Goal: Information Seeking & Learning: Learn about a topic

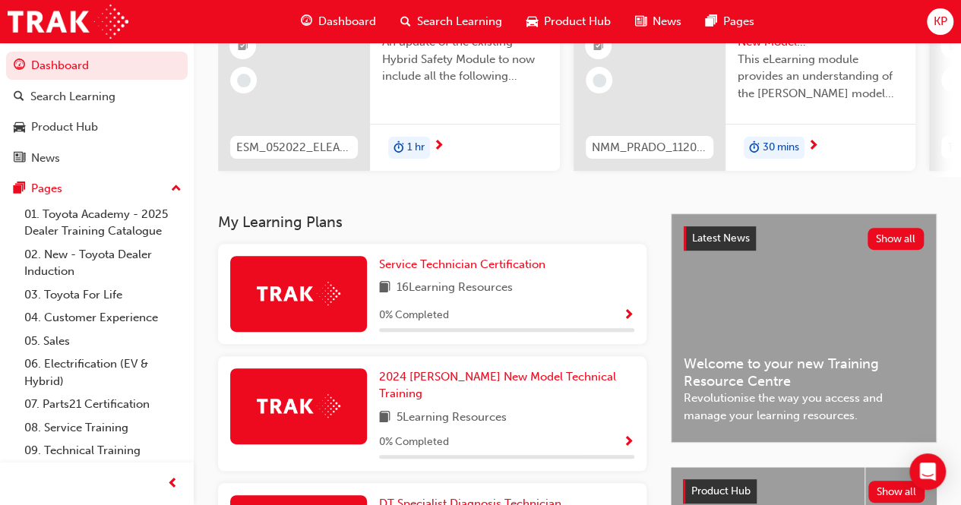
scroll to position [228, 0]
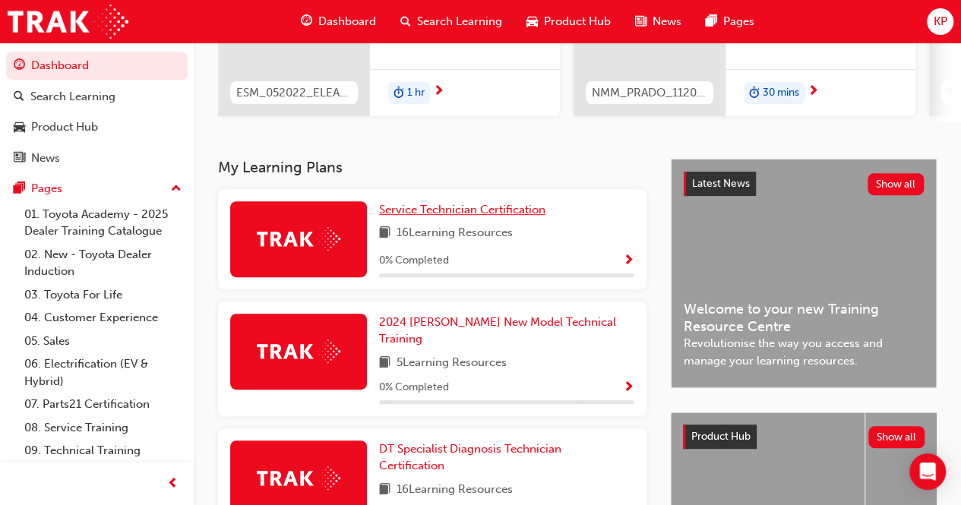
click at [439, 219] on link "Service Technician Certification" at bounding box center [465, 209] width 173 height 17
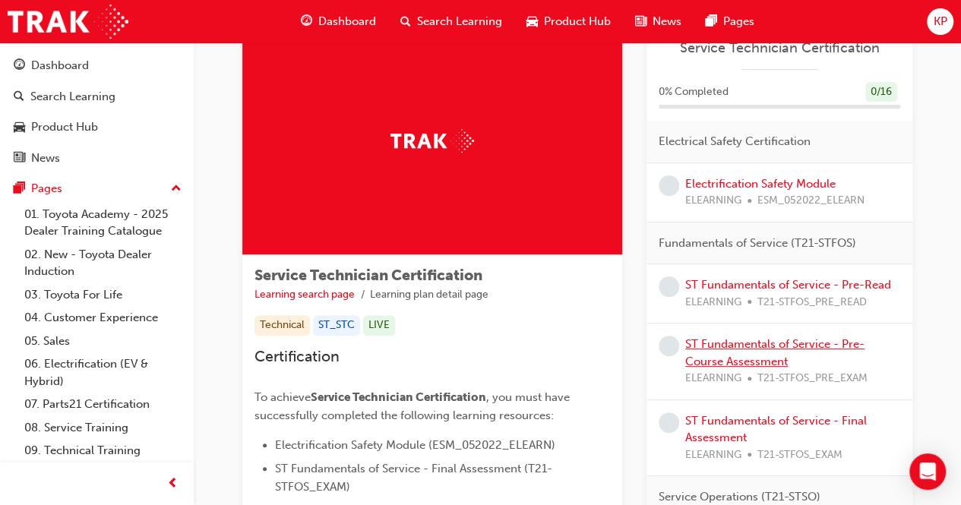
scroll to position [76, 0]
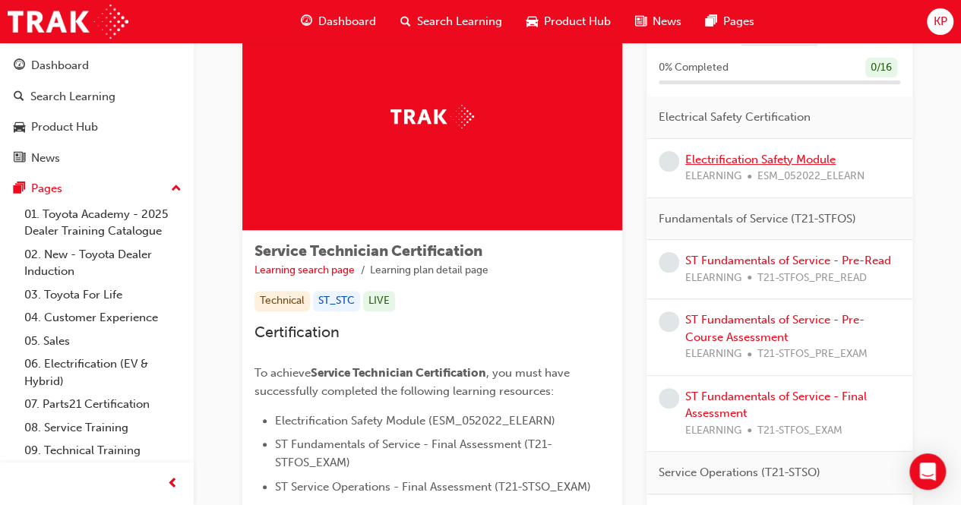
click at [759, 157] on link "Electrification Safety Module" at bounding box center [761, 160] width 150 height 14
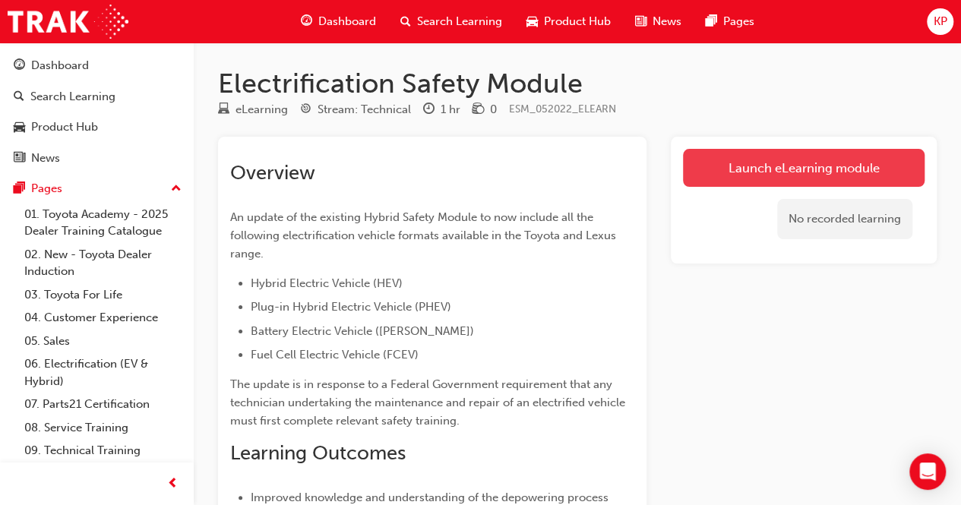
click at [721, 169] on link "Launch eLearning module" at bounding box center [804, 168] width 242 height 38
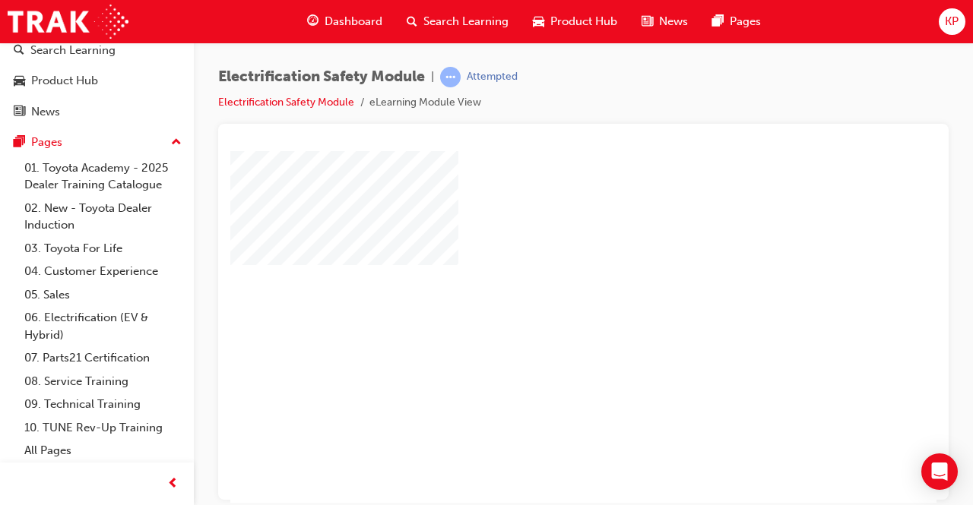
click at [540, 283] on div "play" at bounding box center [540, 283] width 0 height 0
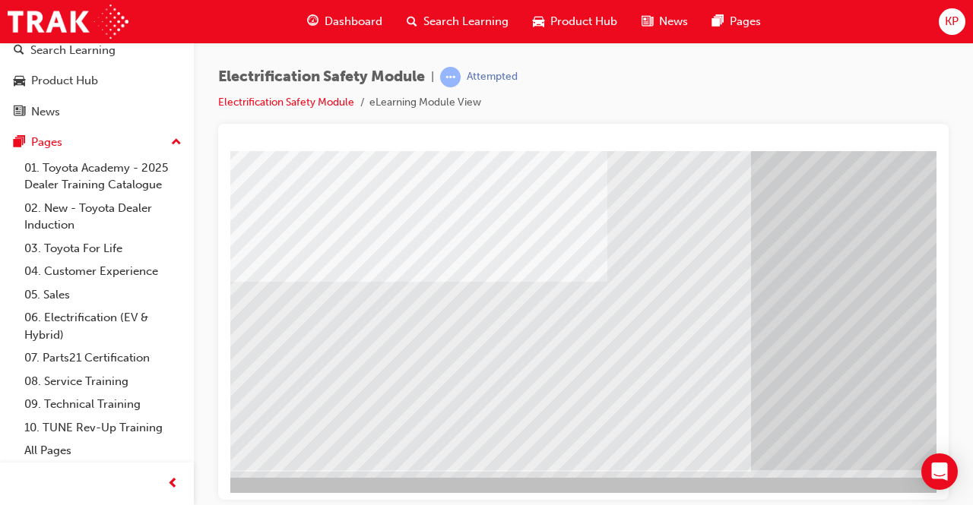
scroll to position [228, 339]
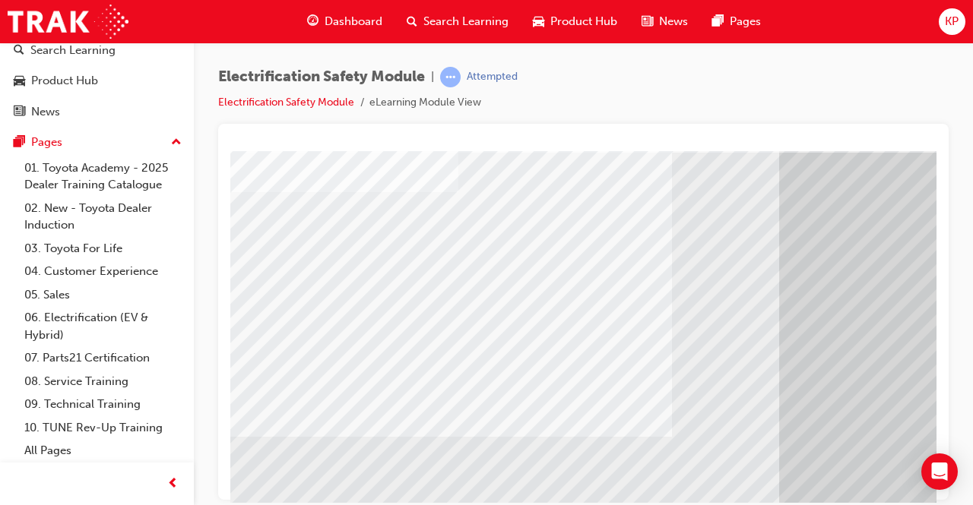
scroll to position [154, 0]
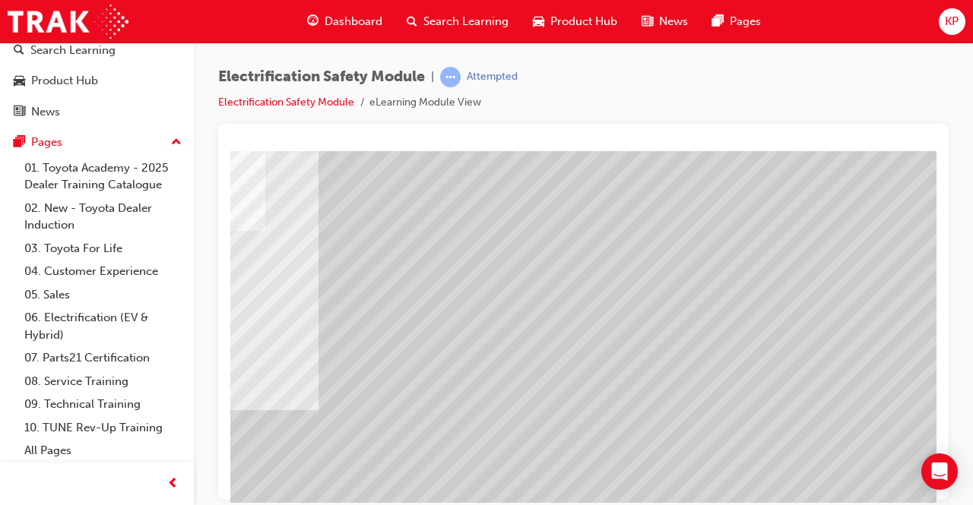
scroll to position [76, 321]
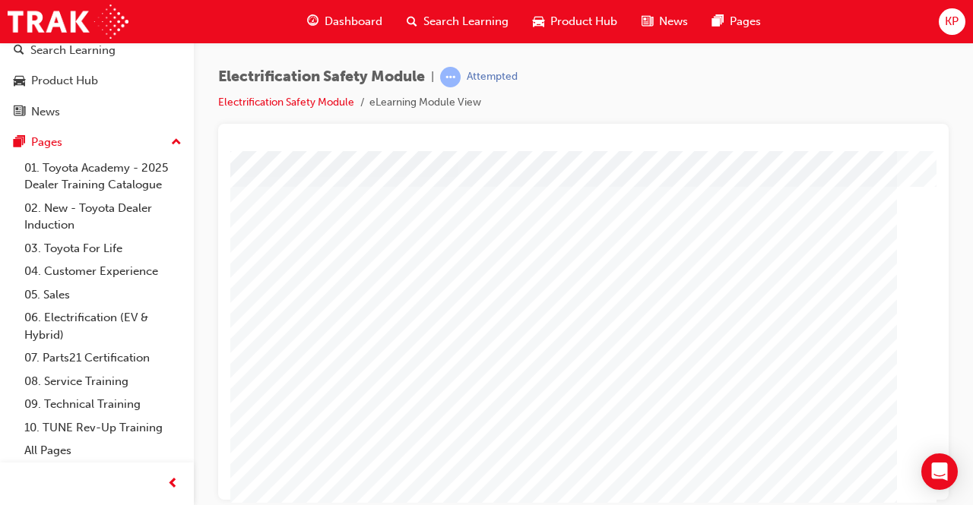
scroll to position [228, 0]
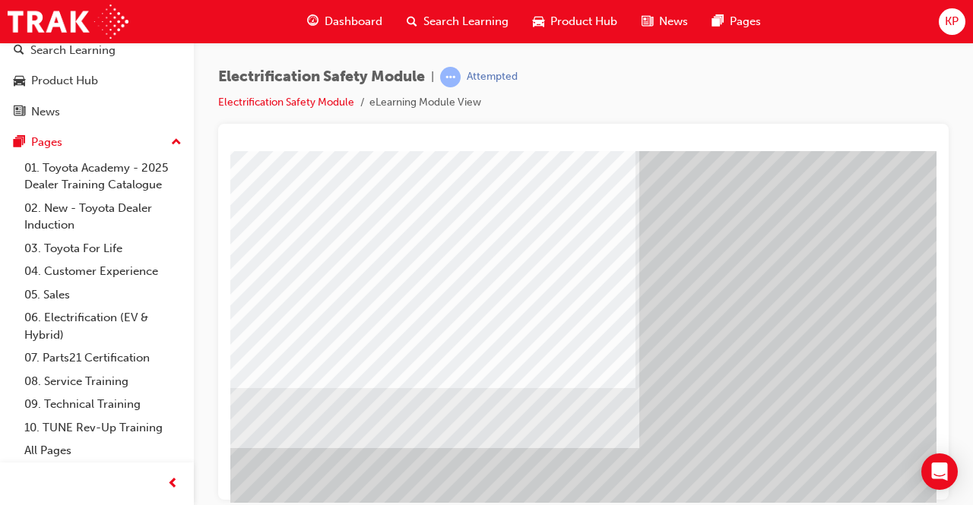
scroll to position [76, 0]
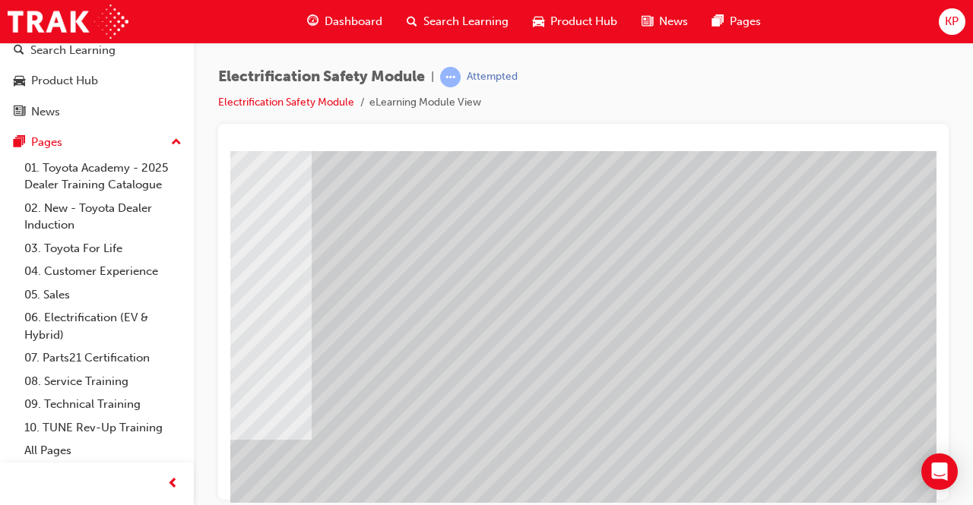
scroll to position [230, 339]
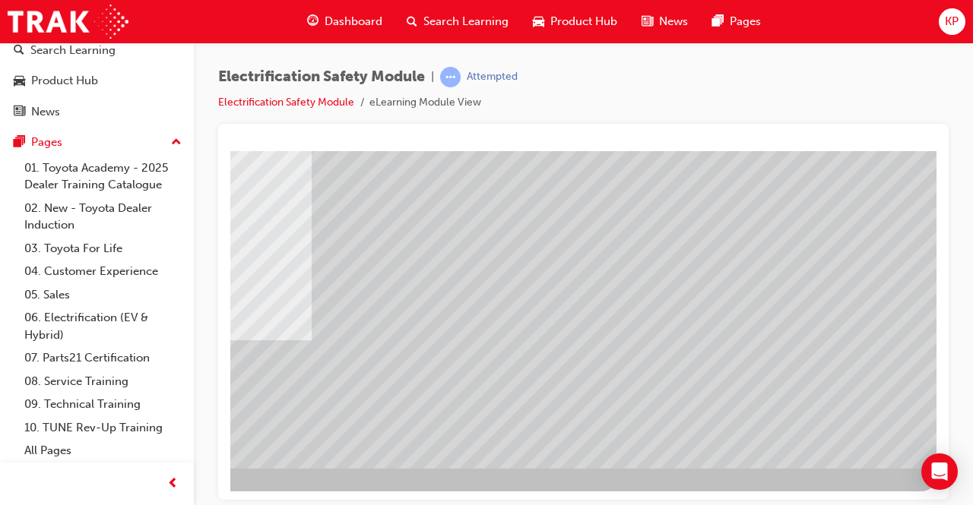
drag, startPoint x: 822, startPoint y: 435, endPoint x: 822, endPoint y: 418, distance: 17.5
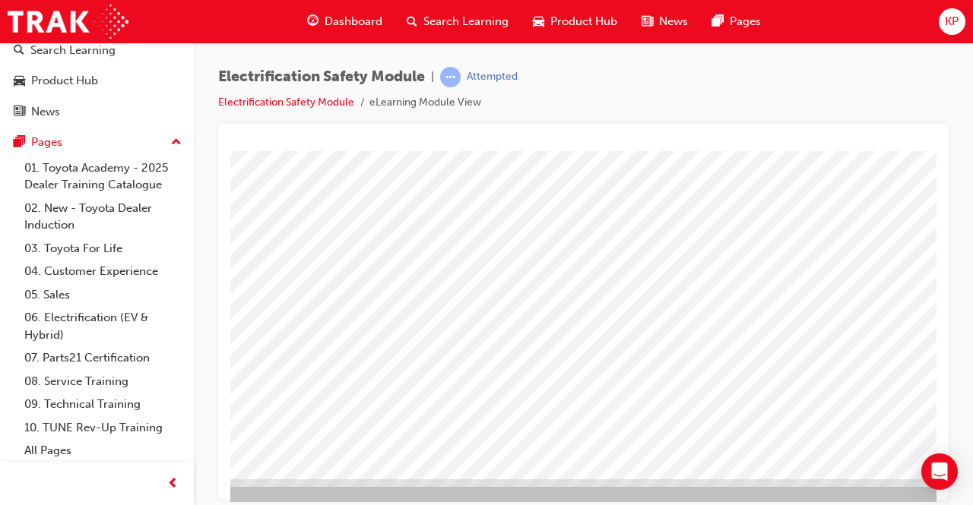
scroll to position [230, 128]
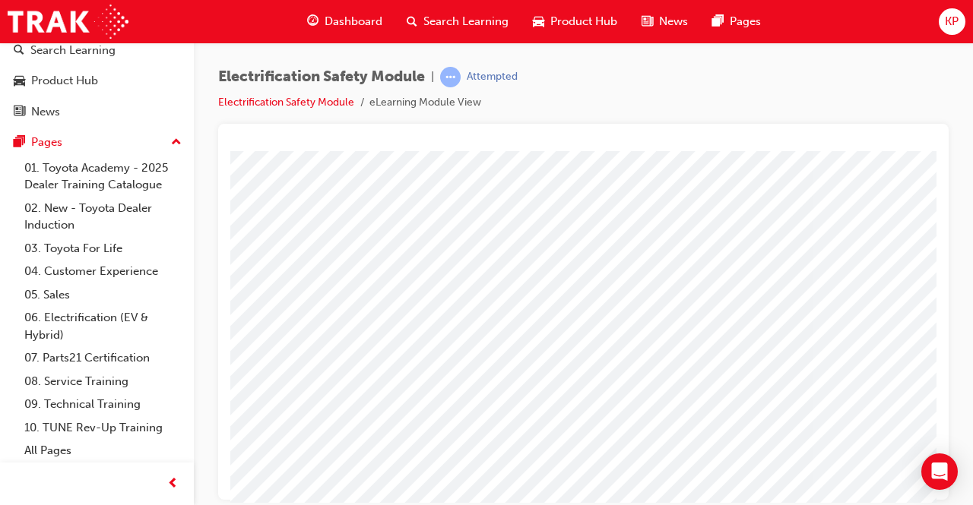
scroll to position [152, 0]
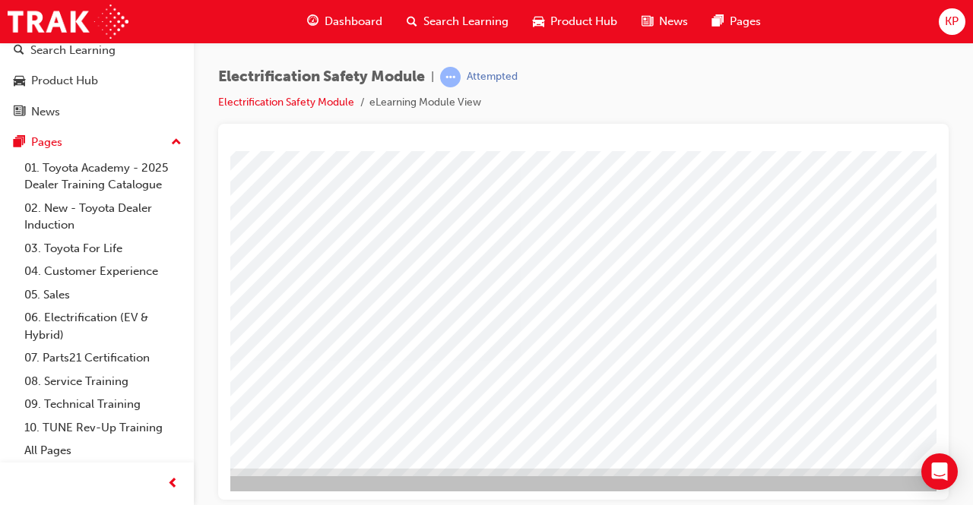
scroll to position [230, 339]
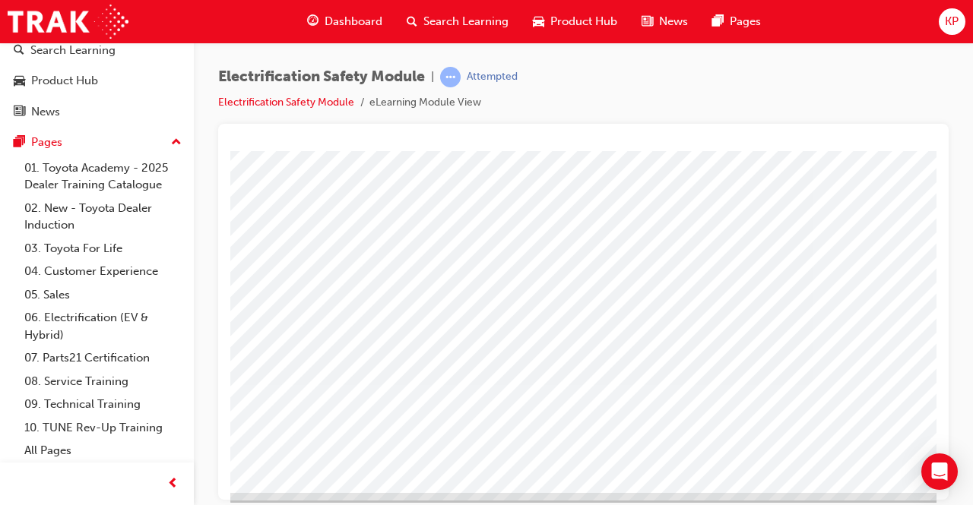
scroll to position [228, 0]
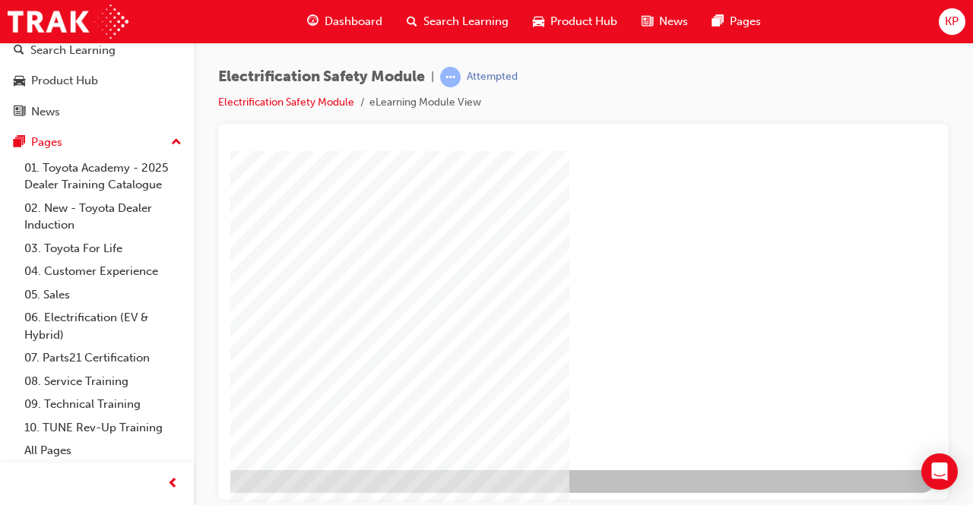
drag, startPoint x: 830, startPoint y: 433, endPoint x: 818, endPoint y: 433, distance: 12.2
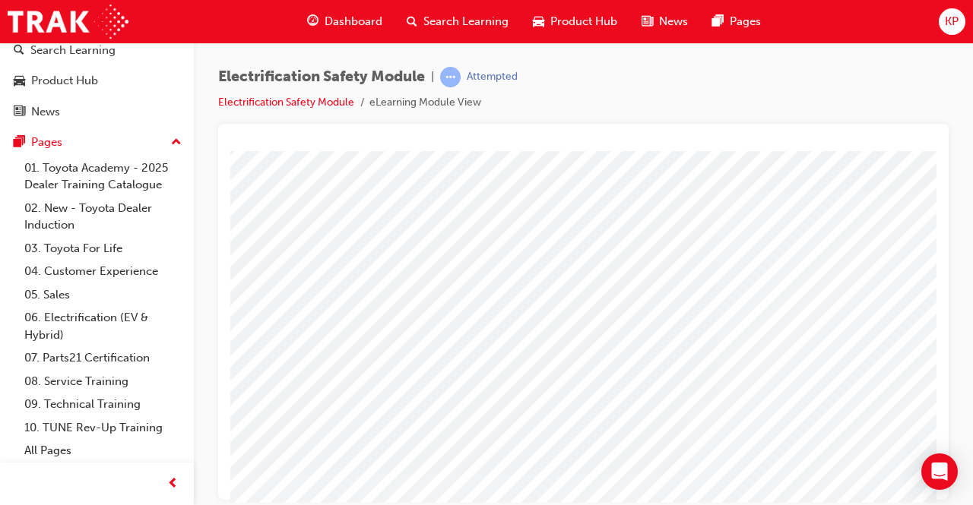
scroll to position [0, 0]
click at [816, 148] on div at bounding box center [583, 143] width 706 height 15
drag, startPoint x: 221, startPoint y: 120, endPoint x: 223, endPoint y: 105, distance: 15.4
click at [223, 105] on div "Electrification Safety Module | Attempted Electrification Safety Module eLearni…" at bounding box center [583, 95] width 730 height 57
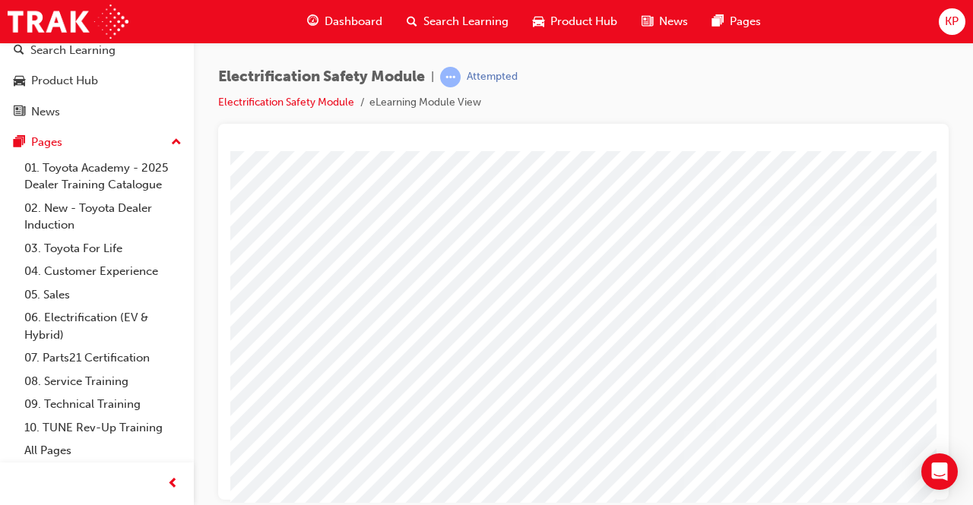
click at [372, 138] on div at bounding box center [583, 143] width 706 height 15
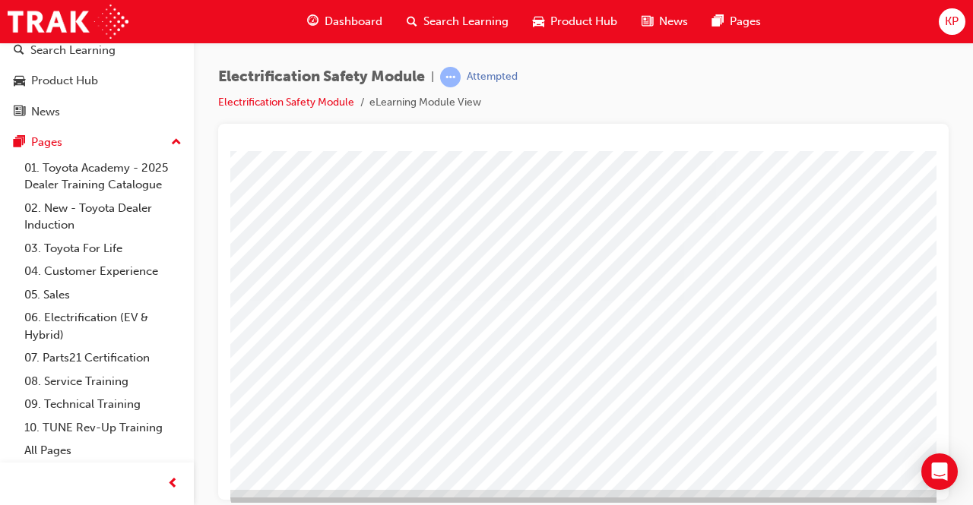
scroll to position [154, 0]
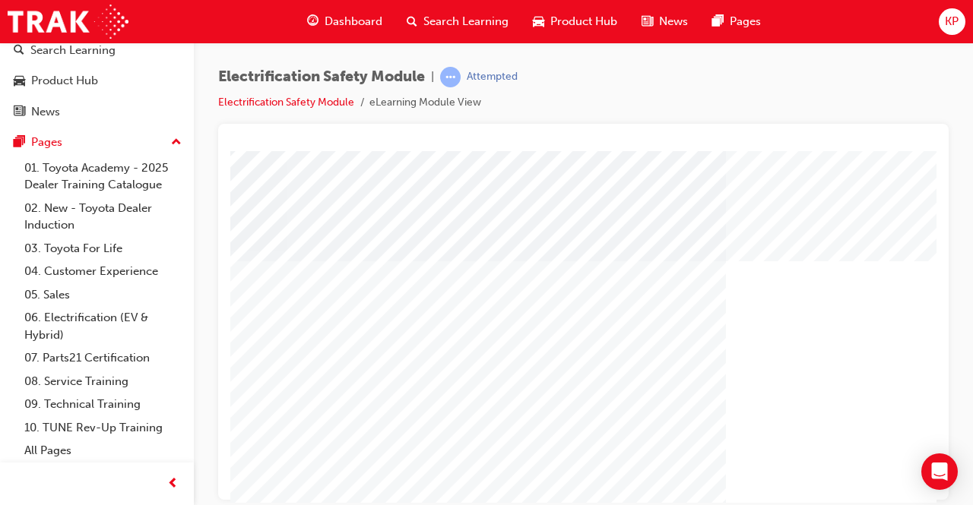
scroll to position [0, 171]
click at [931, 476] on icon "Open Intercom Messenger" at bounding box center [940, 472] width 20 height 20
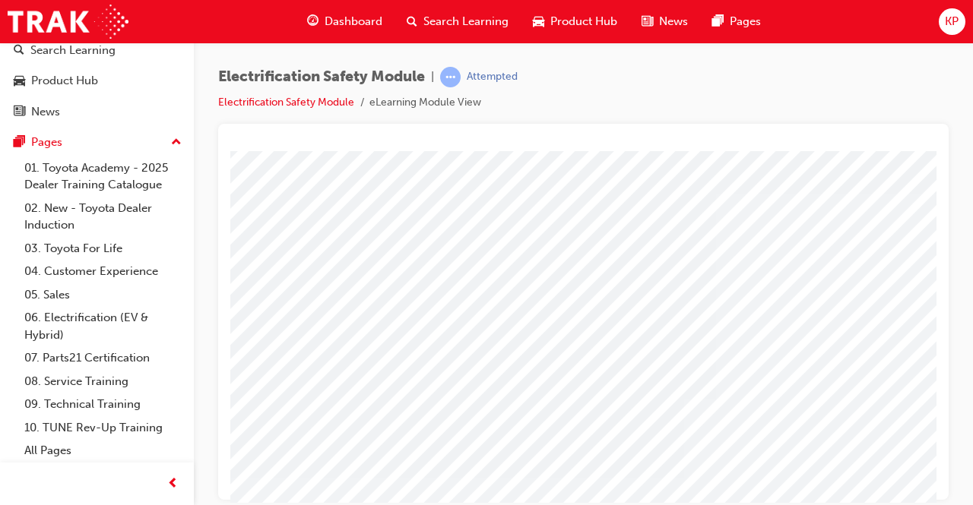
scroll to position [0, 0]
click at [619, 139] on div at bounding box center [583, 143] width 706 height 15
click at [620, 139] on div at bounding box center [583, 143] width 706 height 15
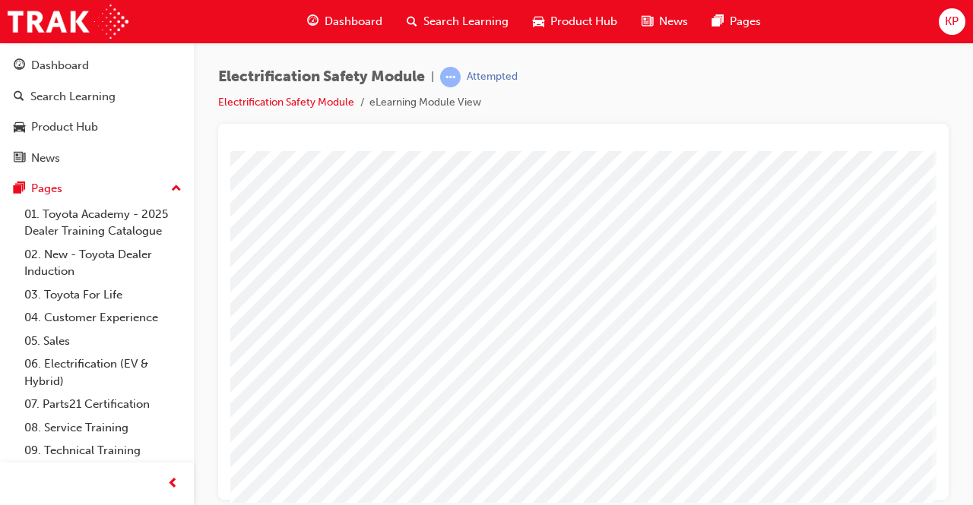
scroll to position [78, 339]
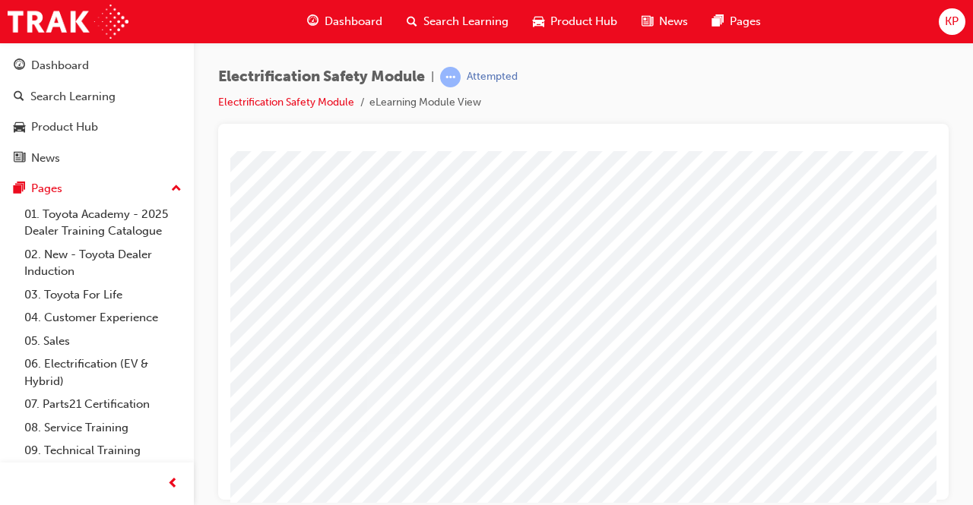
drag, startPoint x: 896, startPoint y: 353, endPoint x: 885, endPoint y: 354, distance: 10.7
drag, startPoint x: 859, startPoint y: 344, endPoint x: 830, endPoint y: 346, distance: 29.0
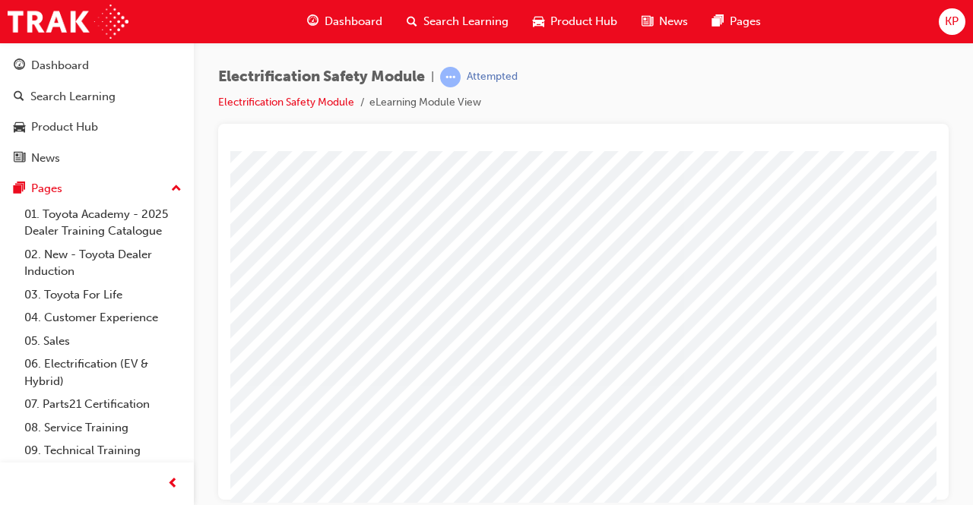
scroll to position [152, 0]
drag, startPoint x: 360, startPoint y: 291, endPoint x: 635, endPoint y: 390, distance: 291.6
click at [802, 151] on iframe at bounding box center [583, 327] width 706 height 352
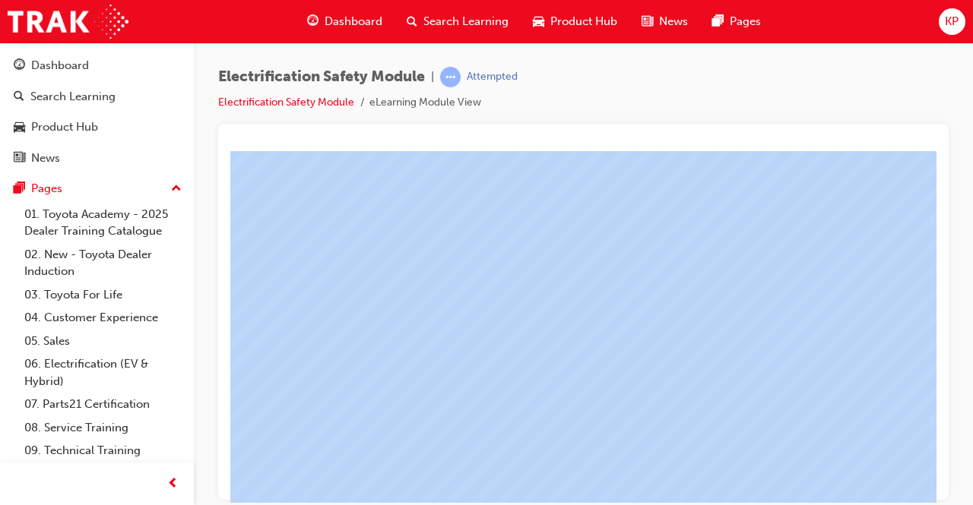
click at [802, 151] on iframe at bounding box center [583, 327] width 706 height 352
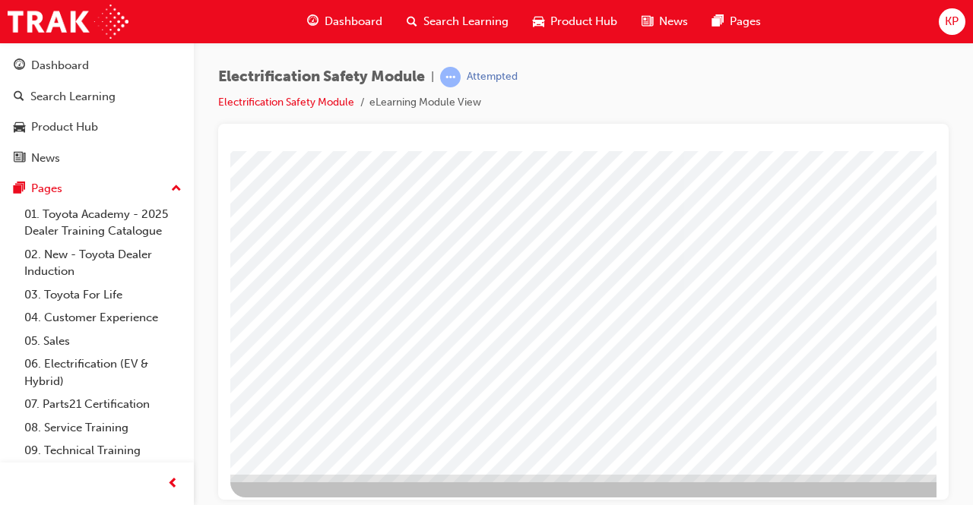
drag, startPoint x: 878, startPoint y: 371, endPoint x: 778, endPoint y: 370, distance: 100.3
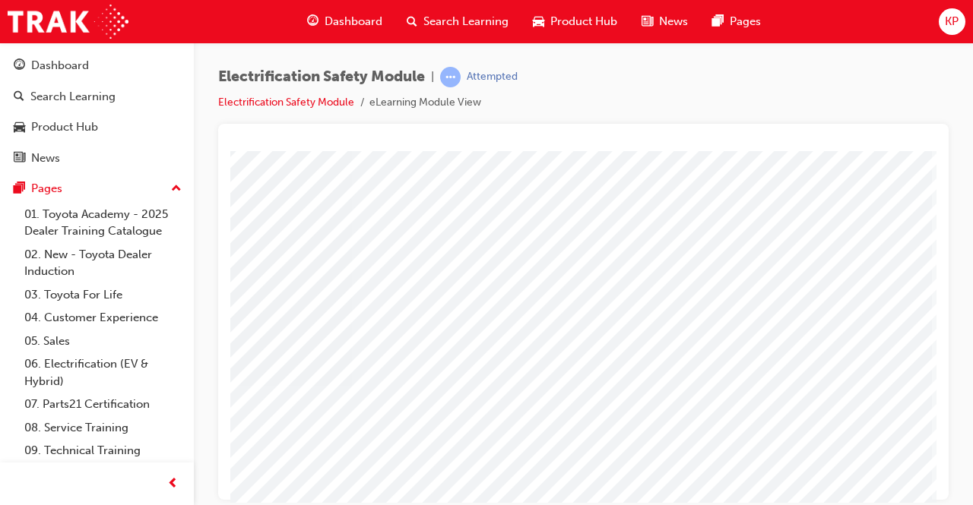
scroll to position [152, 339]
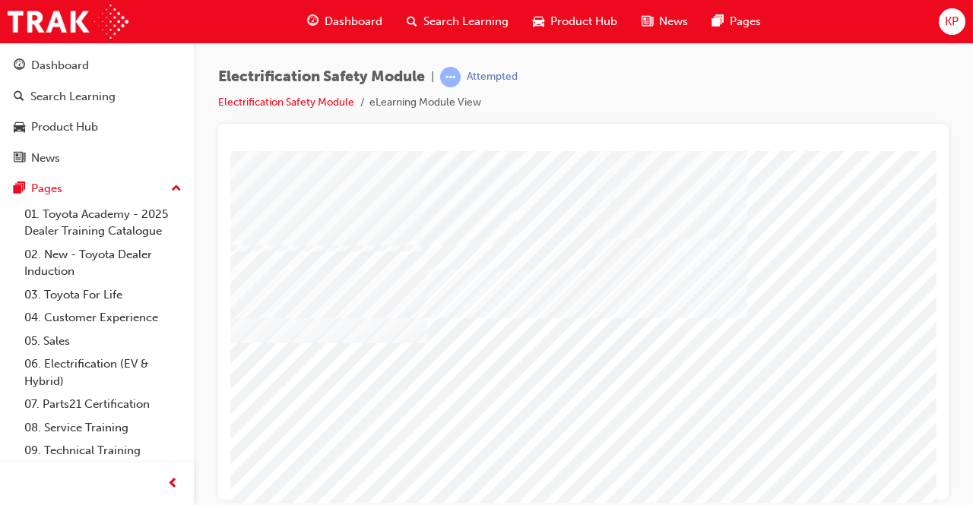
scroll to position [152, 0]
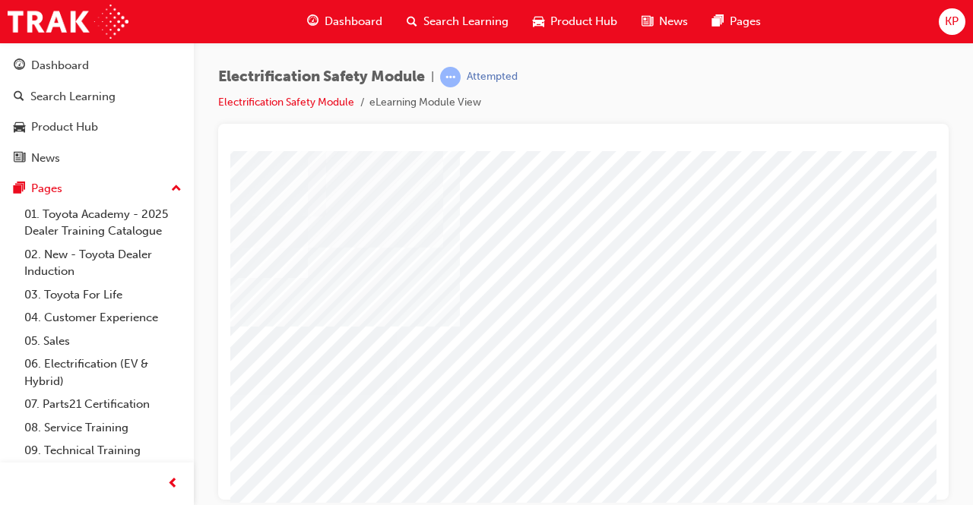
scroll to position [152, 287]
click at [243, 5] on html "multistate Loading..." at bounding box center [296, 1] width 706 height 6
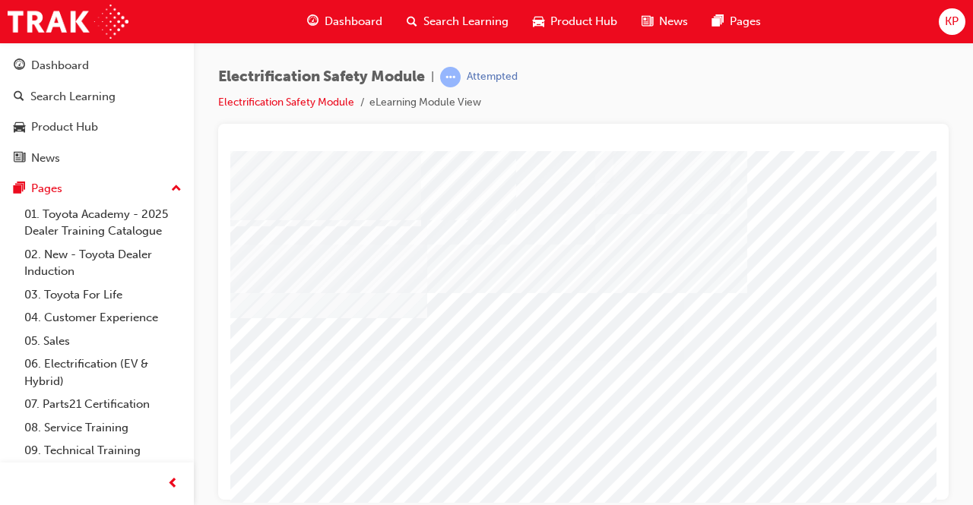
scroll to position [152, 339]
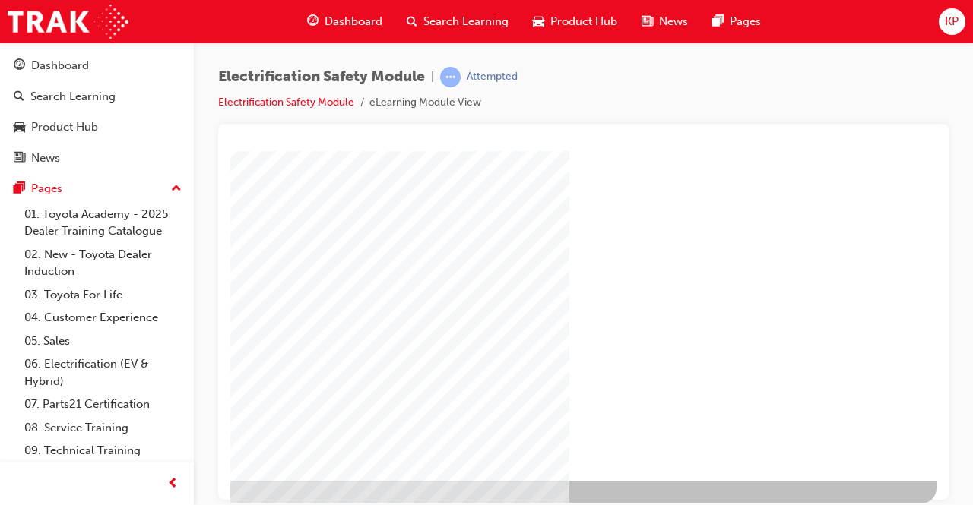
scroll to position [230, 339]
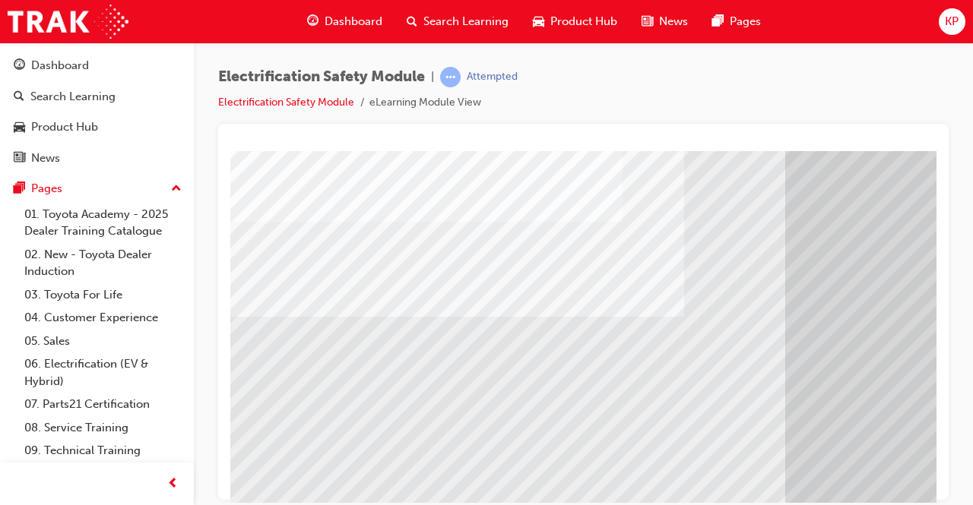
scroll to position [228, 0]
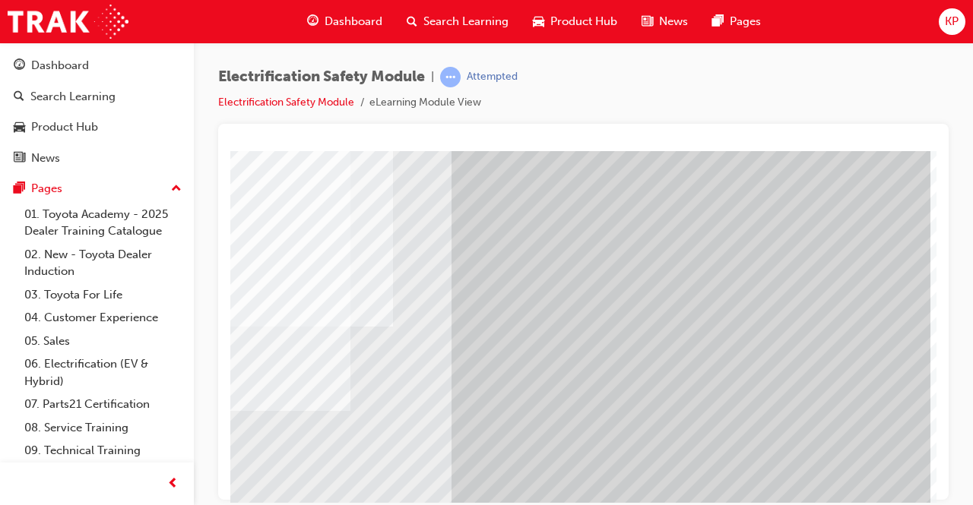
scroll to position [76, 339]
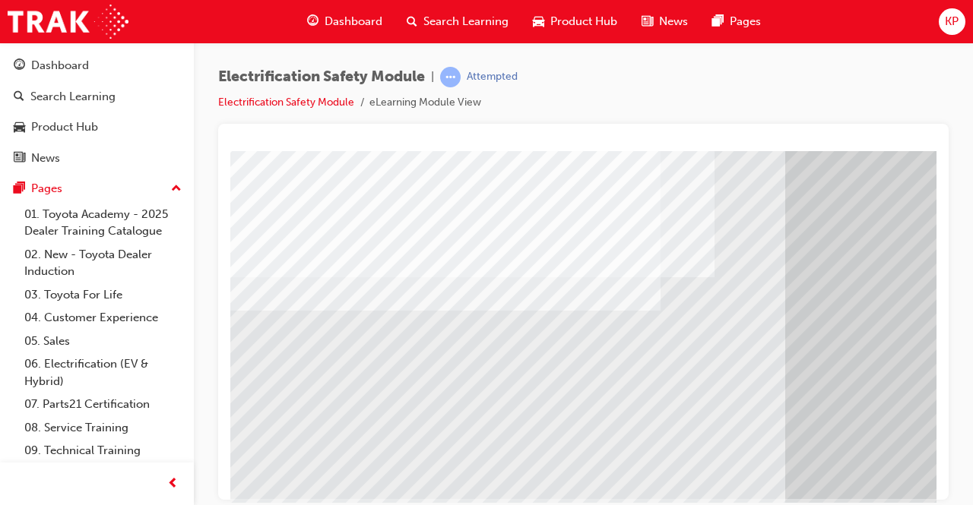
scroll to position [228, 0]
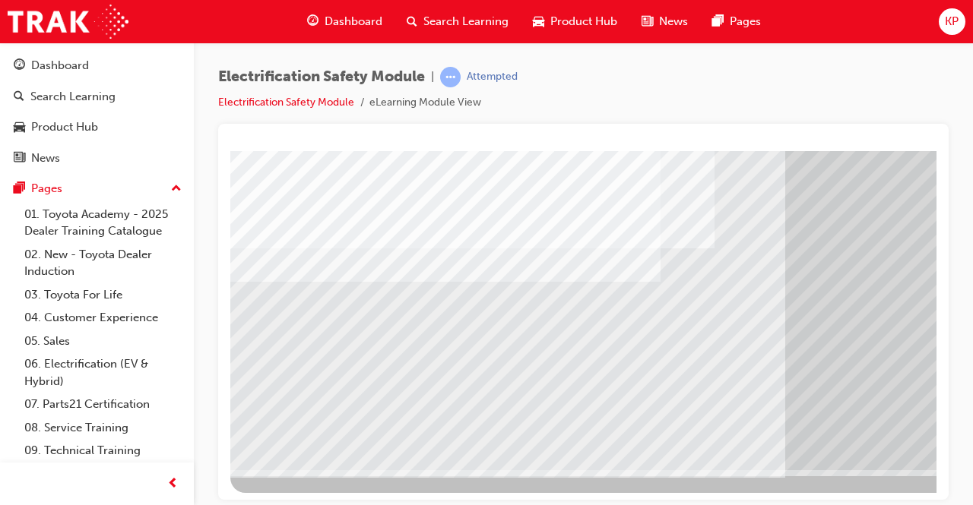
drag, startPoint x: 887, startPoint y: 467, endPoint x: 839, endPoint y: 494, distance: 55.1
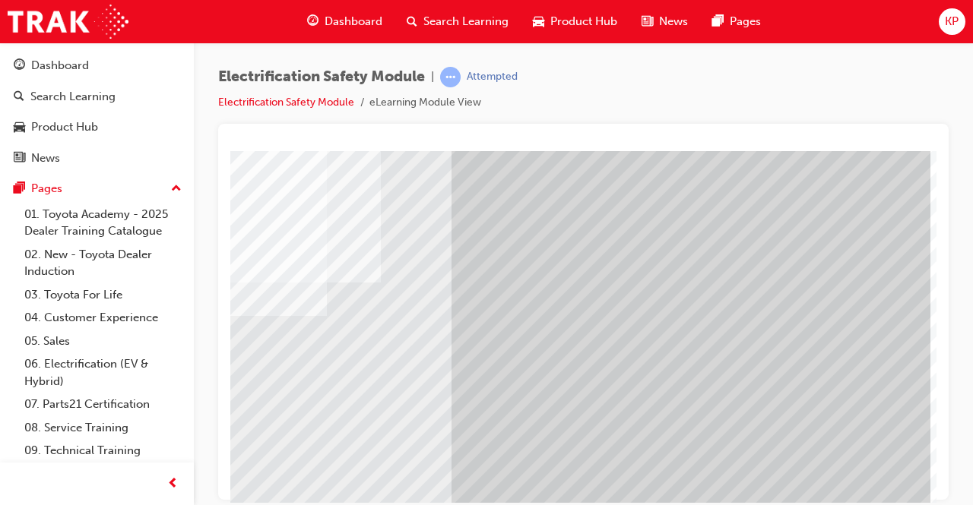
scroll to position [228, 339]
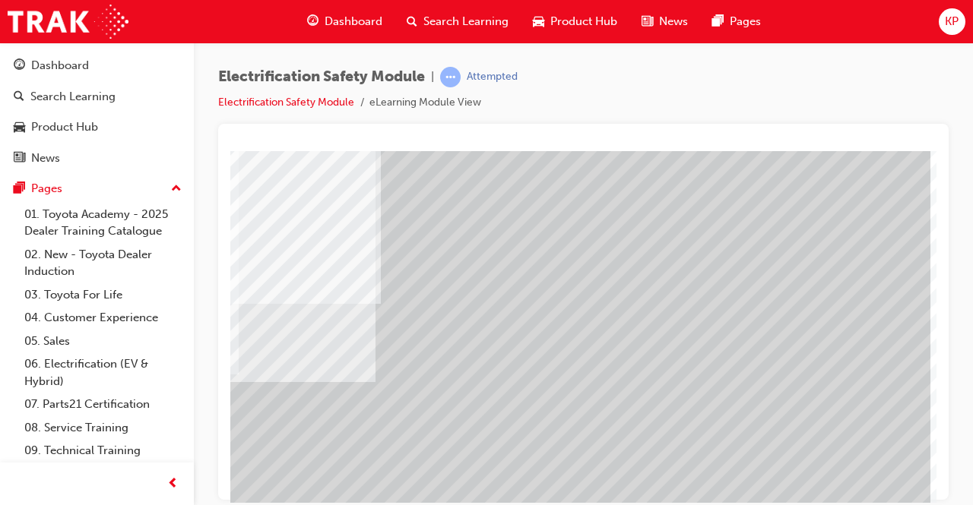
scroll to position [152, 339]
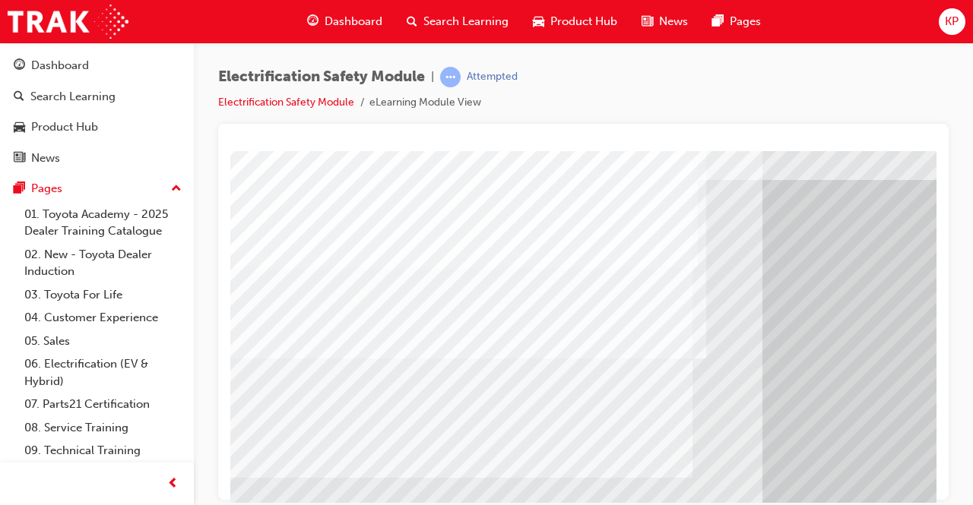
scroll to position [76, 0]
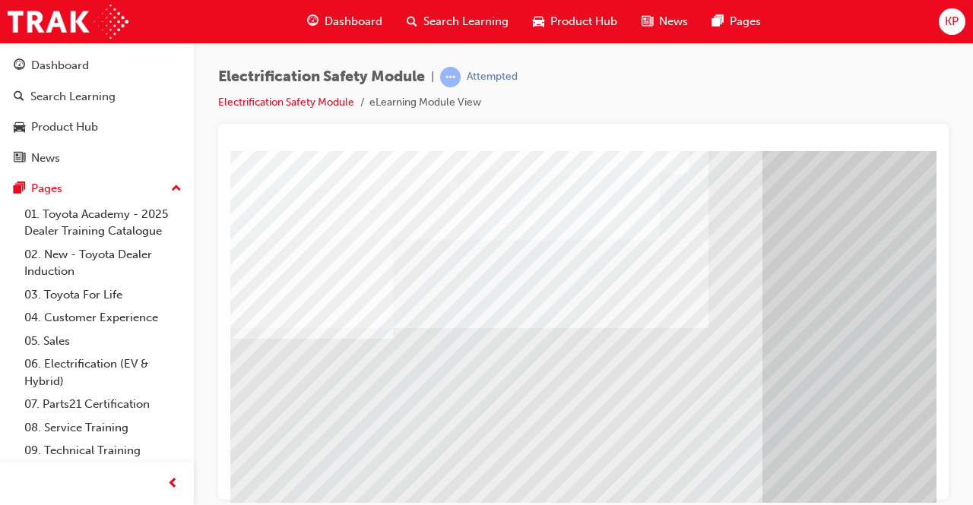
scroll to position [76, 339]
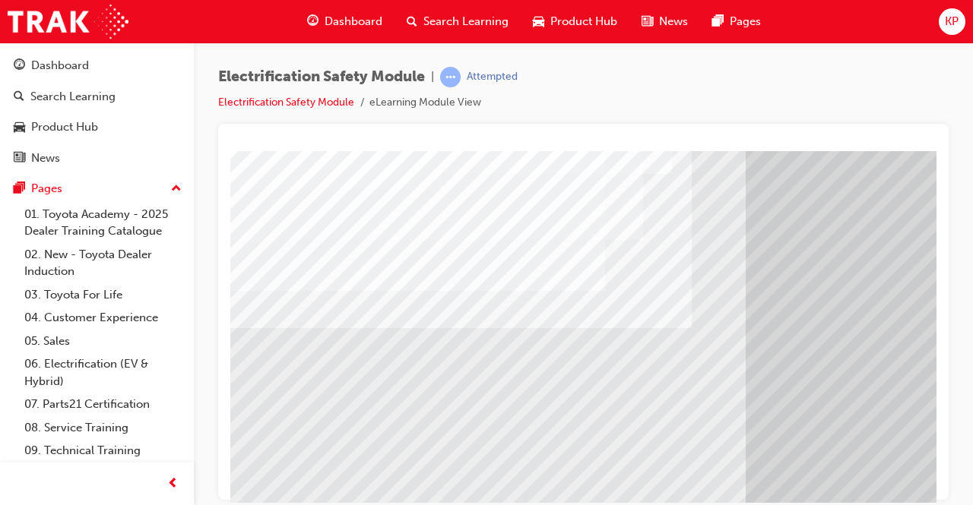
scroll to position [76, 30]
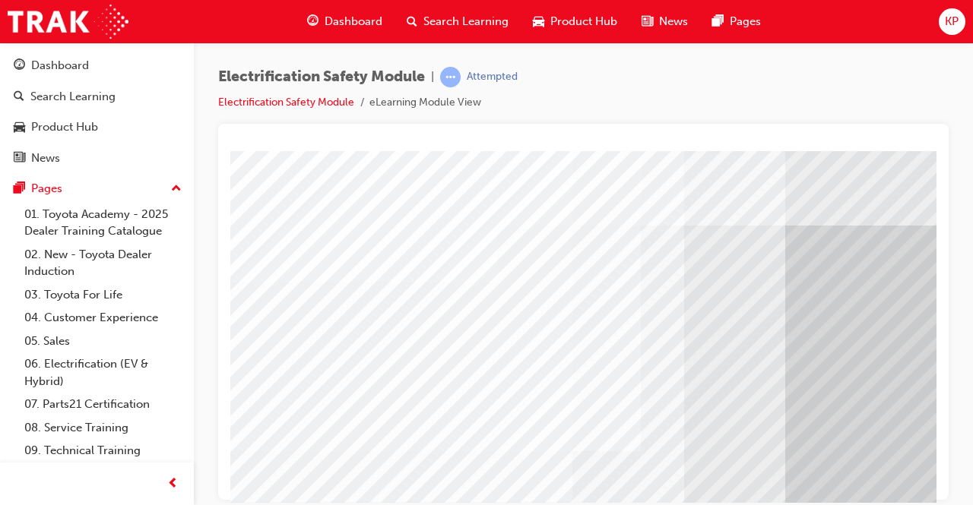
scroll to position [76, 0]
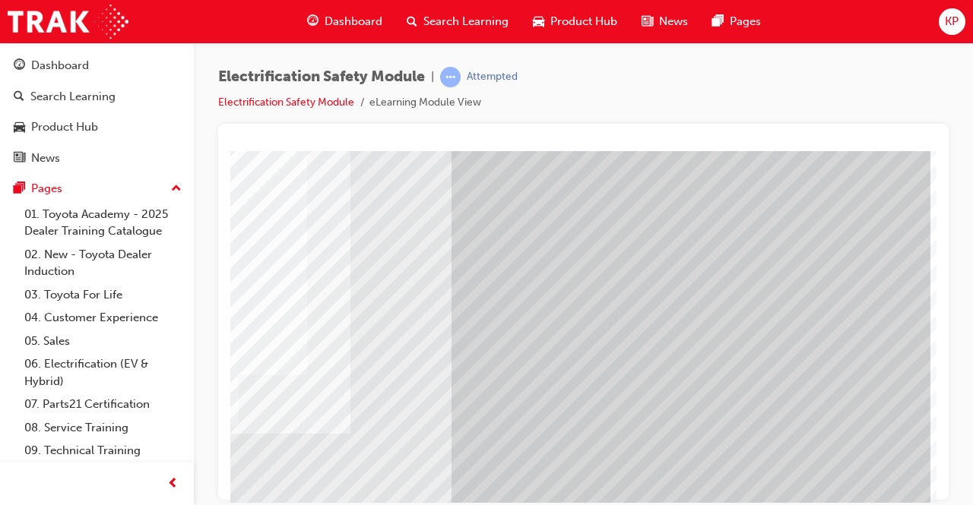
drag, startPoint x: 502, startPoint y: 496, endPoint x: 961, endPoint y: 654, distance: 486.2
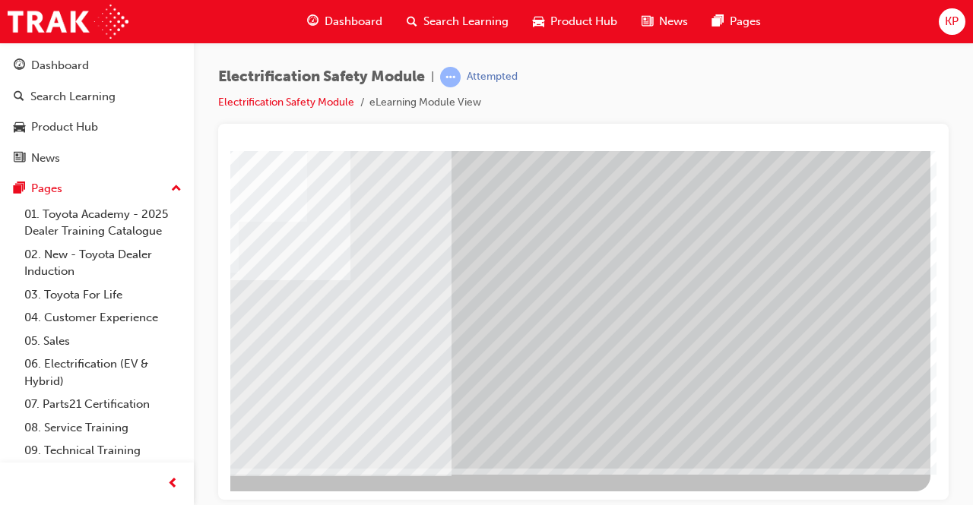
drag, startPoint x: 870, startPoint y: 448, endPoint x: 869, endPoint y: 439, distance: 10.0
drag, startPoint x: 863, startPoint y: 432, endPoint x: 862, endPoint y: 424, distance: 7.8
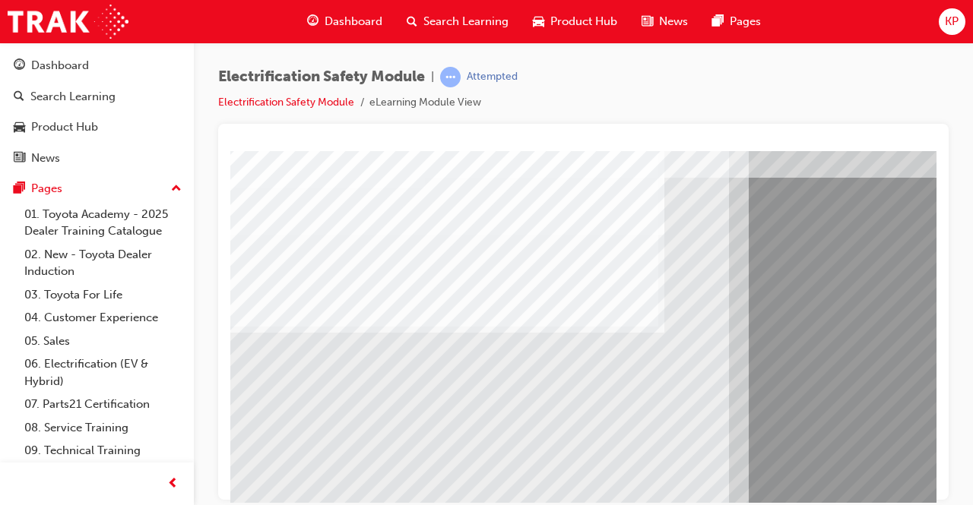
scroll to position [78, 0]
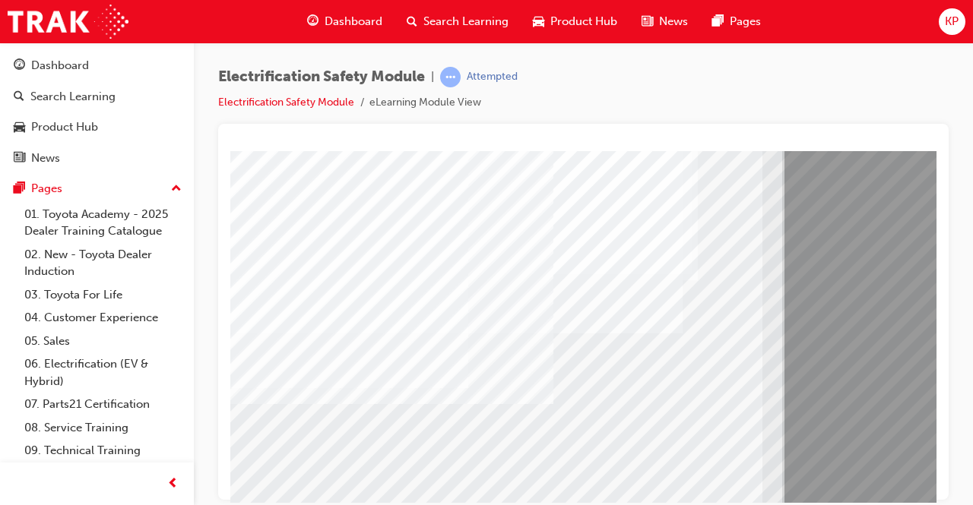
scroll to position [154, 0]
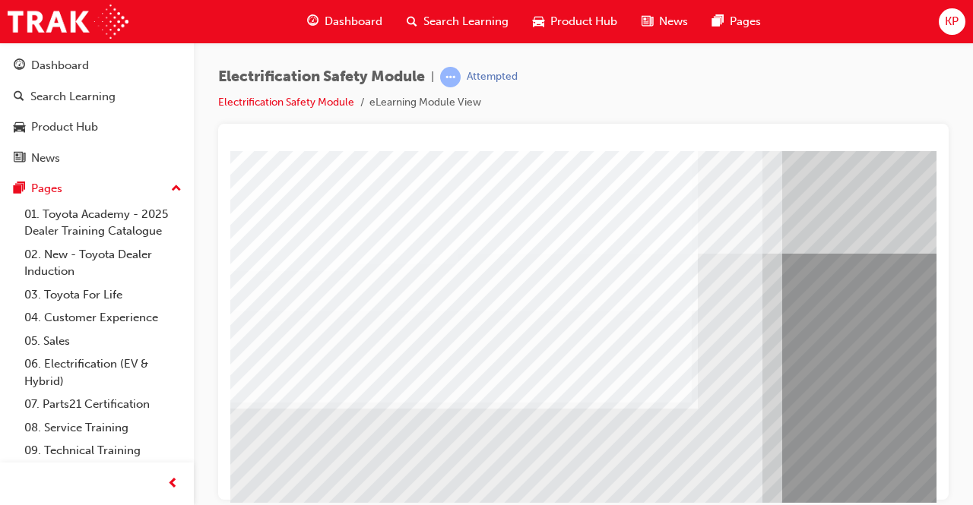
scroll to position [0, 0]
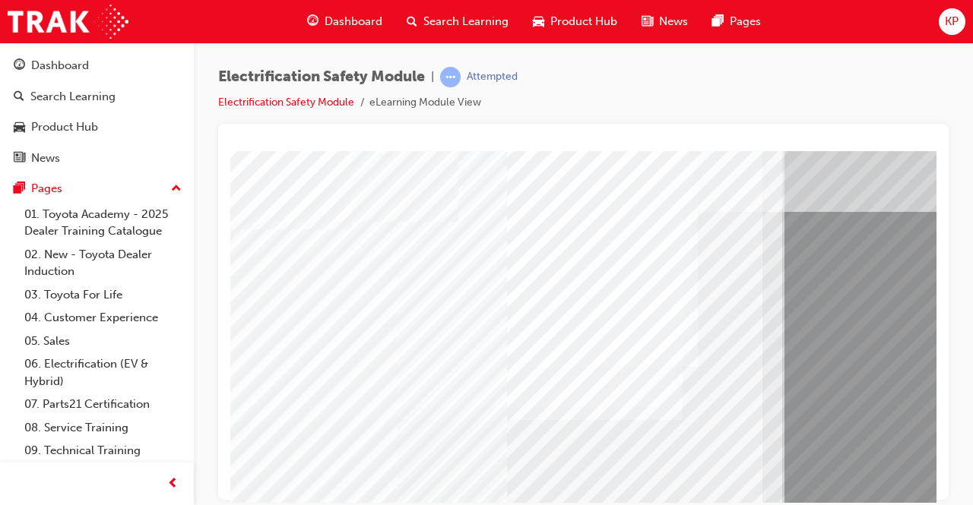
scroll to position [76, 0]
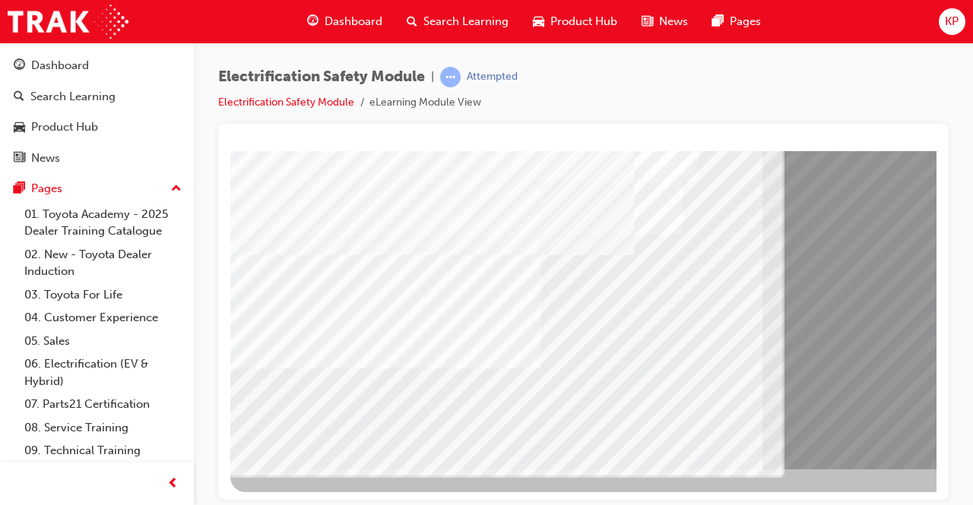
scroll to position [230, 0]
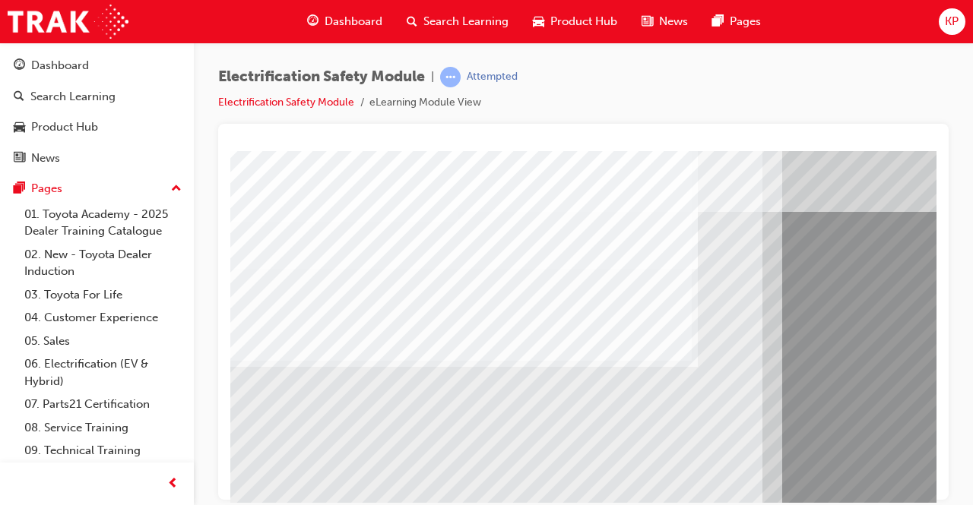
scroll to position [152, 0]
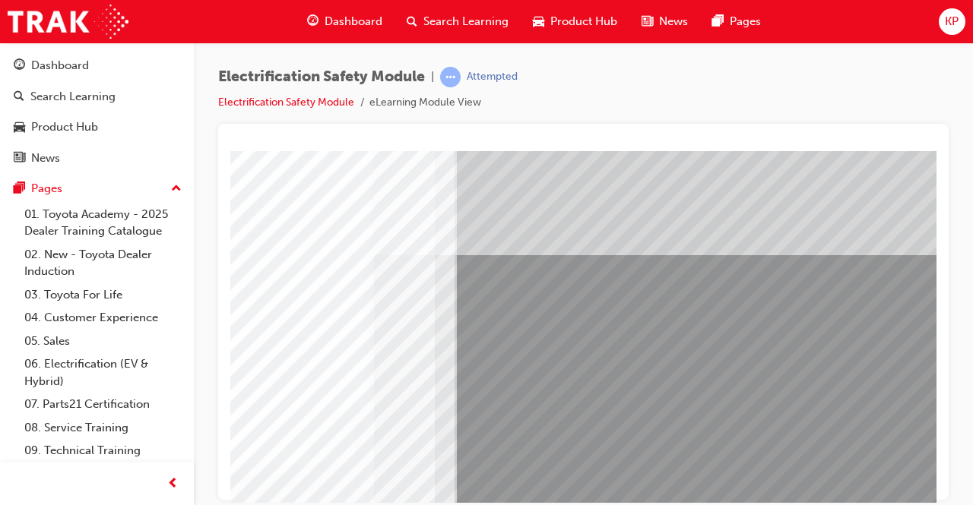
scroll to position [0, 0]
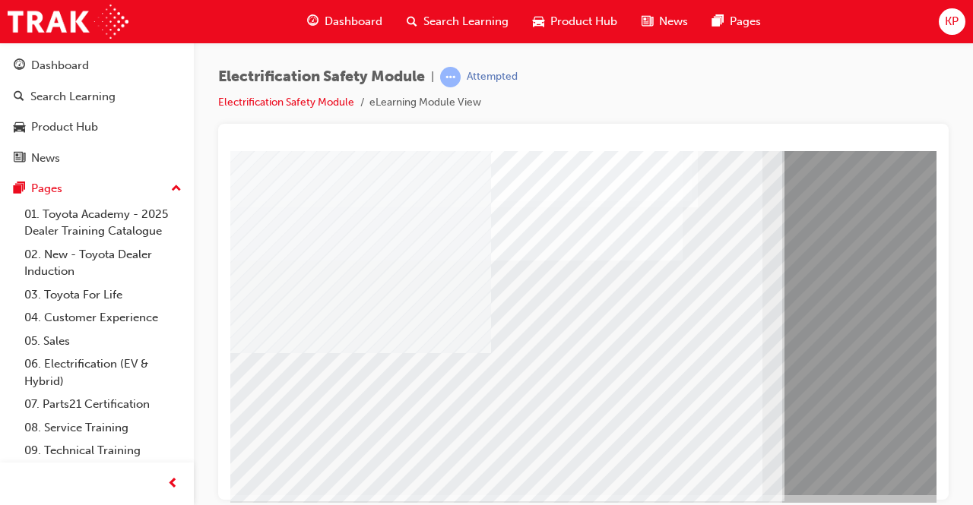
scroll to position [228, 0]
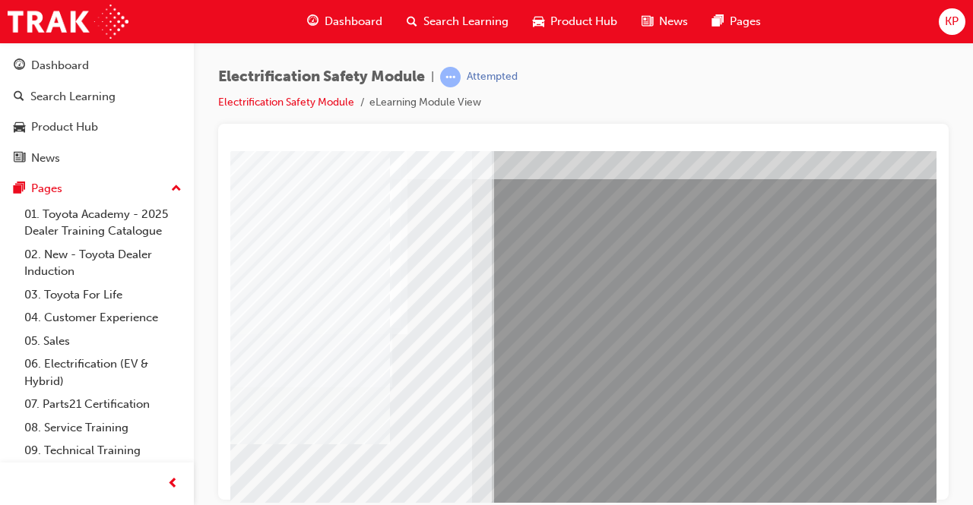
scroll to position [76, 0]
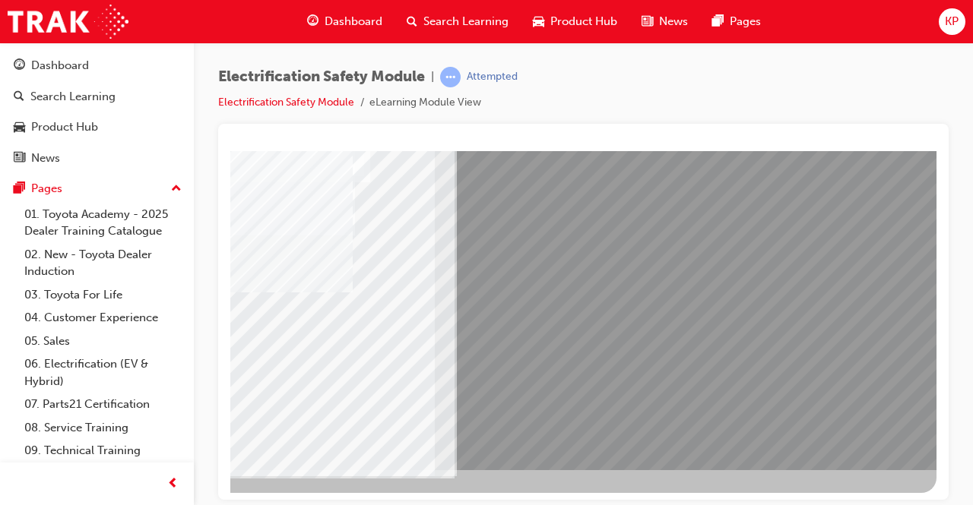
drag, startPoint x: 831, startPoint y: 435, endPoint x: 819, endPoint y: 418, distance: 21.3
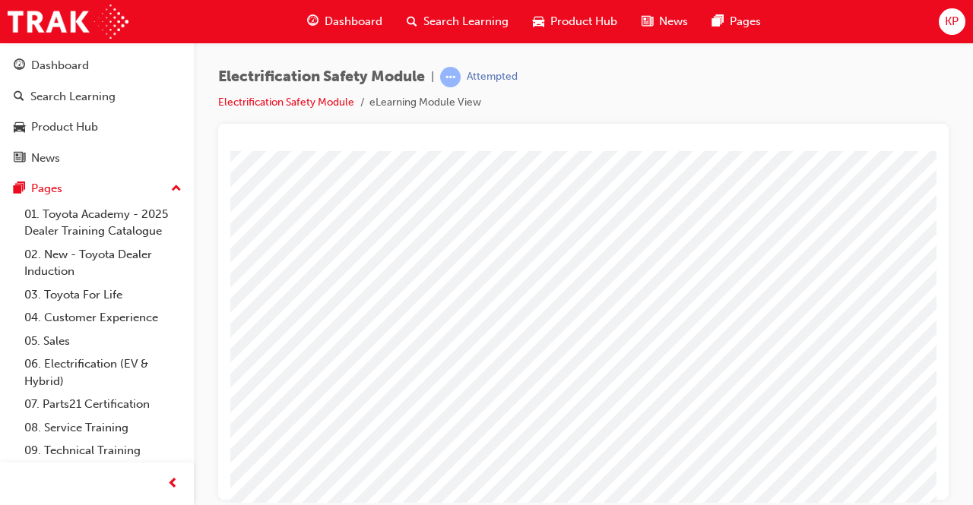
scroll to position [152, 0]
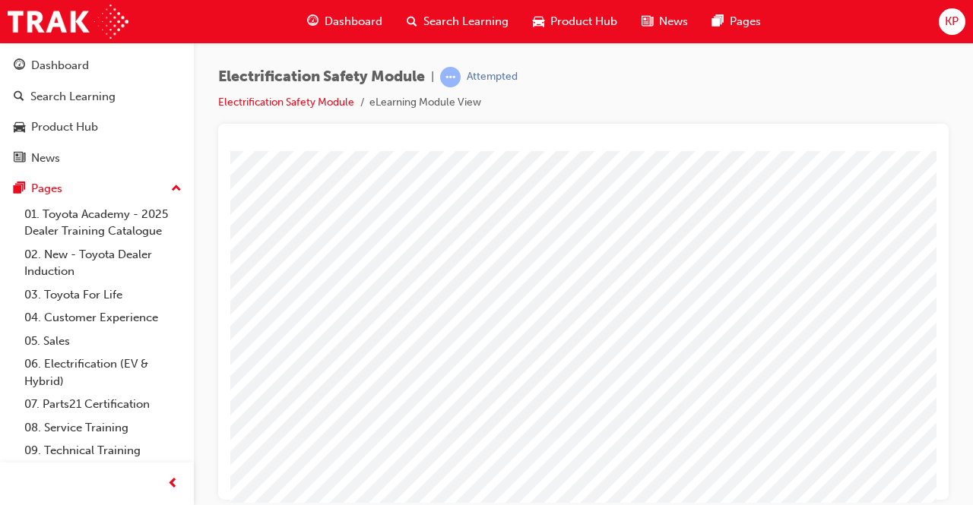
scroll to position [76, 339]
drag, startPoint x: 674, startPoint y: 496, endPoint x: 1167, endPoint y: 417, distance: 498.7
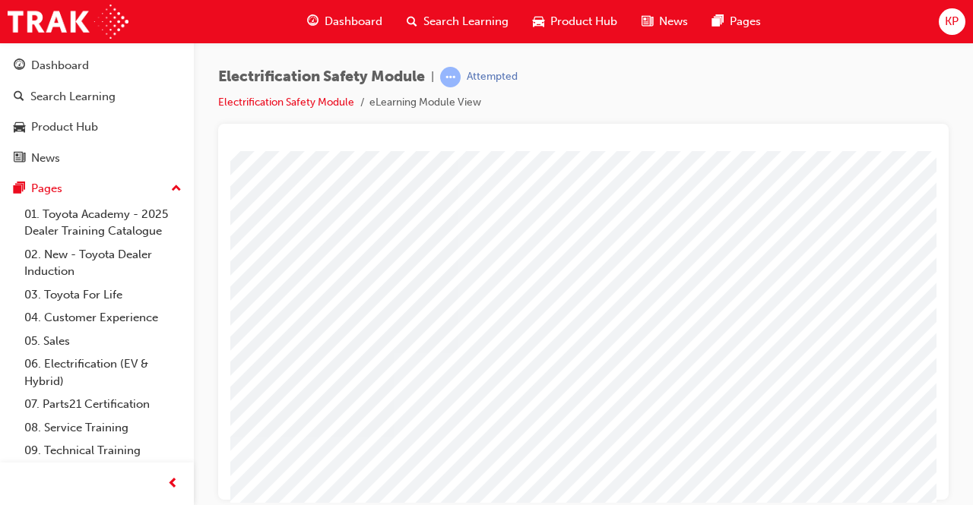
scroll to position [76, 339]
click at [742, 504] on div "Electrification Safety Module | Attempted Electrification Safety Module eLearni…" at bounding box center [486, 252] width 973 height 505
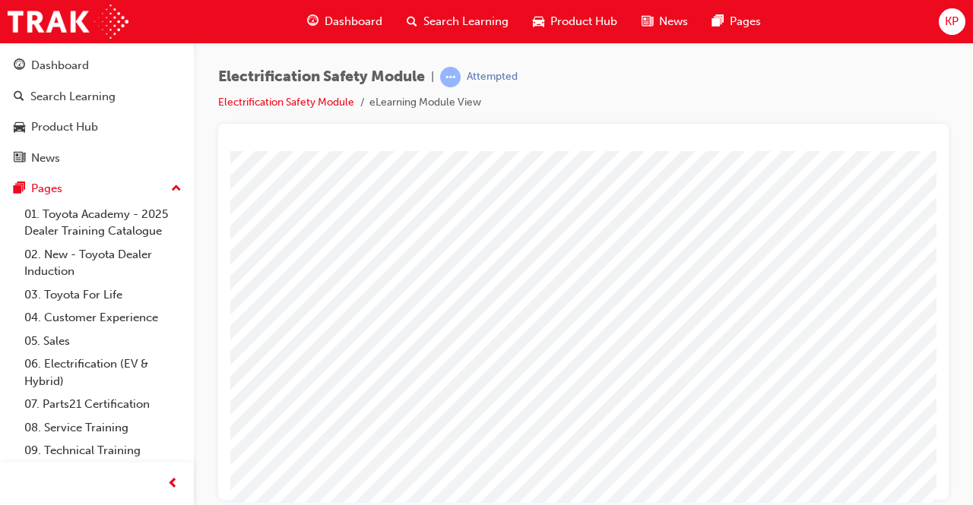
scroll to position [76, 339]
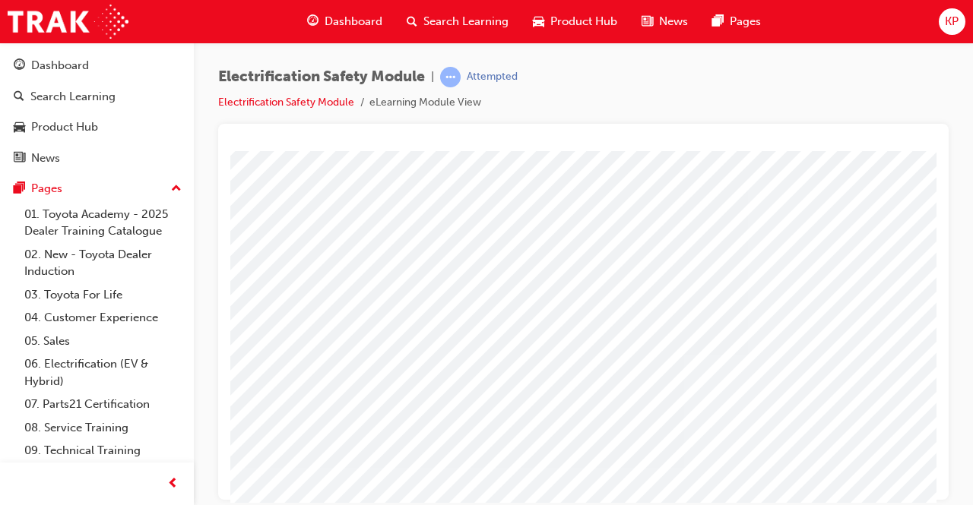
scroll to position [76, 0]
drag, startPoint x: 948, startPoint y: 655, endPoint x: 765, endPoint y: 446, distance: 277.9
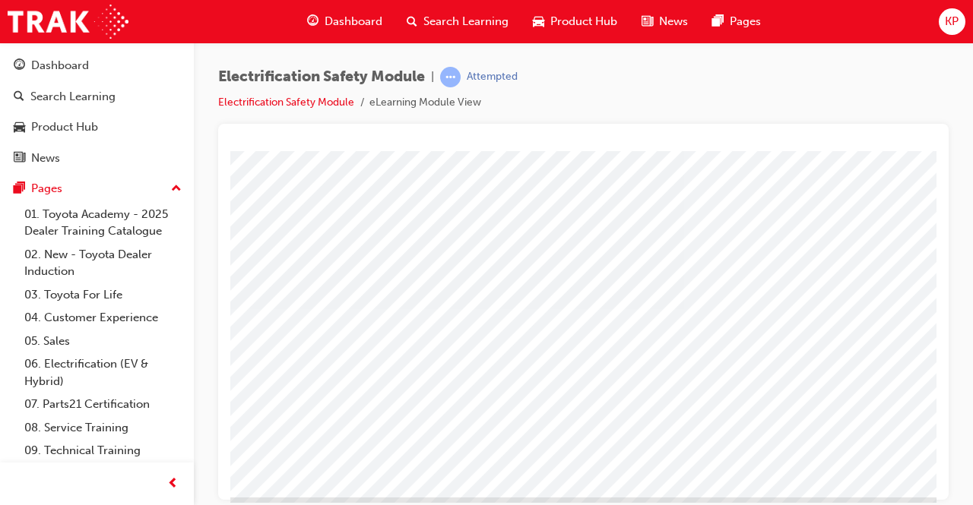
scroll to position [230, 0]
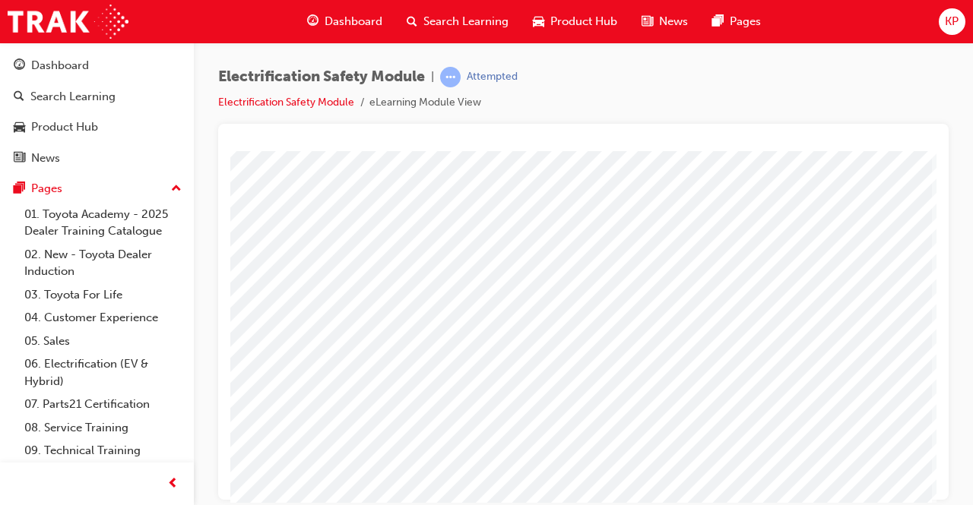
scroll to position [230, 339]
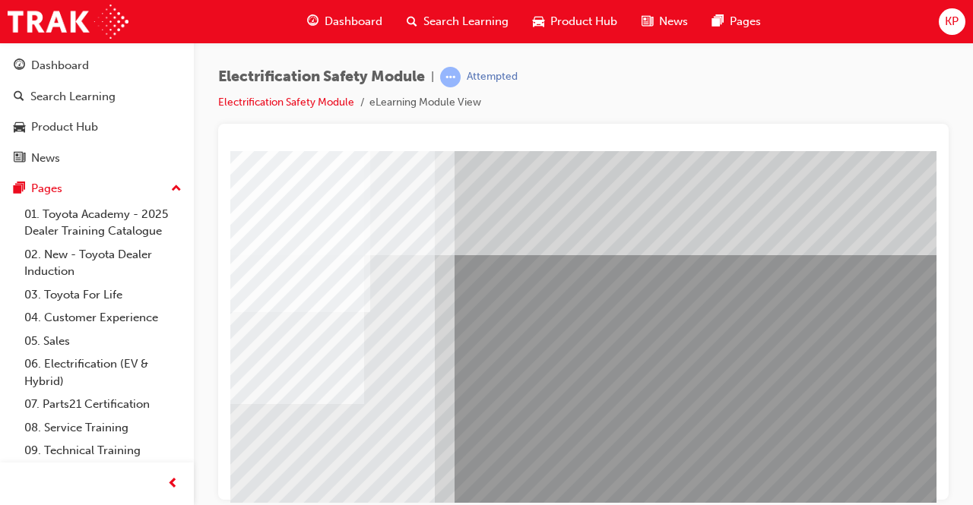
scroll to position [0, 0]
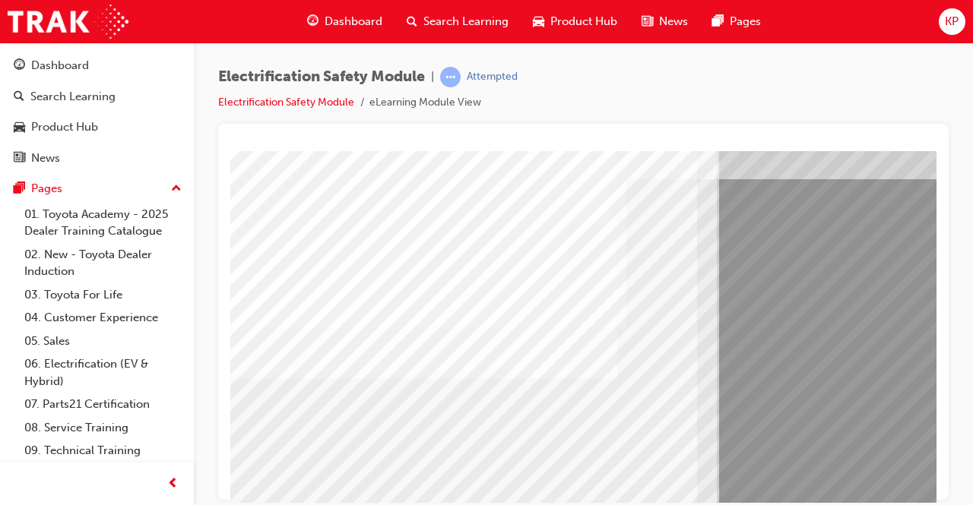
scroll to position [76, 0]
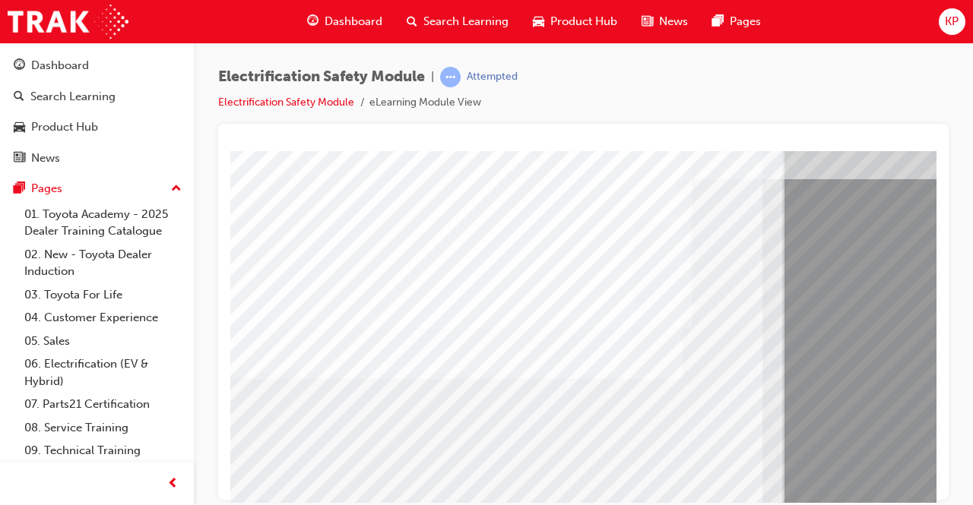
drag, startPoint x: 594, startPoint y: 486, endPoint x: 631, endPoint y: 496, distance: 38.3
click at [631, 5] on html "multistate Loading..." at bounding box center [583, 1] width 706 height 6
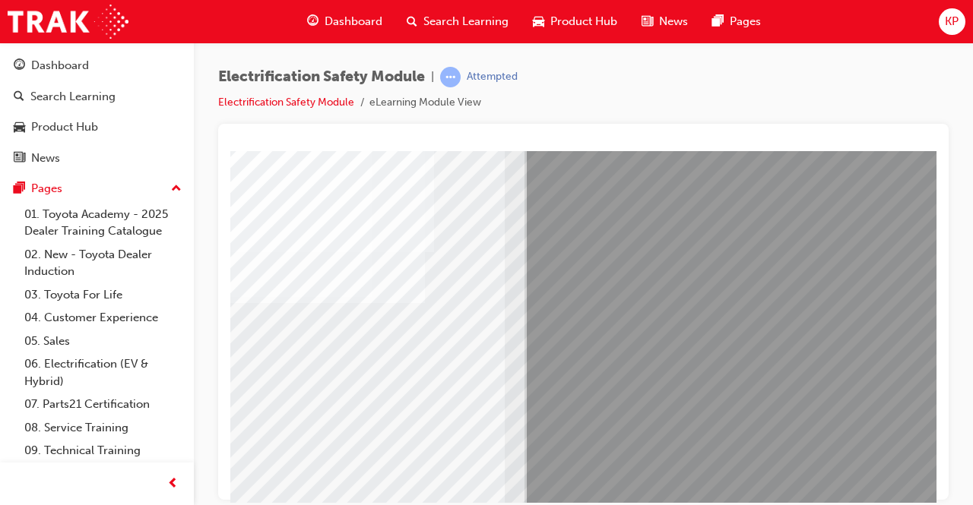
drag, startPoint x: 631, startPoint y: 496, endPoint x: 1028, endPoint y: 654, distance: 428.1
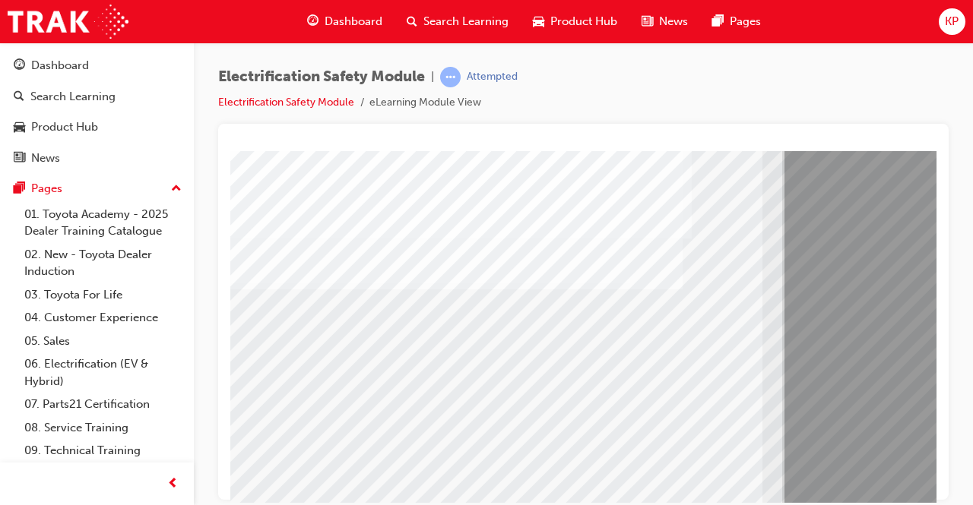
scroll to position [228, 0]
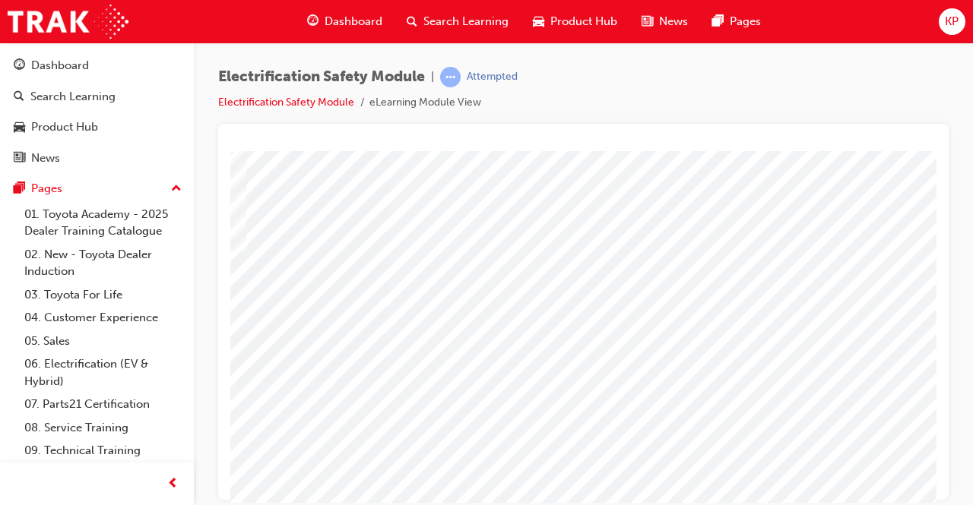
scroll to position [230, 318]
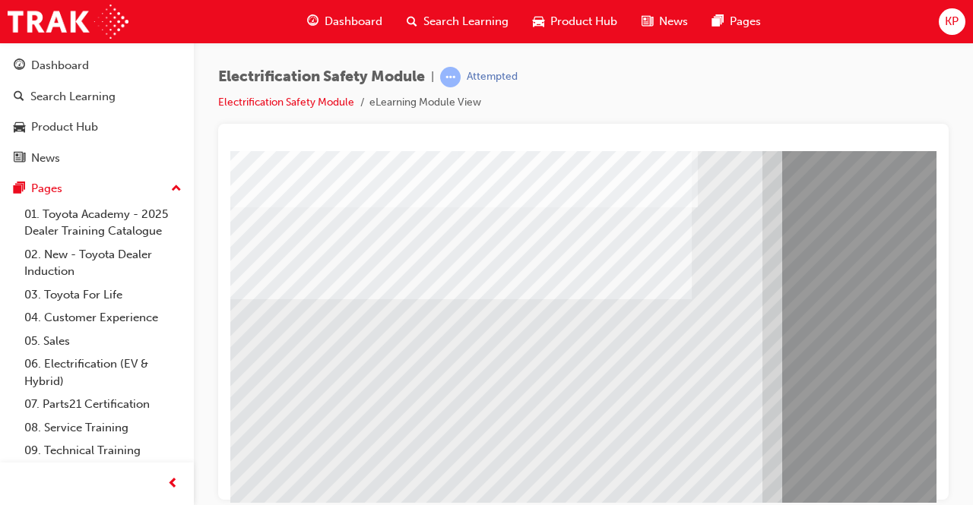
scroll to position [152, 0]
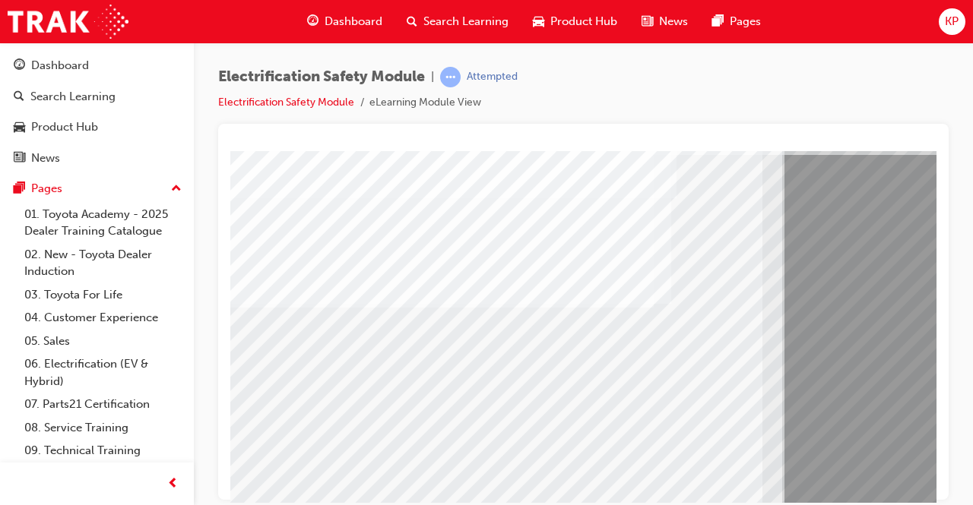
scroll to position [76, 0]
drag, startPoint x: 594, startPoint y: 487, endPoint x: 717, endPoint y: 480, distance: 123.3
click at [723, 483] on div "multistate" at bounding box center [747, 347] width 1034 height 547
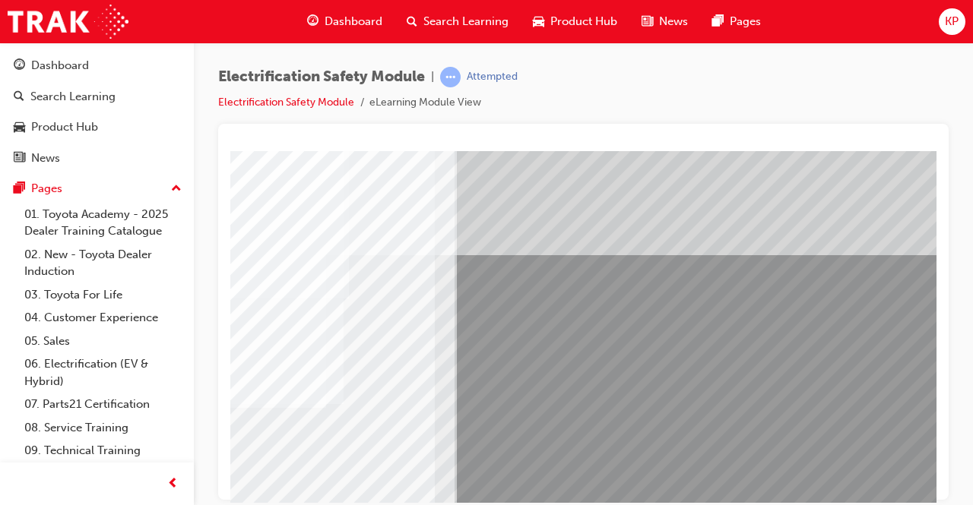
scroll to position [0, 0]
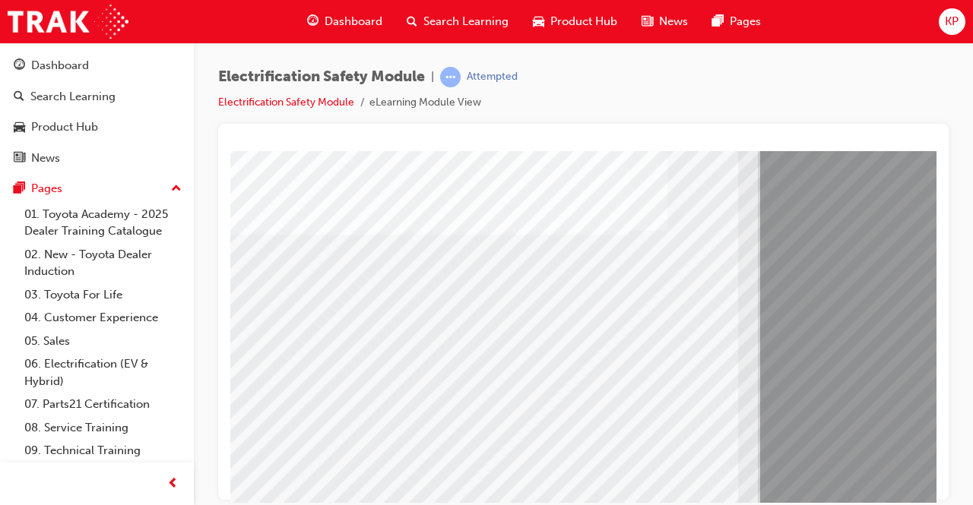
scroll to position [230, 24]
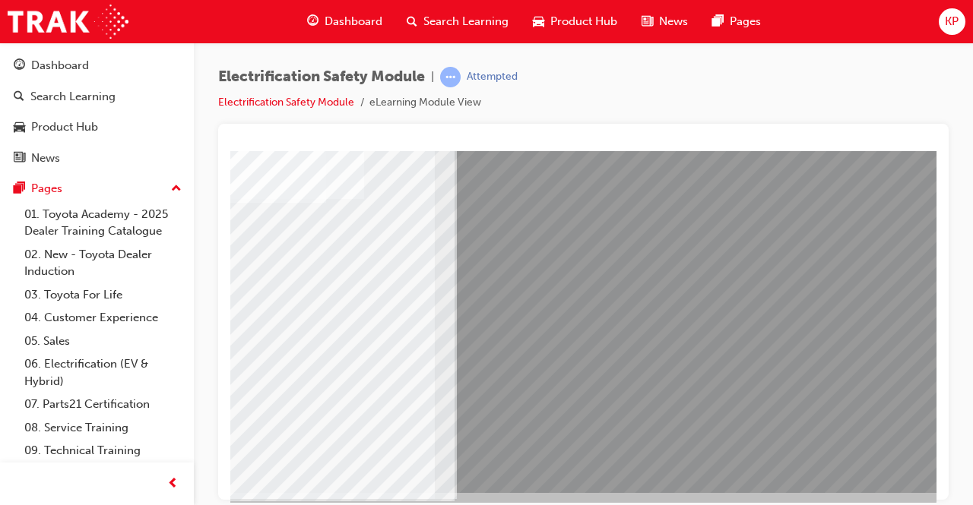
scroll to position [230, 339]
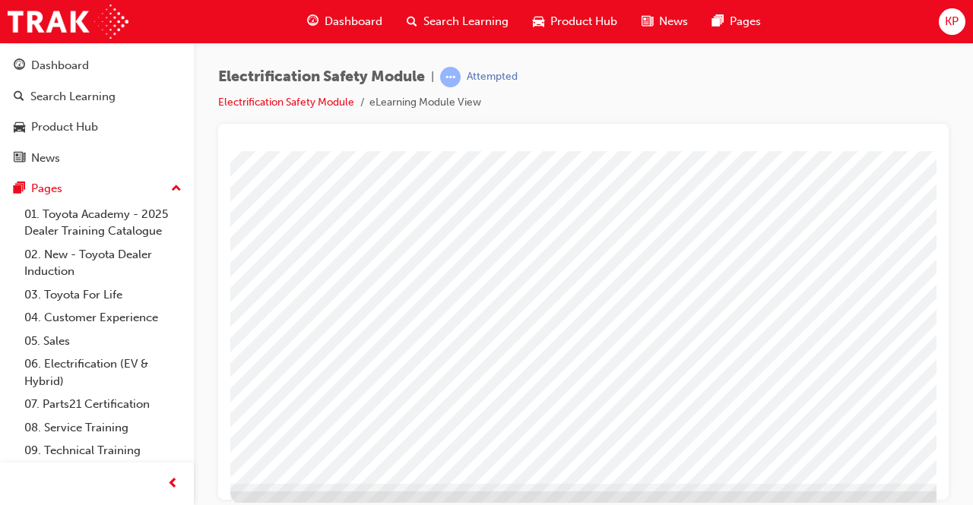
scroll to position [230, 0]
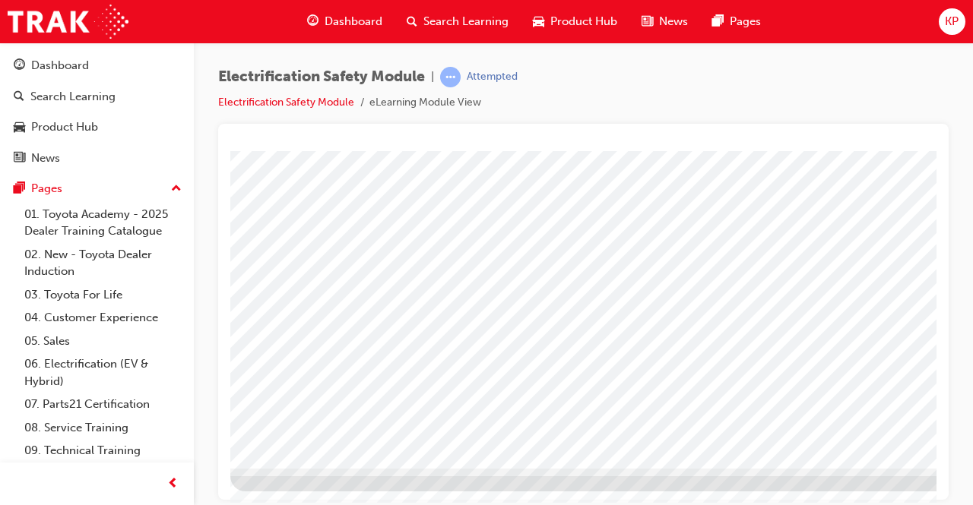
drag, startPoint x: 730, startPoint y: 488, endPoint x: 812, endPoint y: 487, distance: 82.1
click at [812, 488] on div at bounding box center [747, 206] width 1034 height 570
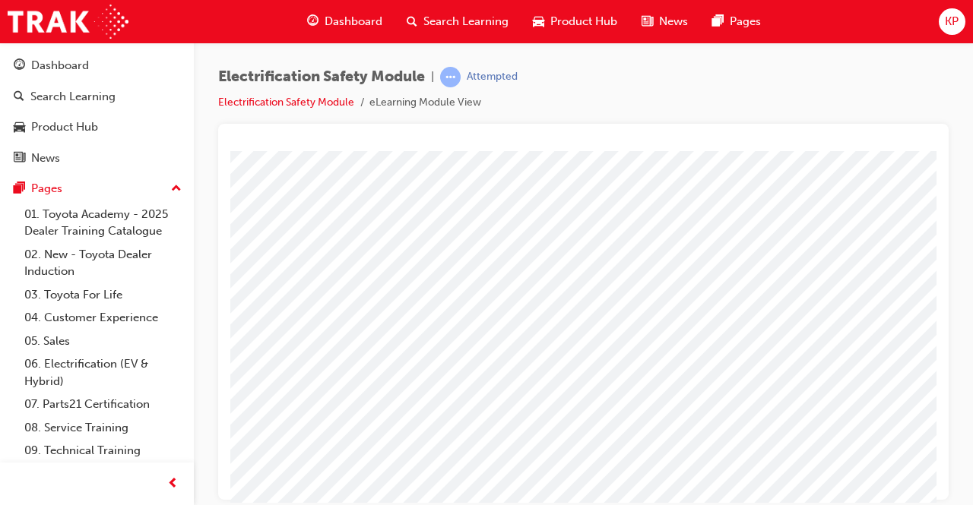
scroll to position [78, 339]
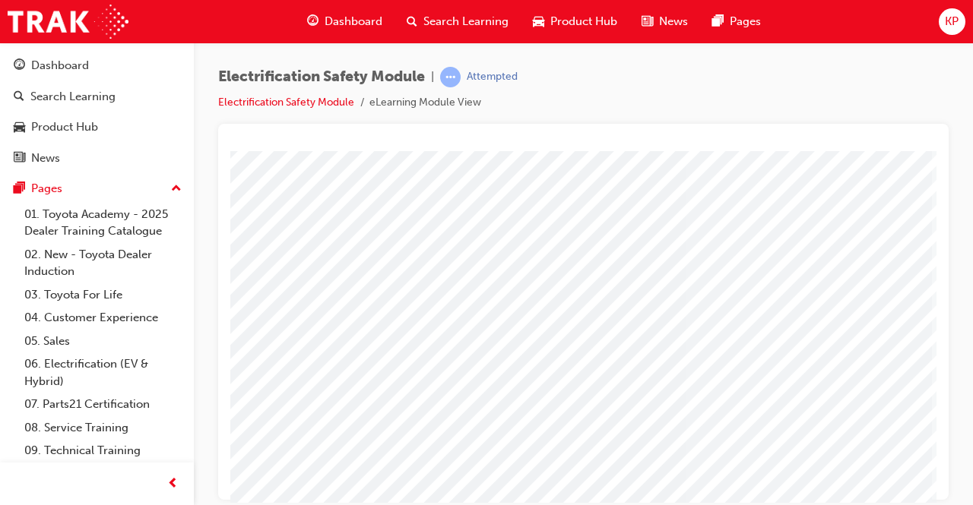
scroll to position [228, 339]
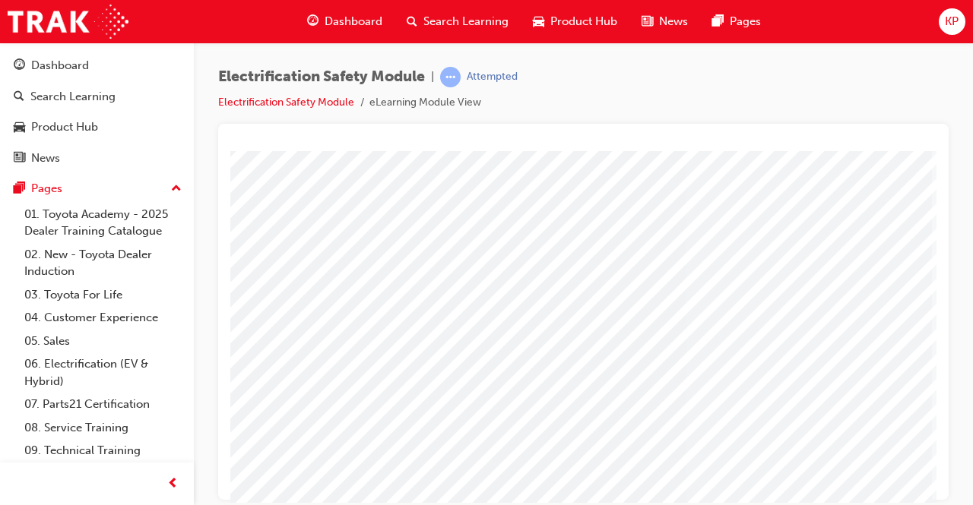
scroll to position [78, 0]
drag, startPoint x: 399, startPoint y: 382, endPoint x: 461, endPoint y: 368, distance: 63.1
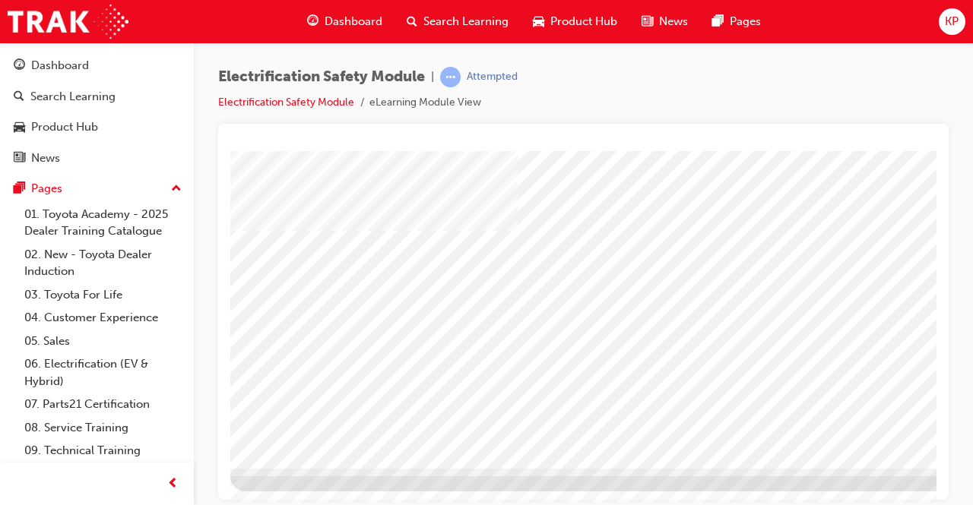
drag, startPoint x: 705, startPoint y: 341, endPoint x: 828, endPoint y: 384, distance: 129.6
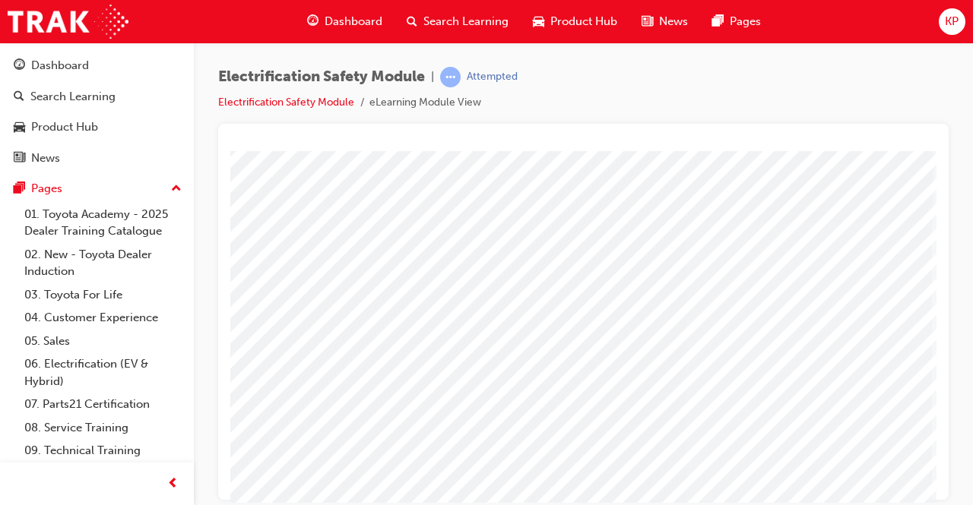
scroll to position [2, 339]
drag, startPoint x: 876, startPoint y: 237, endPoint x: 819, endPoint y: 196, distance: 69.6
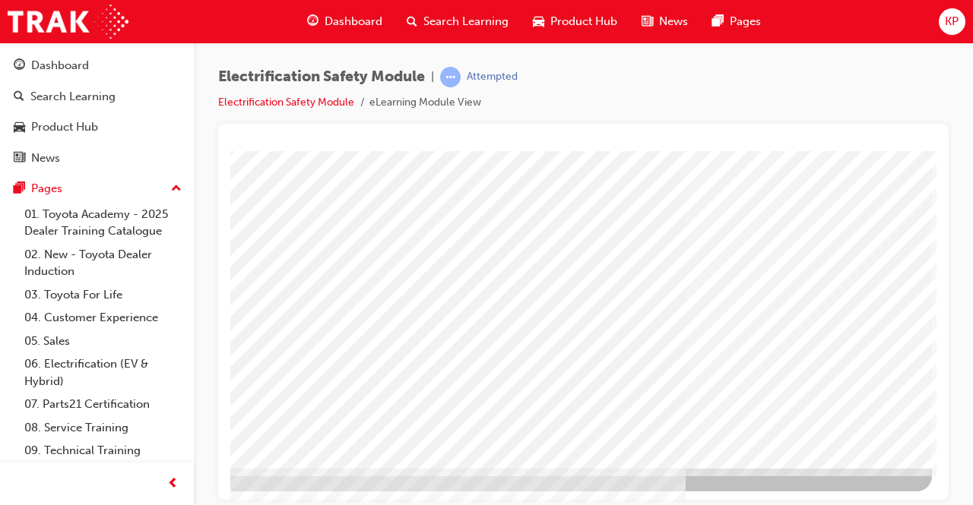
scroll to position [78, 339]
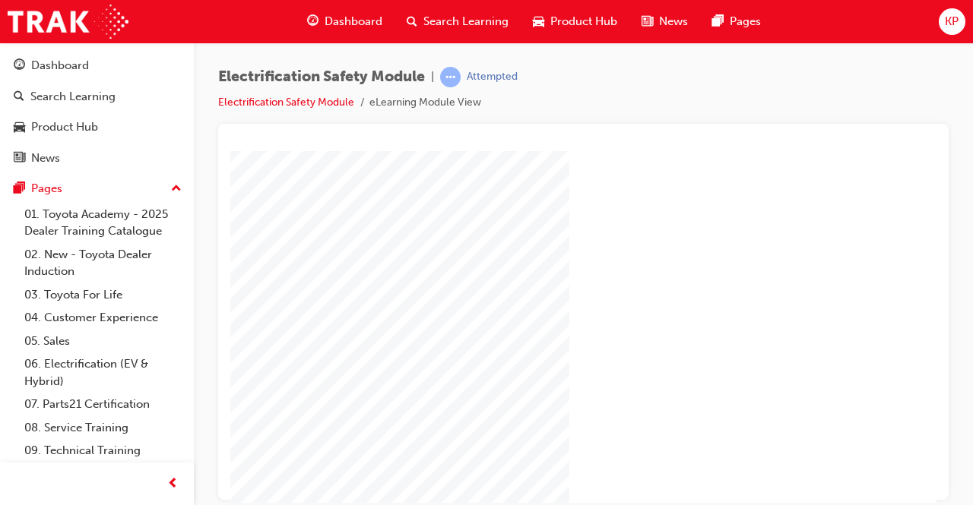
scroll to position [152, 0]
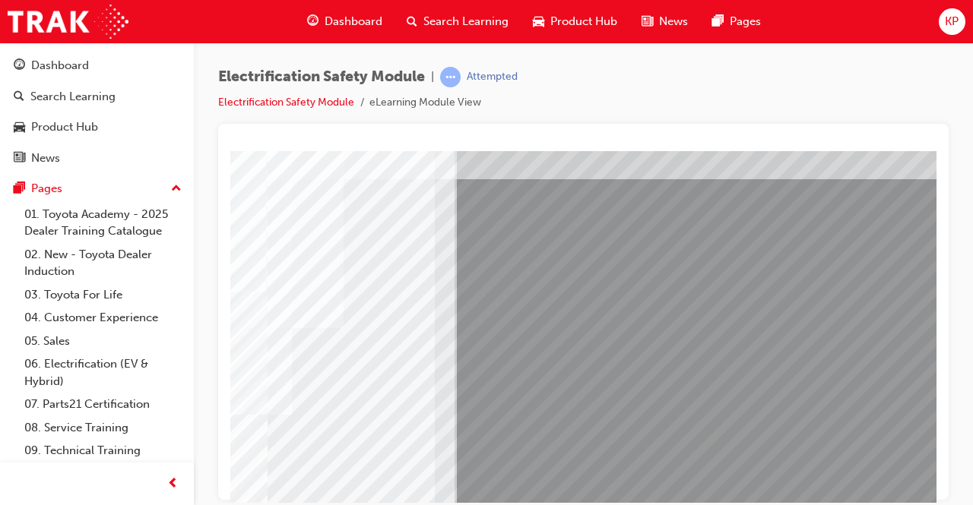
scroll to position [76, 0]
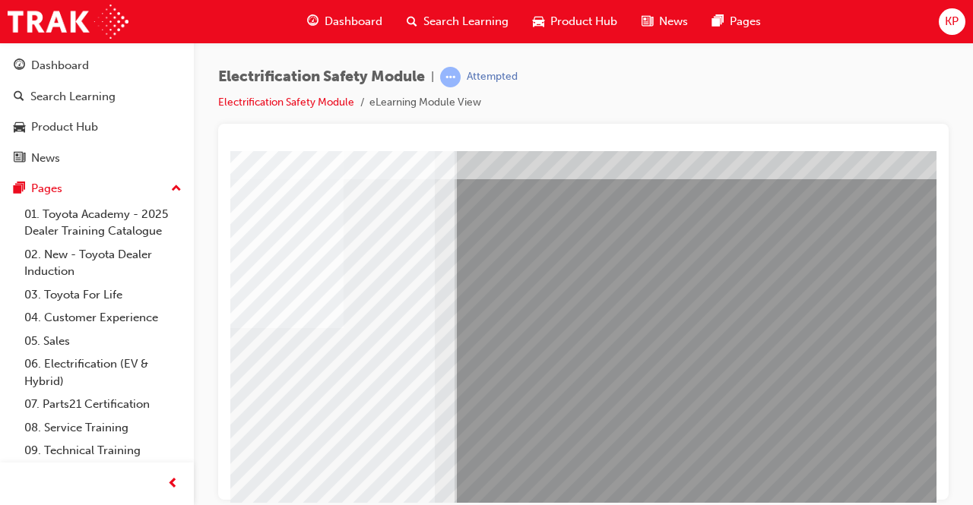
click at [334, 504] on div "Electrification Safety Module | Attempted Electrification Safety Module eLearni…" at bounding box center [486, 252] width 973 height 505
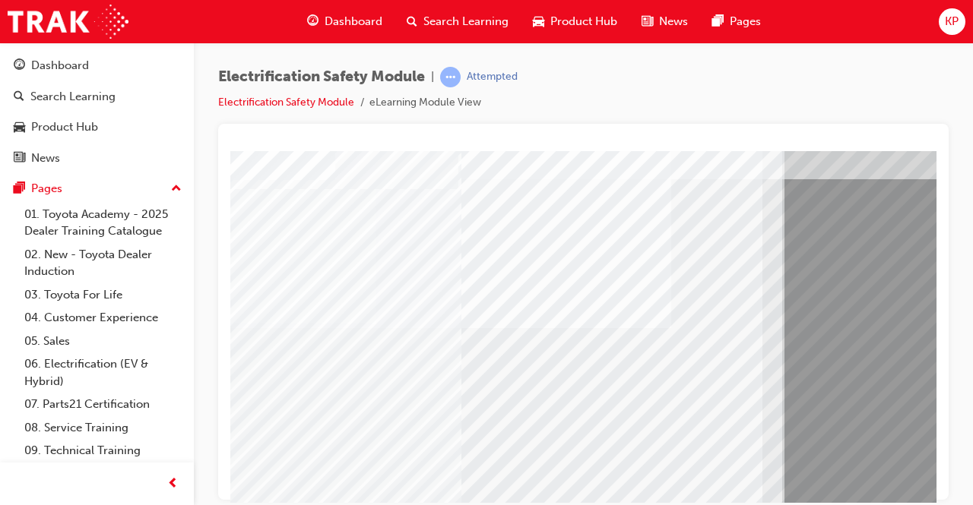
drag, startPoint x: 358, startPoint y: 458, endPoint x: 374, endPoint y: 453, distance: 16.8
drag, startPoint x: 327, startPoint y: 474, endPoint x: 502, endPoint y: 474, distance: 174.8
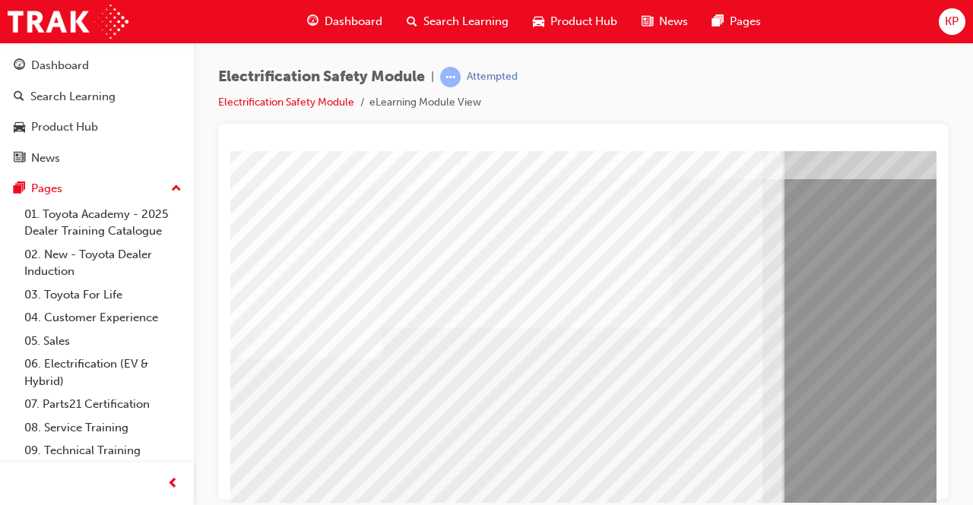
drag, startPoint x: 459, startPoint y: 478, endPoint x: 565, endPoint y: 476, distance: 105.7
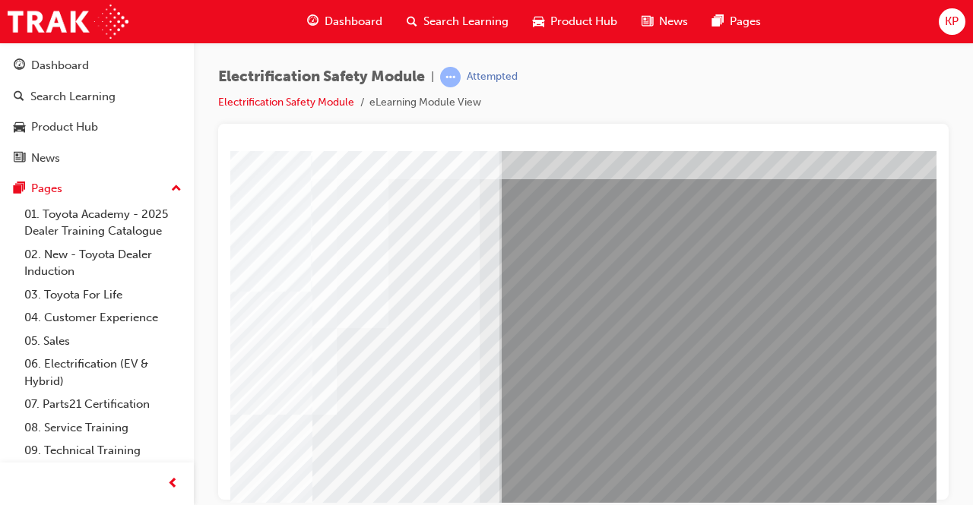
scroll to position [76, 339]
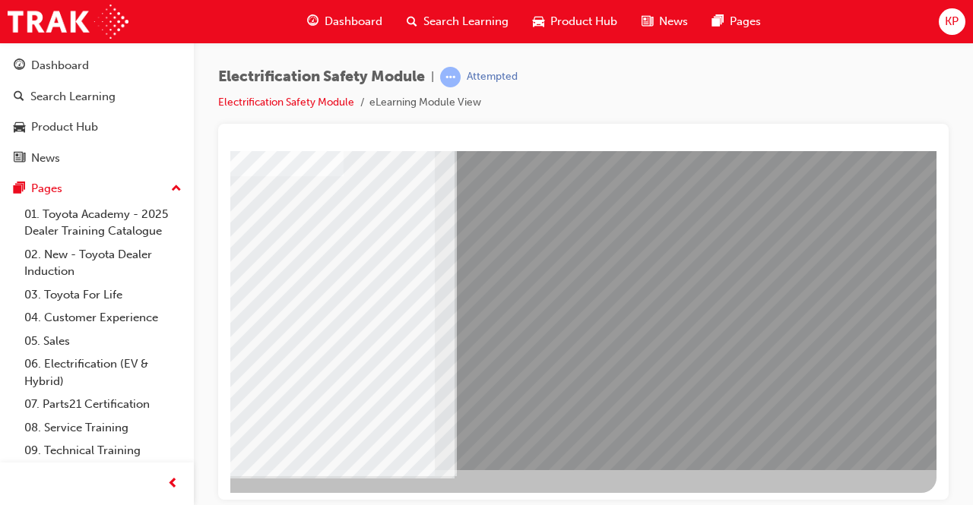
scroll to position [230, 339]
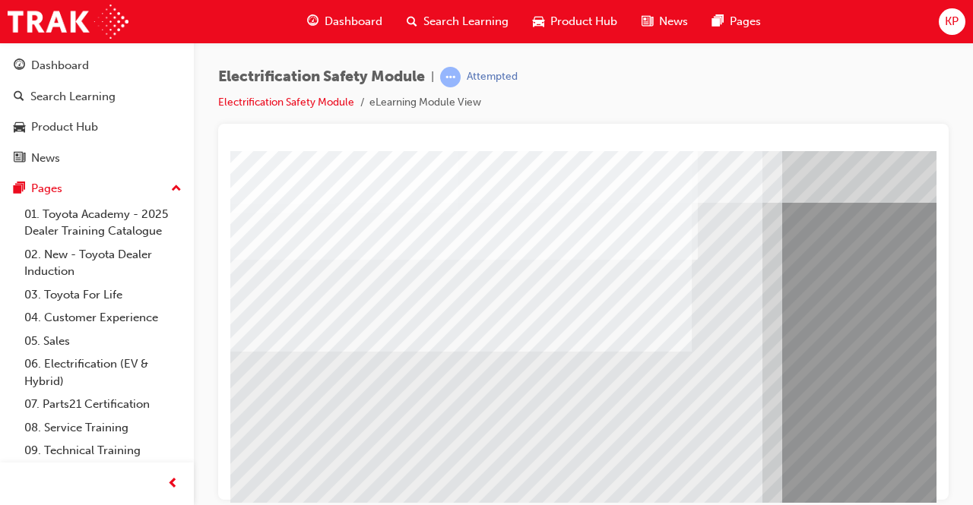
scroll to position [76, 0]
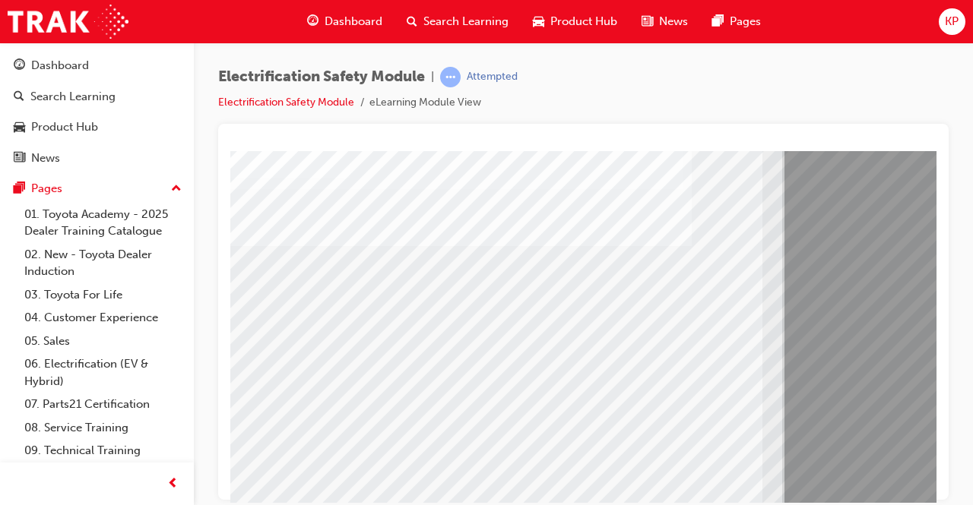
scroll to position [230, 0]
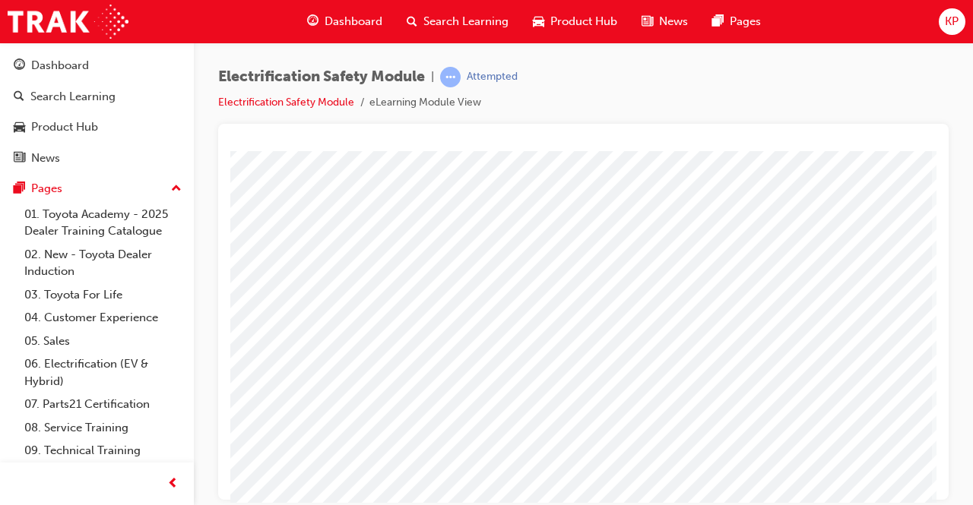
scroll to position [154, 339]
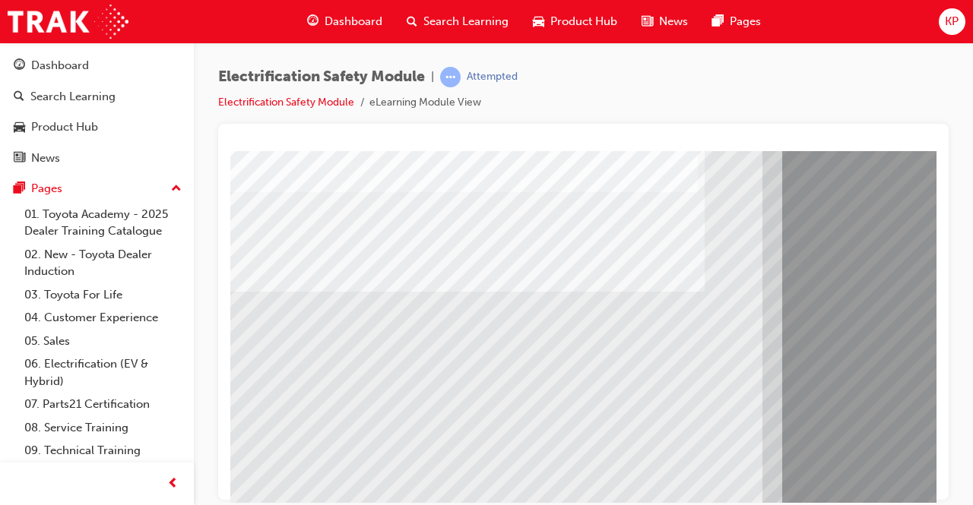
scroll to position [152, 0]
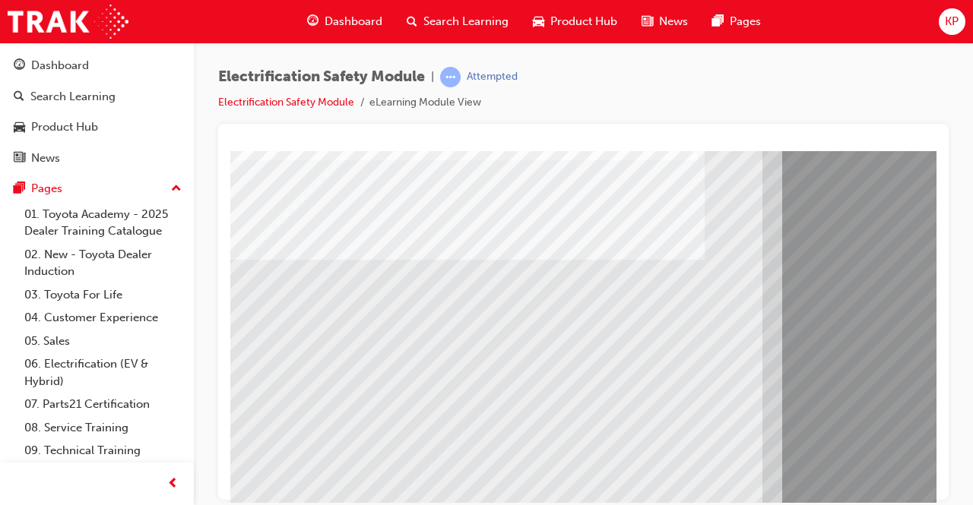
drag, startPoint x: 337, startPoint y: 409, endPoint x: 377, endPoint y: 394, distance: 42.1
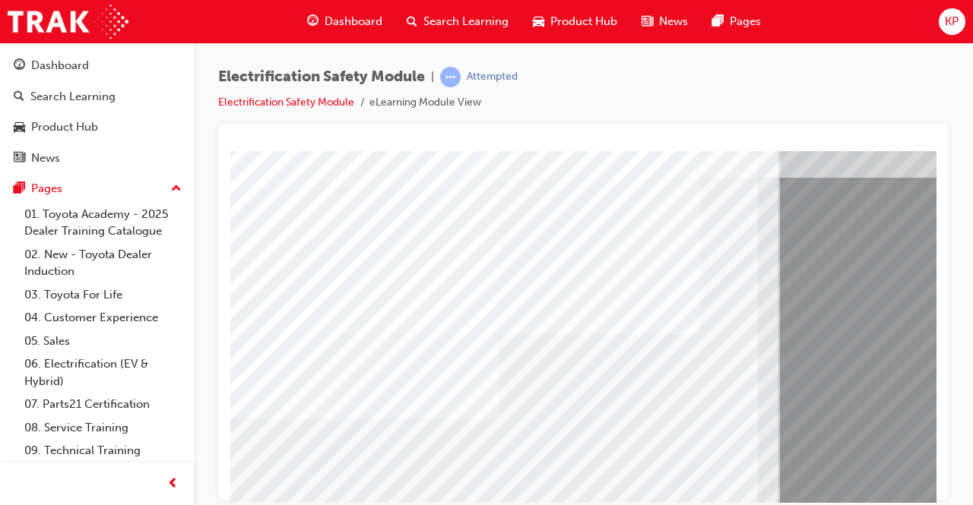
scroll to position [78, 0]
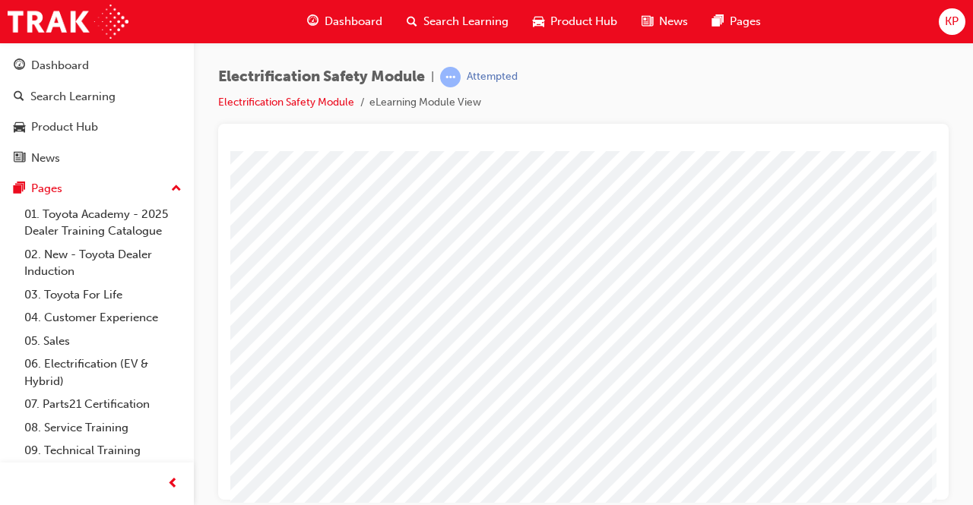
scroll to position [76, 339]
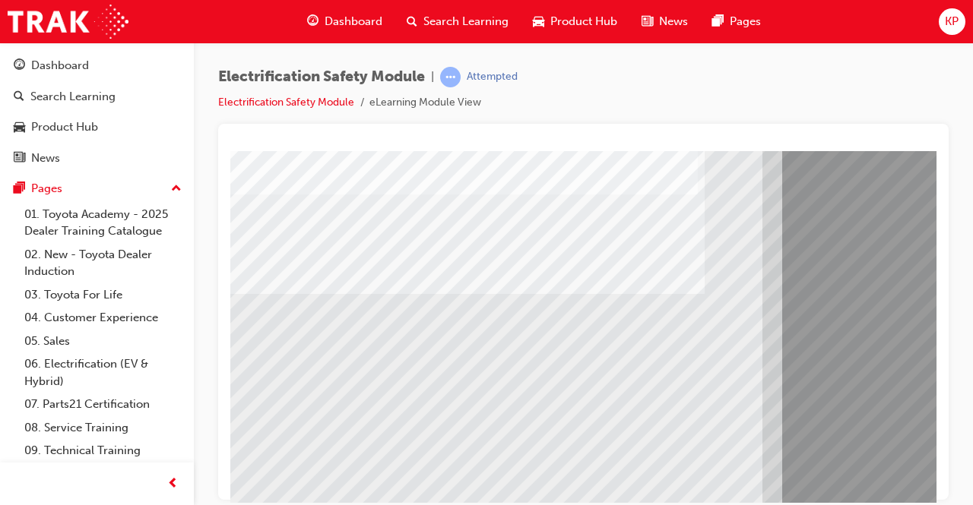
scroll to position [152, 0]
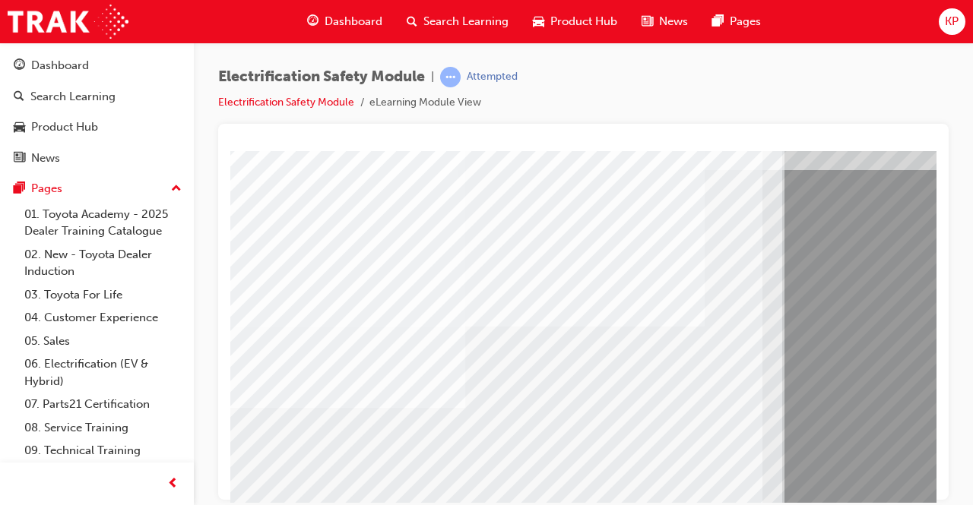
scroll to position [76, 0]
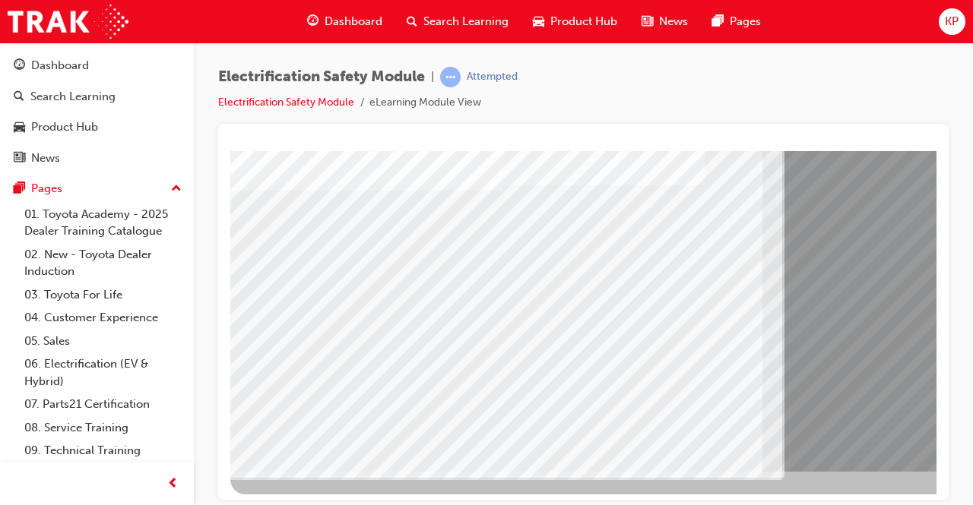
scroll to position [228, 0]
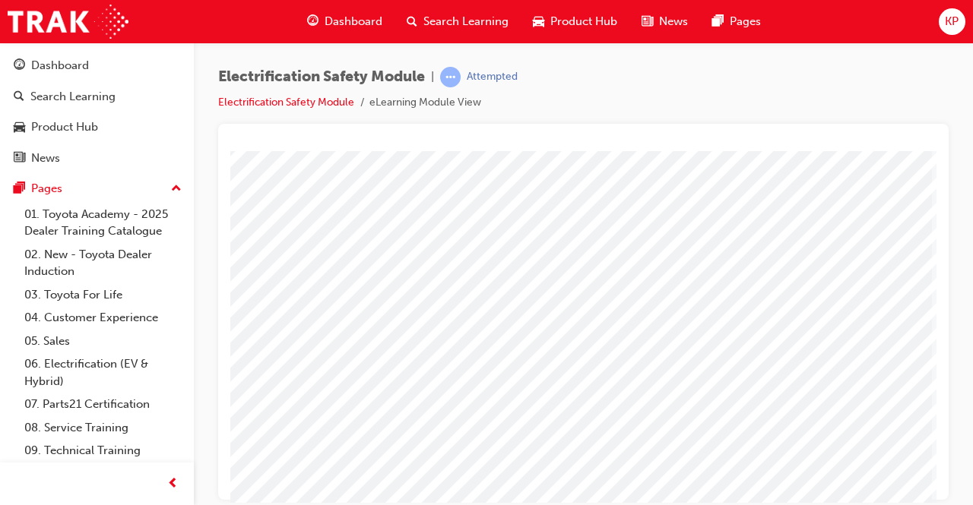
scroll to position [228, 339]
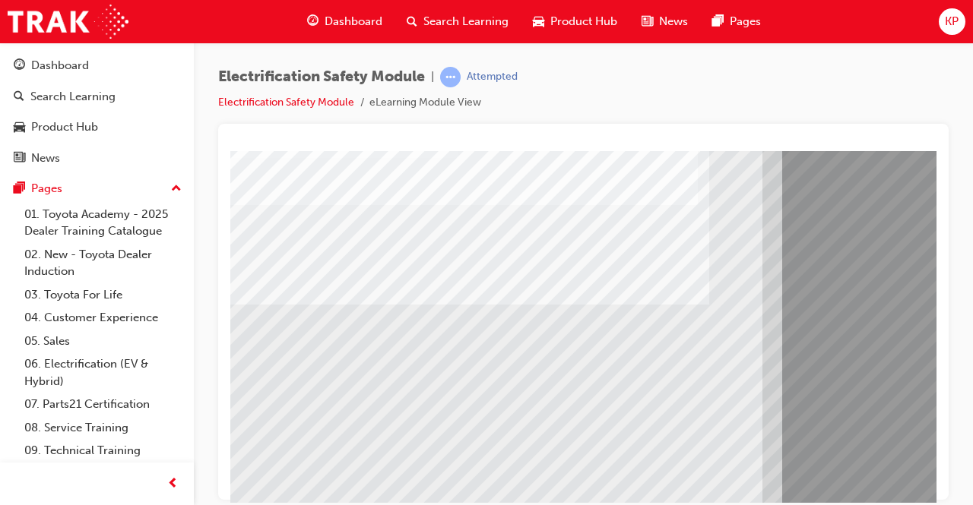
scroll to position [152, 0]
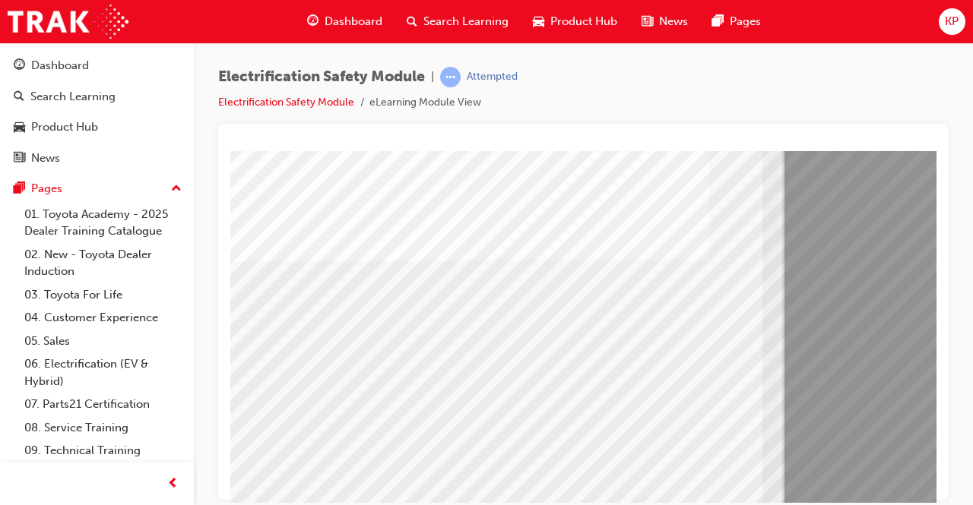
click at [787, 504] on div "Electrification Safety Module | Attempted Electrification Safety Module eLearni…" at bounding box center [486, 252] width 973 height 505
click at [848, 5] on html "multistate Loading..." at bounding box center [583, 1] width 706 height 6
click at [833, 502] on div "Electrification Safety Module | Attempted Electrification Safety Module eLearni…" at bounding box center [486, 252] width 973 height 505
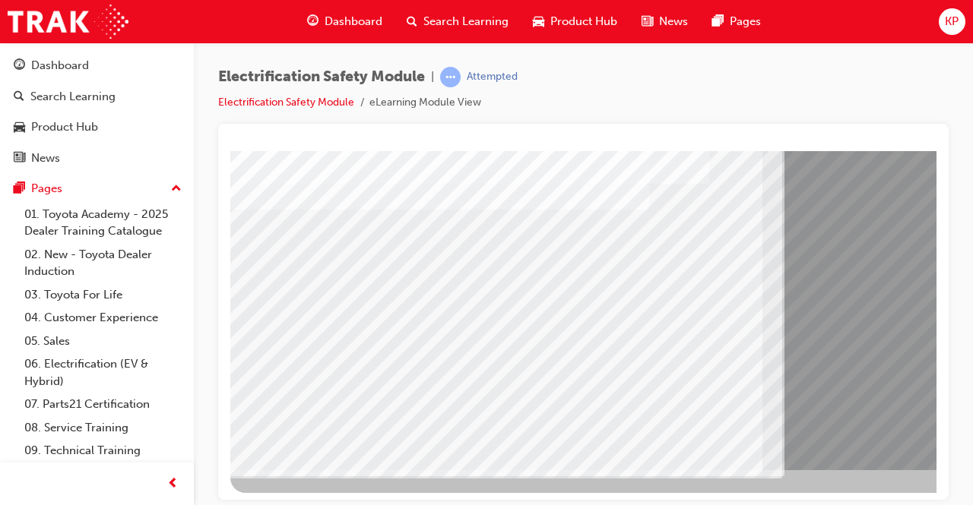
scroll to position [228, 339]
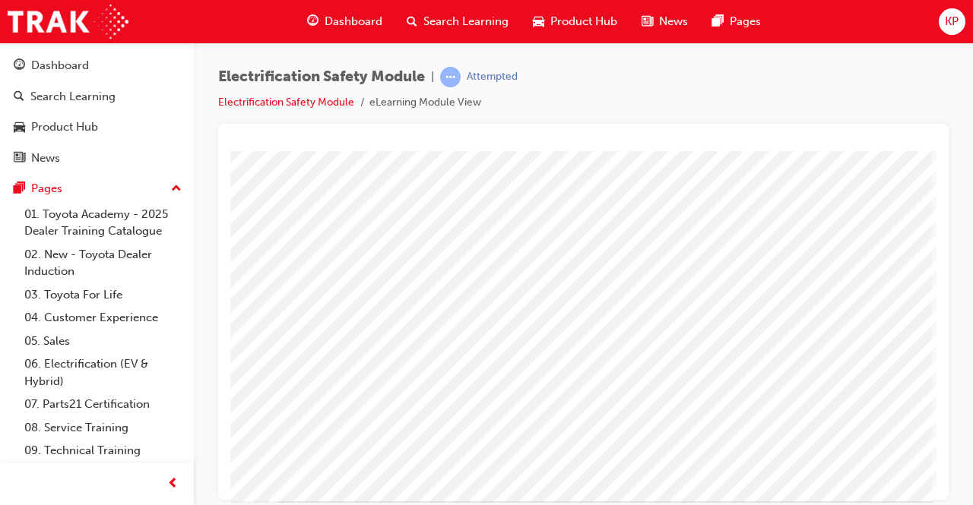
scroll to position [230, 339]
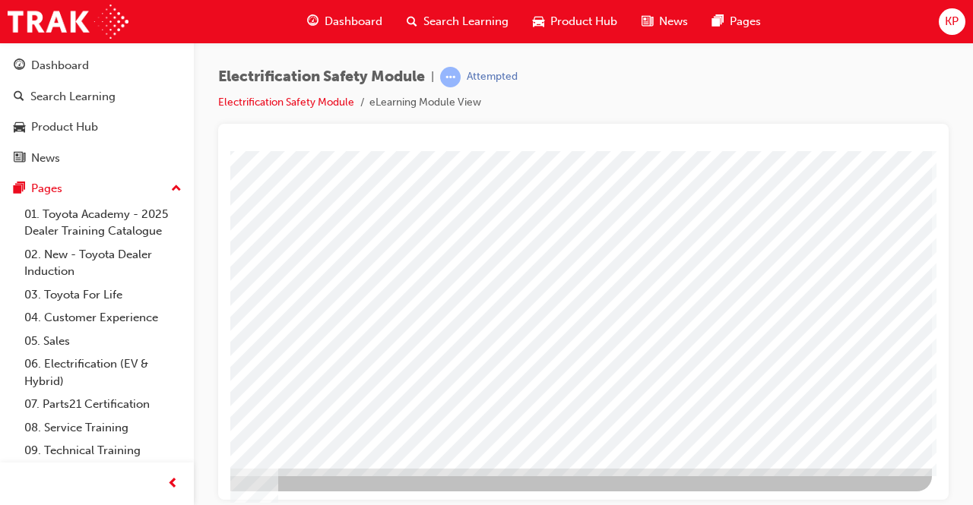
drag, startPoint x: 869, startPoint y: 426, endPoint x: 821, endPoint y: 411, distance: 50.7
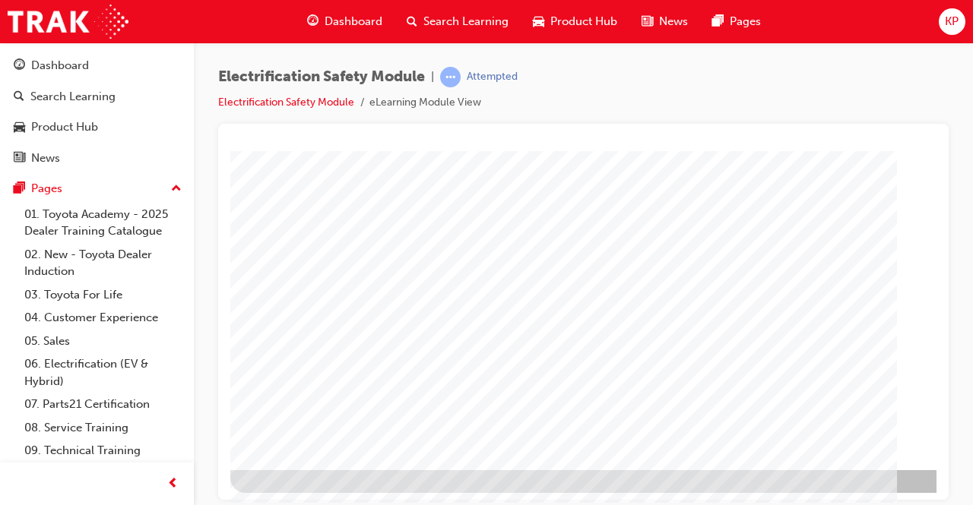
scroll to position [230, 0]
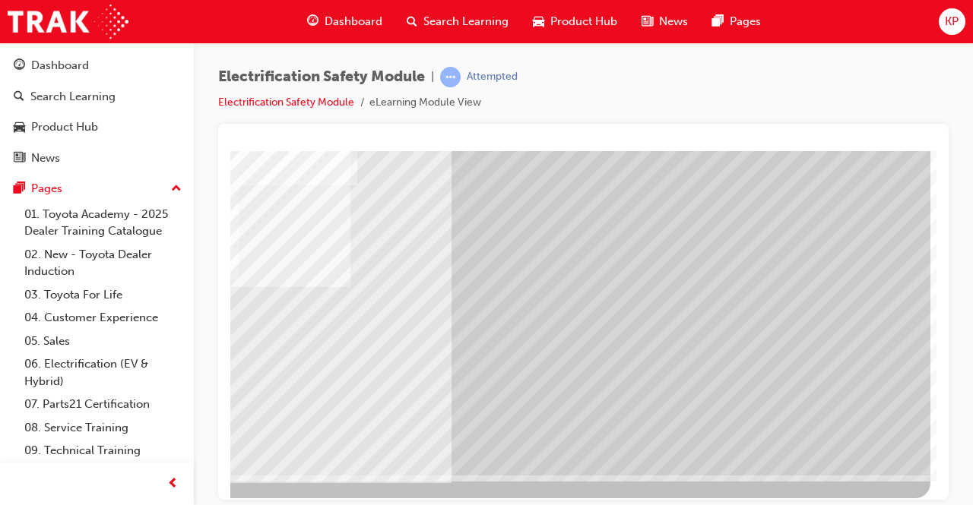
scroll to position [230, 339]
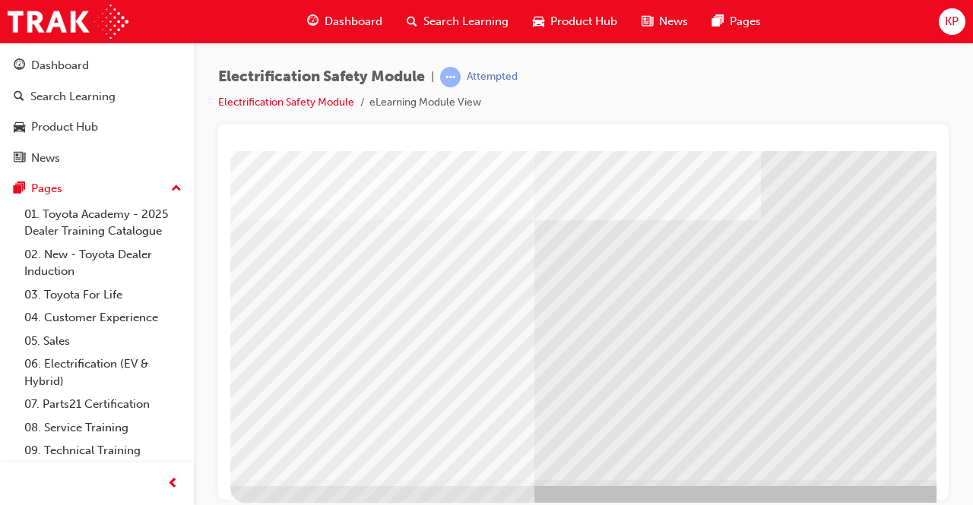
scroll to position [230, 0]
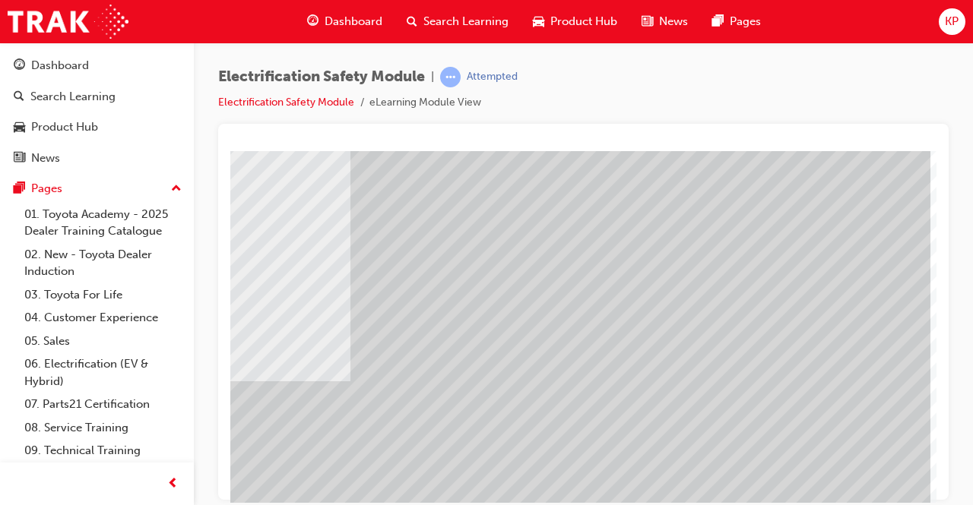
scroll to position [152, 339]
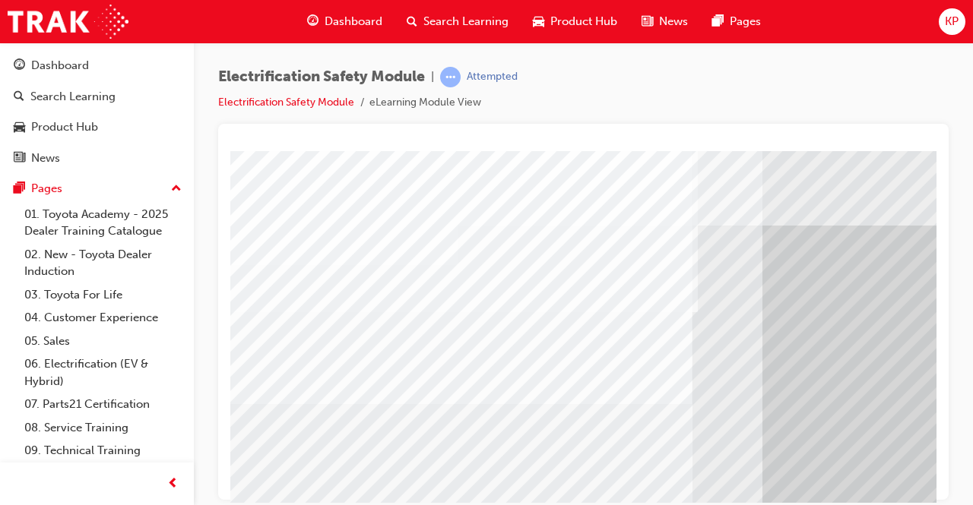
scroll to position [76, 0]
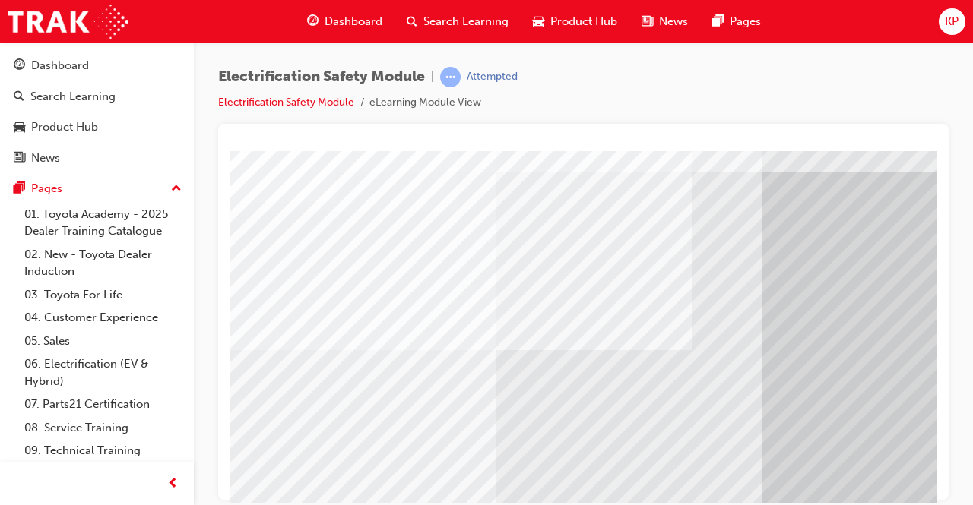
scroll to position [78, 0]
drag, startPoint x: 622, startPoint y: 474, endPoint x: 610, endPoint y: 404, distance: 71.9
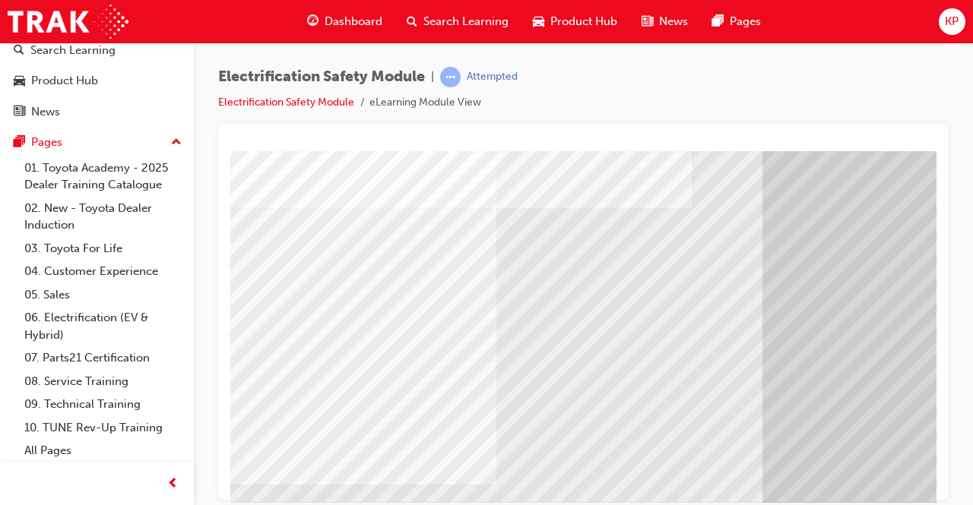
scroll to position [230, 0]
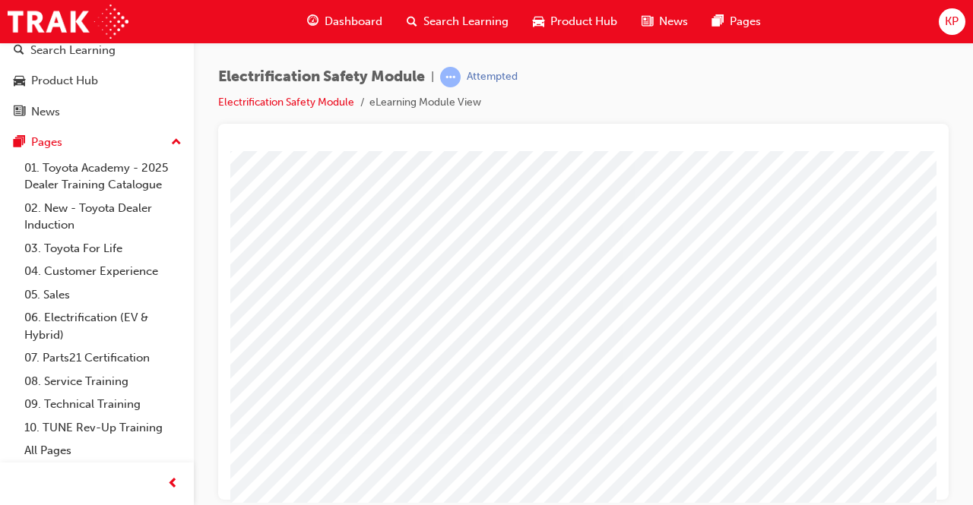
scroll to position [76, 0]
drag, startPoint x: 641, startPoint y: 500, endPoint x: 771, endPoint y: 654, distance: 200.7
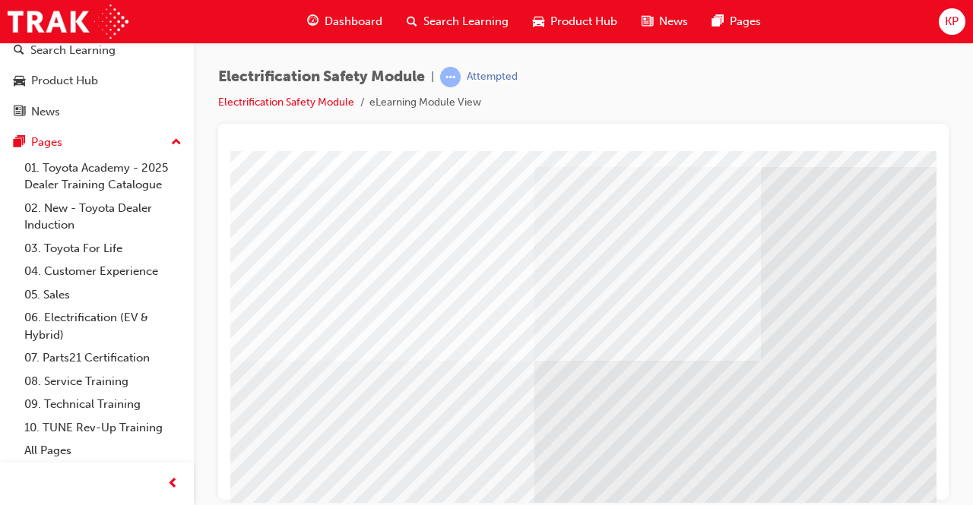
scroll to position [228, 0]
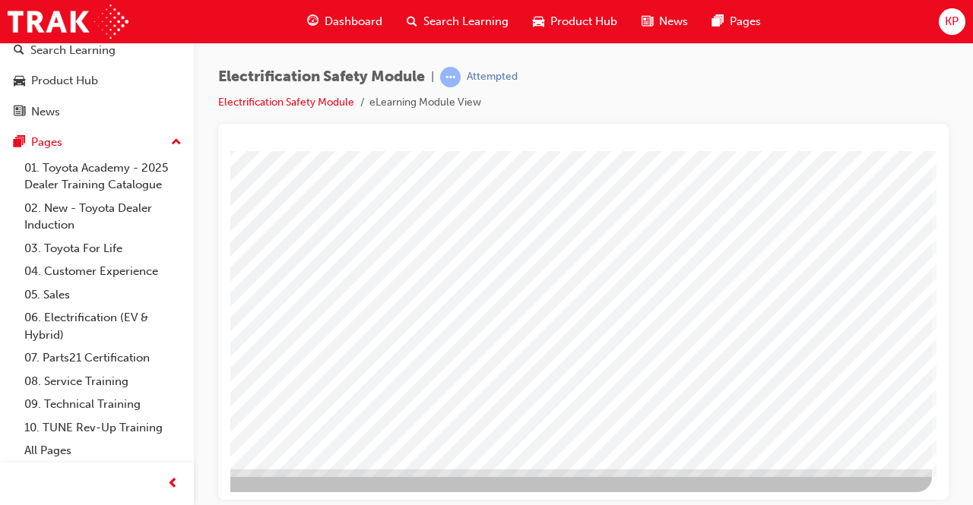
scroll to position [230, 339]
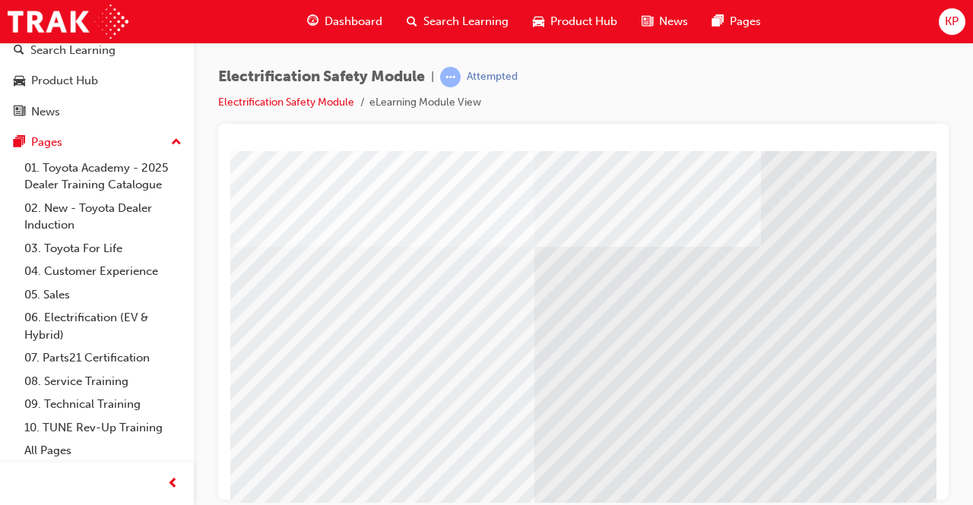
scroll to position [230, 0]
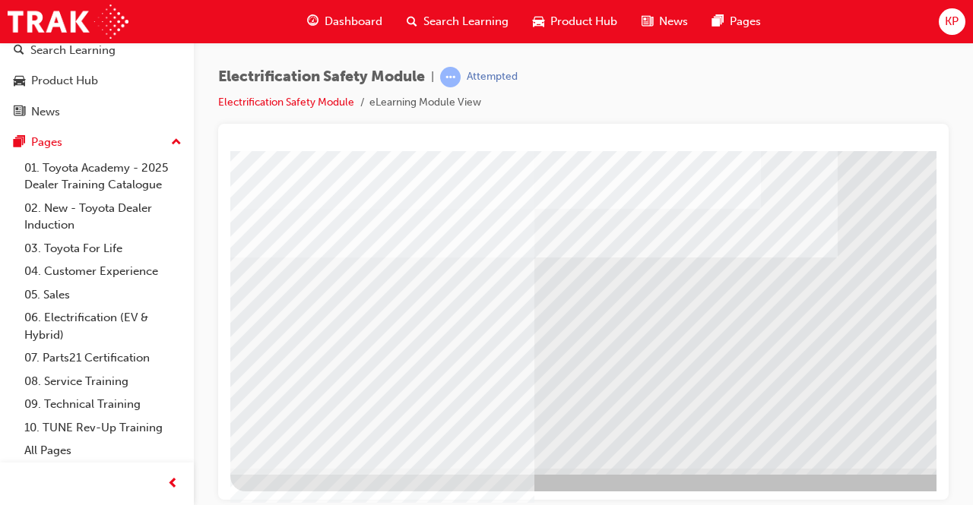
scroll to position [230, 339]
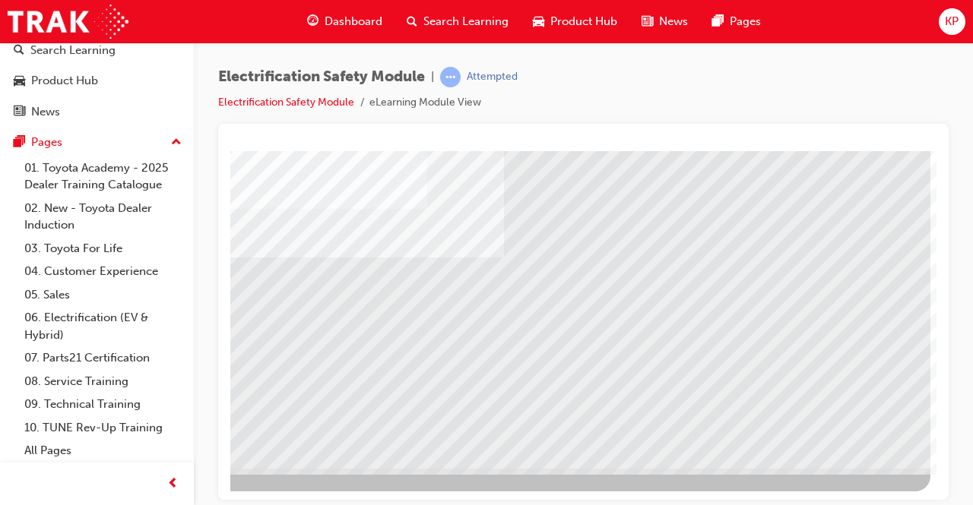
drag, startPoint x: 824, startPoint y: 429, endPoint x: 812, endPoint y: 422, distance: 14.0
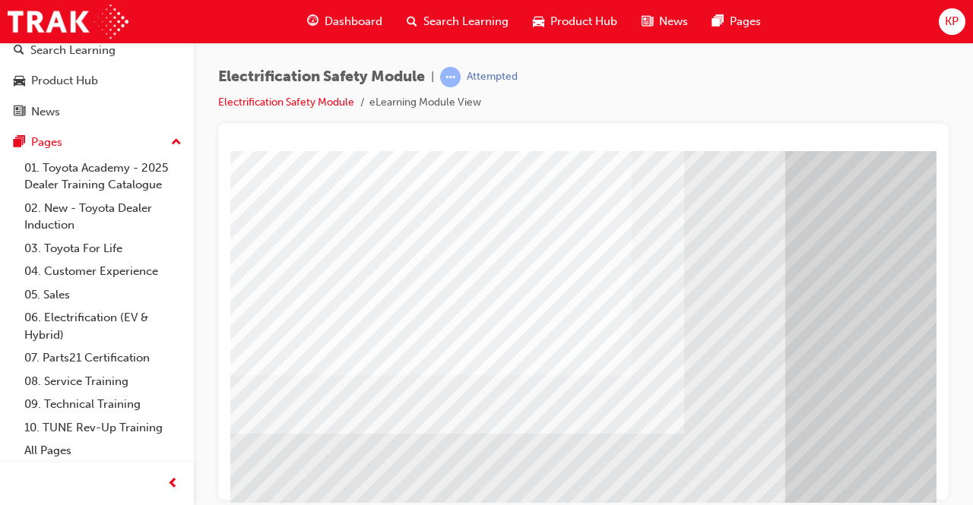
scroll to position [76, 339]
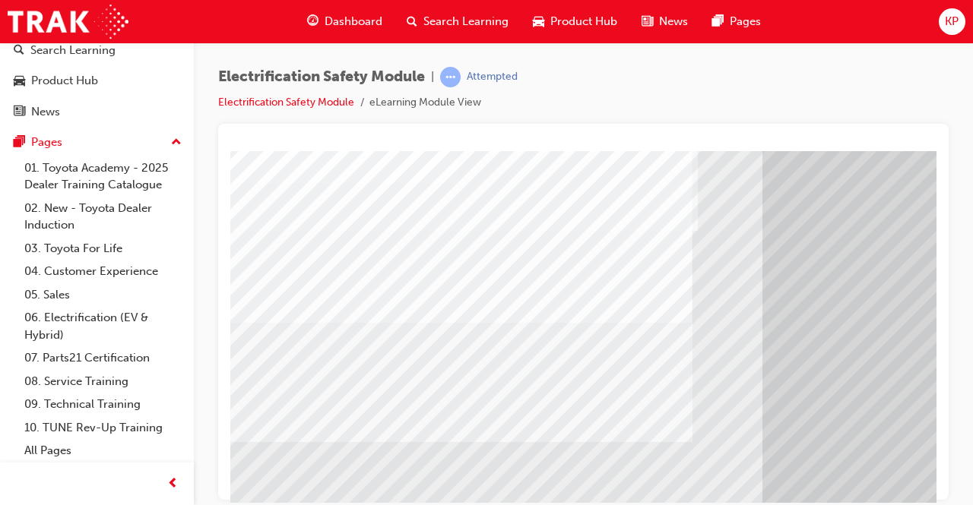
scroll to position [228, 0]
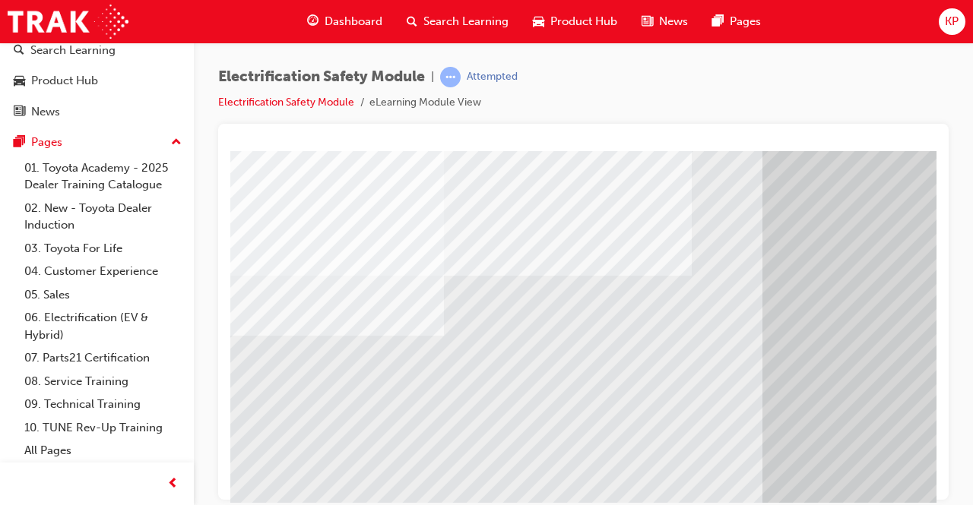
scroll to position [152, 0]
click at [804, 502] on div "Electrification Safety Module | Attempted Electrification Safety Module eLearni…" at bounding box center [486, 252] width 973 height 505
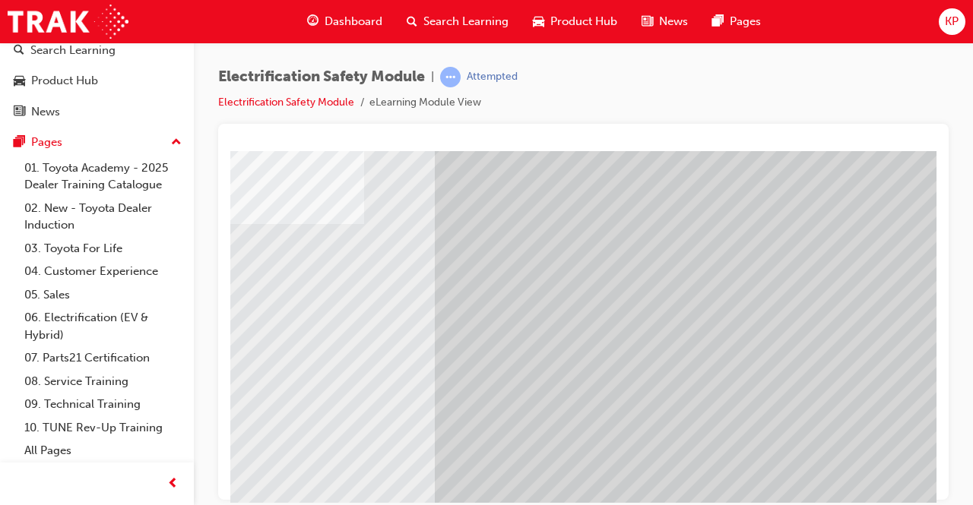
scroll to position [228, 339]
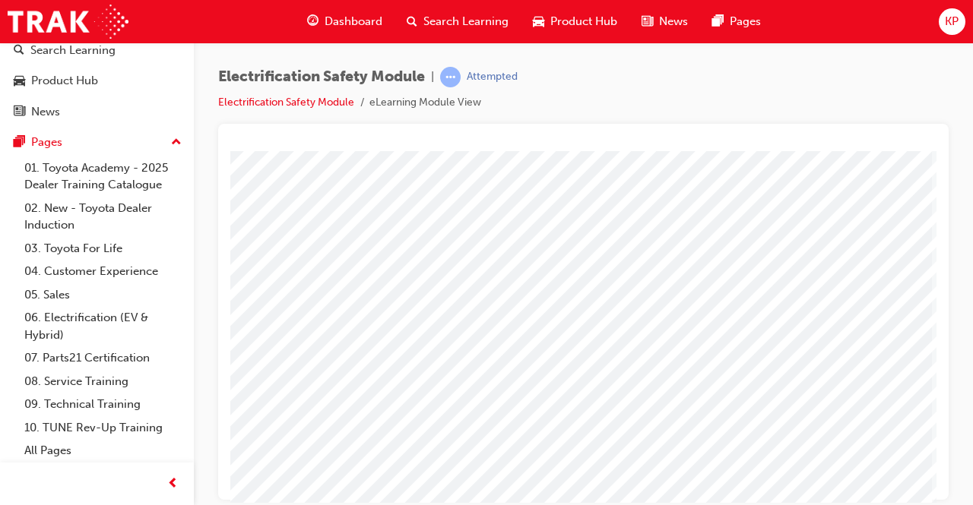
scroll to position [230, 339]
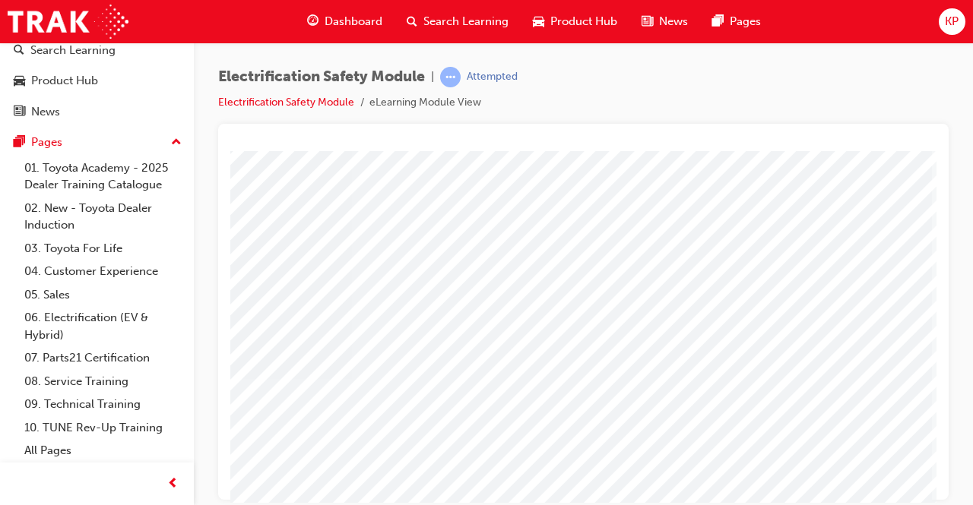
scroll to position [152, 339]
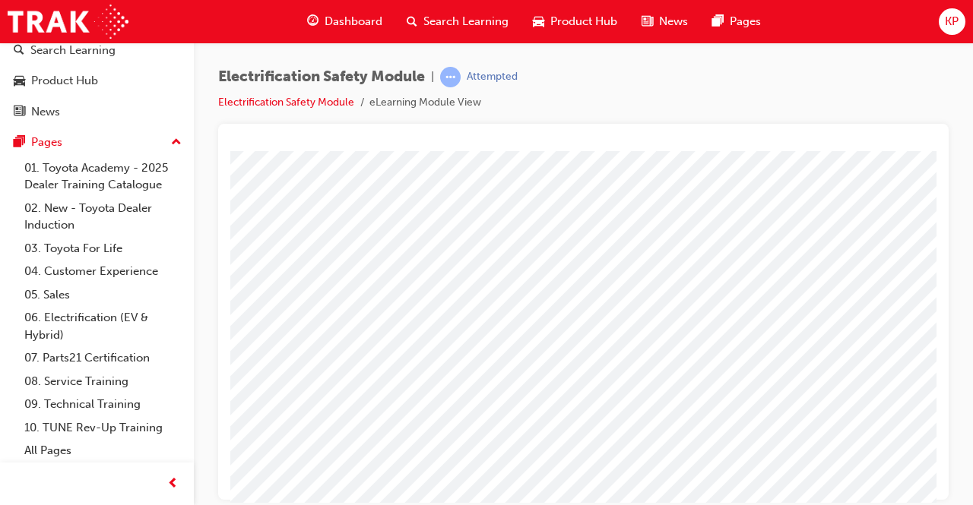
scroll to position [228, 0]
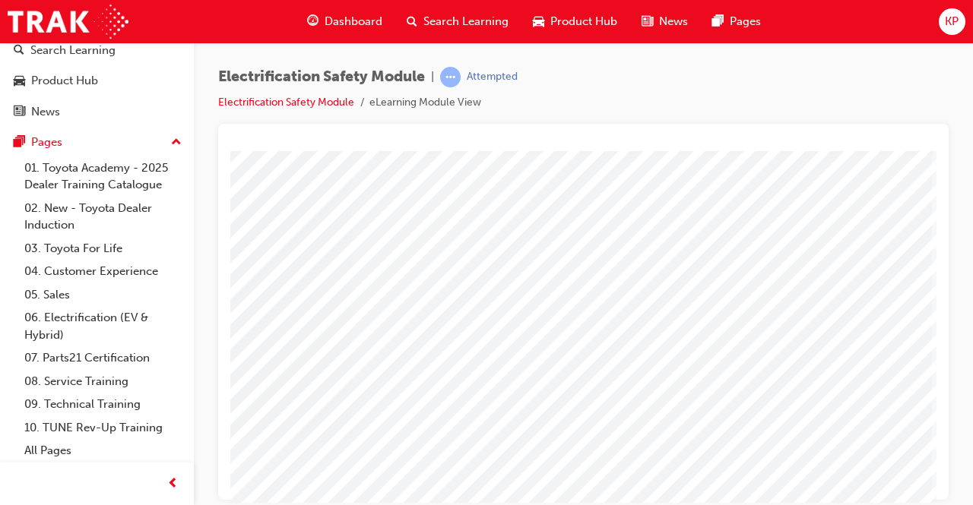
scroll to position [230, 339]
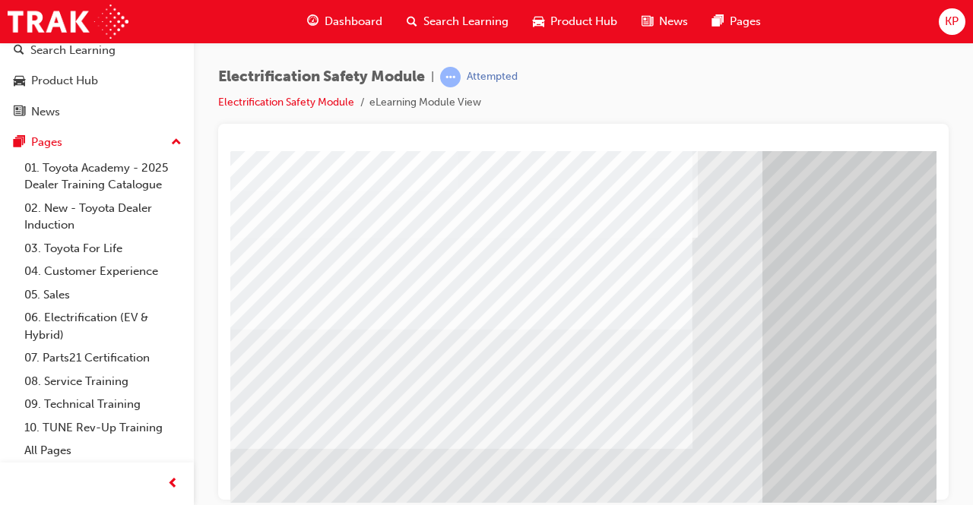
scroll to position [76, 0]
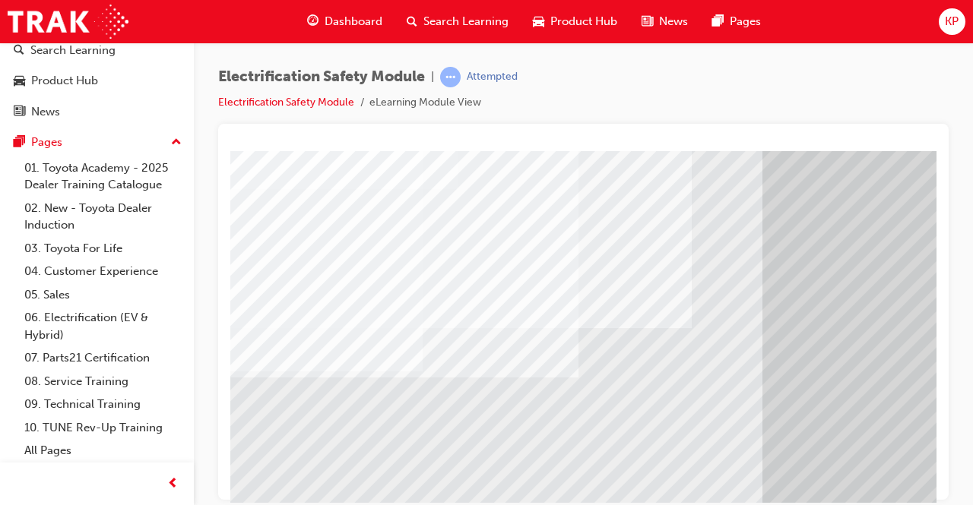
drag, startPoint x: 662, startPoint y: 464, endPoint x: 689, endPoint y: 453, distance: 28.6
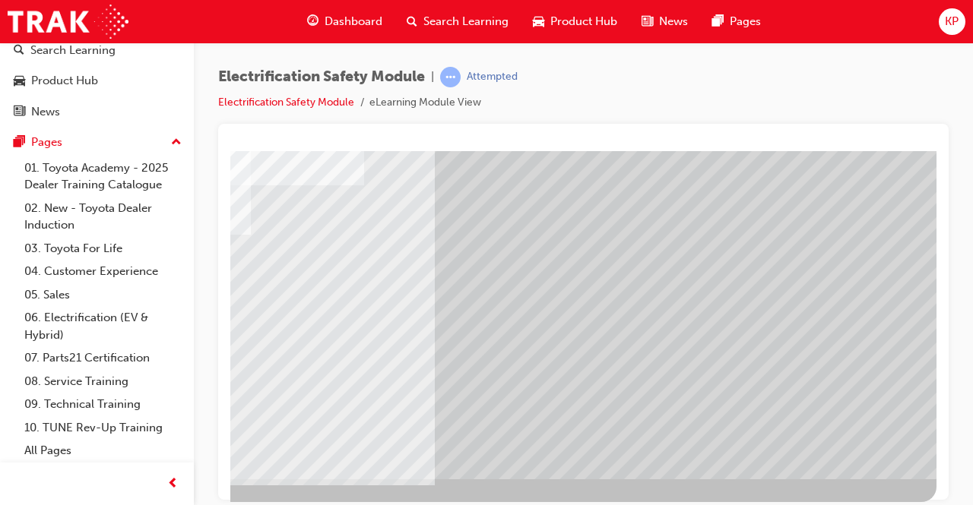
scroll to position [230, 339]
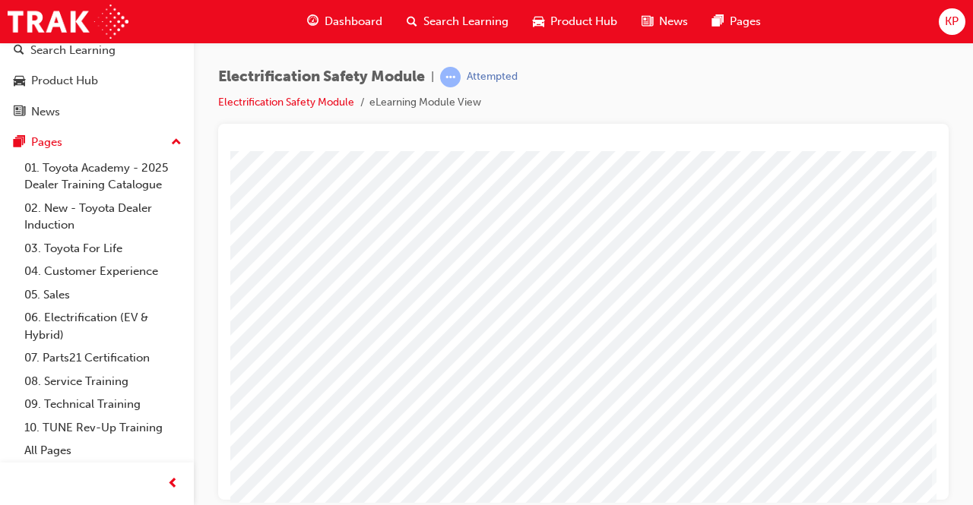
scroll to position [78, 339]
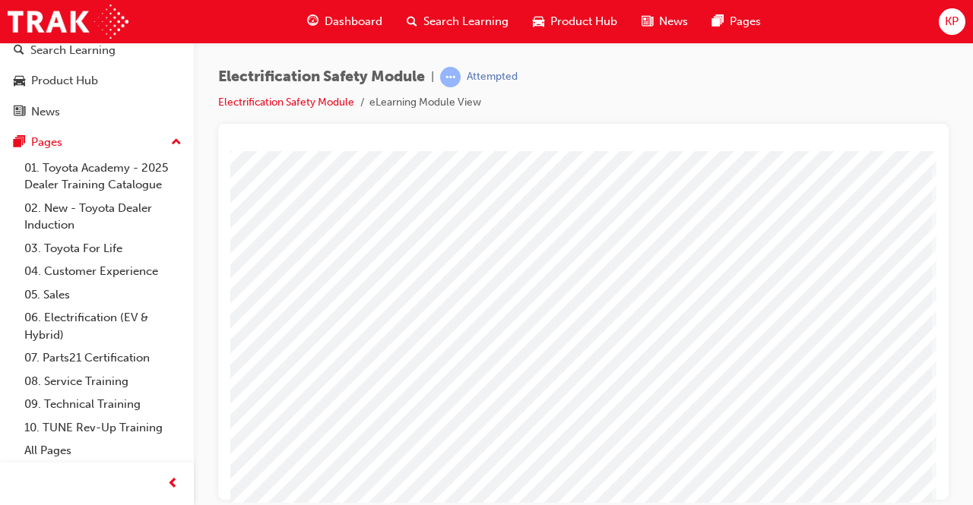
scroll to position [76, 339]
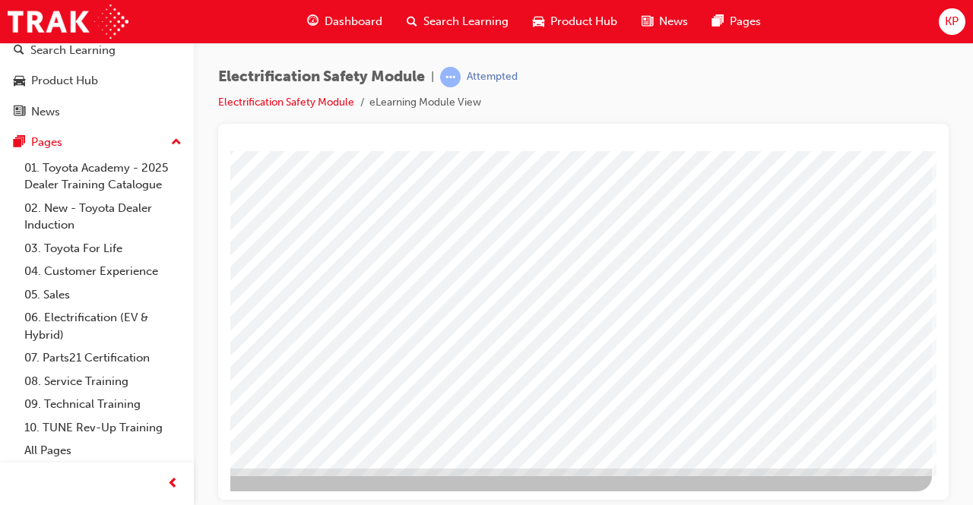
drag, startPoint x: 825, startPoint y: 432, endPoint x: 820, endPoint y: 426, distance: 8.1
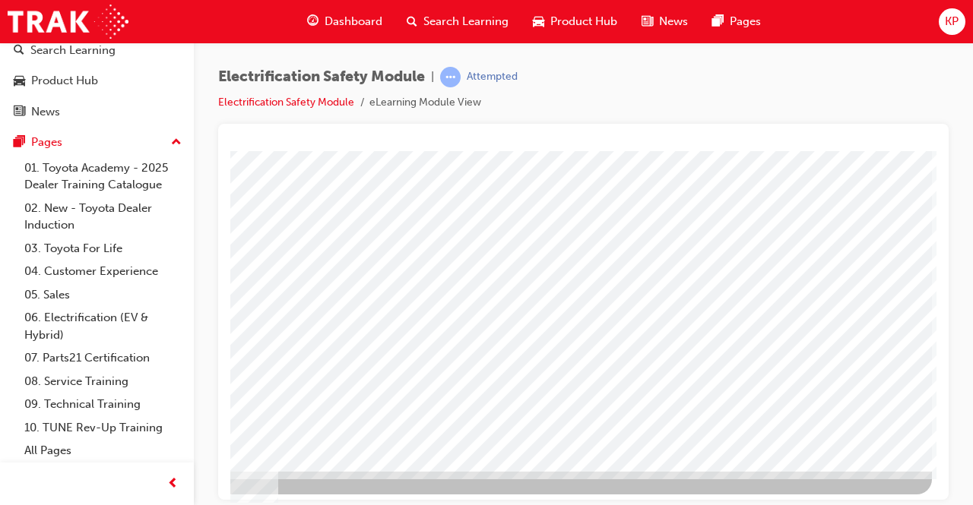
scroll to position [230, 339]
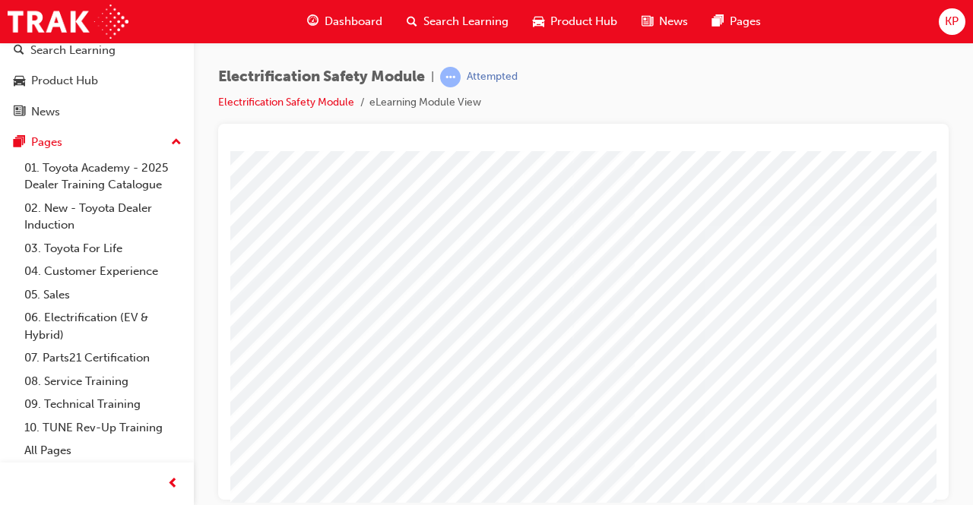
scroll to position [76, 0]
drag, startPoint x: 911, startPoint y: 502, endPoint x: 901, endPoint y: 492, distance: 13.4
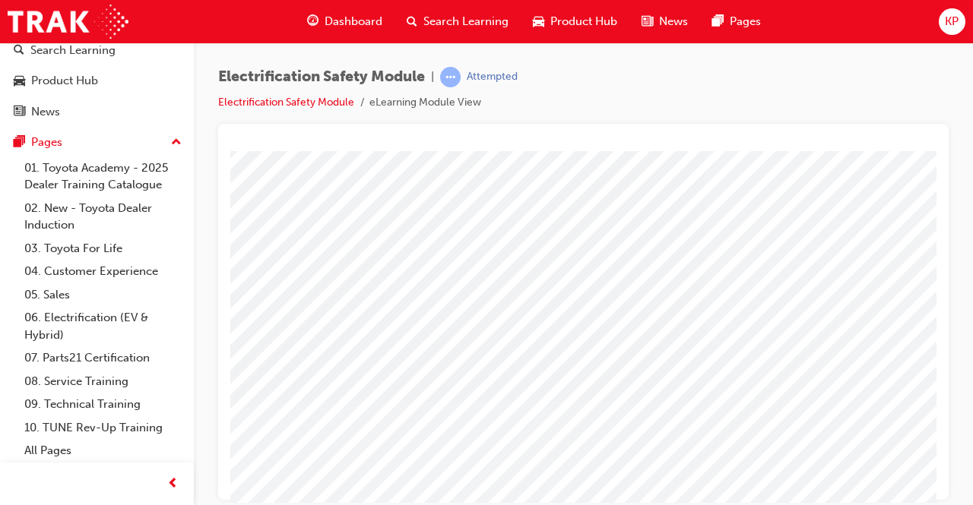
scroll to position [76, 0]
click at [828, 503] on div "Electrification Safety Module | Attempted Electrification Safety Module eLearni…" at bounding box center [486, 252] width 973 height 505
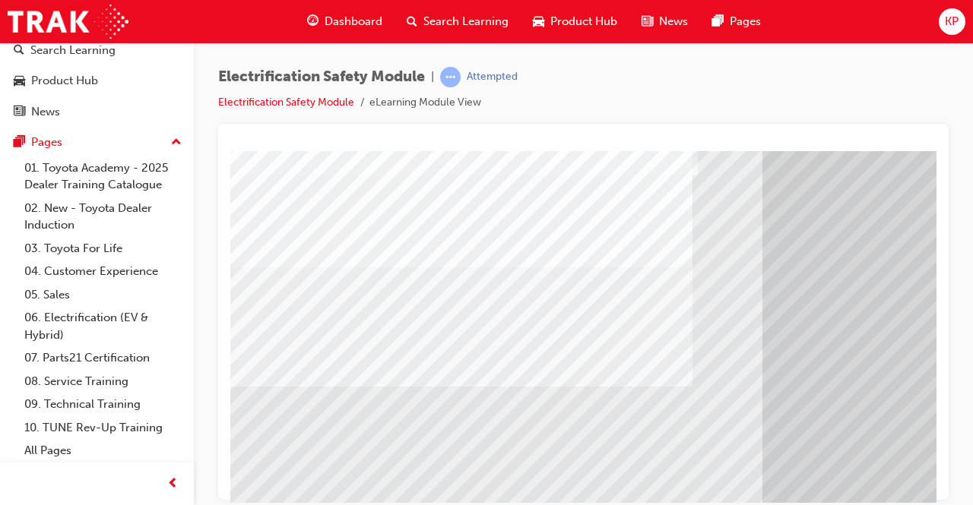
scroll to position [152, 0]
drag, startPoint x: 337, startPoint y: 411, endPoint x: 356, endPoint y: 397, distance: 23.9
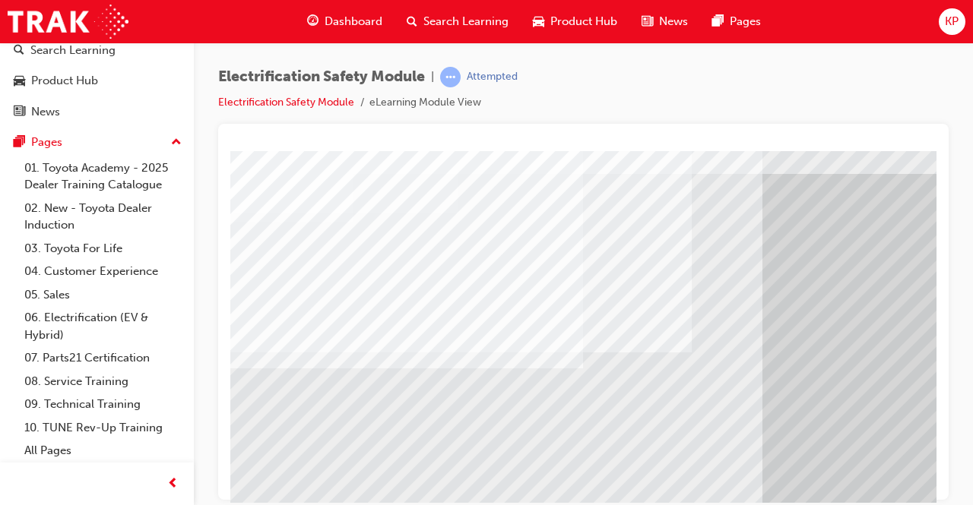
scroll to position [76, 0]
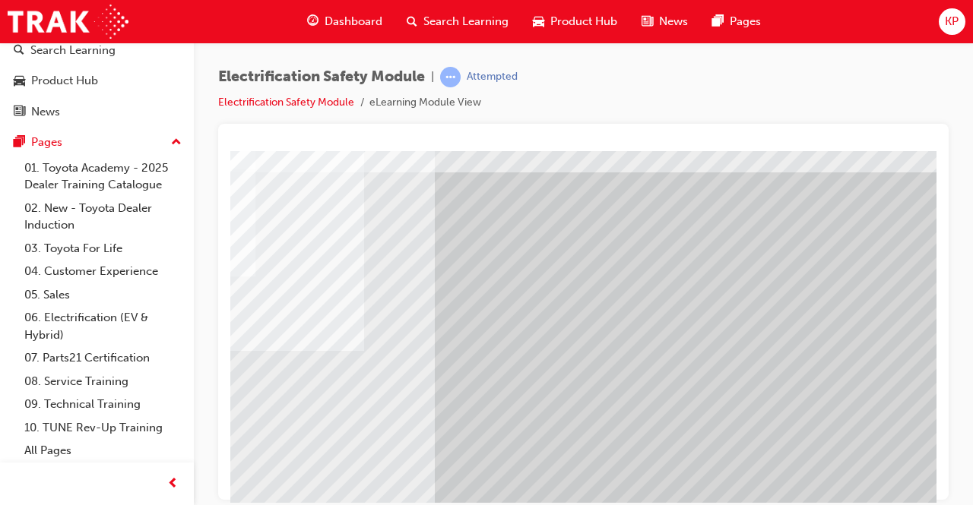
scroll to position [76, 339]
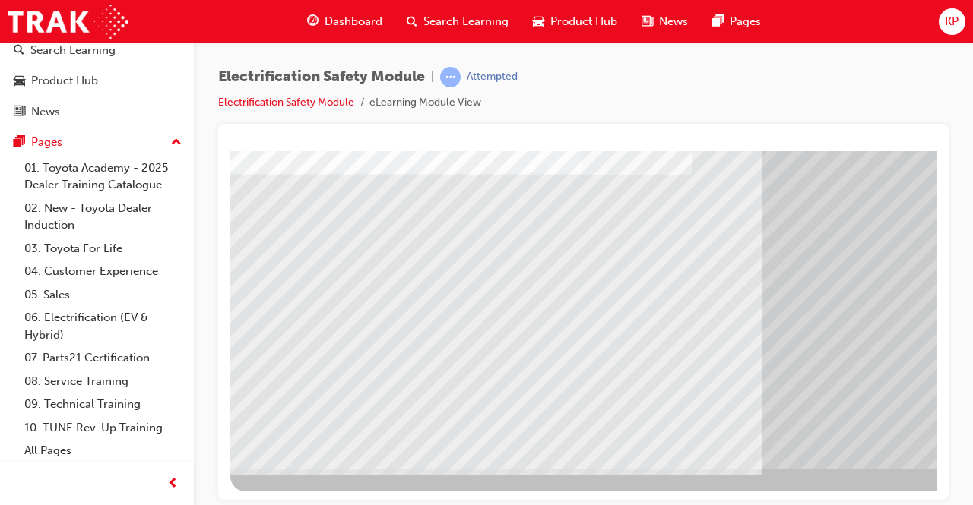
scroll to position [230, 339]
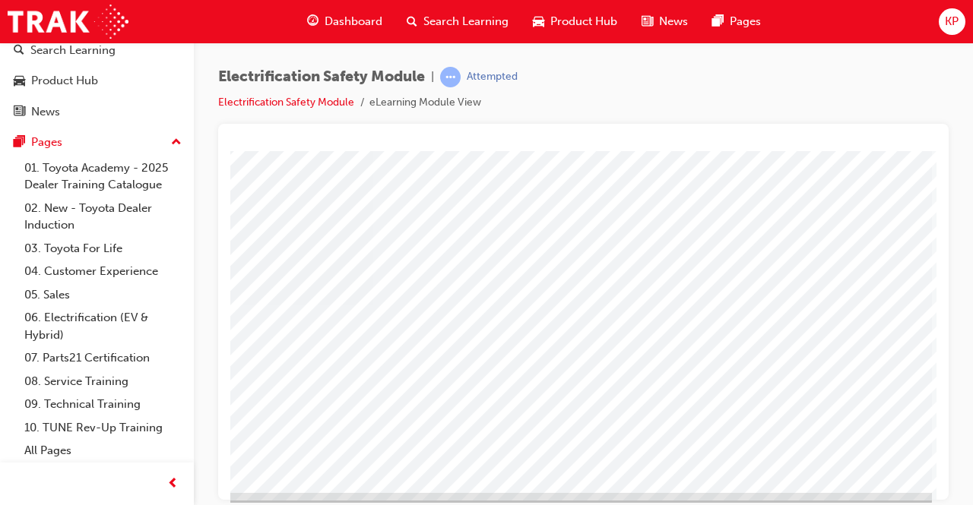
scroll to position [228, 339]
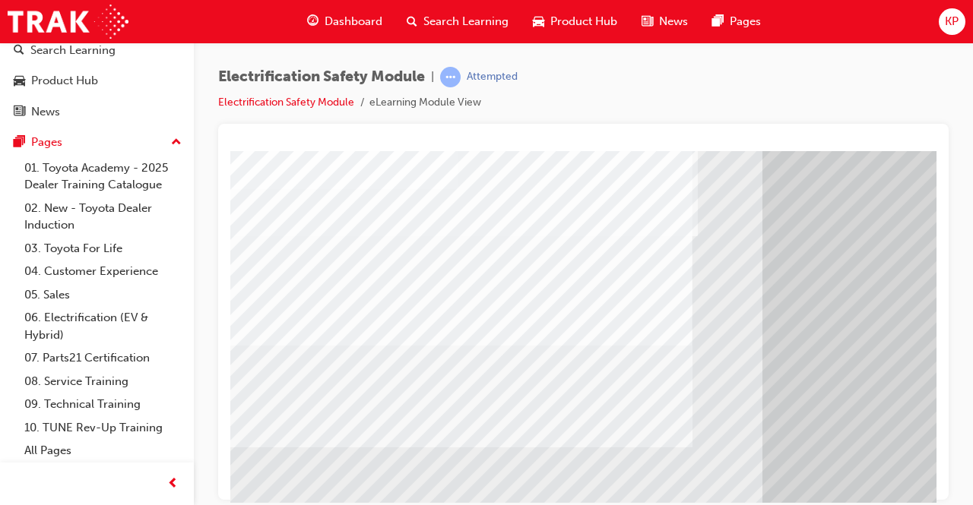
scroll to position [0, 0]
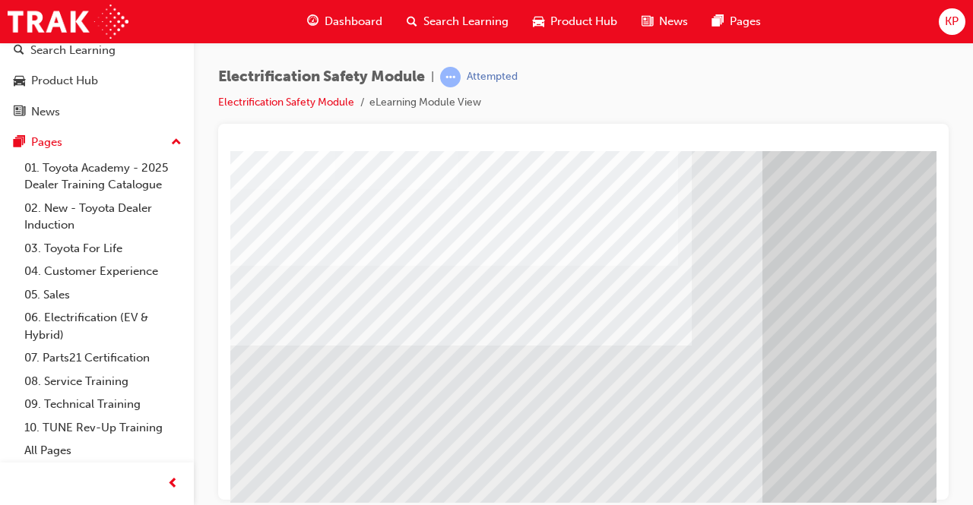
drag, startPoint x: 441, startPoint y: 468, endPoint x: 433, endPoint y: 461, distance: 10.2
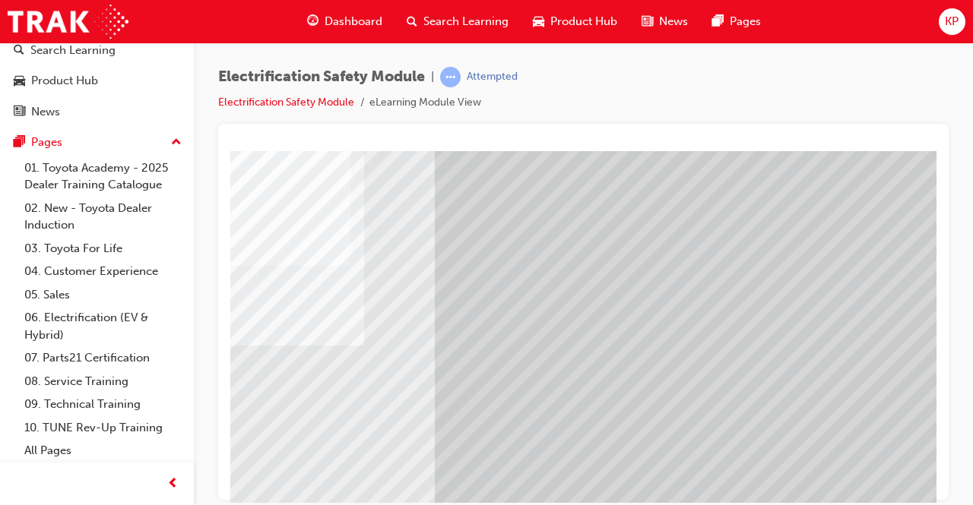
scroll to position [76, 0]
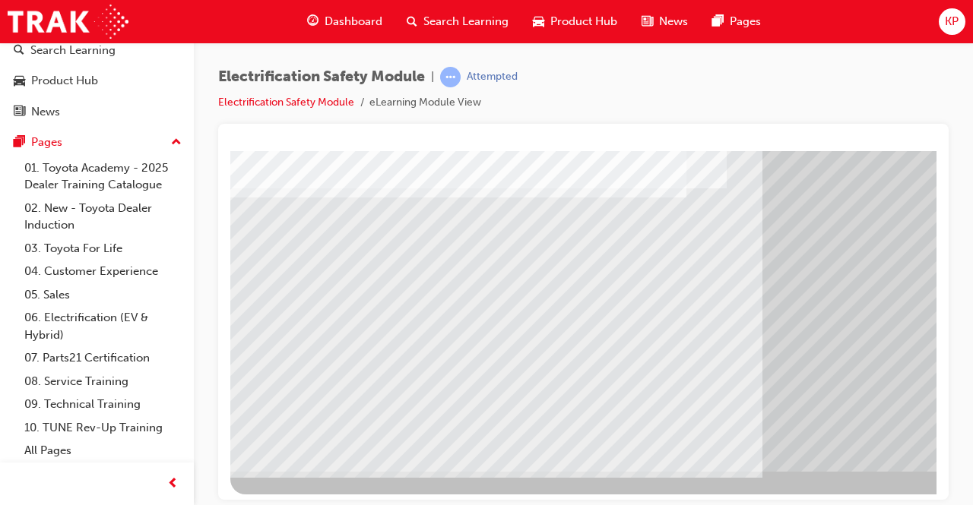
scroll to position [230, 0]
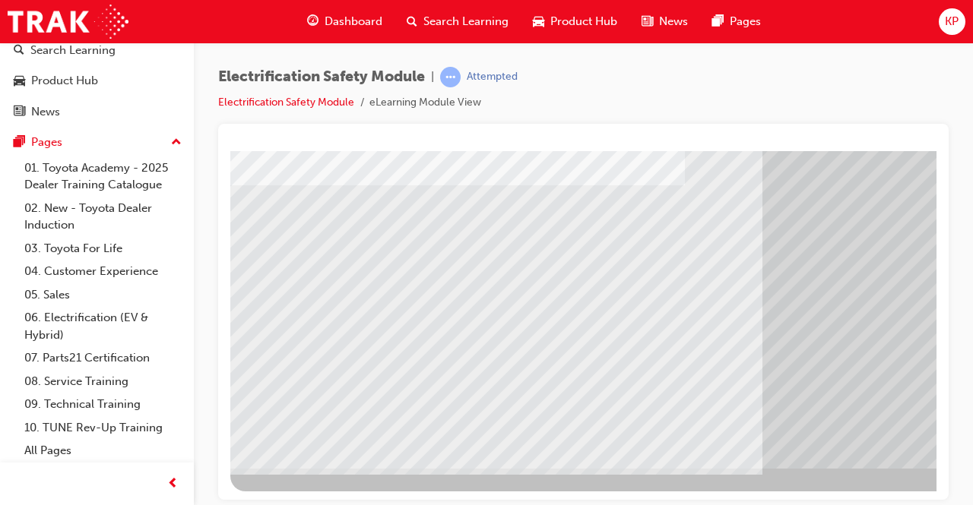
click at [809, 473] on div at bounding box center [747, 206] width 1034 height 570
click at [806, 490] on div at bounding box center [747, 206] width 1034 height 570
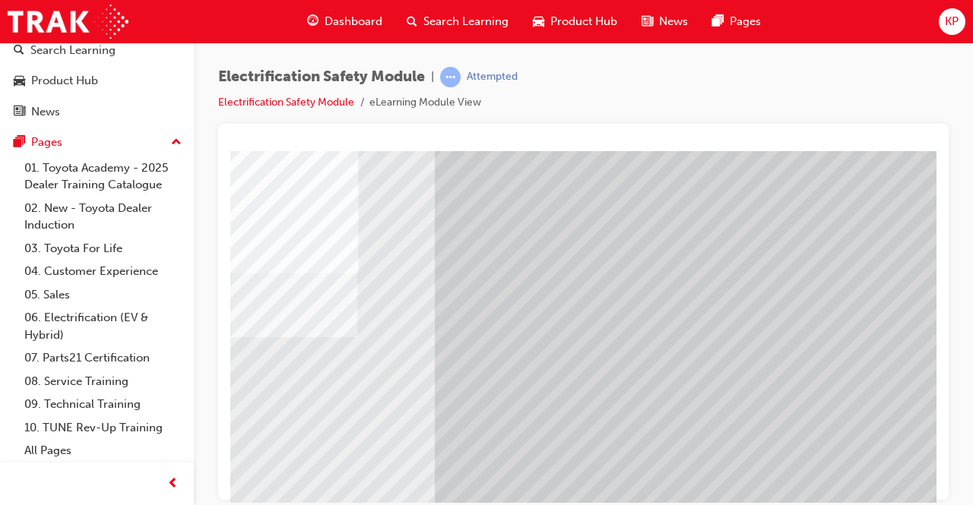
scroll to position [78, 0]
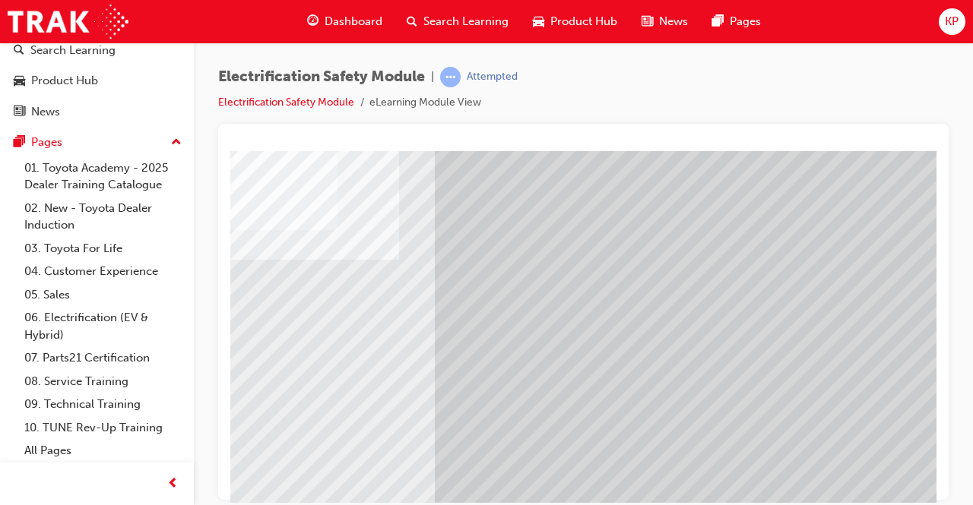
scroll to position [154, 339]
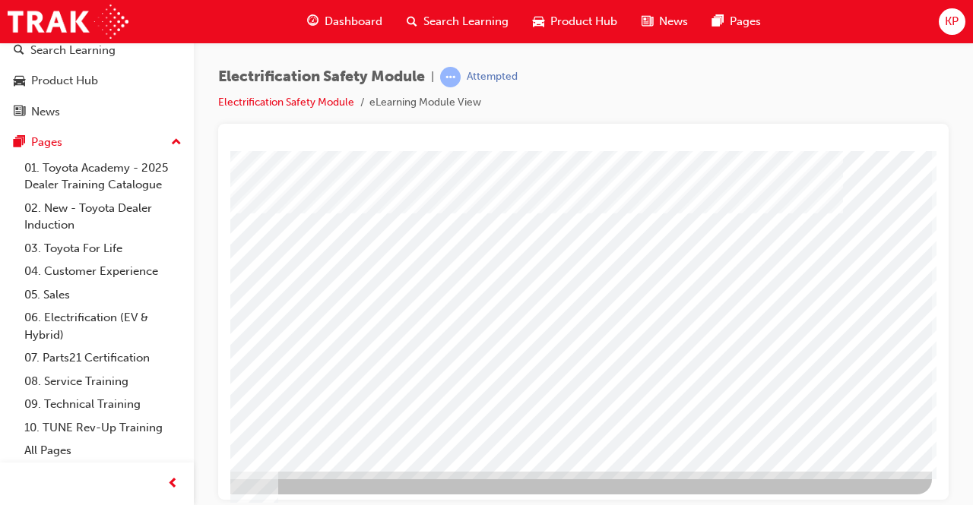
scroll to position [230, 339]
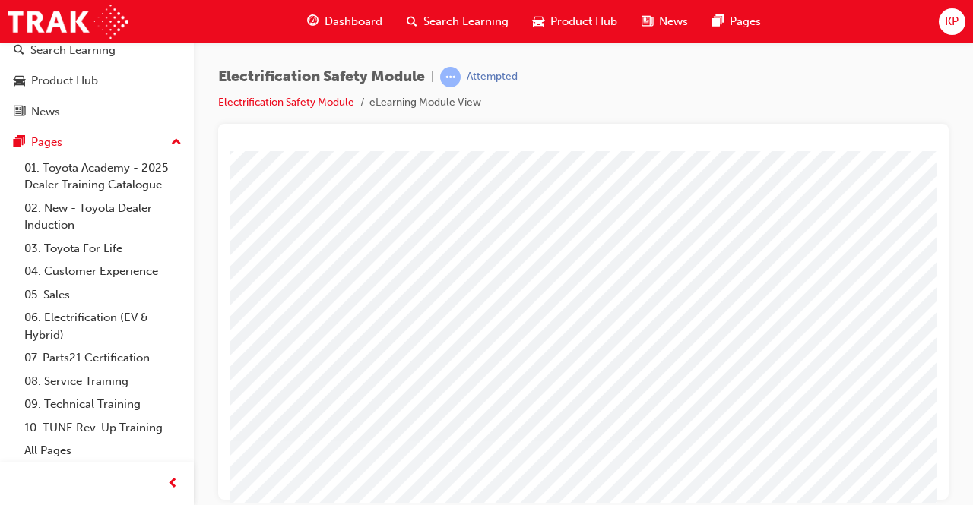
scroll to position [228, 0]
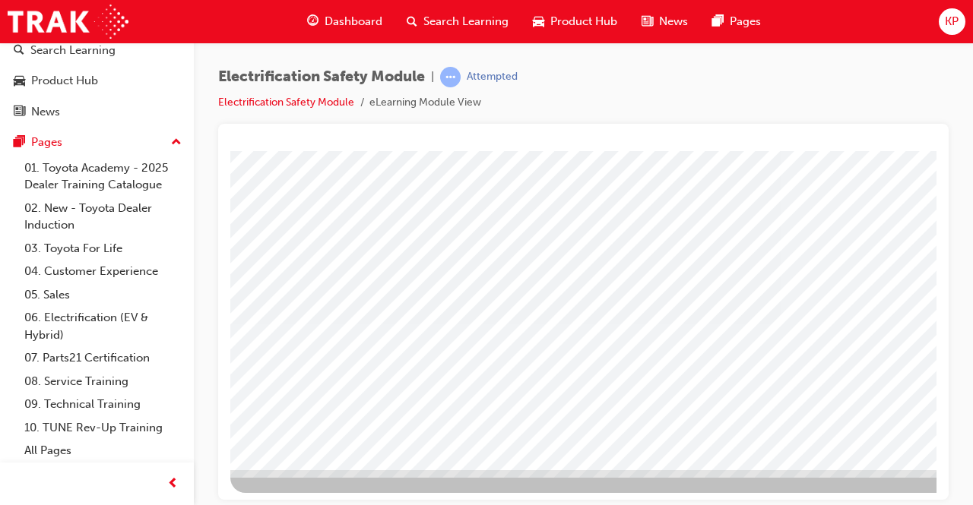
click at [842, 490] on div at bounding box center [747, 207] width 1034 height 570
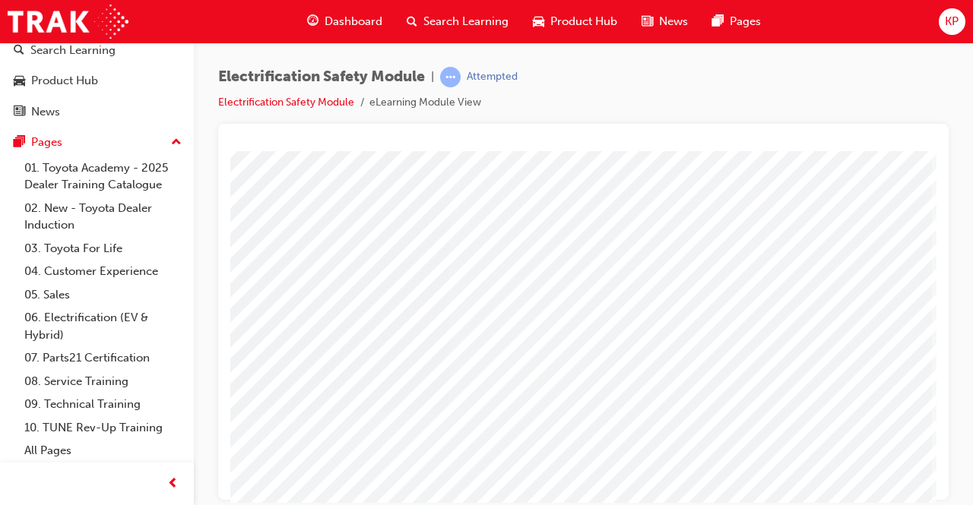
scroll to position [152, 339]
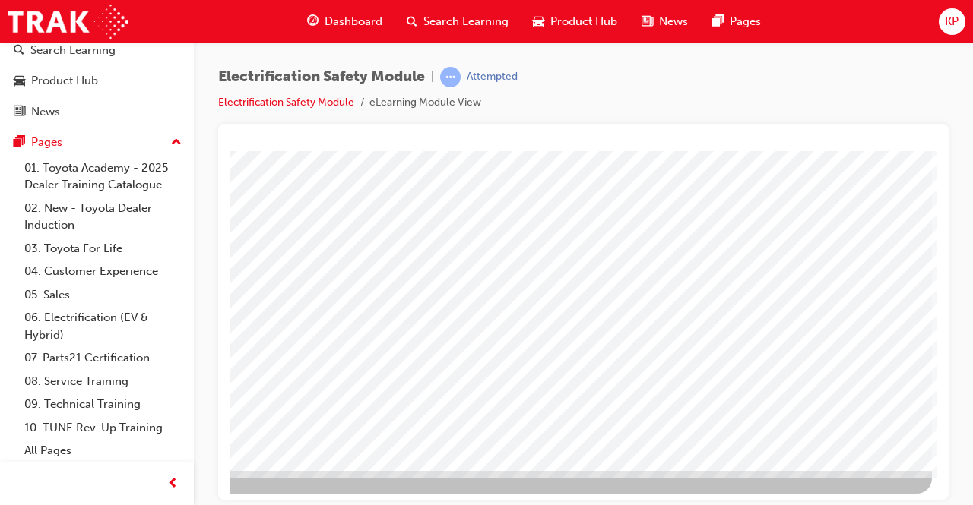
scroll to position [228, 339]
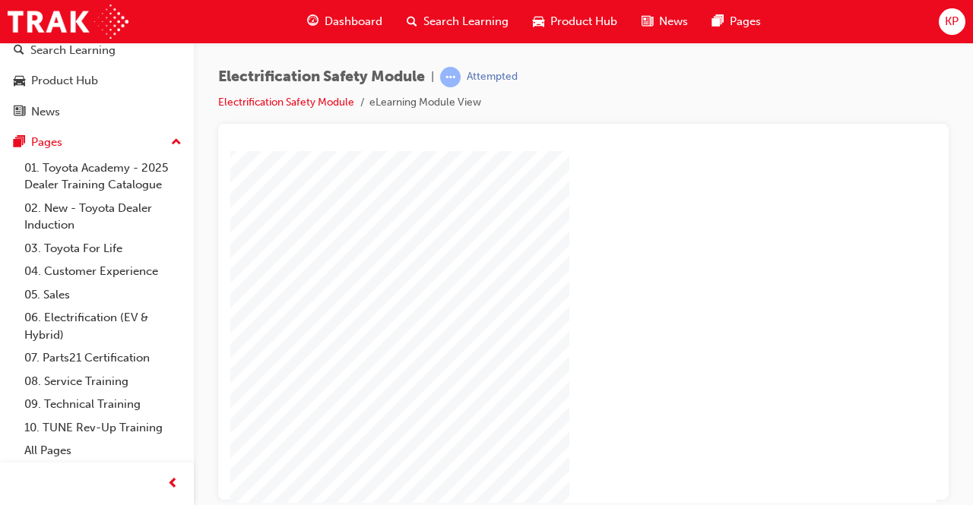
scroll to position [230, 339]
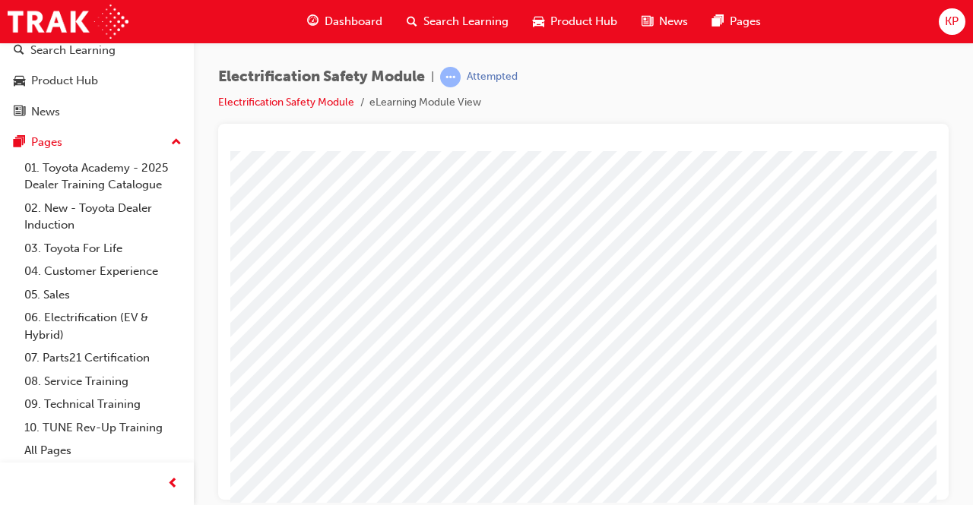
scroll to position [228, 0]
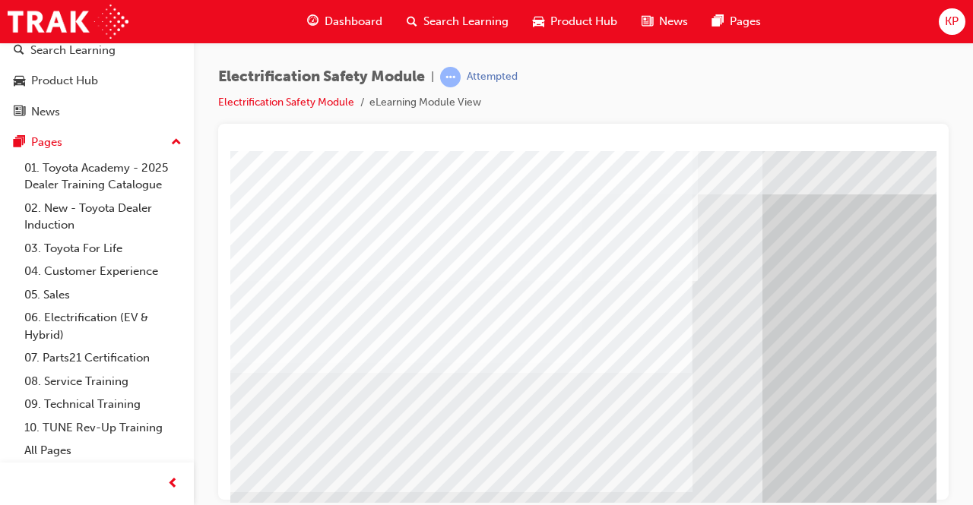
scroll to position [0, 0]
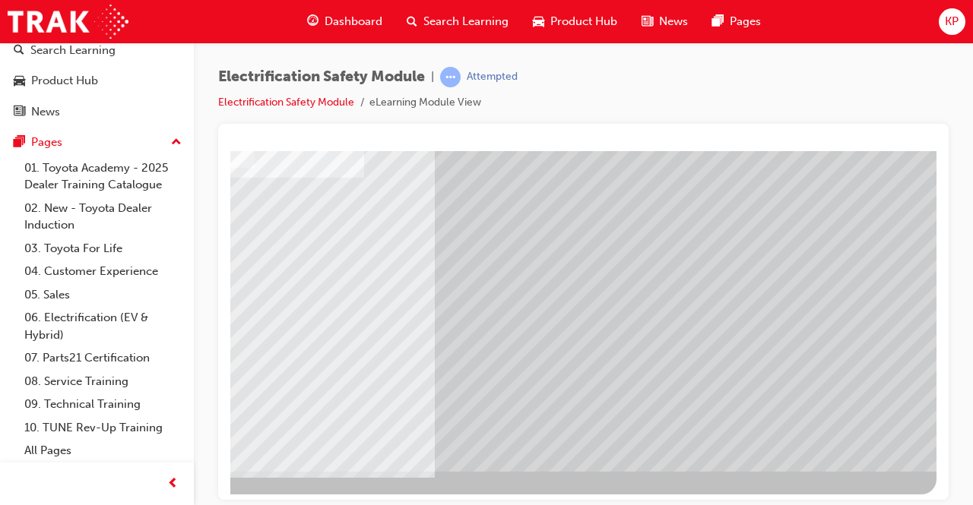
scroll to position [228, 339]
click at [400, 488] on div at bounding box center [420, 207] width 1034 height 570
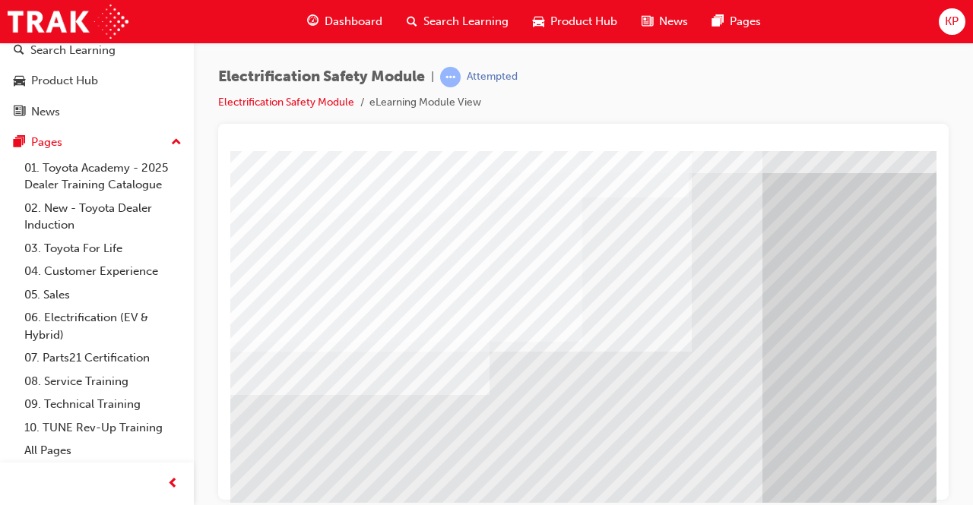
scroll to position [76, 0]
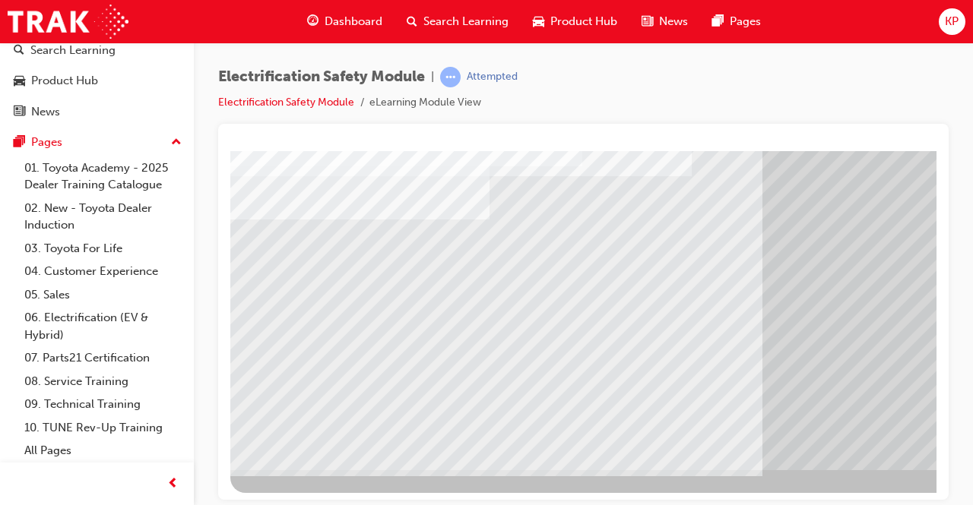
click at [382, 348] on div "multistate" at bounding box center [747, 195] width 1034 height 547
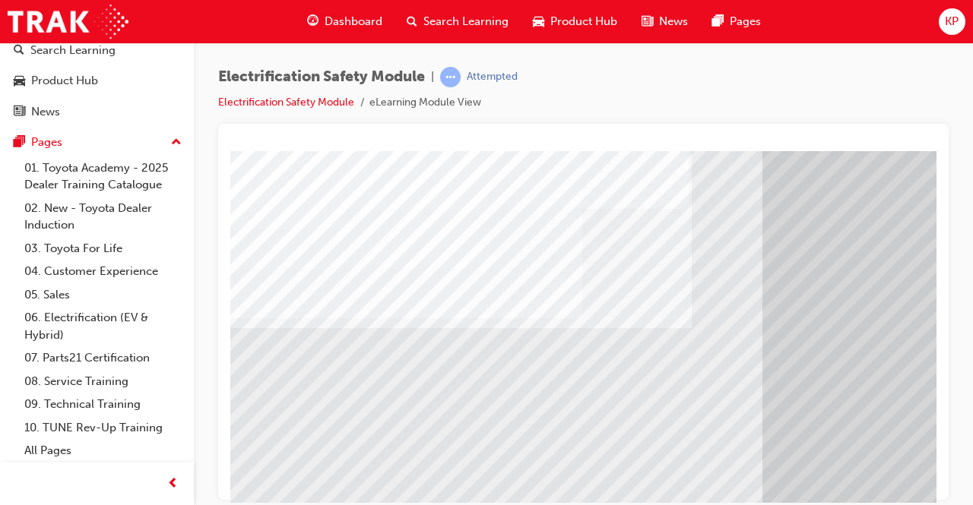
scroll to position [76, 339]
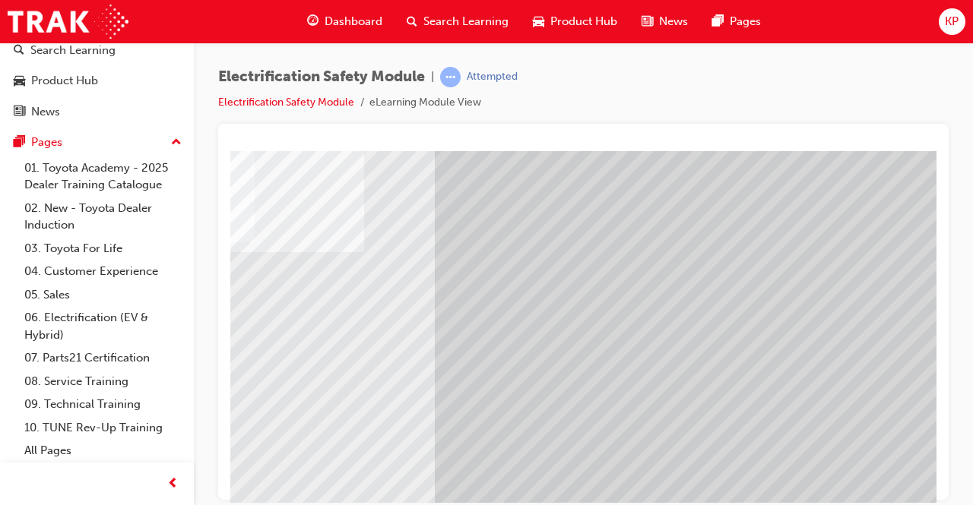
scroll to position [152, 0]
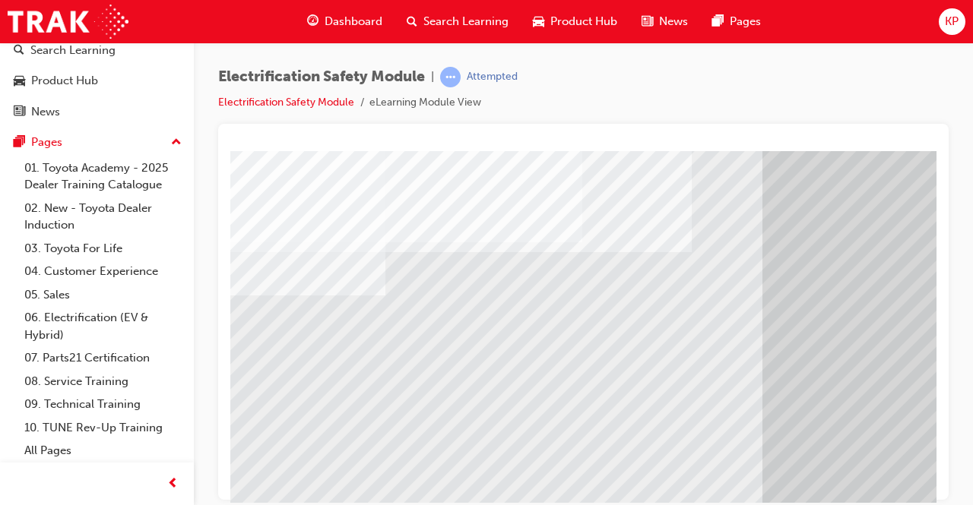
click at [487, 458] on div "multistate" at bounding box center [747, 271] width 1034 height 547
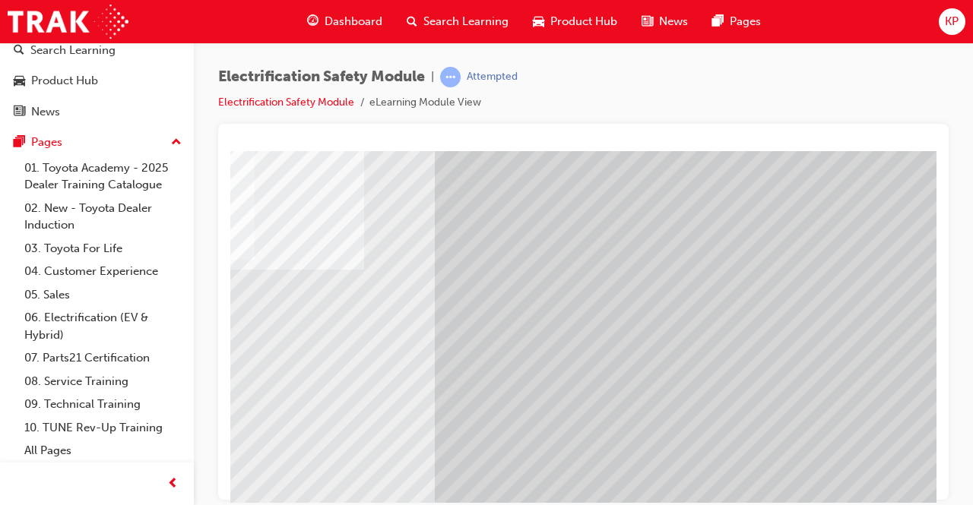
scroll to position [135, 0]
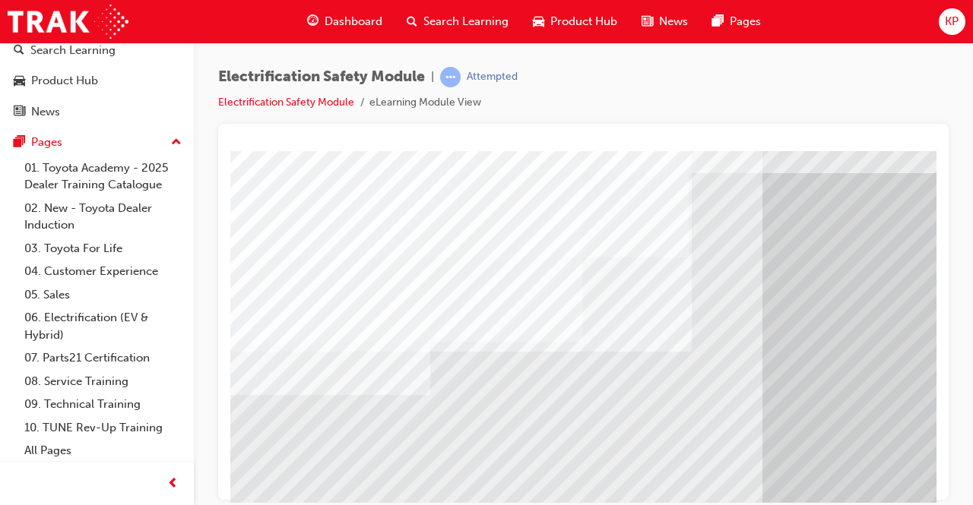
scroll to position [2, 0]
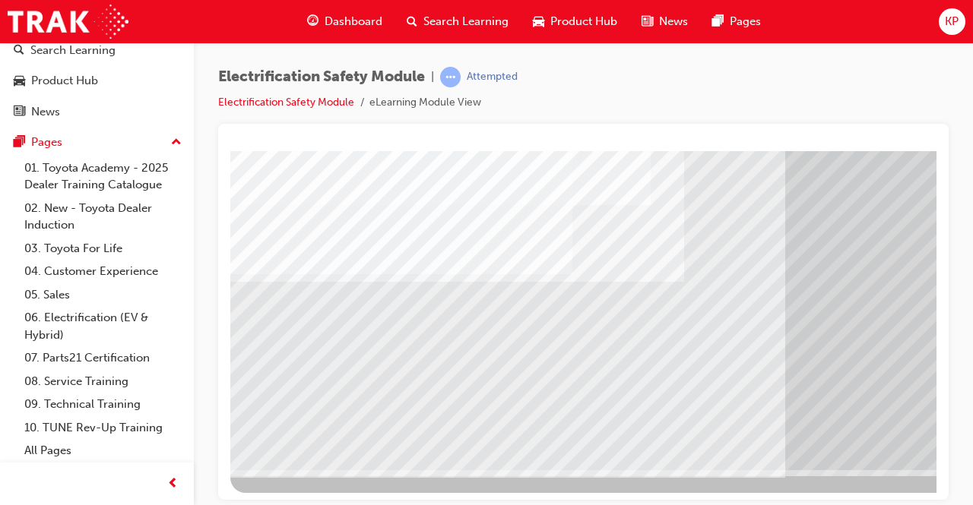
scroll to position [228, 339]
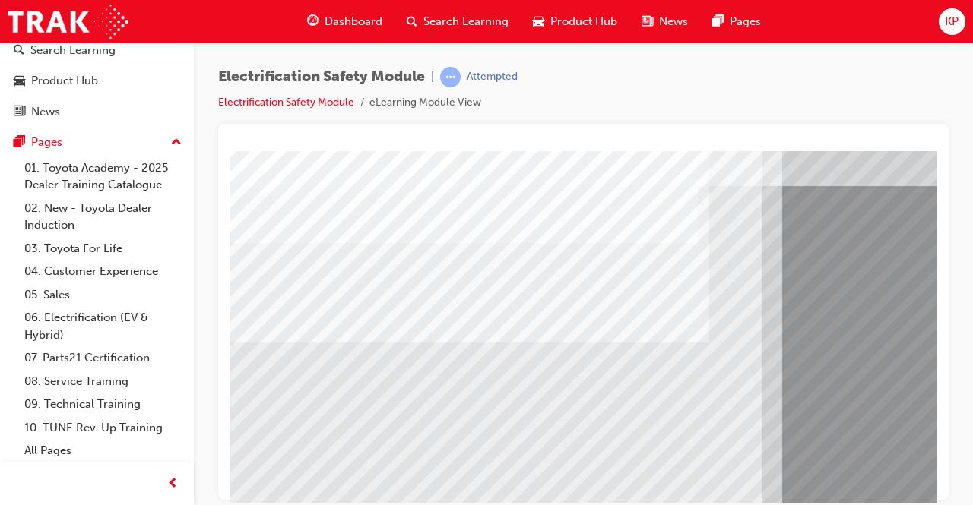
scroll to position [154, 0]
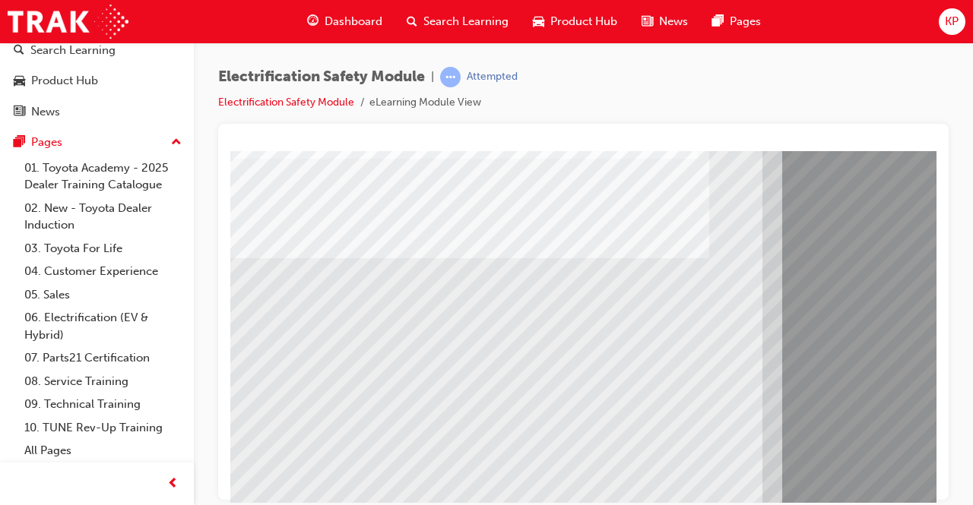
drag, startPoint x: 289, startPoint y: 432, endPoint x: 295, endPoint y: 413, distance: 20.7
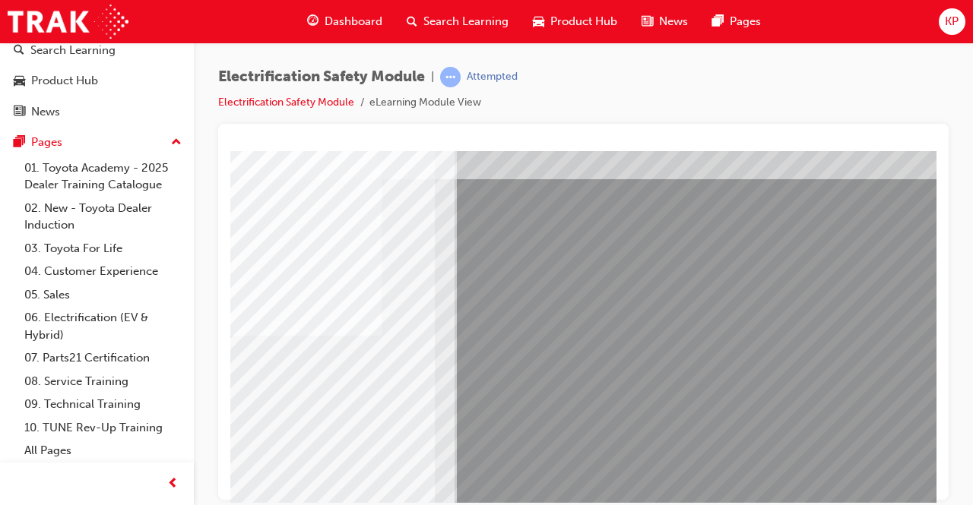
scroll to position [76, 0]
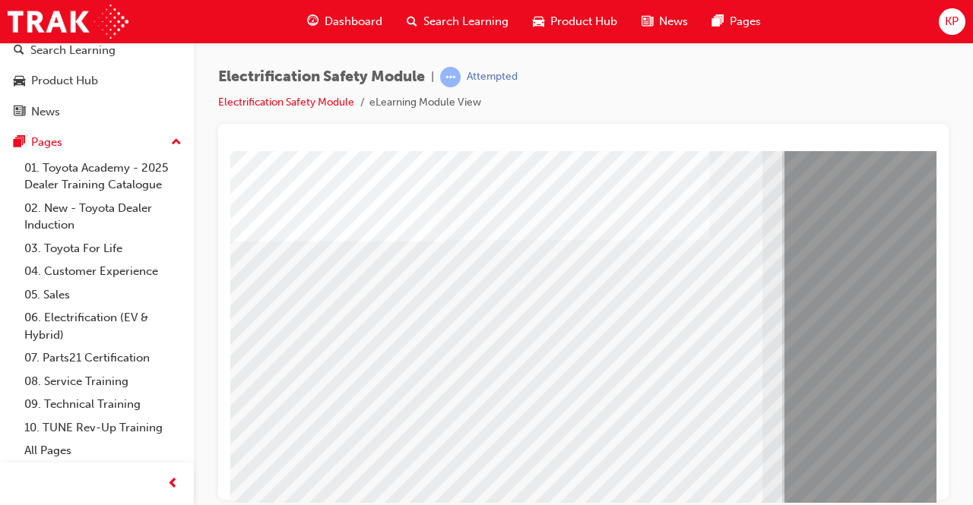
scroll to position [230, 0]
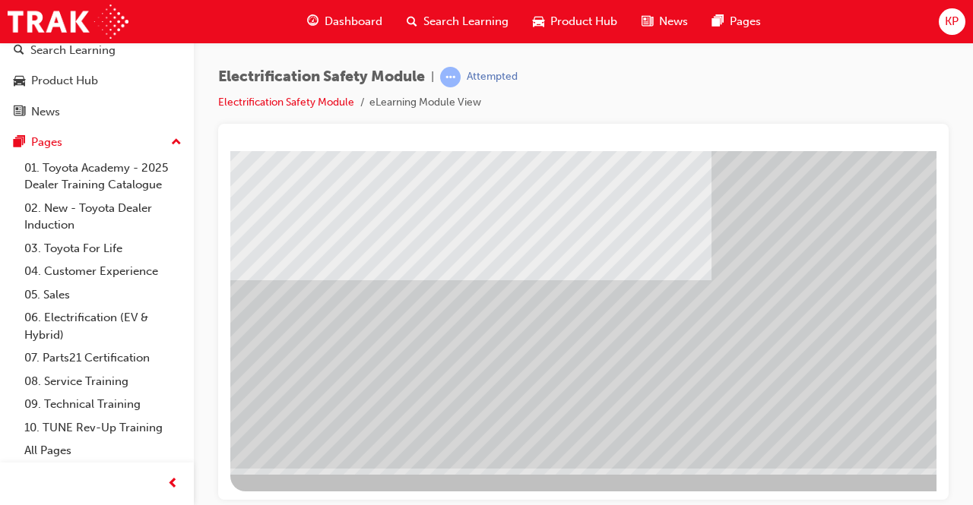
click at [889, 489] on div at bounding box center [747, 206] width 1034 height 570
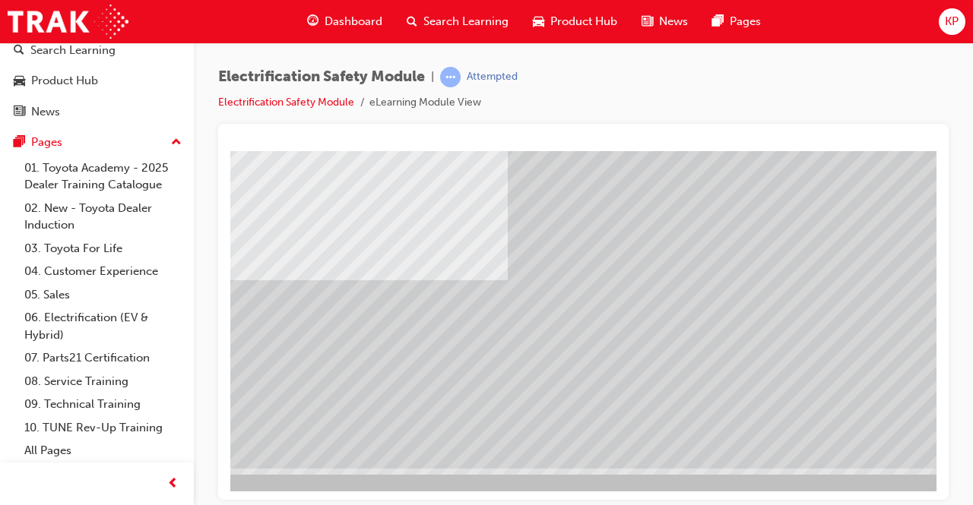
scroll to position [230, 339]
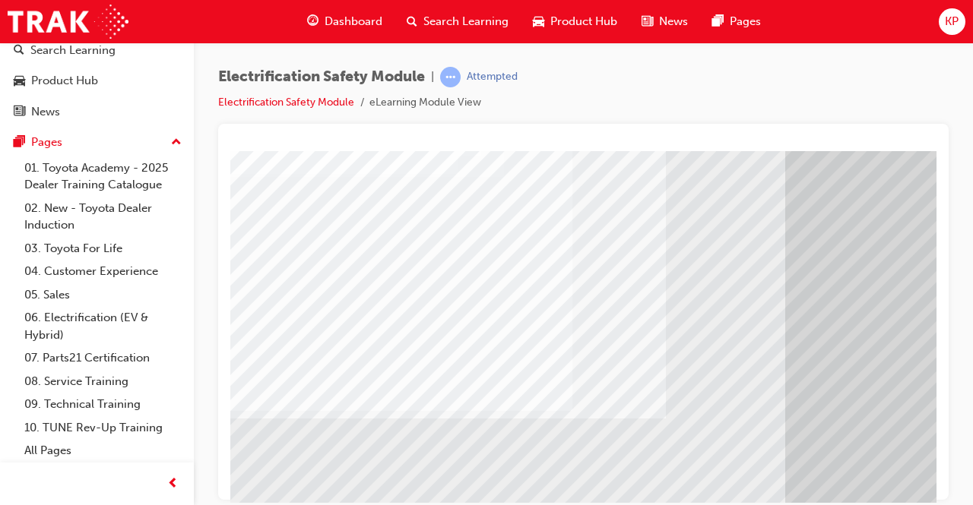
scroll to position [228, 0]
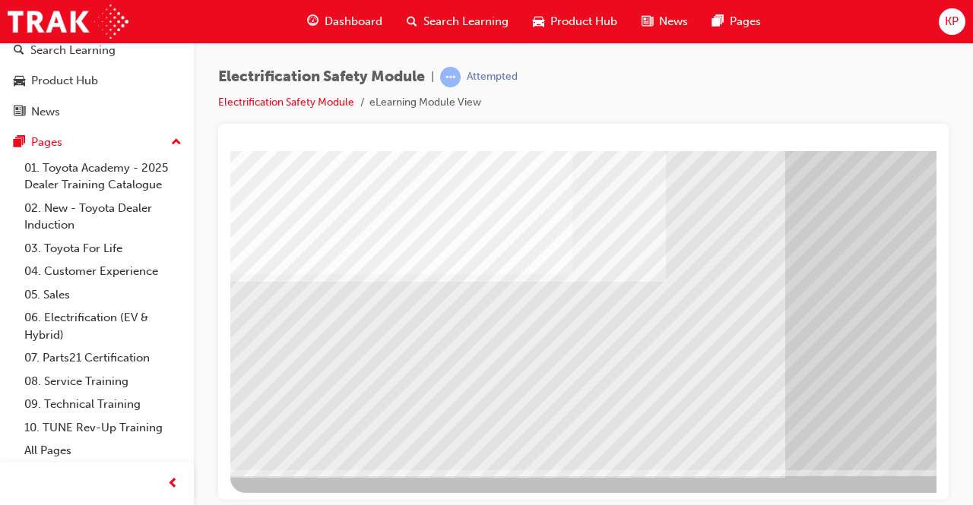
click at [752, 489] on div at bounding box center [747, 207] width 1034 height 570
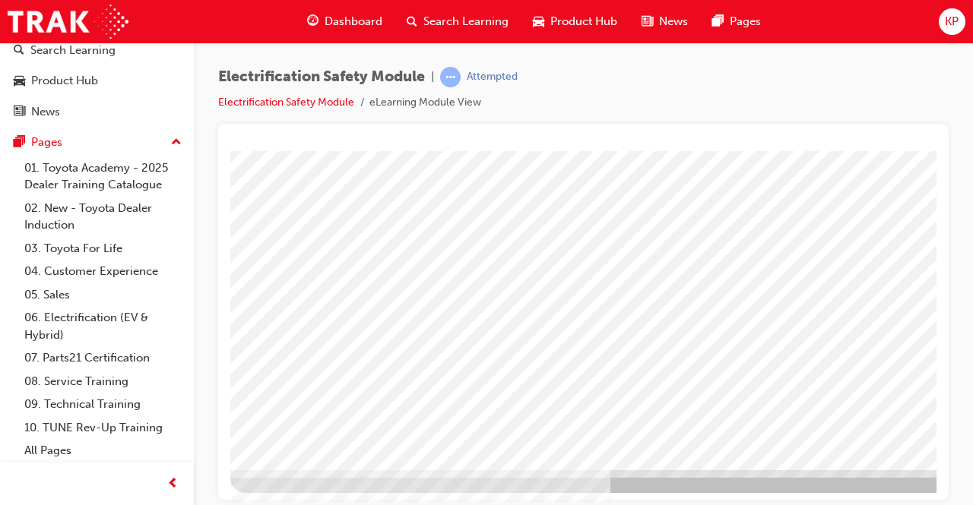
scroll to position [0, 0]
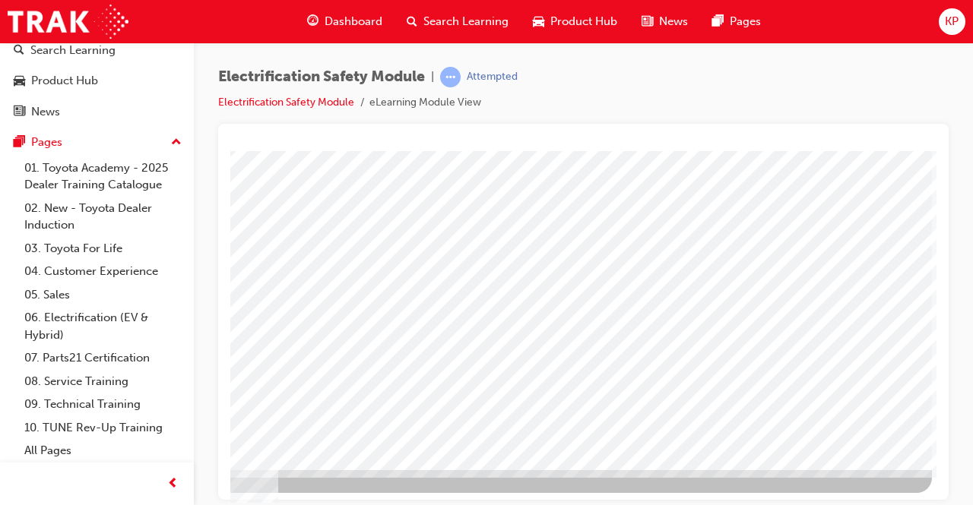
click at [847, 420] on div at bounding box center [415, 195] width 1034 height 547
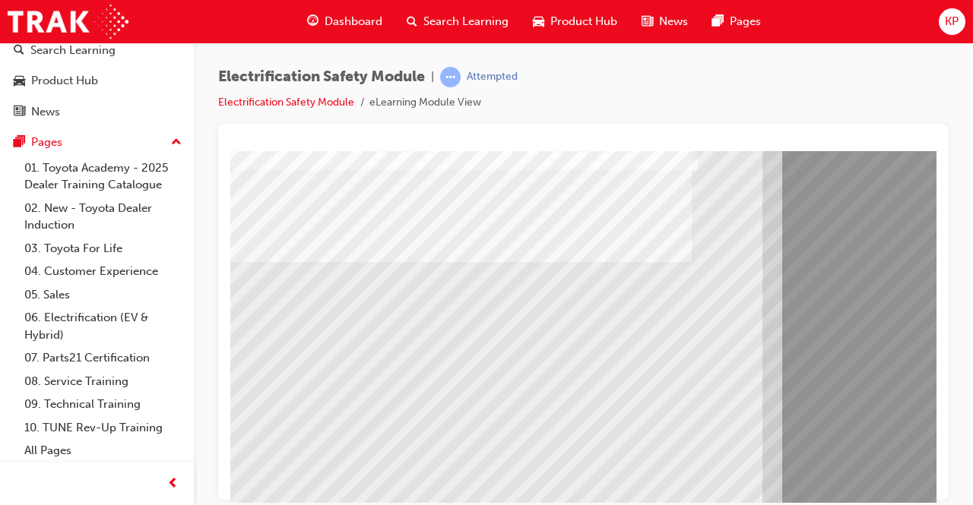
scroll to position [154, 0]
drag, startPoint x: 332, startPoint y: 401, endPoint x: 338, endPoint y: 390, distance: 12.3
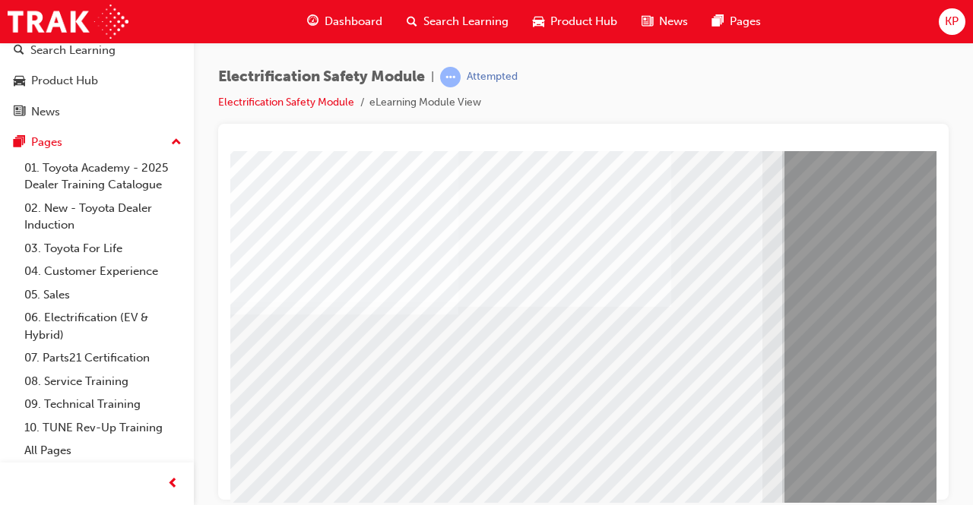
scroll to position [78, 0]
drag, startPoint x: 478, startPoint y: 465, endPoint x: 477, endPoint y: 457, distance: 8.4
drag, startPoint x: 632, startPoint y: 436, endPoint x: 580, endPoint y: 380, distance: 76.9
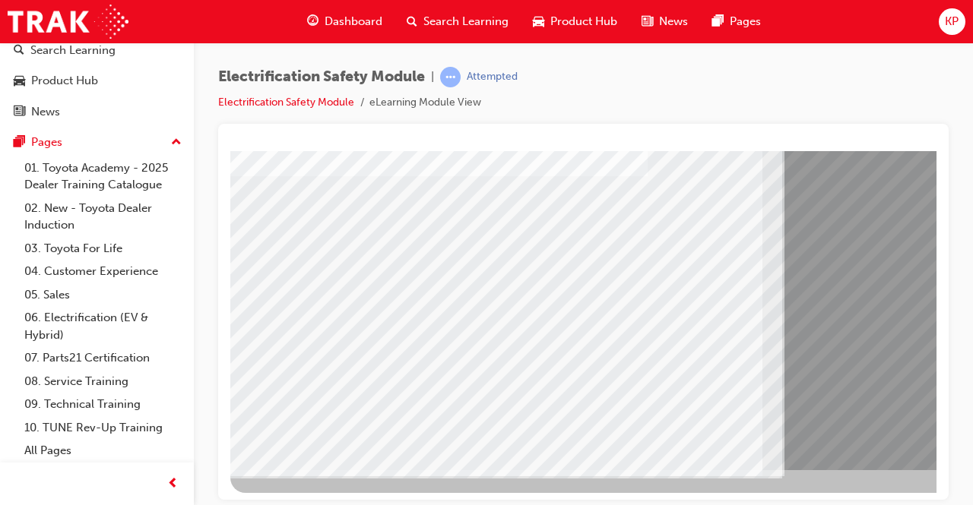
scroll to position [230, 0]
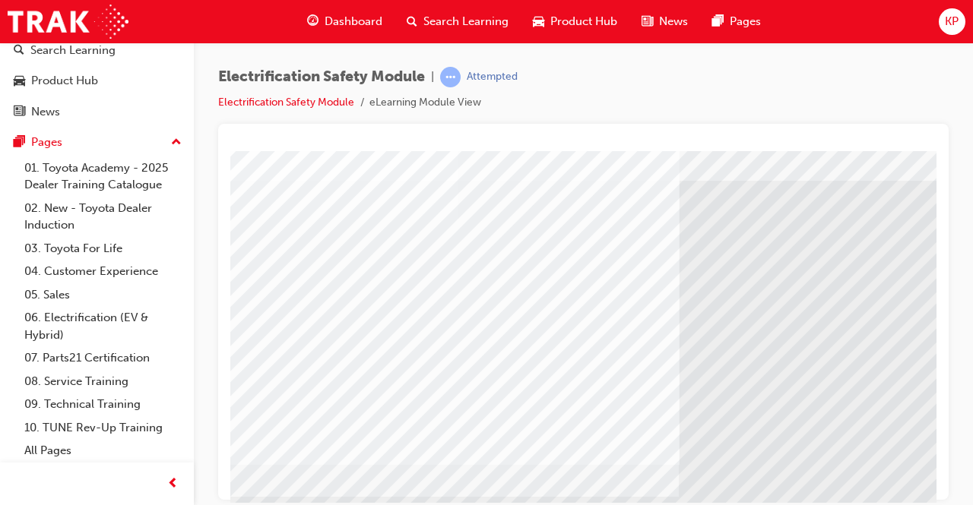
scroll to position [76, 0]
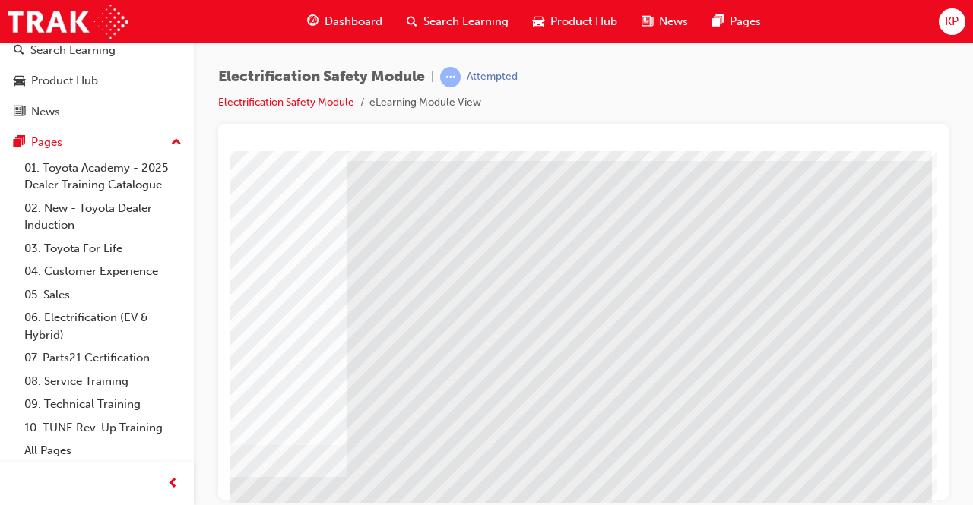
scroll to position [0, 339]
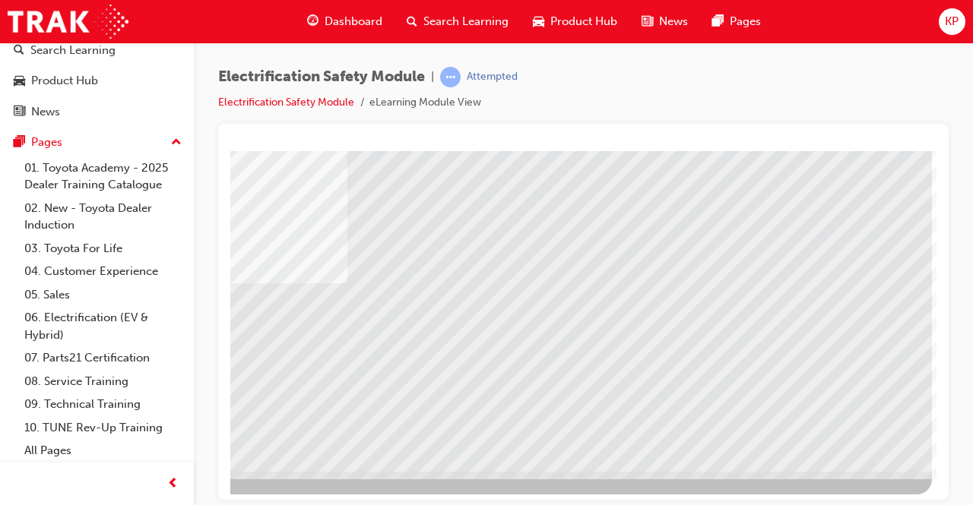
scroll to position [230, 339]
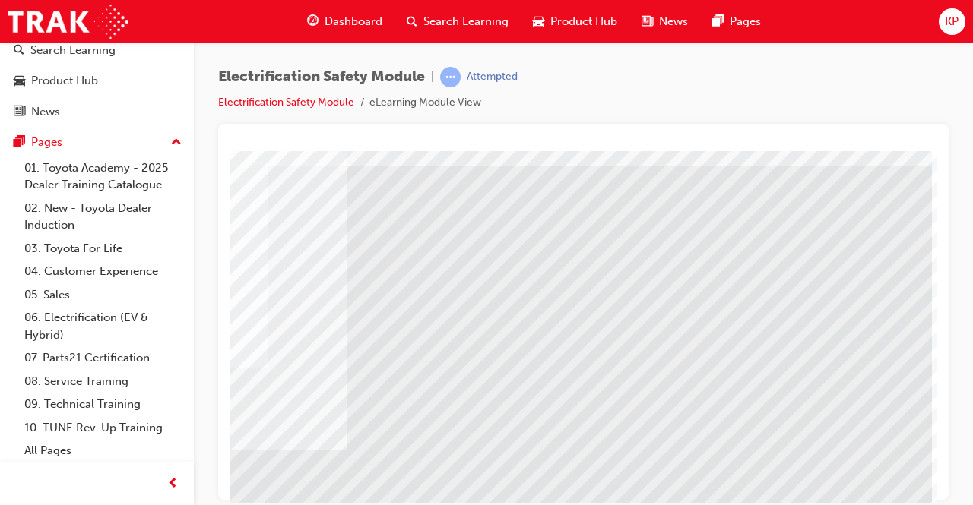
scroll to position [228, 339]
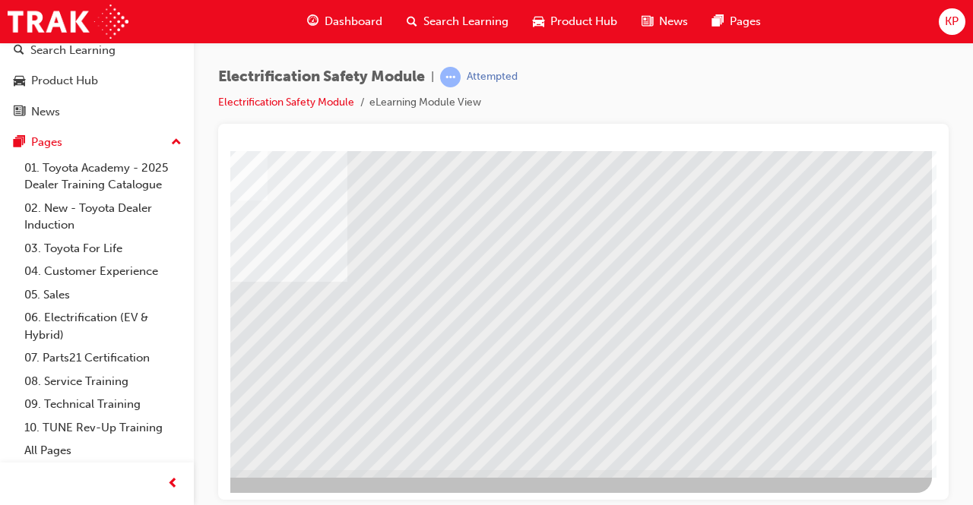
drag, startPoint x: 840, startPoint y: 434, endPoint x: 816, endPoint y: 420, distance: 28.3
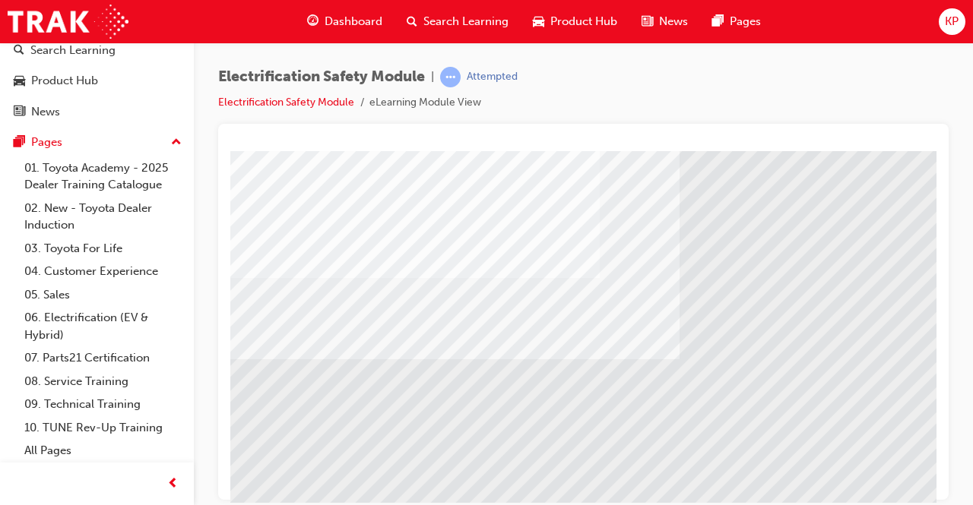
scroll to position [230, 0]
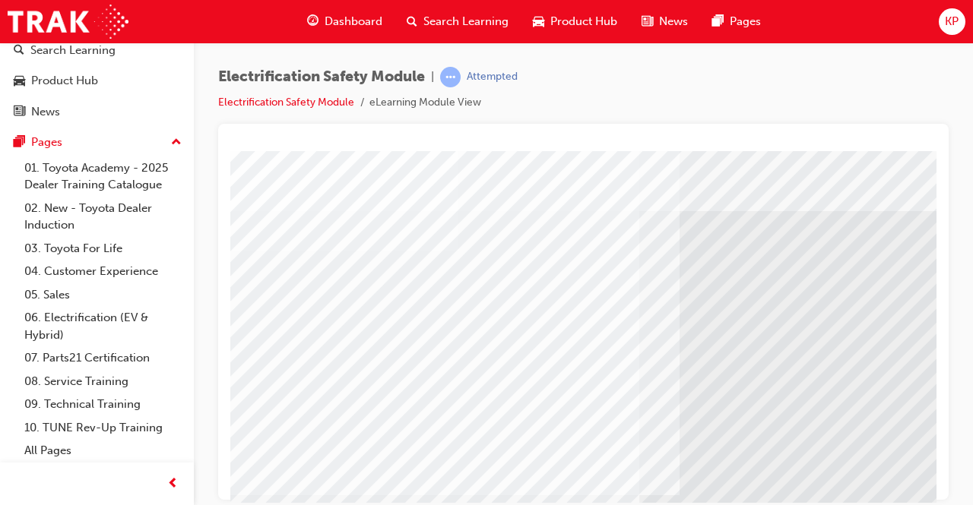
scroll to position [2, 0]
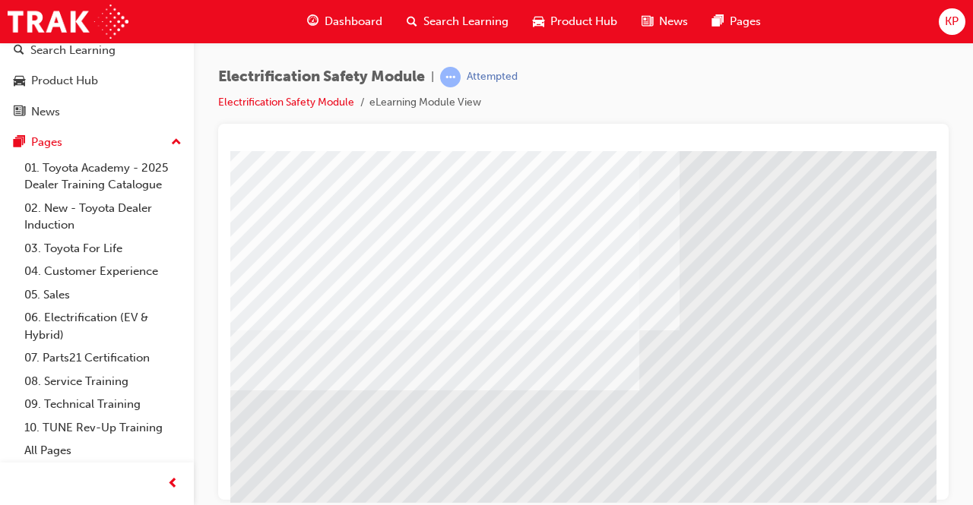
scroll to position [228, 0]
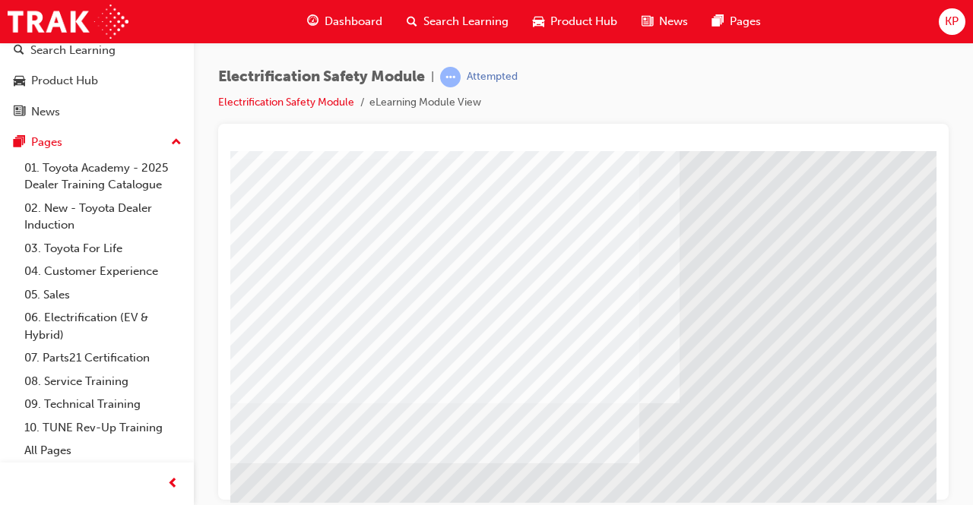
scroll to position [152, 0]
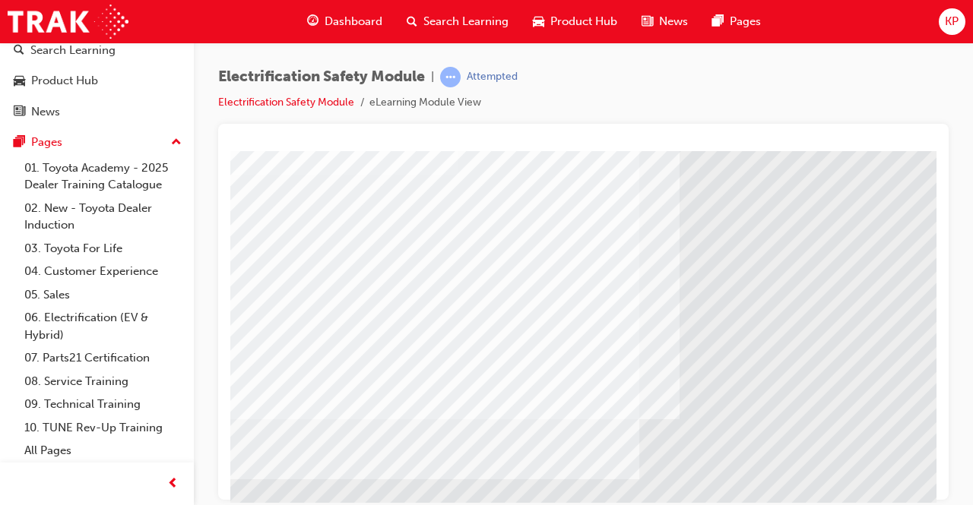
scroll to position [228, 0]
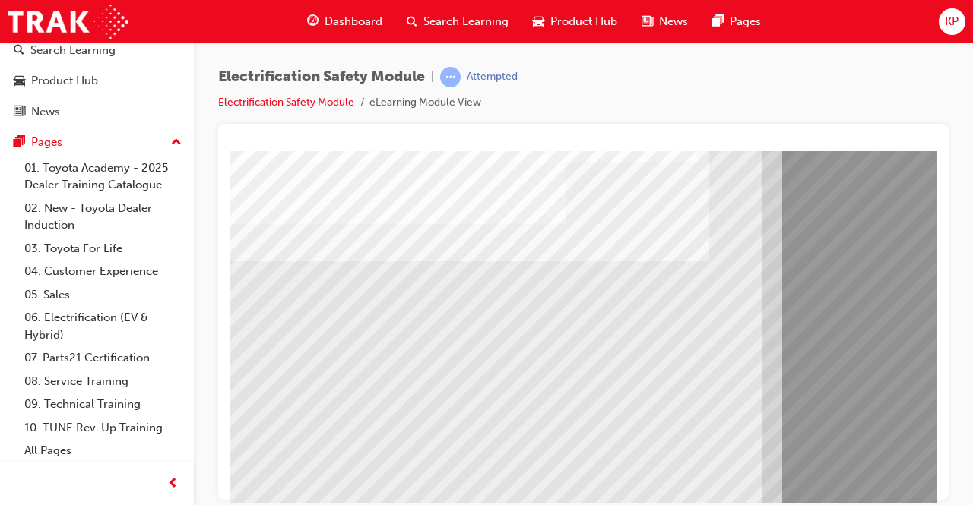
scroll to position [152, 0]
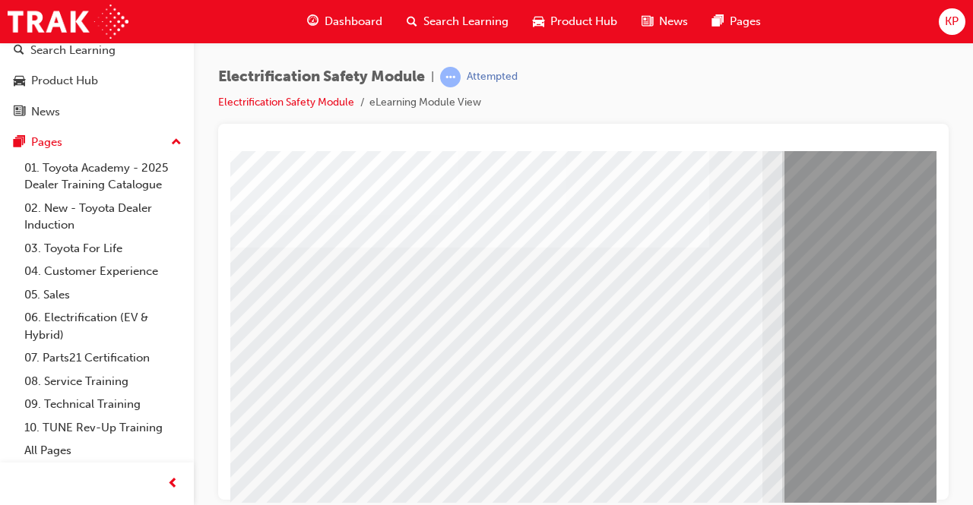
scroll to position [228, 0]
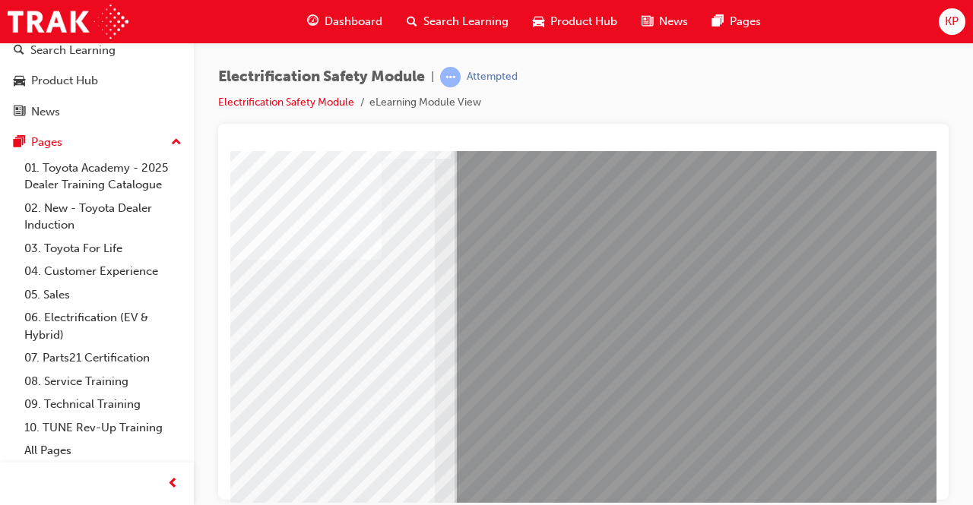
scroll to position [152, 0]
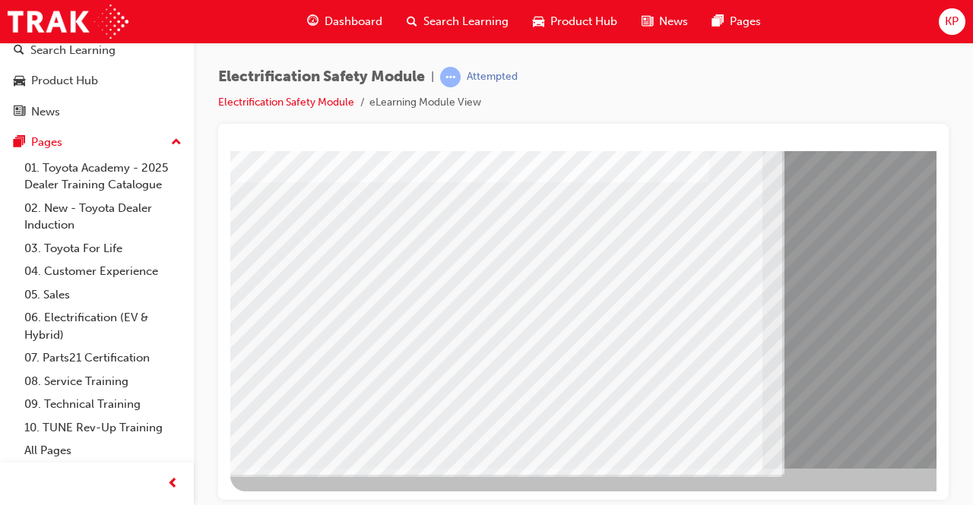
scroll to position [230, 339]
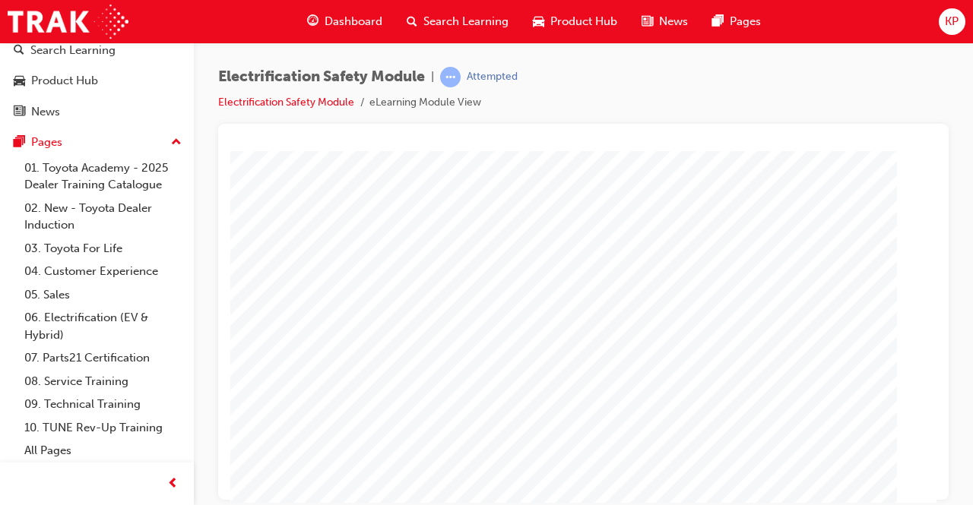
scroll to position [152, 0]
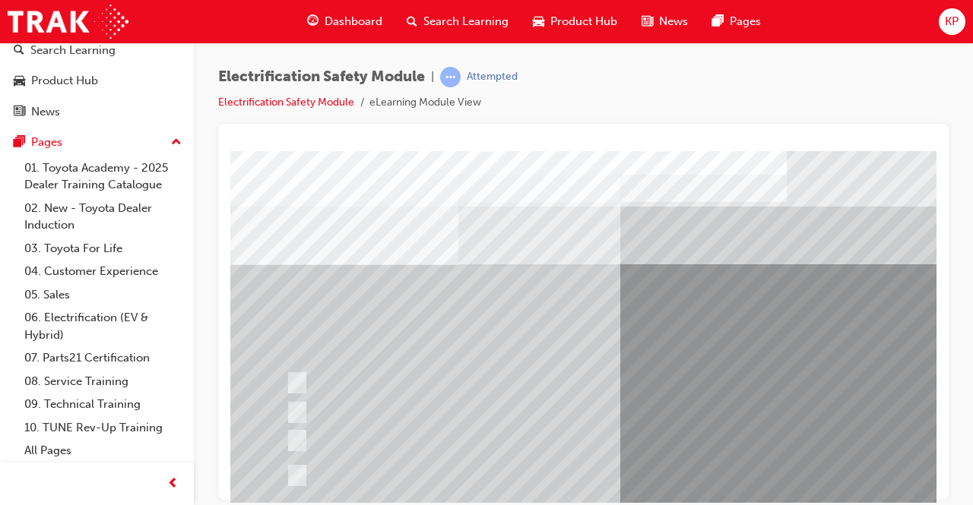
scroll to position [0, 339]
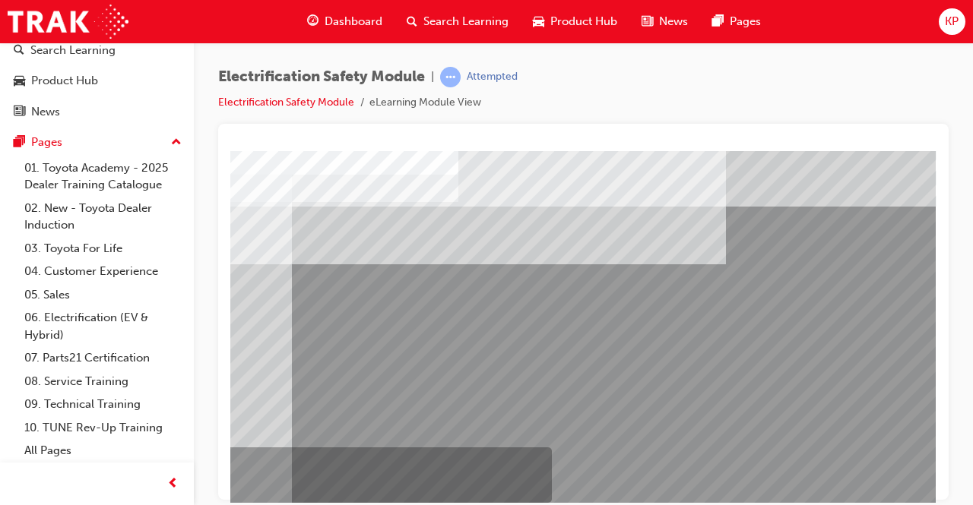
click at [266, 489] on div at bounding box center [251, 475] width 594 height 55
radio input "true"
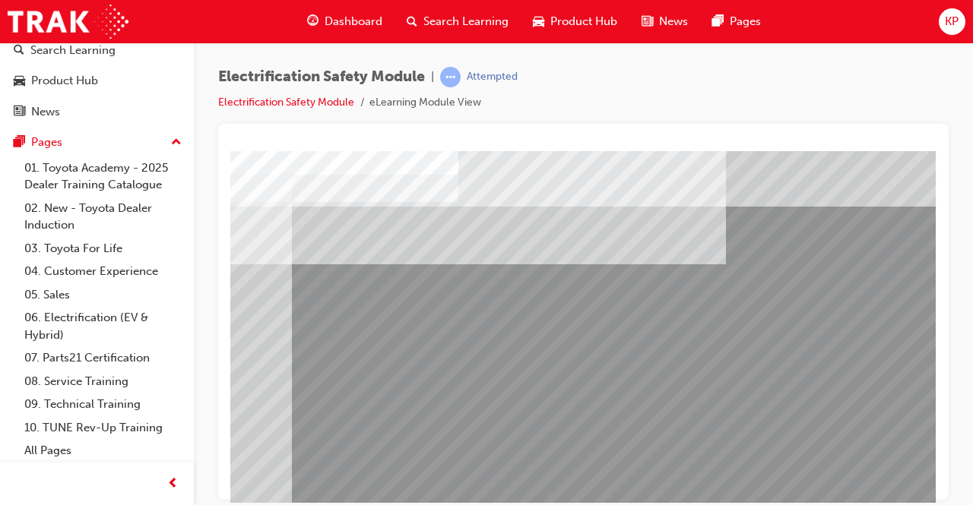
scroll to position [0, 0]
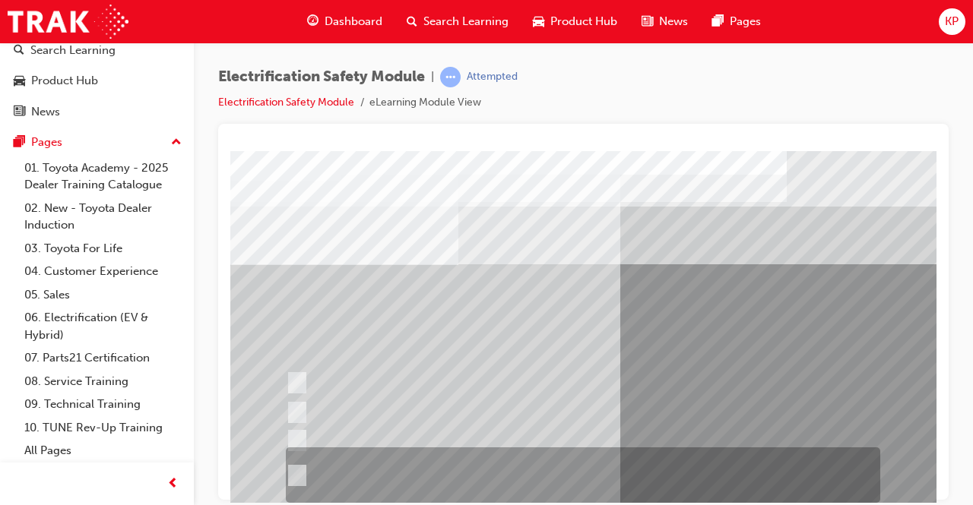
click at [296, 468] on input "The Plug-in Hybrid Electric has AC charging capability via a wall box charger a…" at bounding box center [294, 475] width 17 height 17
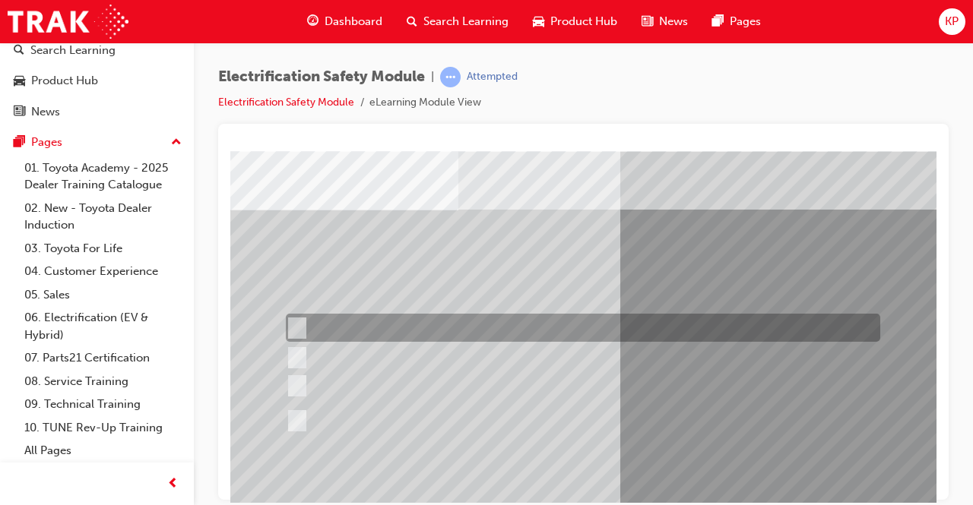
scroll to position [78, 0]
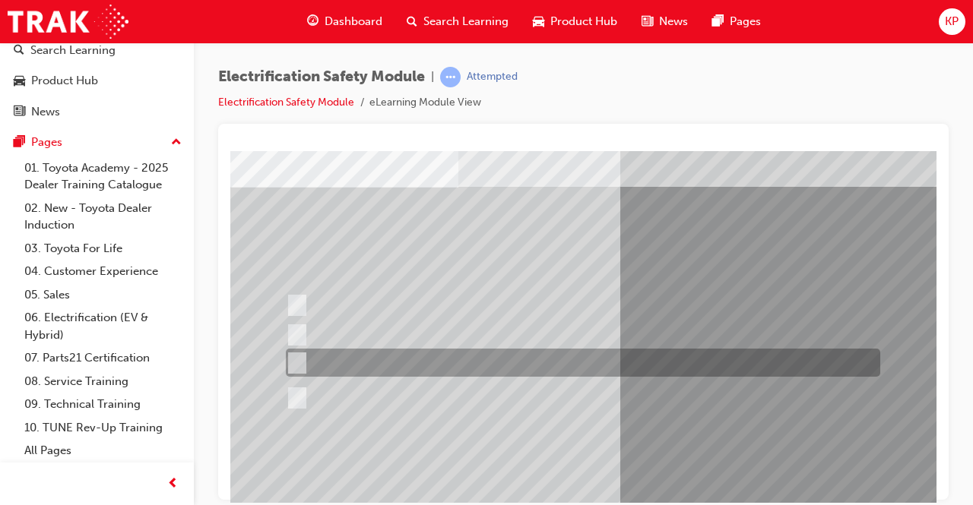
click at [302, 362] on input "The Plug-in Hybrid Electric does not use a petrol engine." at bounding box center [294, 363] width 17 height 17
radio input "true"
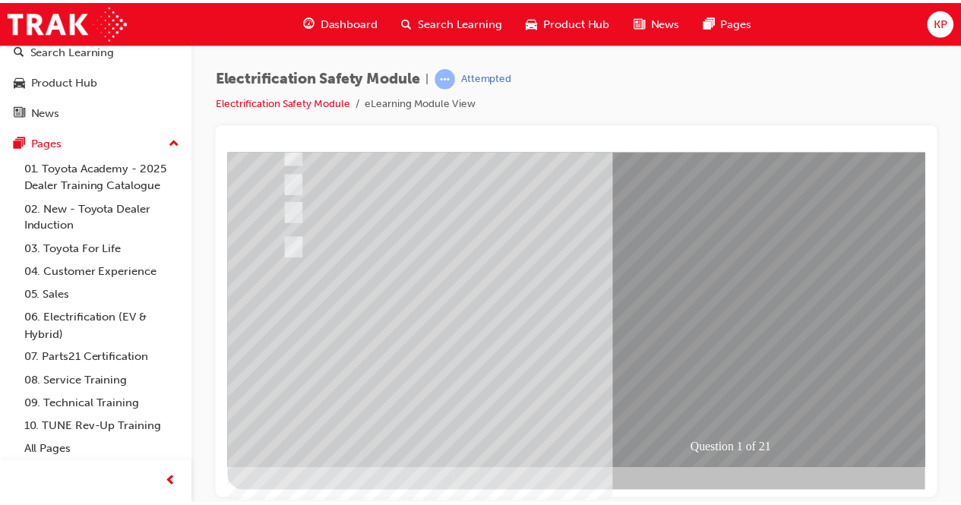
scroll to position [230, 0]
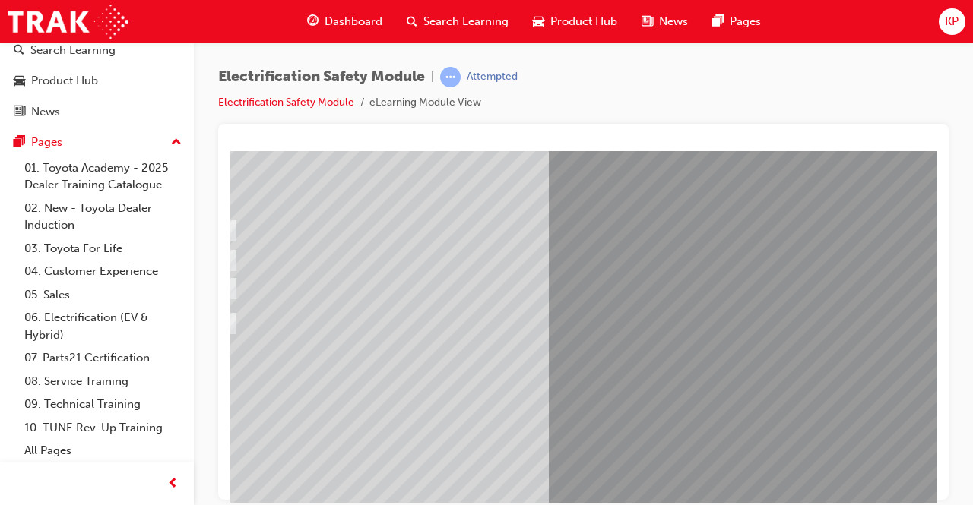
scroll to position [152, 0]
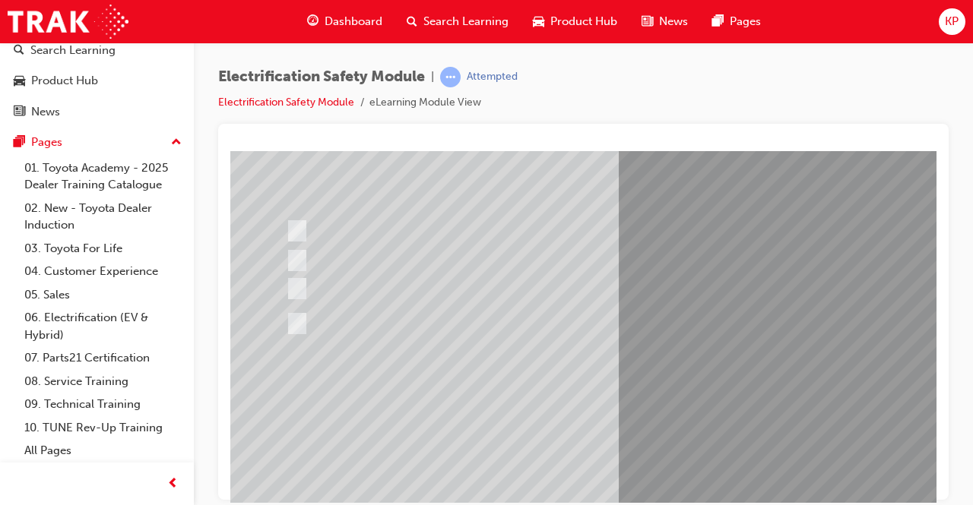
click at [309, 315] on div at bounding box center [579, 323] width 594 height 55
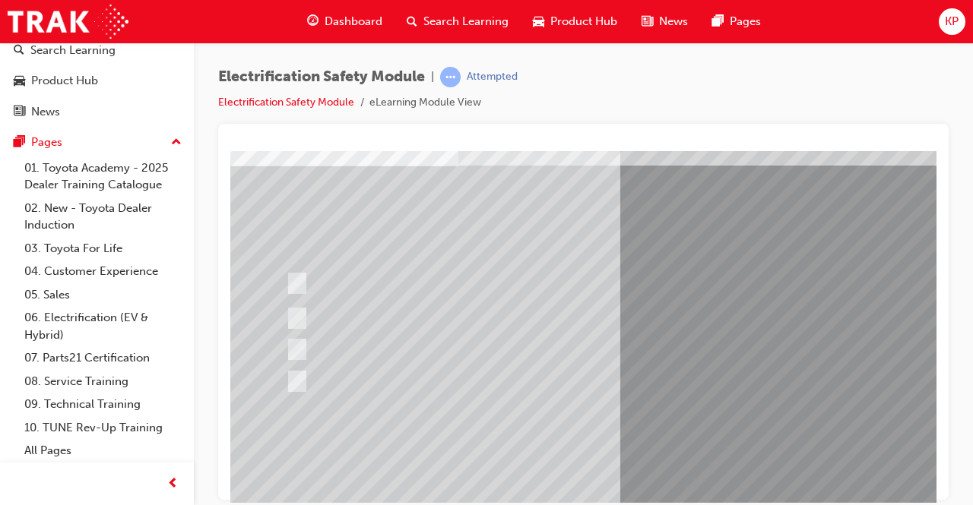
scroll to position [76, 0]
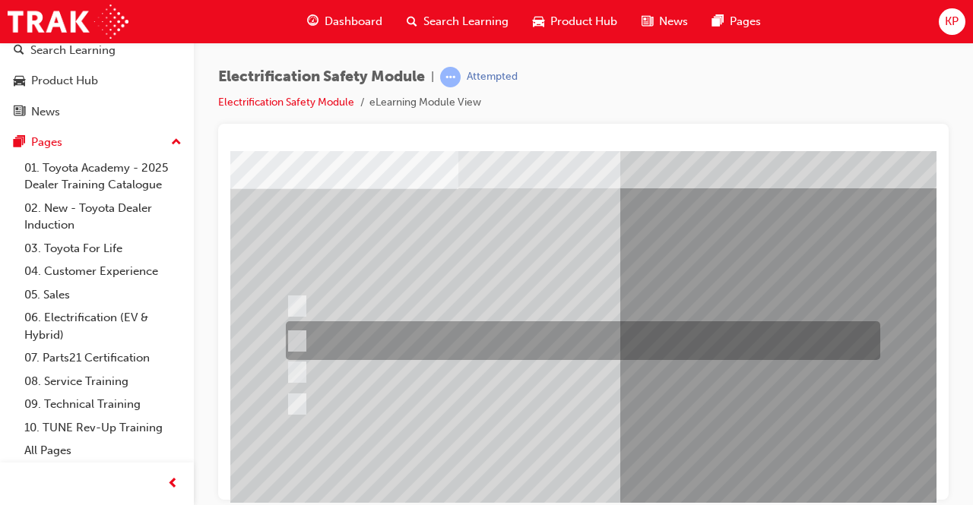
click at [287, 337] on input "The Battery Electric uses AC & DC charging capability and has no petrol engine." at bounding box center [294, 341] width 17 height 17
radio input "true"
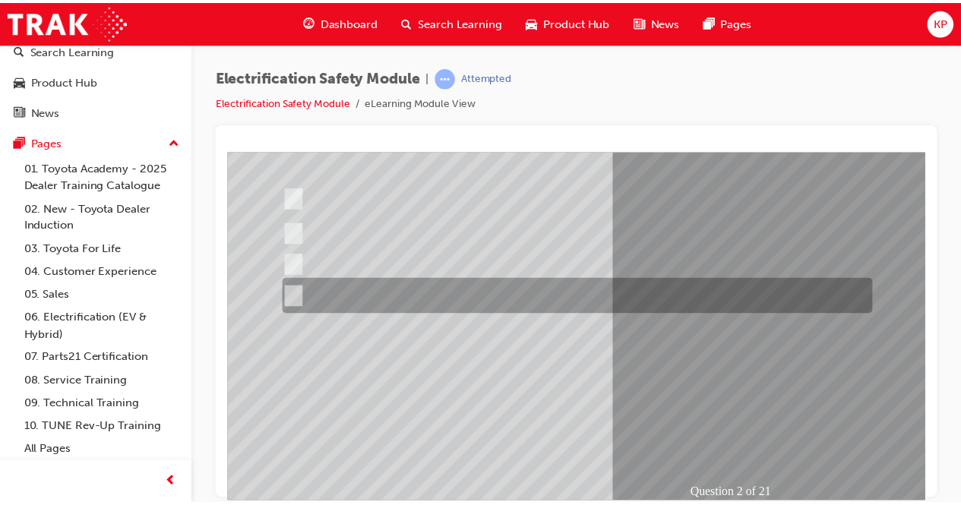
scroll to position [228, 0]
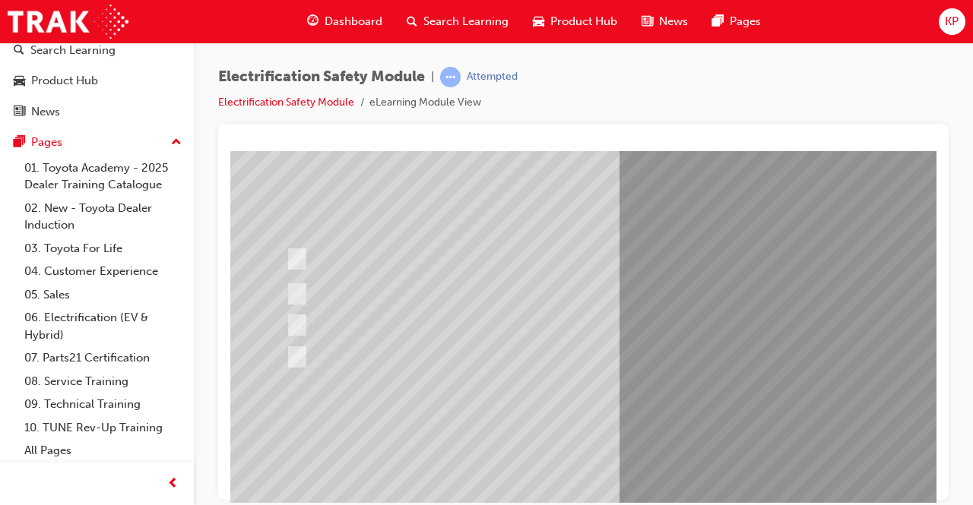
scroll to position [230, 0]
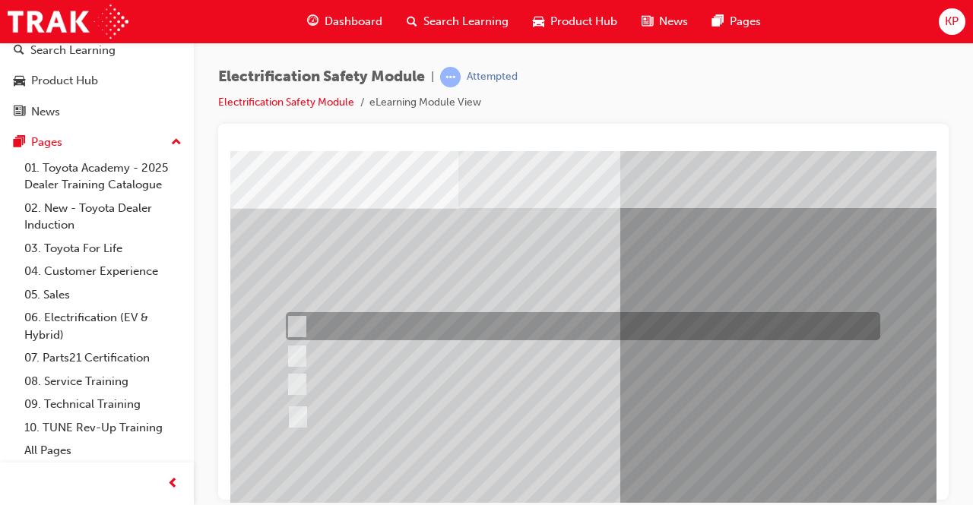
scroll to position [76, 0]
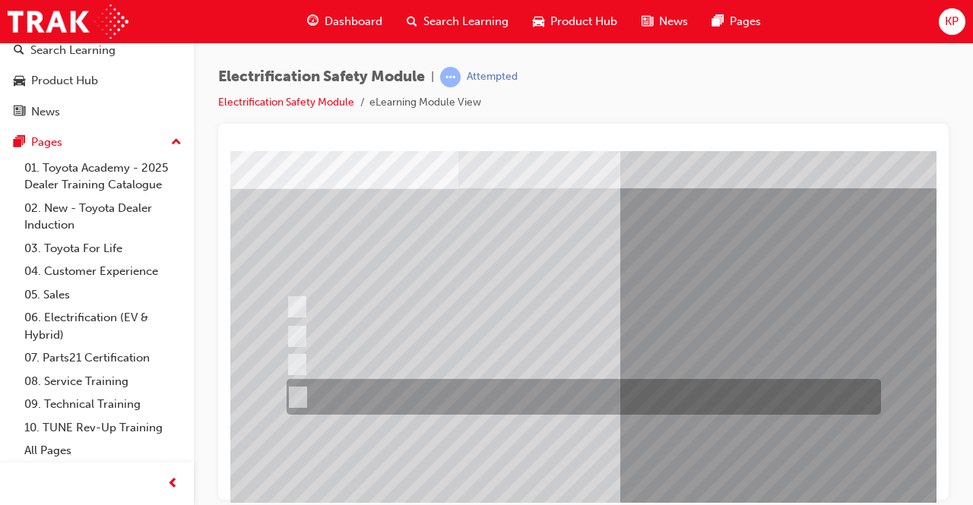
click at [296, 393] on input "The FCEV produces electric power via a Fuel Cell Stack supporting the Hybrid ba…" at bounding box center [295, 397] width 17 height 17
radio input "true"
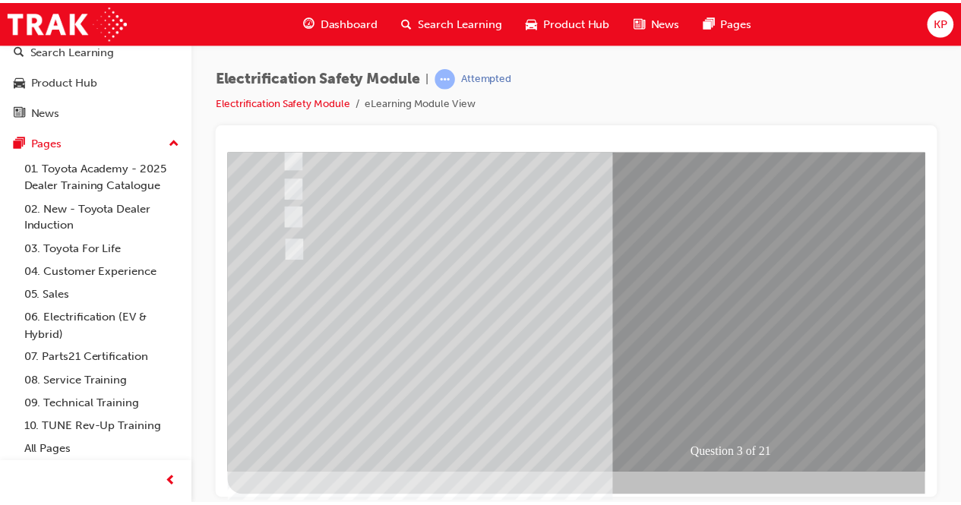
scroll to position [228, 0]
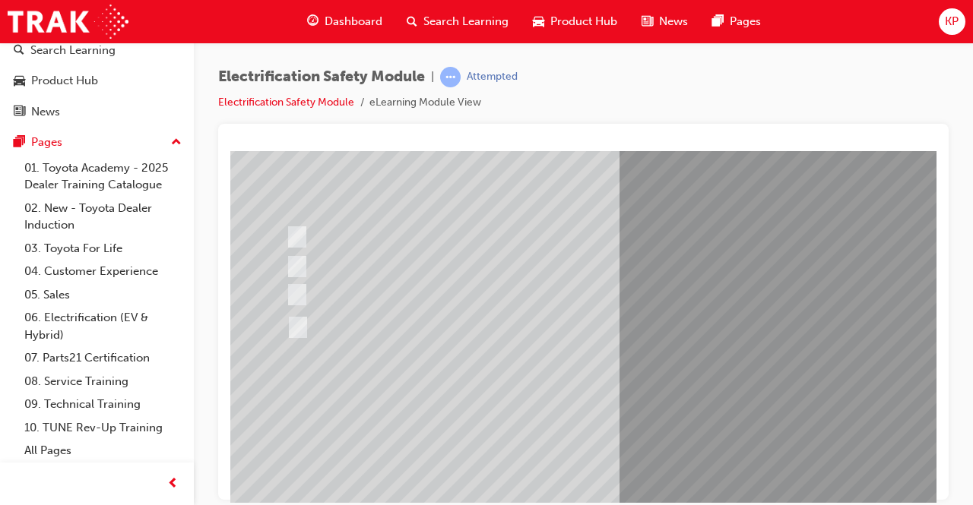
scroll to position [152, 0]
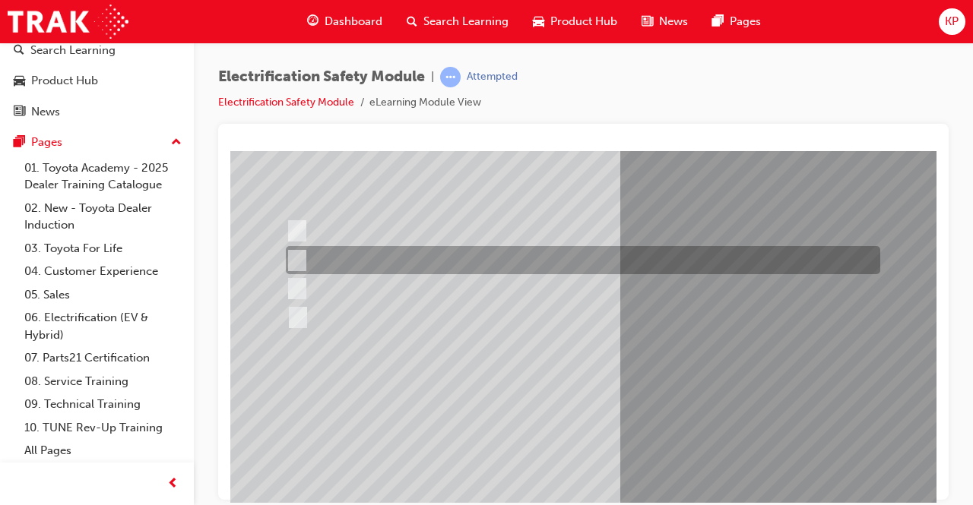
scroll to position [0, 0]
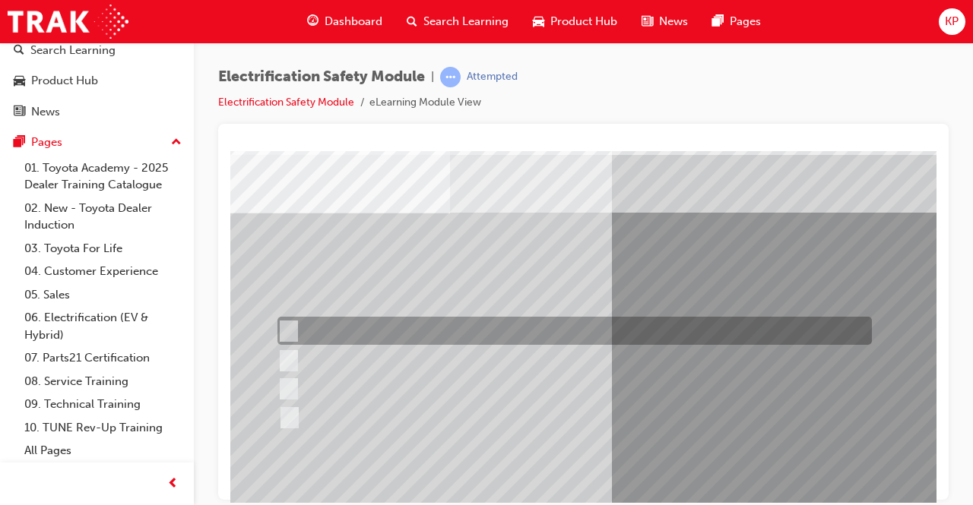
scroll to position [76, 8]
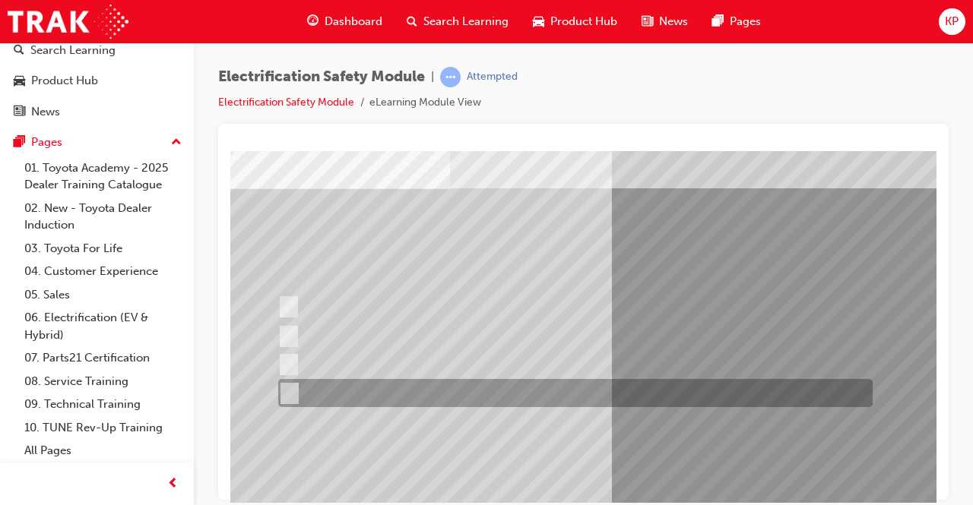
click at [292, 389] on input "Charge ports or H2 Filler Port in place of a Fuel Filler." at bounding box center [285, 393] width 17 height 17
checkbox input "true"
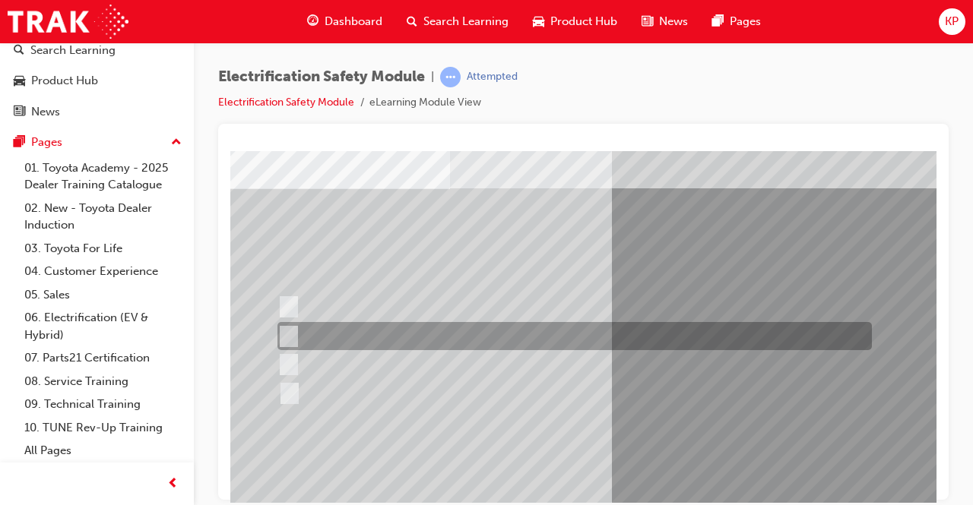
click at [290, 334] on input "EV or H2 labels on the License Plate." at bounding box center [285, 336] width 17 height 17
checkbox input "true"
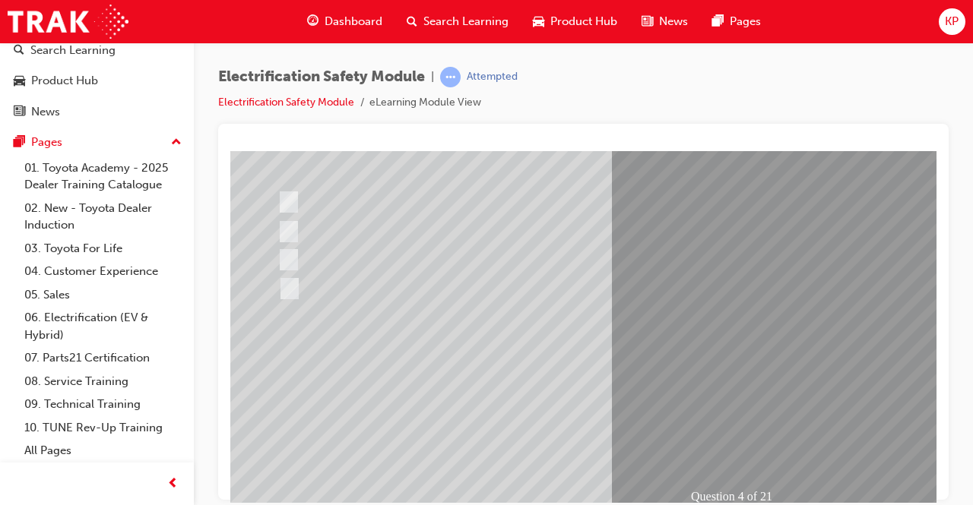
scroll to position [228, 8]
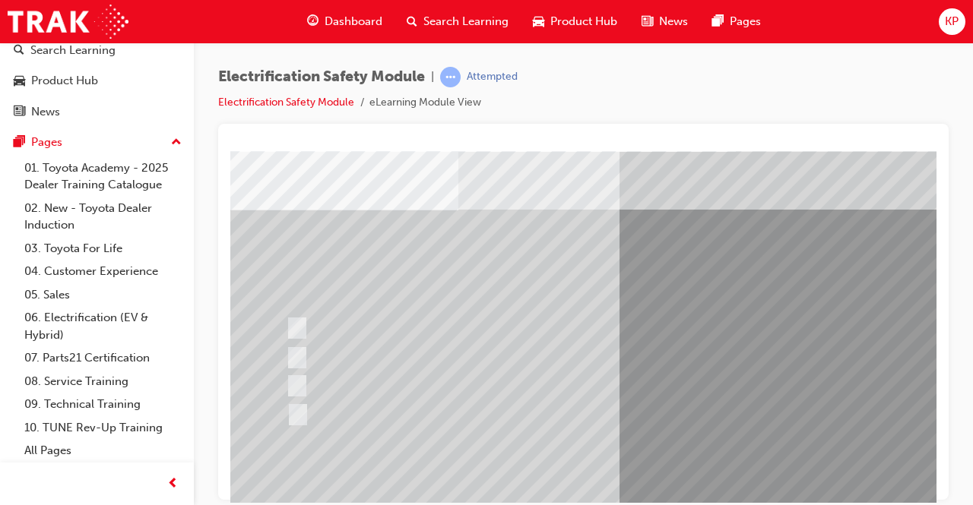
scroll to position [152, 0]
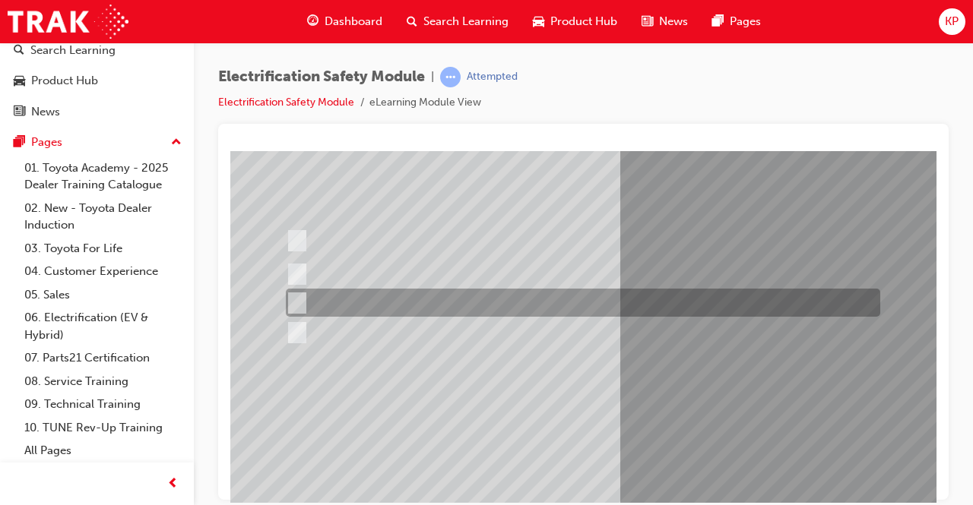
scroll to position [76, 0]
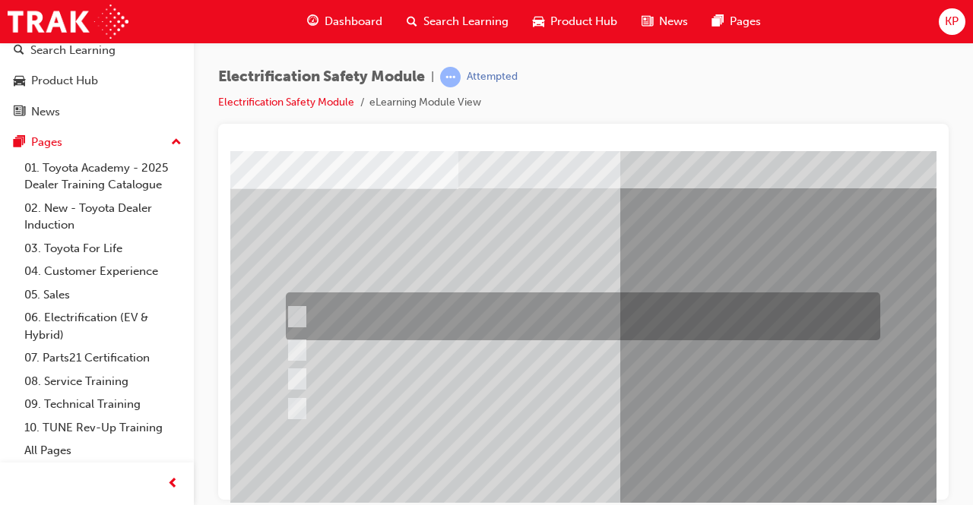
click at [290, 312] on input "The READY light will illuminate when the vehicle is turned on and ready to driv…" at bounding box center [293, 317] width 17 height 17
checkbox input "true"
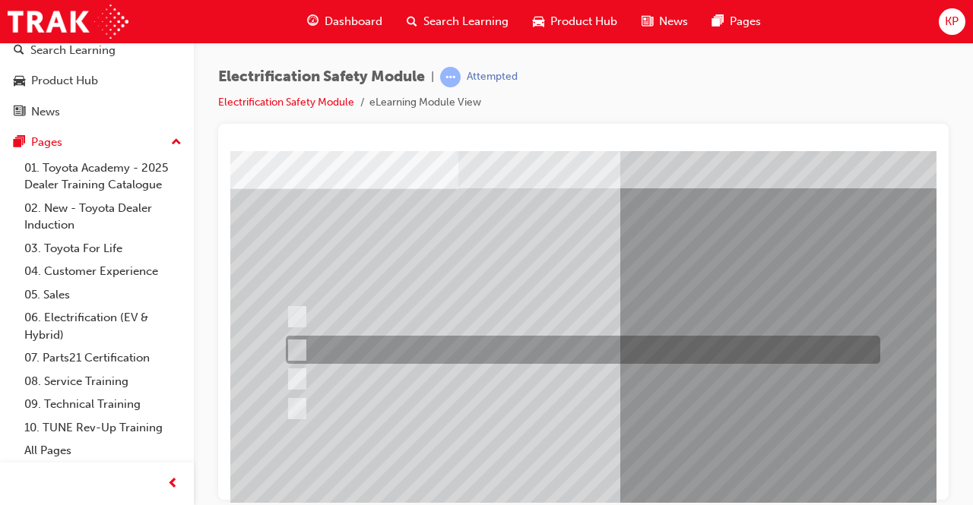
click at [292, 348] on input "The Main Display will show the power flow for the driveline." at bounding box center [293, 350] width 17 height 17
checkbox input "true"
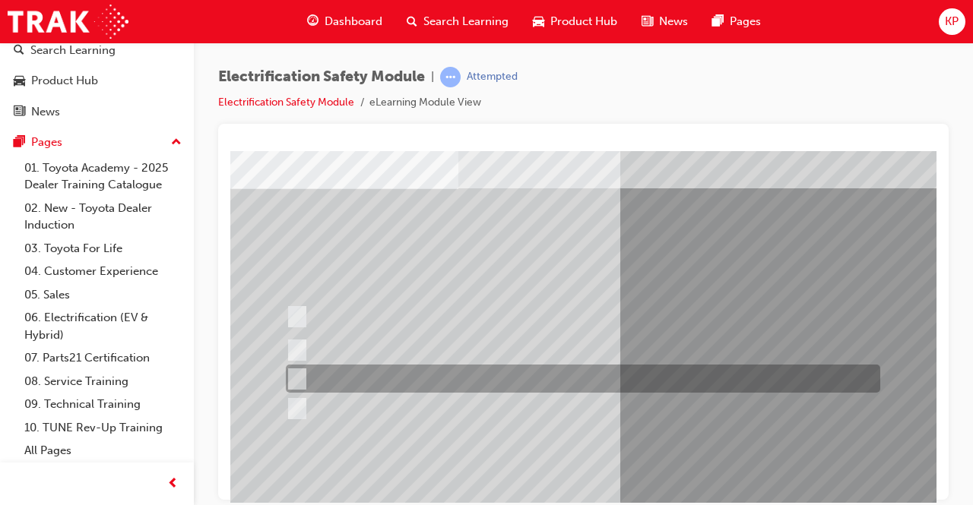
click at [297, 379] on input "Vehicle Motive Force selection types illuminated e.g. (EV/HV)." at bounding box center [293, 379] width 17 height 17
checkbox input "true"
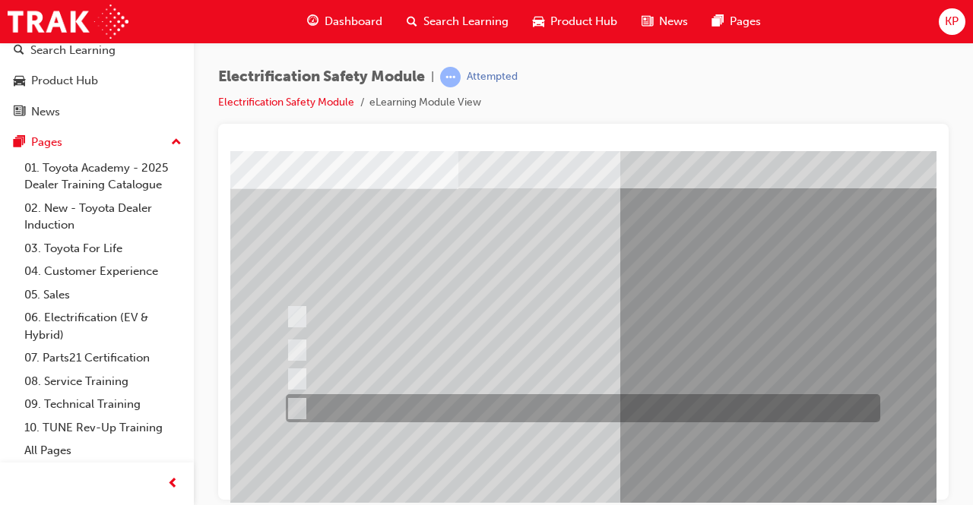
click at [299, 406] on input "Battery Level indicator (State of Charge)." at bounding box center [293, 409] width 17 height 17
checkbox input "true"
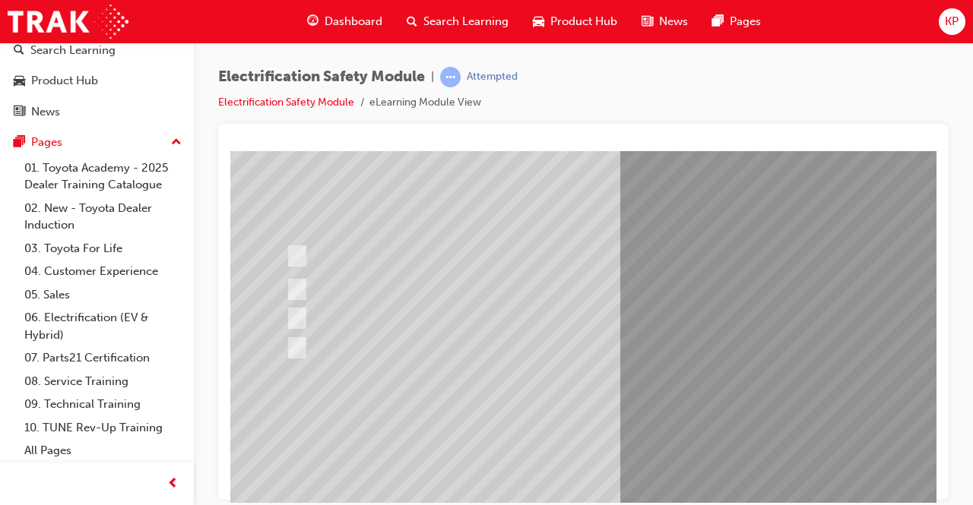
scroll to position [152, 0]
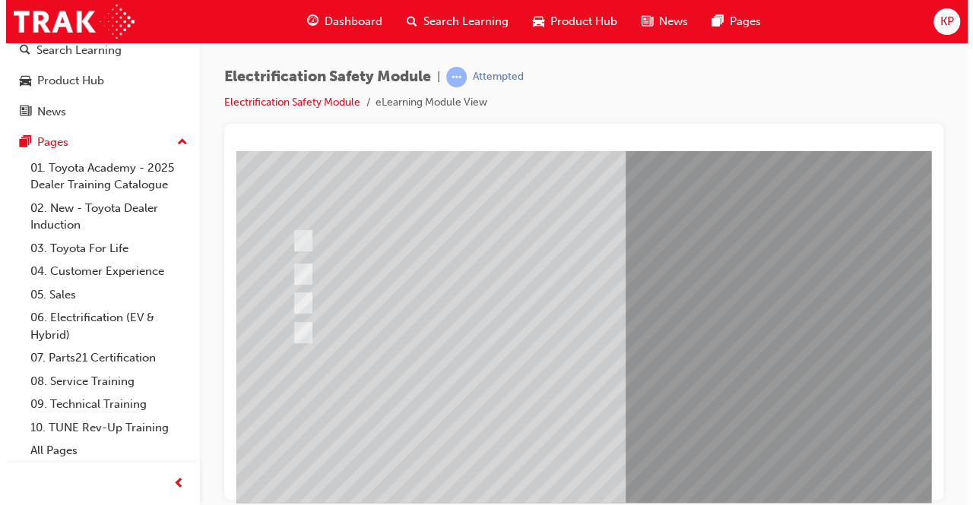
click at [770, 395] on div "Question 5 of 21" at bounding box center [753, 271] width 1034 height 547
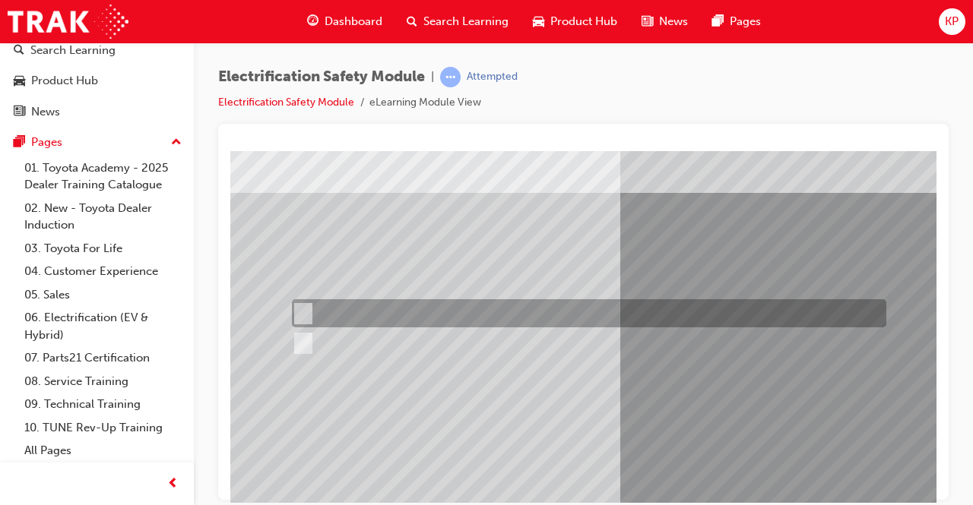
drag, startPoint x: 308, startPoint y: 312, endPoint x: 495, endPoint y: 351, distance: 191.1
click at [307, 312] on input "True" at bounding box center [300, 314] width 17 height 17
radio input "true"
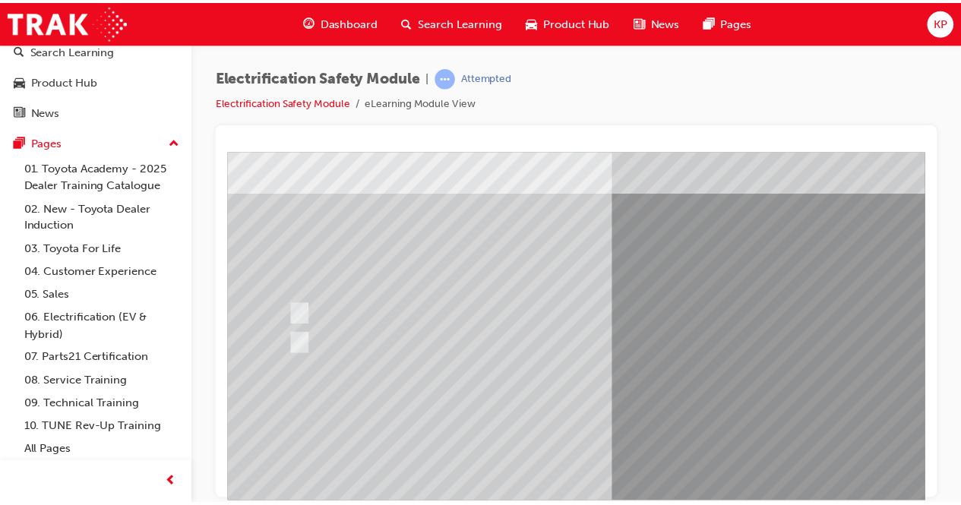
drag, startPoint x: 736, startPoint y: 420, endPoint x: 733, endPoint y: 402, distance: 18.5
click at [736, 403] on div "Question 6 of 21" at bounding box center [744, 273] width 1034 height 547
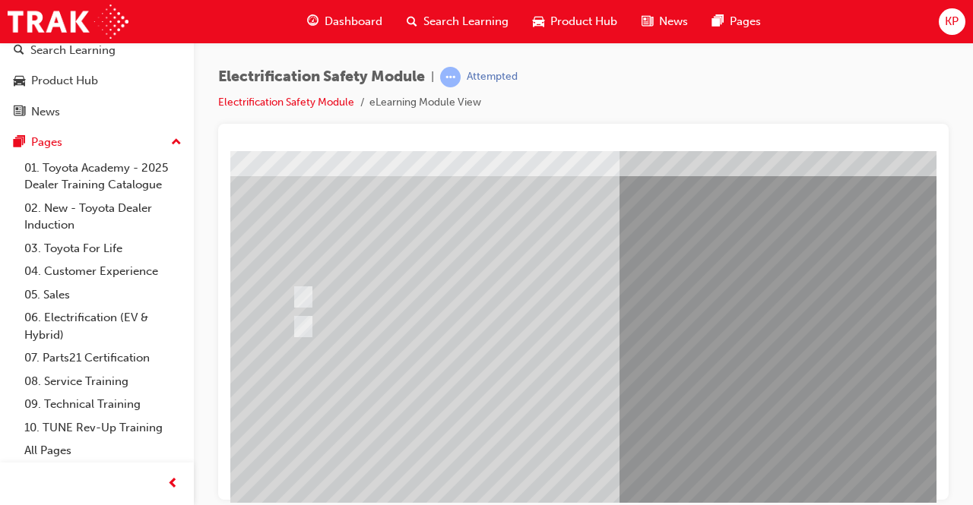
scroll to position [230, 0]
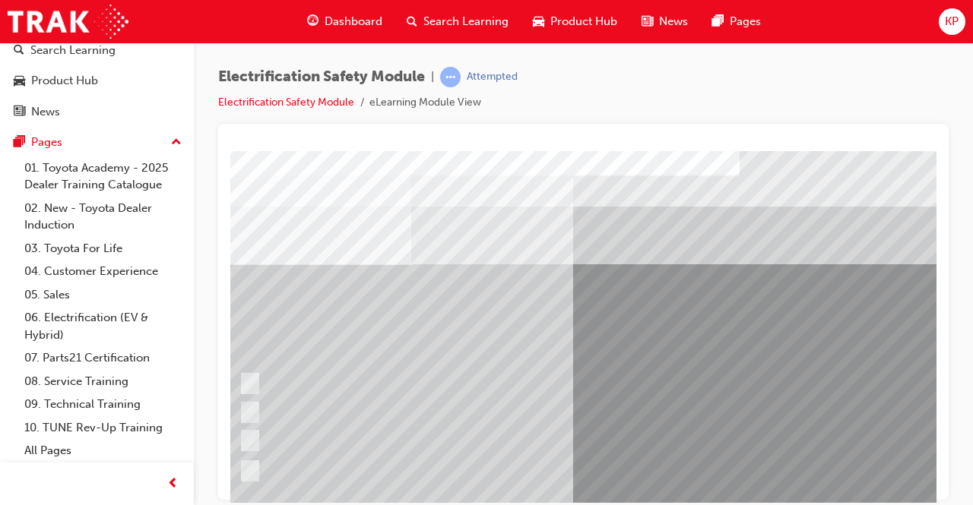
scroll to position [0, 0]
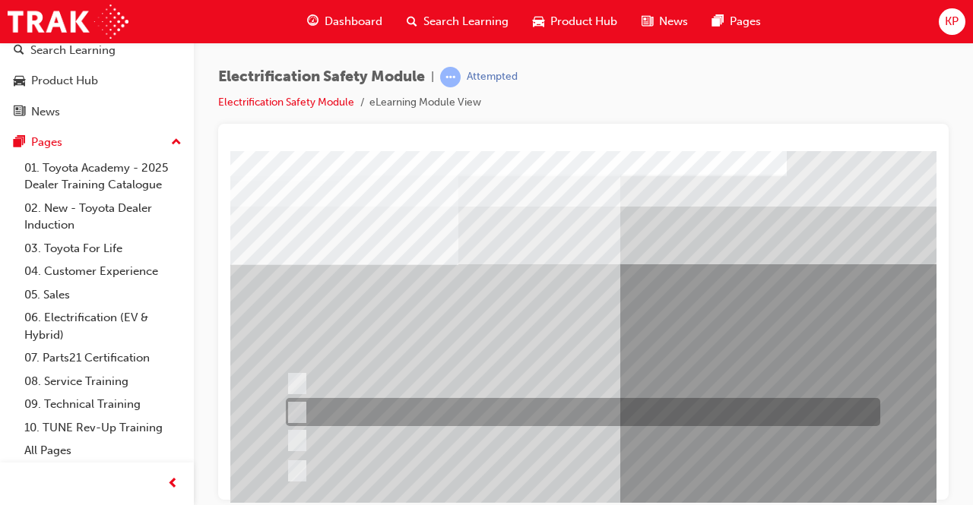
click at [301, 407] on input "Be detected and the system will shut down." at bounding box center [294, 412] width 17 height 17
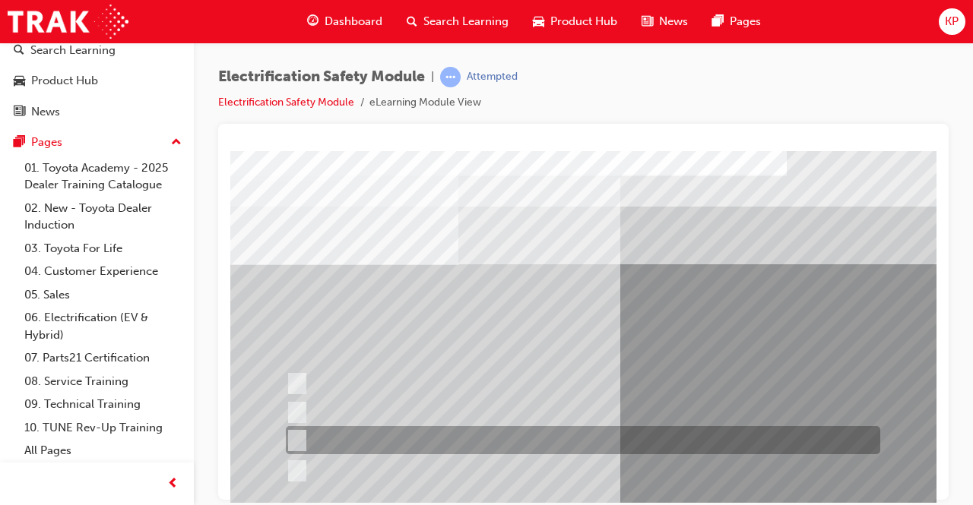
click at [286, 434] on div at bounding box center [579, 440] width 594 height 28
radio input "false"
radio input "true"
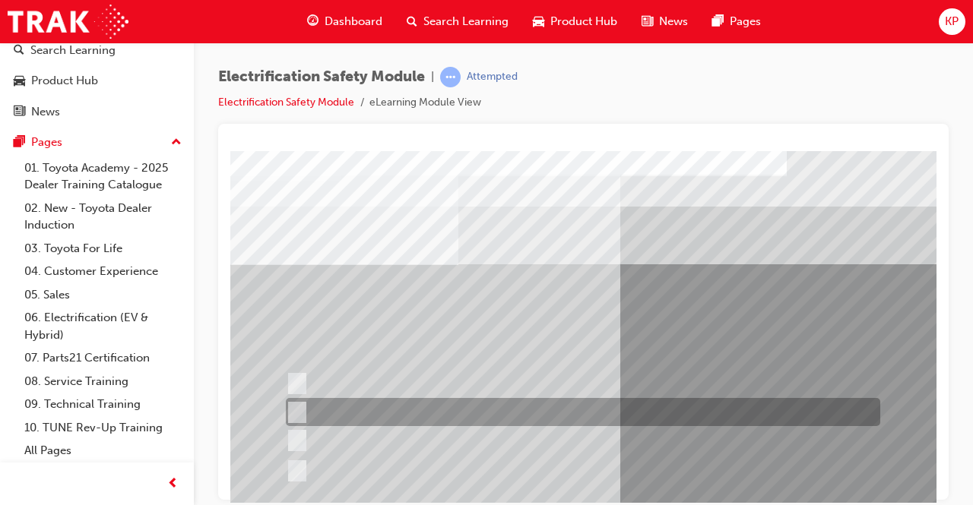
click at [303, 413] on div at bounding box center [579, 412] width 594 height 28
radio input "true"
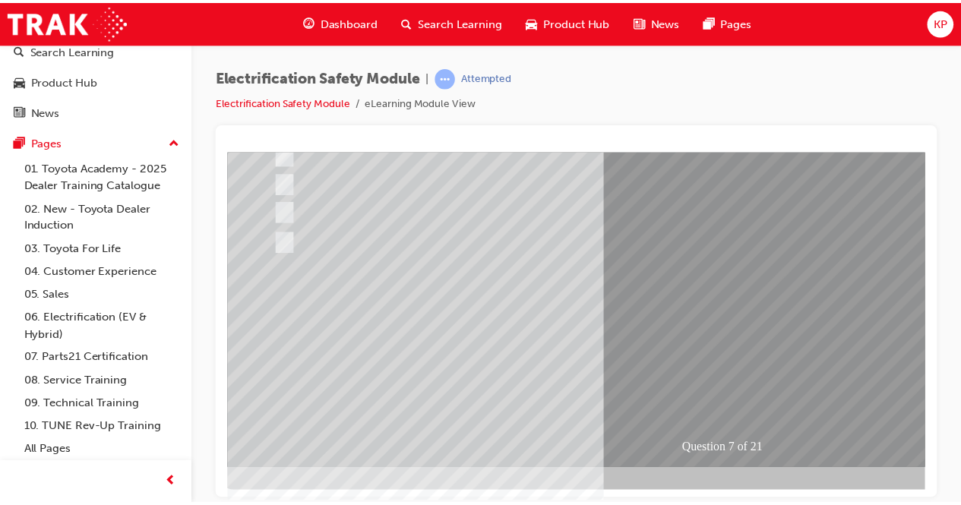
scroll to position [230, 9]
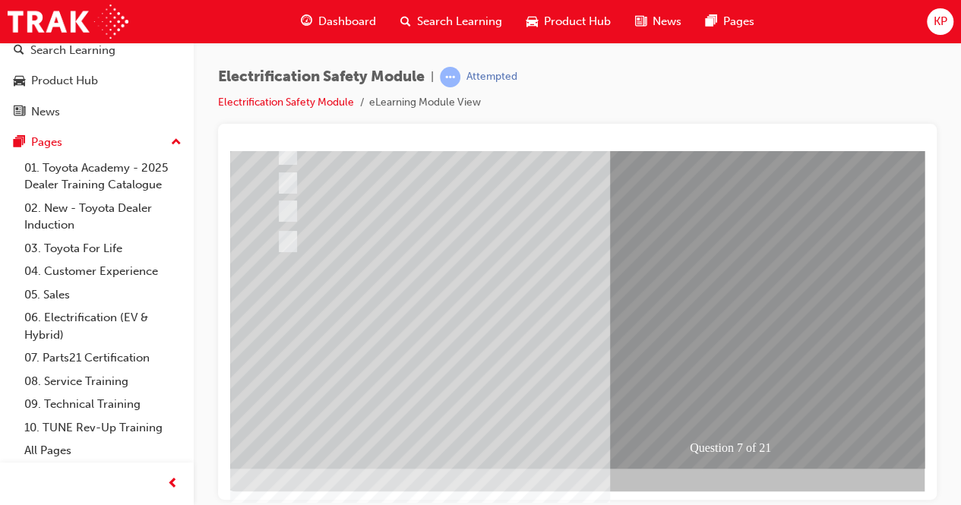
click at [738, 337] on div "Question 7 of 21" at bounding box center [738, 194] width 1034 height 547
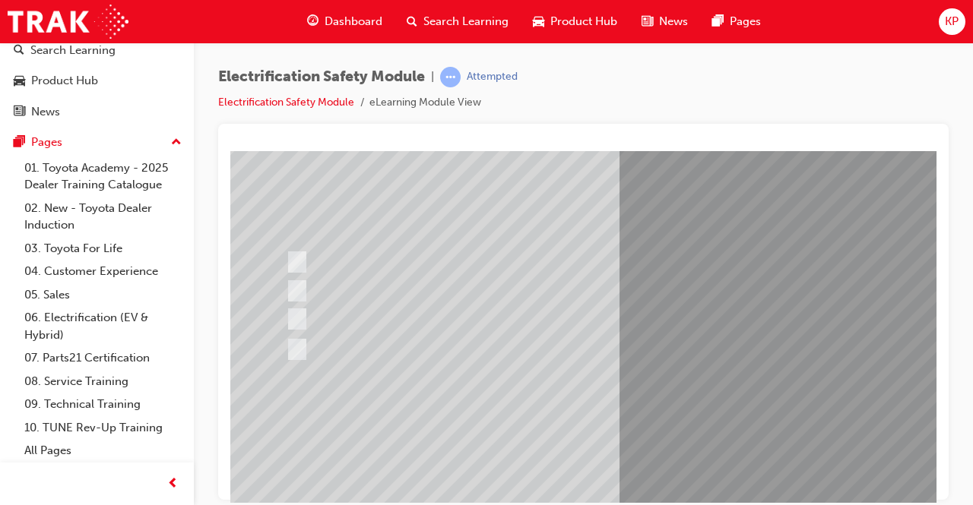
scroll to position [154, 0]
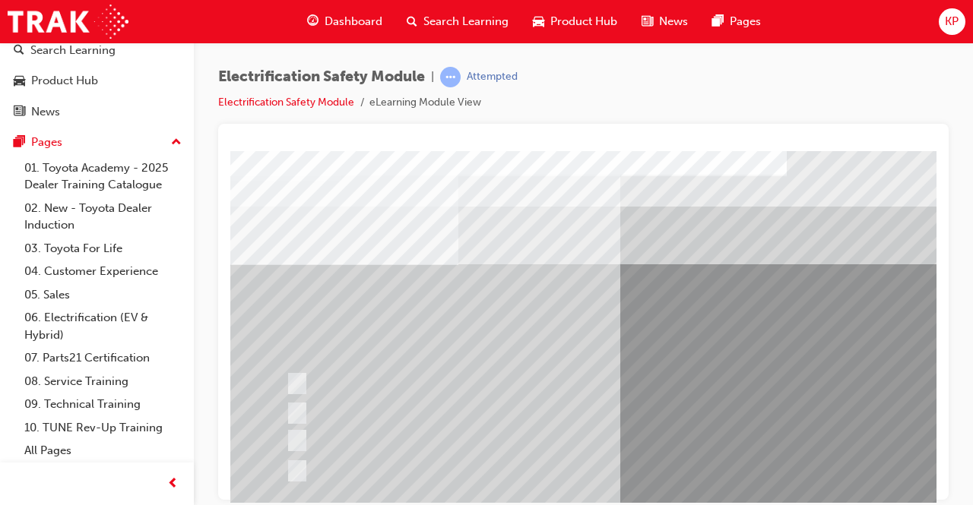
scroll to position [76, 0]
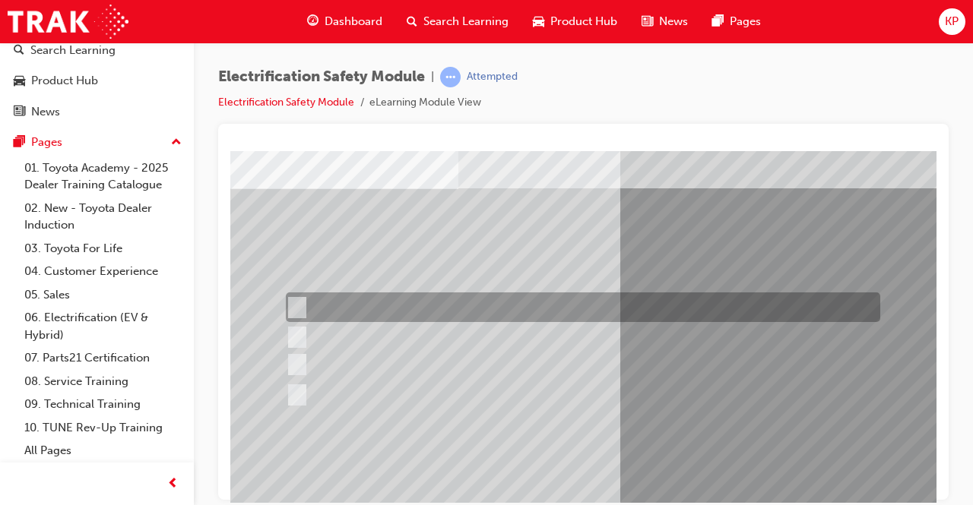
click at [299, 307] on input "Working on the High Voltage System." at bounding box center [294, 307] width 17 height 17
radio input "true"
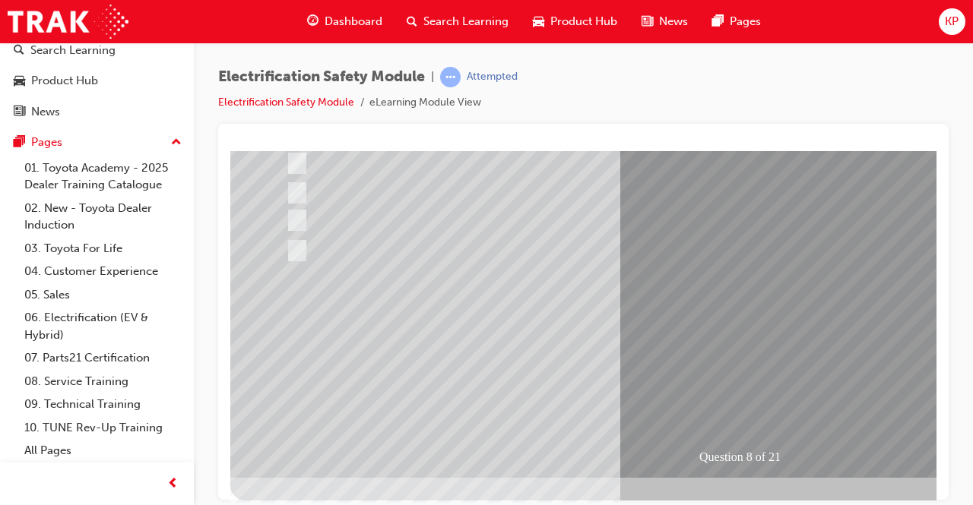
scroll to position [228, 0]
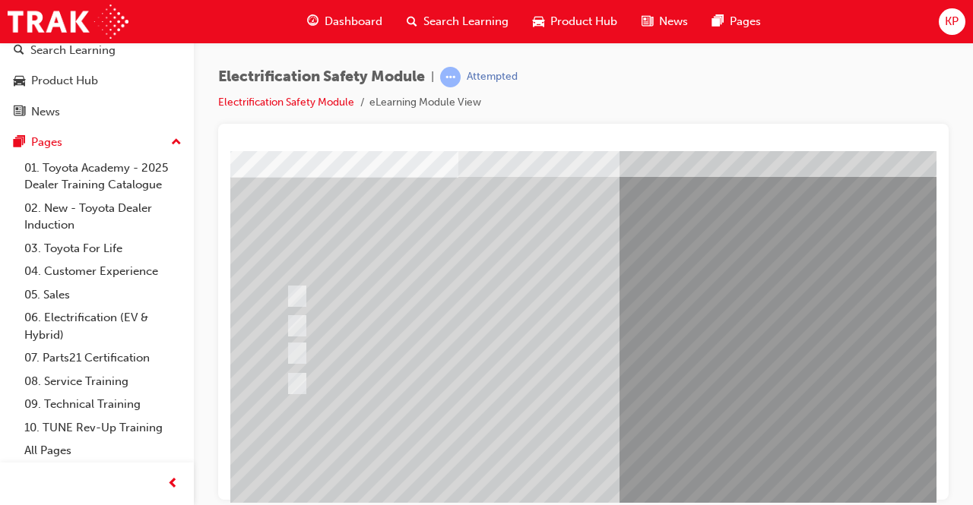
scroll to position [230, 0]
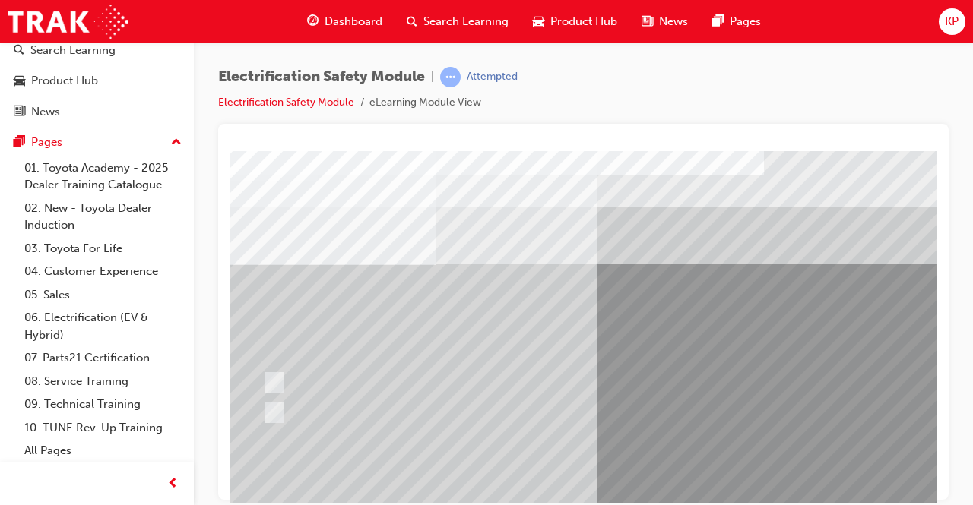
scroll to position [0, 0]
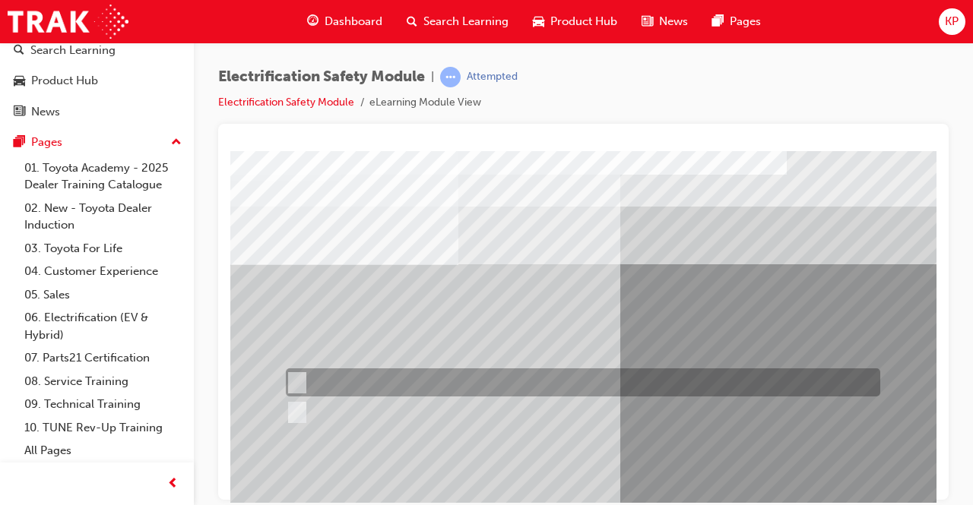
click at [301, 382] on input "True" at bounding box center [294, 383] width 17 height 17
radio input "true"
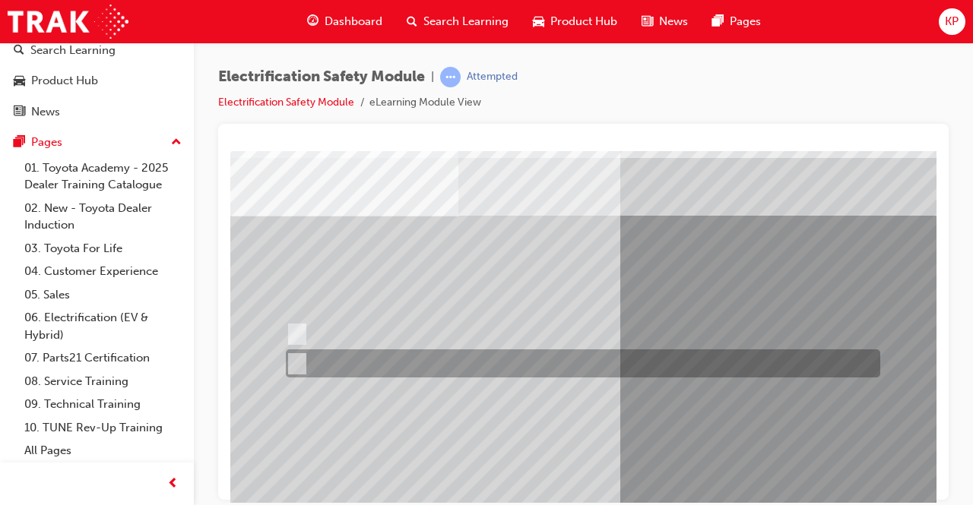
scroll to position [152, 0]
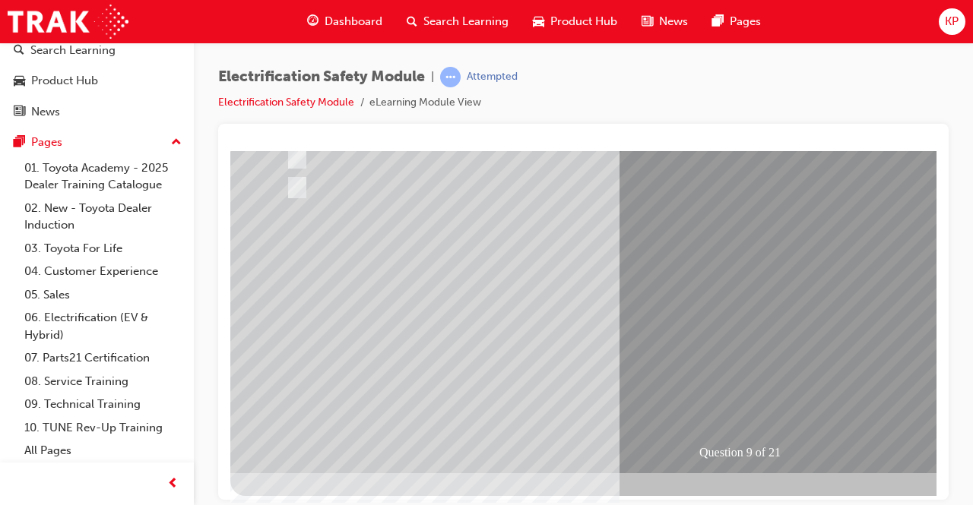
scroll to position [228, 0]
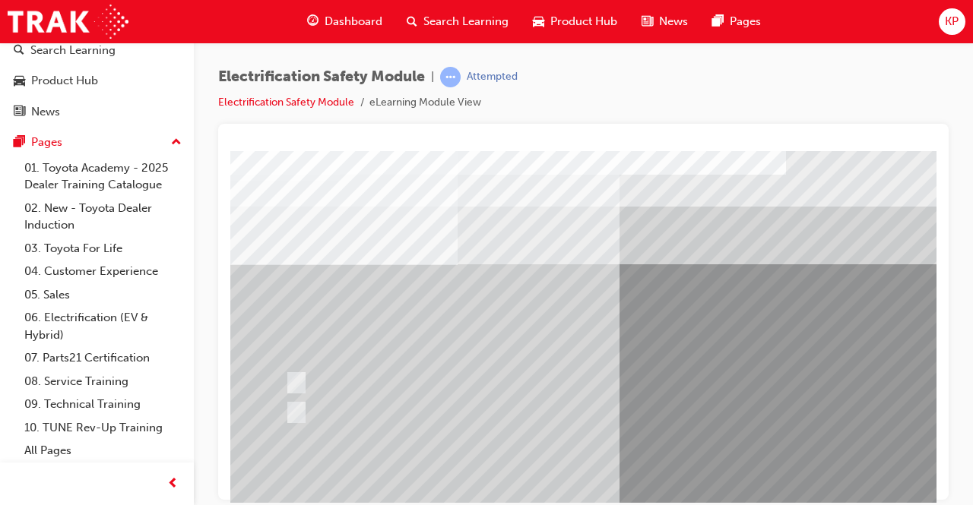
scroll to position [0, 0]
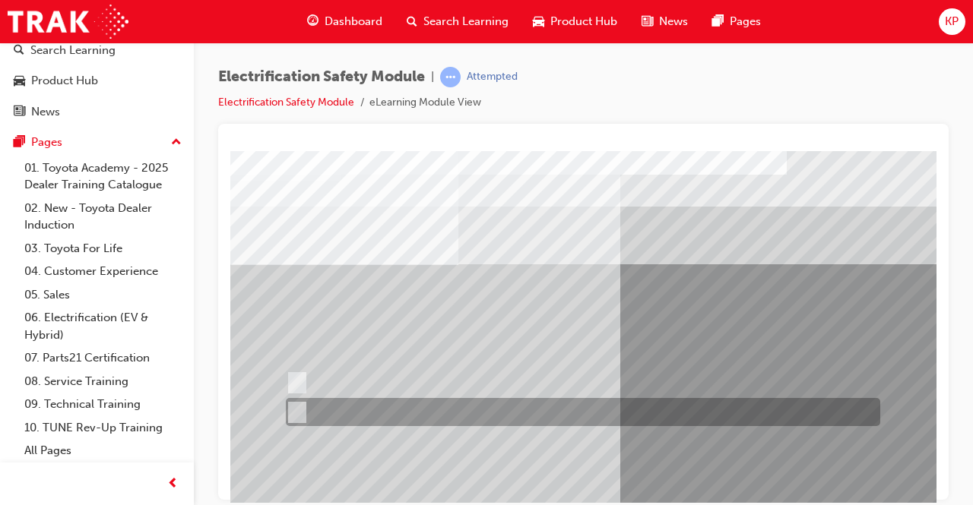
click at [297, 411] on input "True" at bounding box center [294, 412] width 17 height 17
radio input "true"
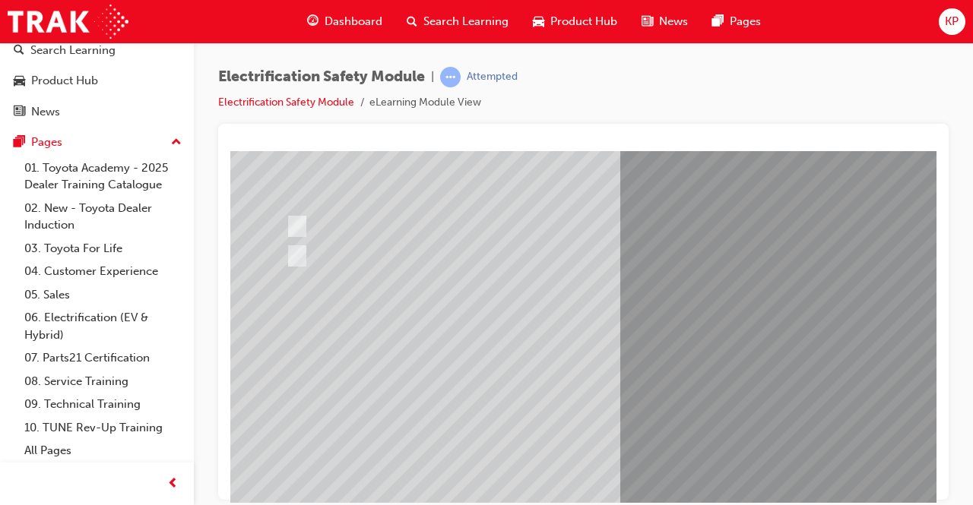
scroll to position [230, 0]
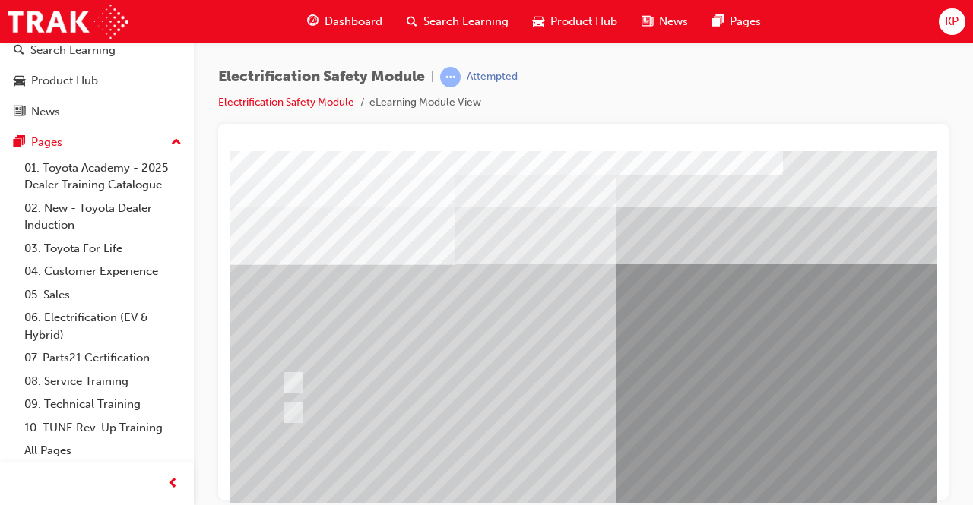
scroll to position [0, 0]
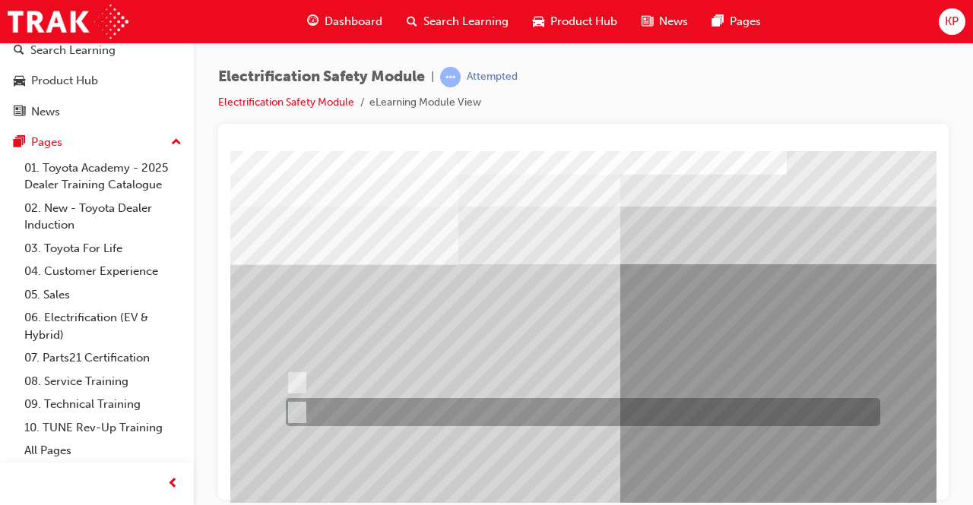
click at [304, 403] on div at bounding box center [579, 412] width 594 height 28
radio input "true"
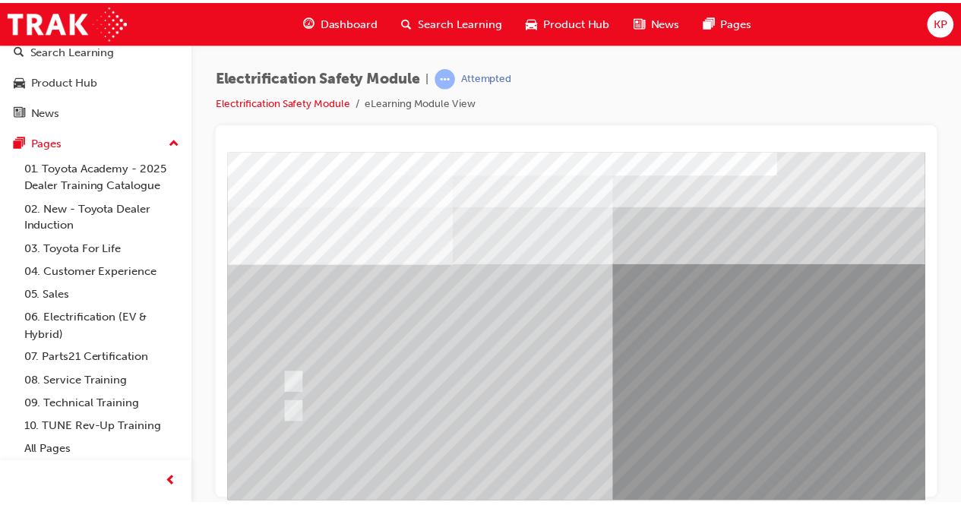
scroll to position [152, 0]
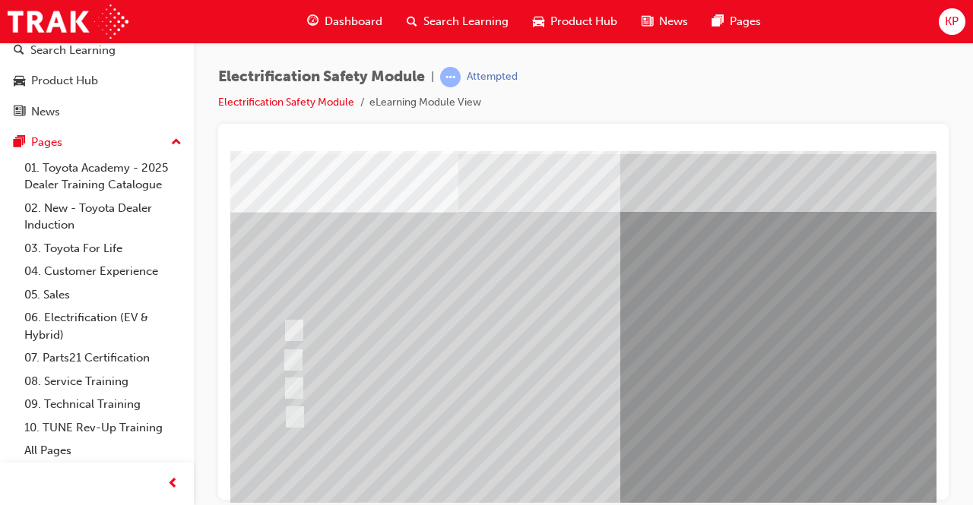
scroll to position [76, 0]
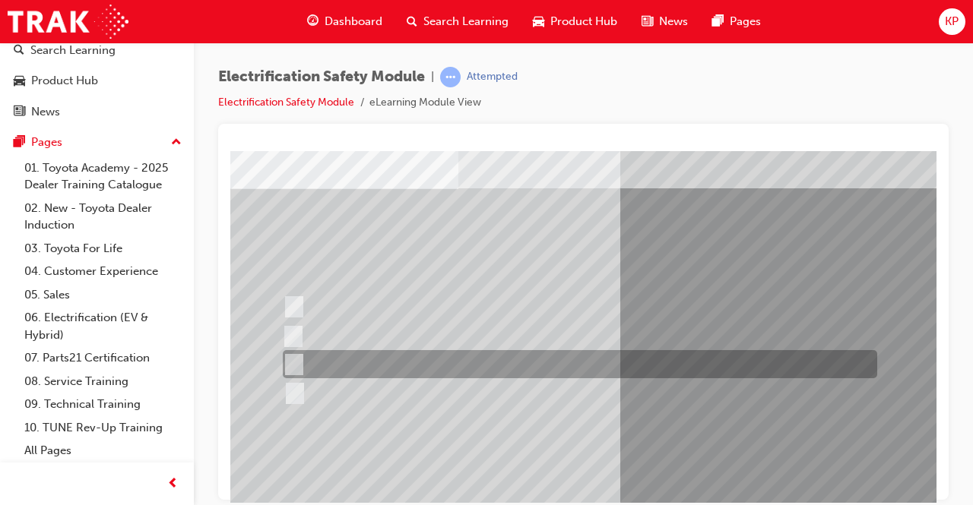
click at [290, 361] on input "Outside the vehicle’s detection area for entry and start system." at bounding box center [291, 364] width 17 height 17
radio input "true"
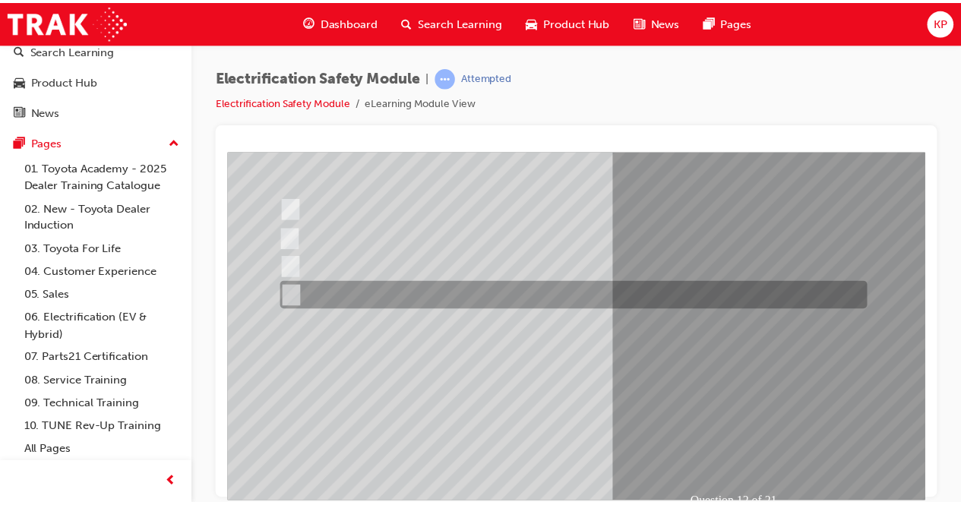
scroll to position [228, 0]
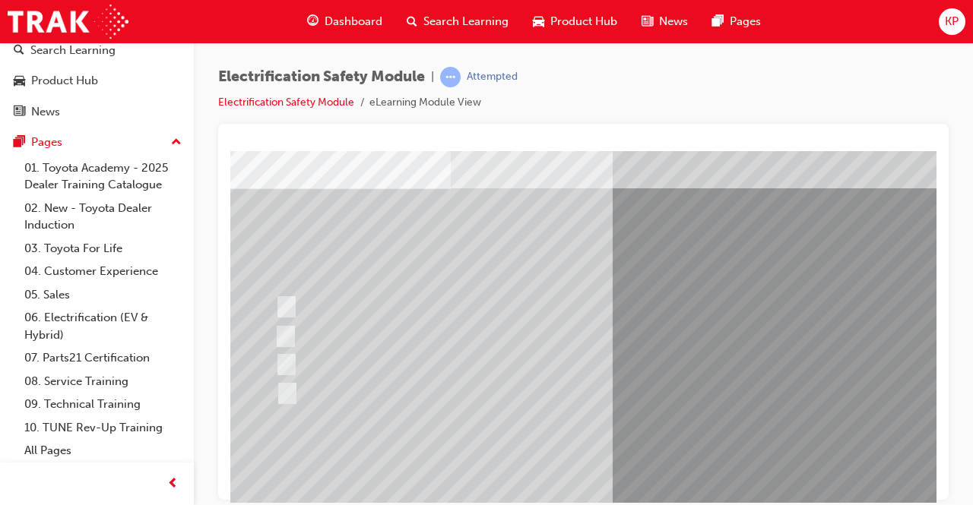
scroll to position [76, 0]
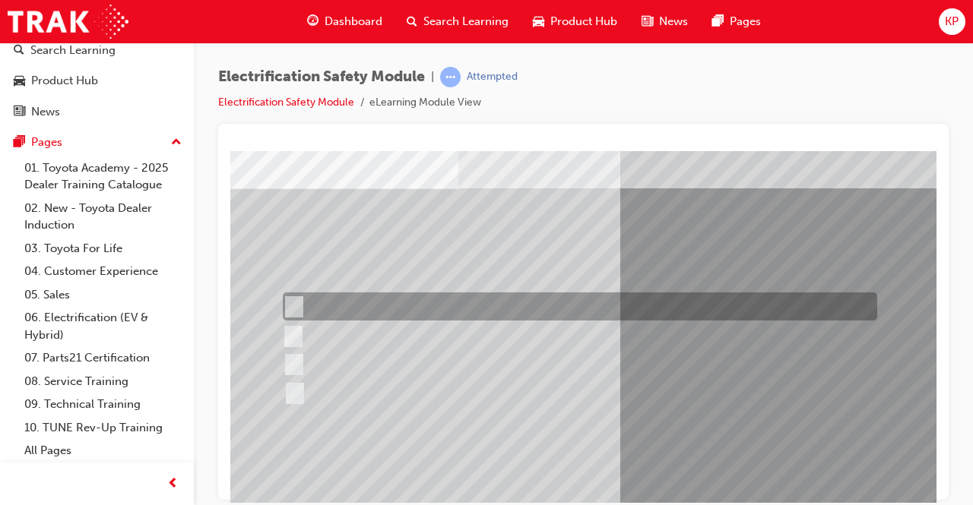
click at [302, 302] on div at bounding box center [576, 307] width 594 height 28
radio input "true"
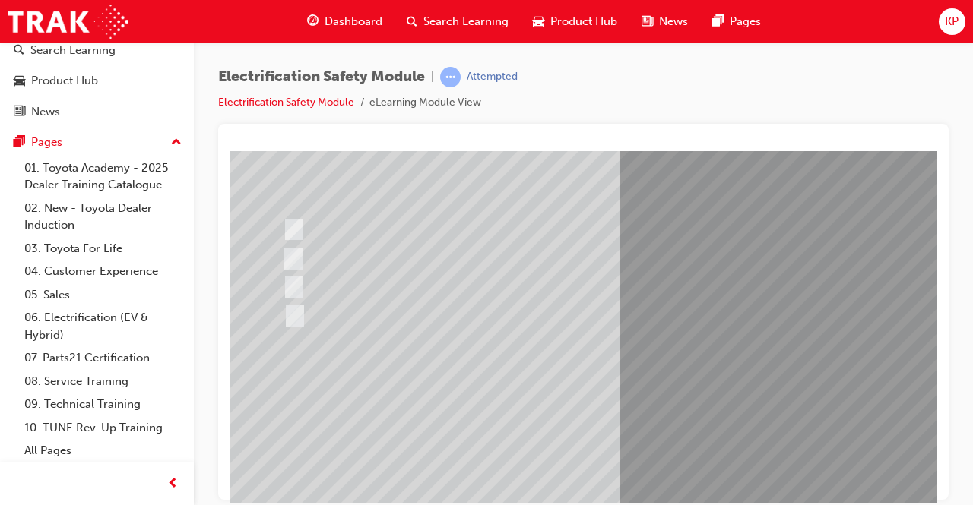
scroll to position [228, 0]
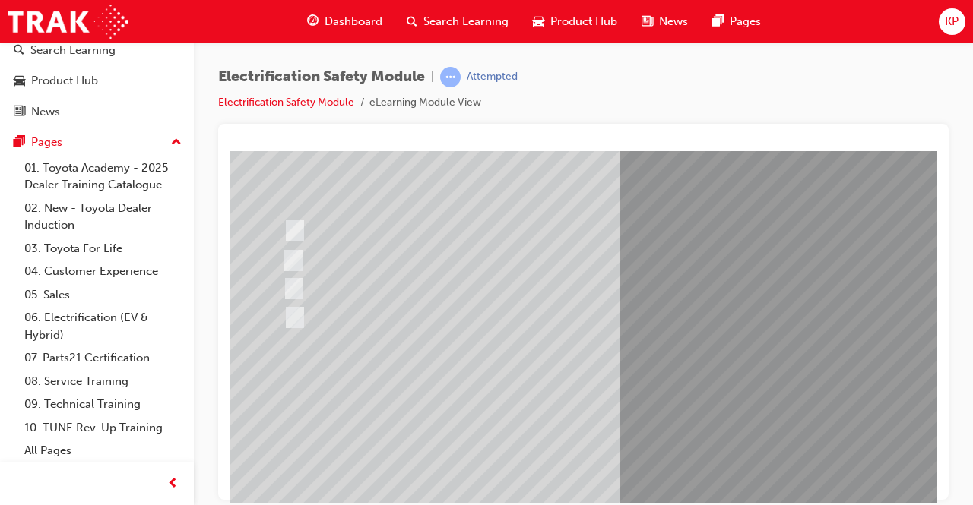
scroll to position [0, 0]
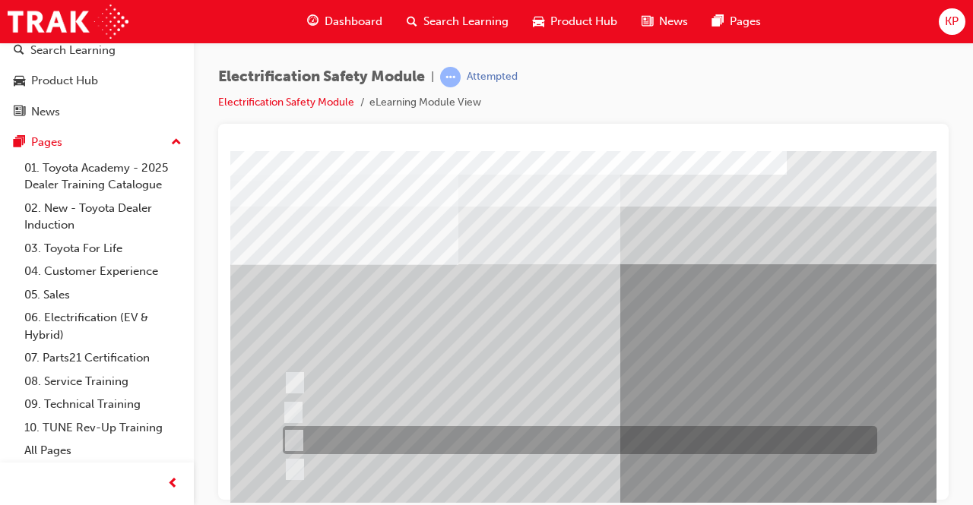
click at [298, 442] on input "10 minutes" at bounding box center [291, 440] width 17 height 17
radio input "true"
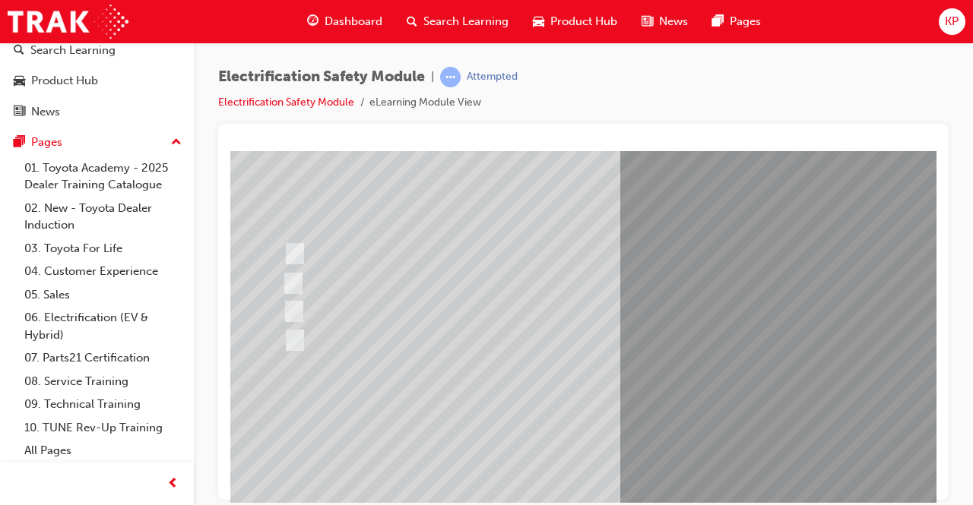
scroll to position [152, 0]
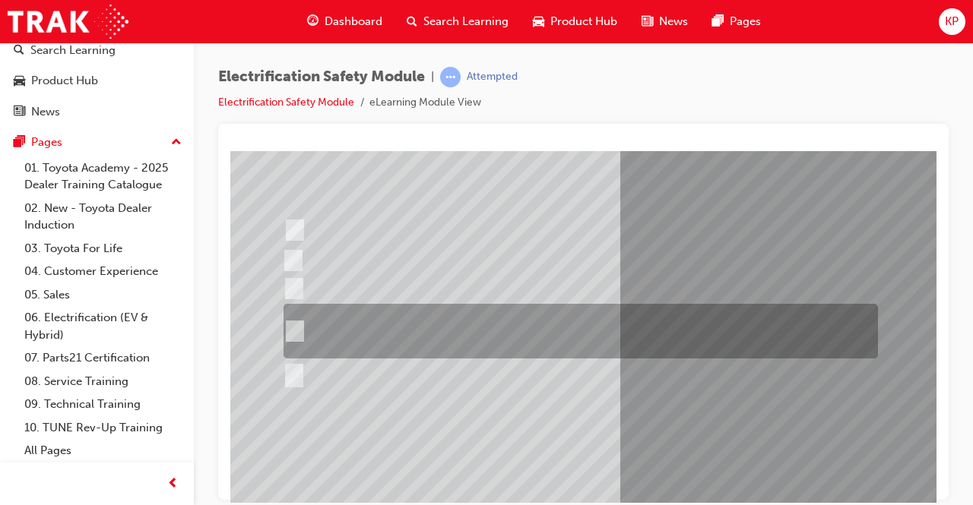
click at [429, 342] on div at bounding box center [577, 331] width 594 height 55
radio input "true"
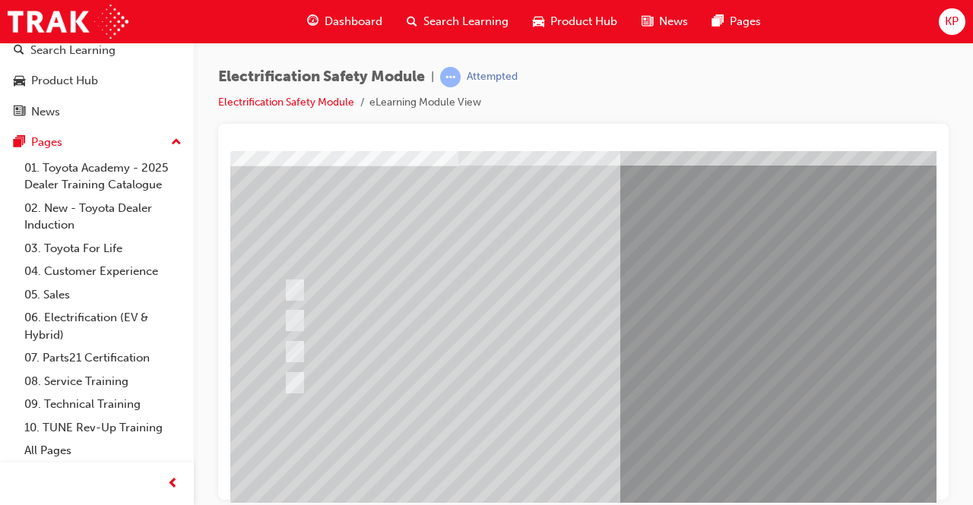
scroll to position [76, 0]
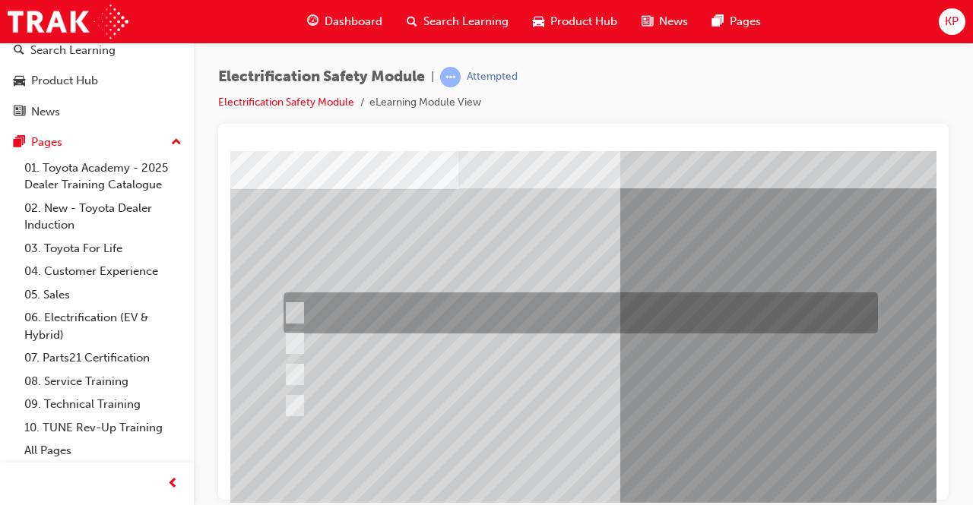
click at [289, 307] on input "Insulate the High Voltage Connector/Motor Side Cable Connection with Insulated …" at bounding box center [291, 313] width 17 height 17
radio input "true"
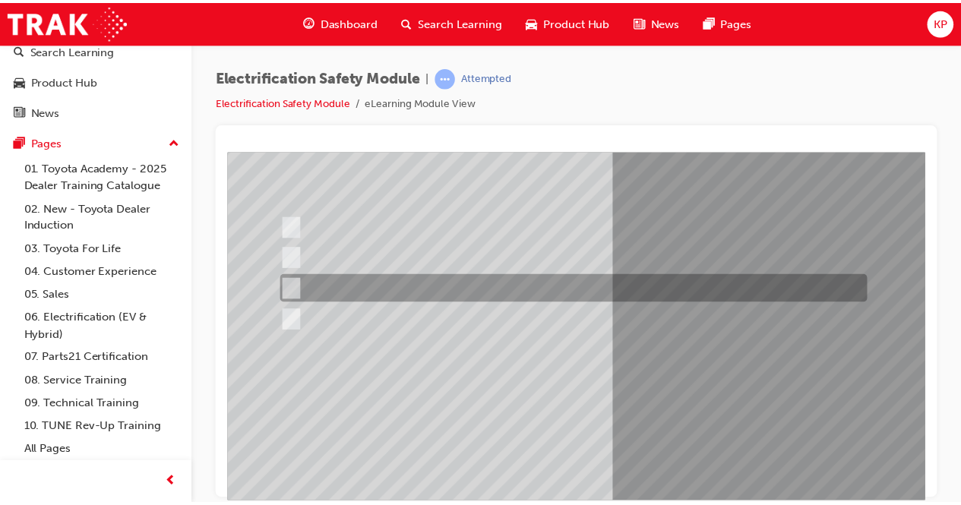
scroll to position [228, 0]
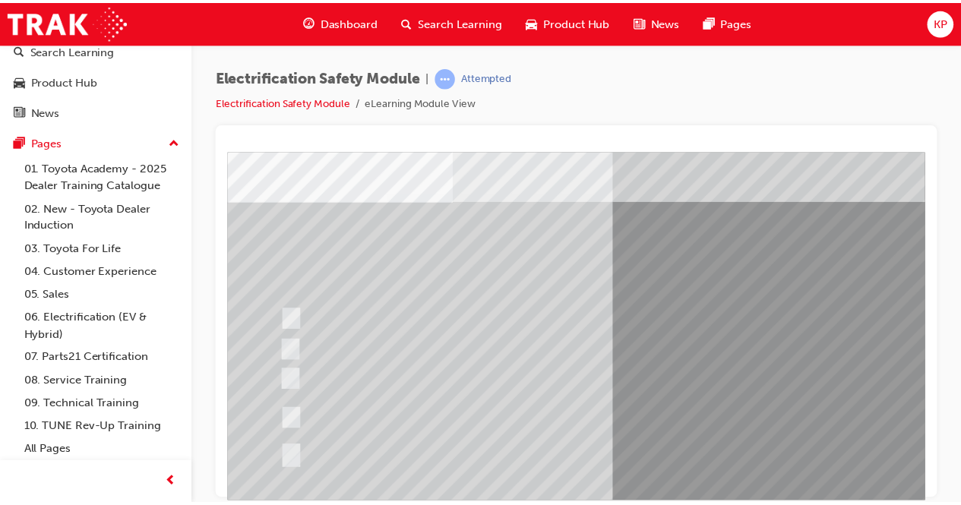
scroll to position [152, 0]
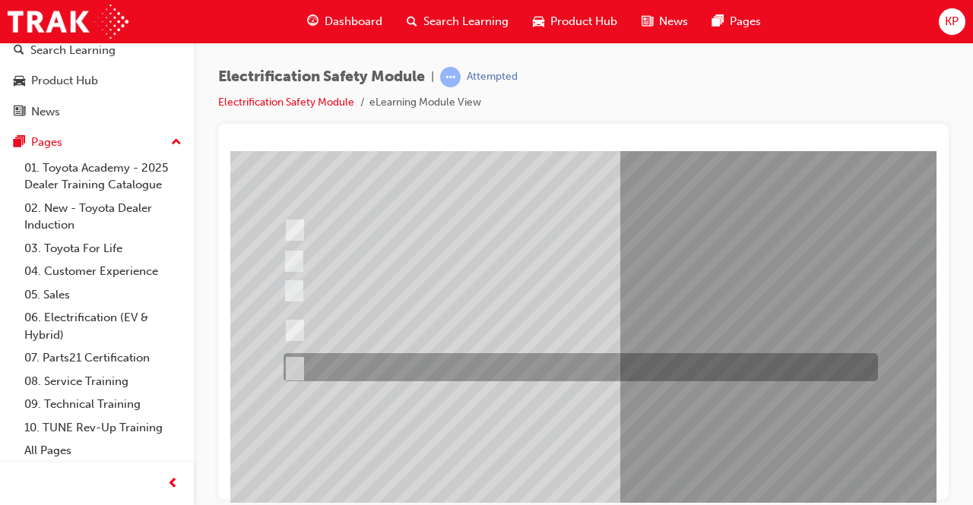
click at [299, 362] on input "All of the above." at bounding box center [291, 367] width 17 height 17
radio input "true"
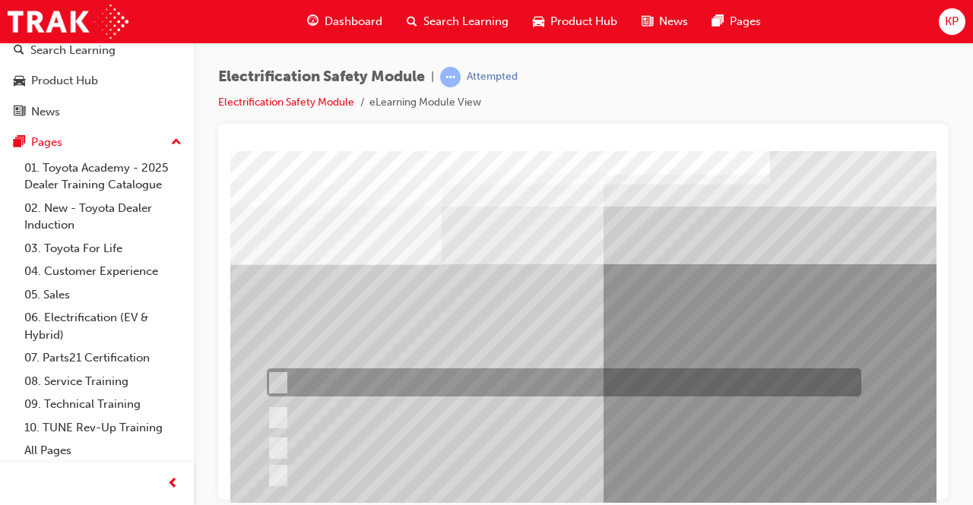
scroll to position [76, 17]
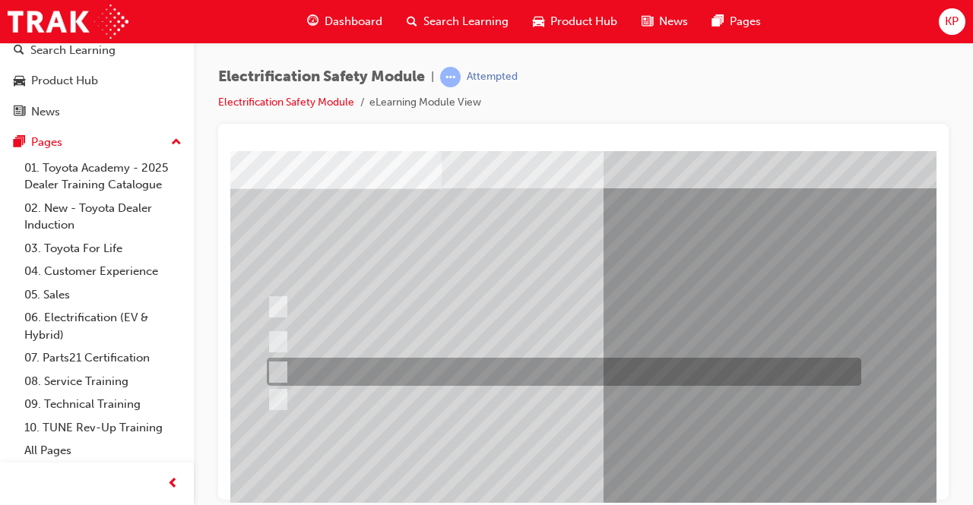
click at [281, 371] on input "Discard the gloves and use a new pair." at bounding box center [275, 372] width 17 height 17
radio input "true"
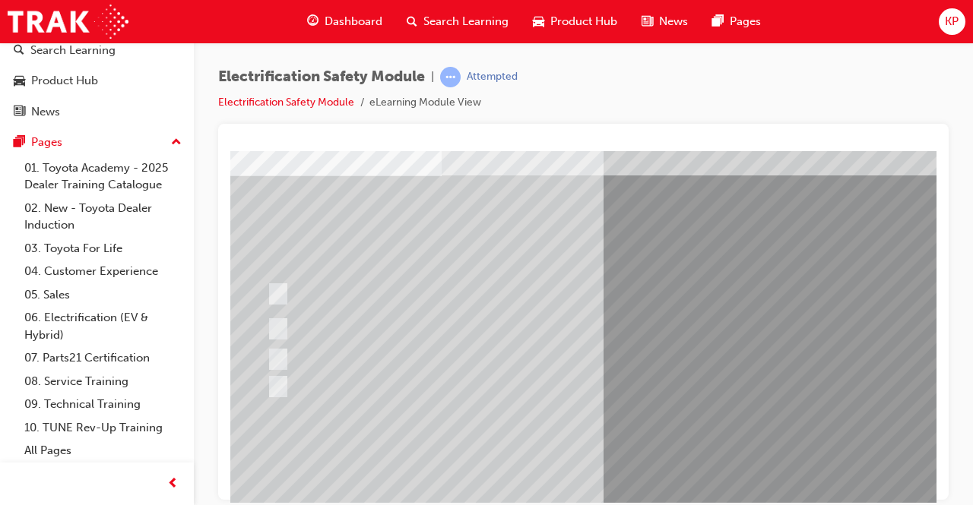
scroll to position [230, 17]
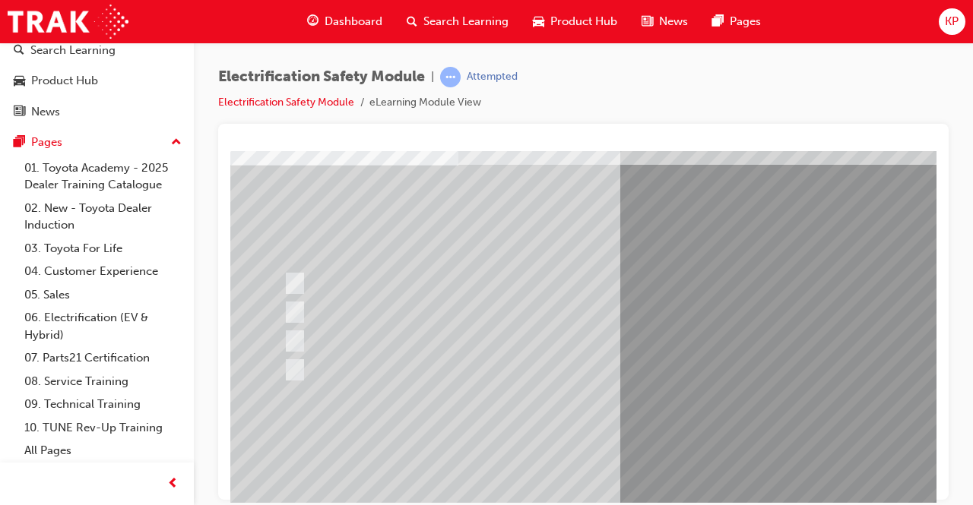
scroll to position [76, 0]
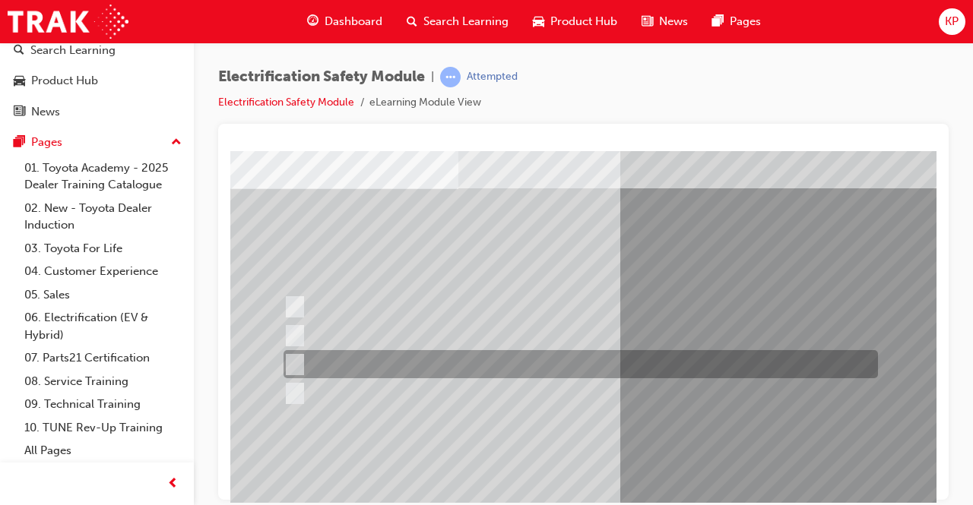
click at [356, 356] on div at bounding box center [577, 364] width 594 height 28
radio input "true"
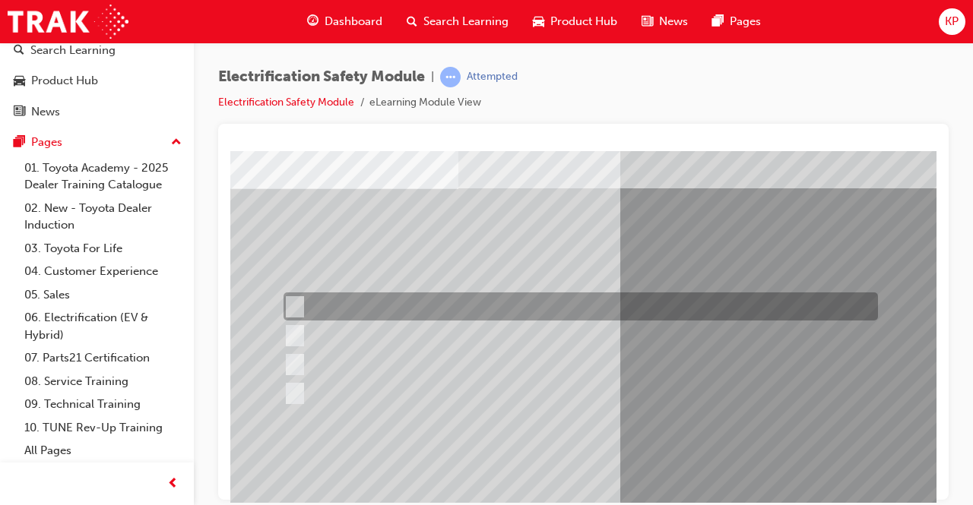
click at [290, 302] on input "To prevent Electrical Insulating Gloves from getting covered in oil and grease." at bounding box center [291, 307] width 17 height 17
radio input "true"
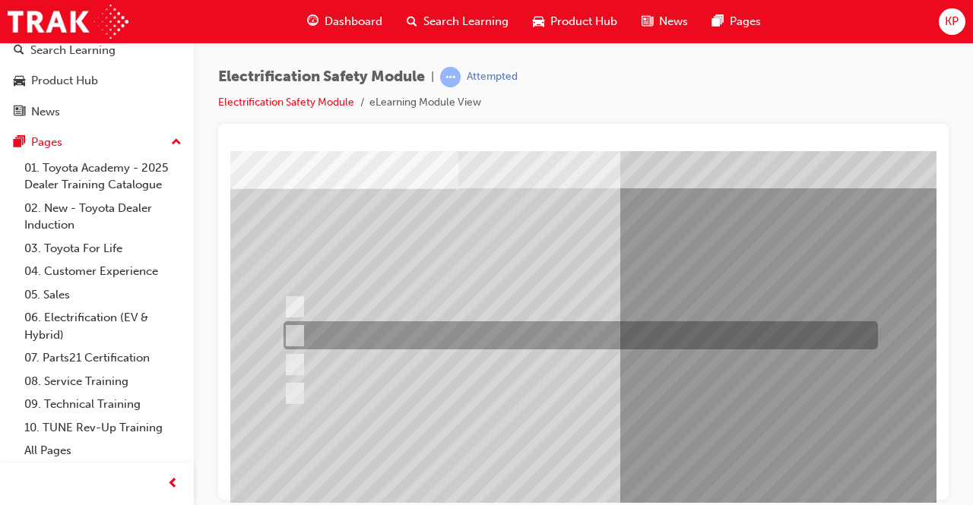
click at [297, 330] on input "To protect Electrical Insulating Gloves from mechanical damage." at bounding box center [291, 336] width 17 height 17
radio input "true"
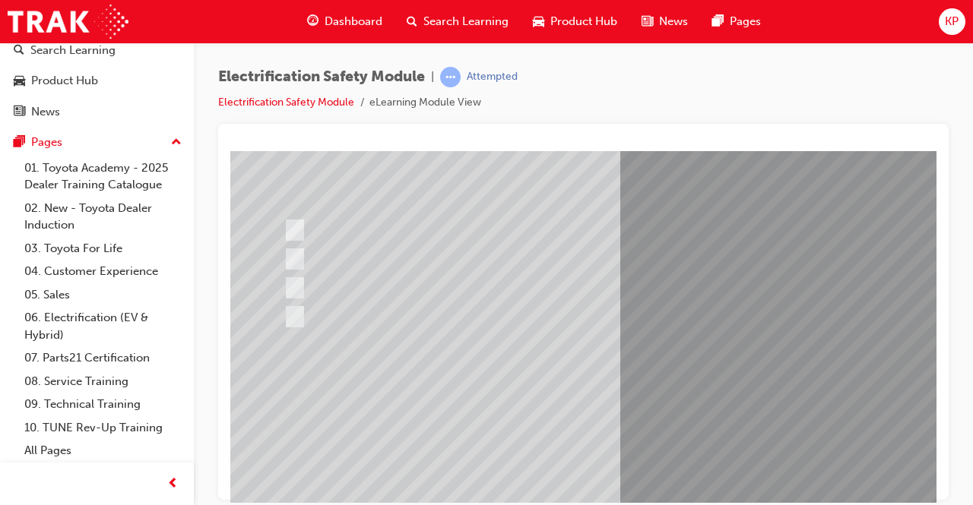
scroll to position [228, 0]
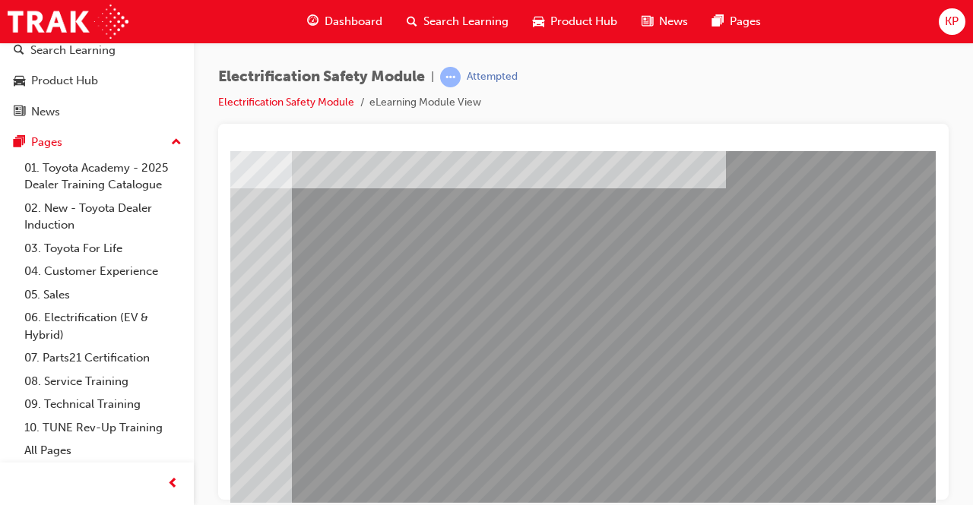
scroll to position [76, 0]
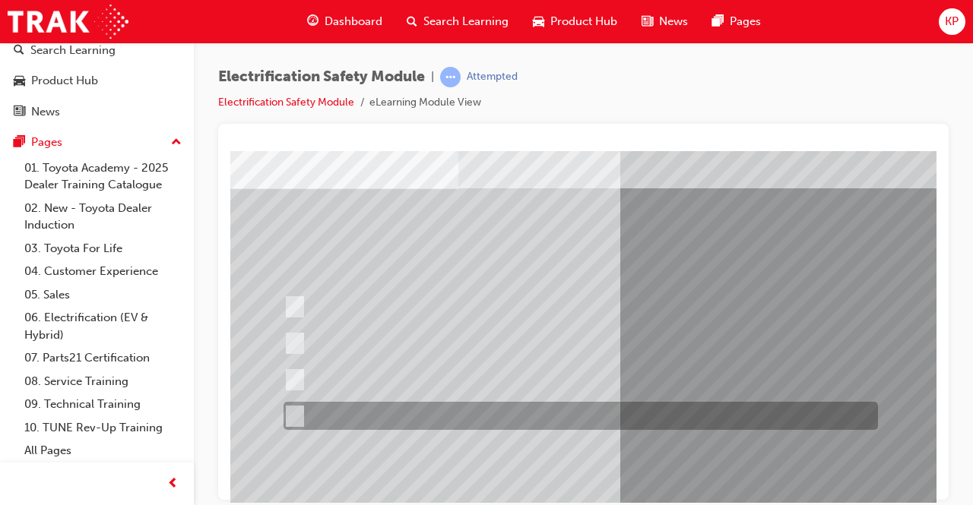
click at [300, 411] on div at bounding box center [577, 416] width 594 height 28
radio input "true"
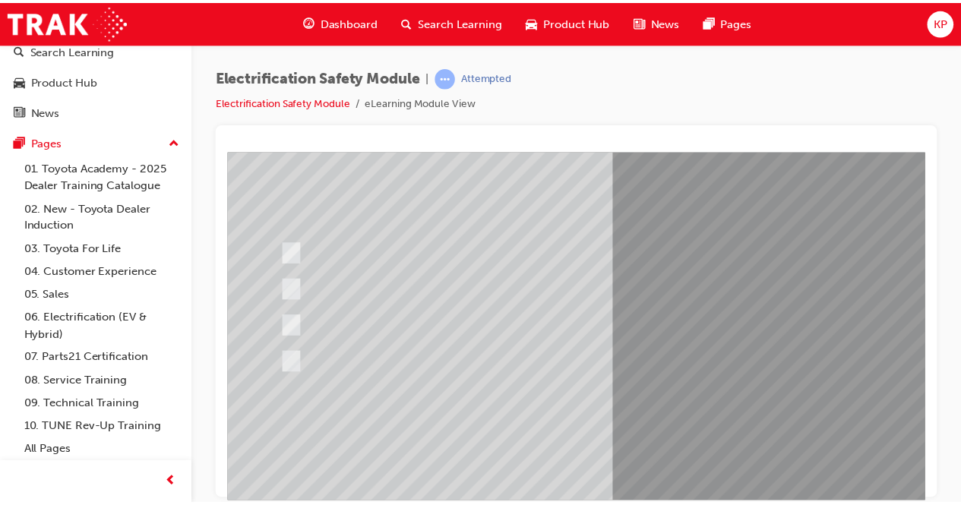
scroll to position [152, 0]
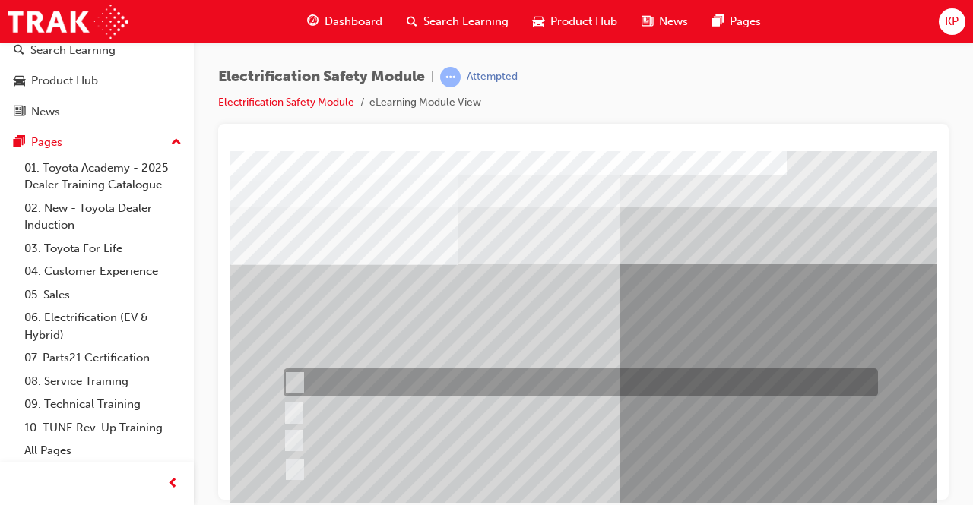
scroll to position [76, 0]
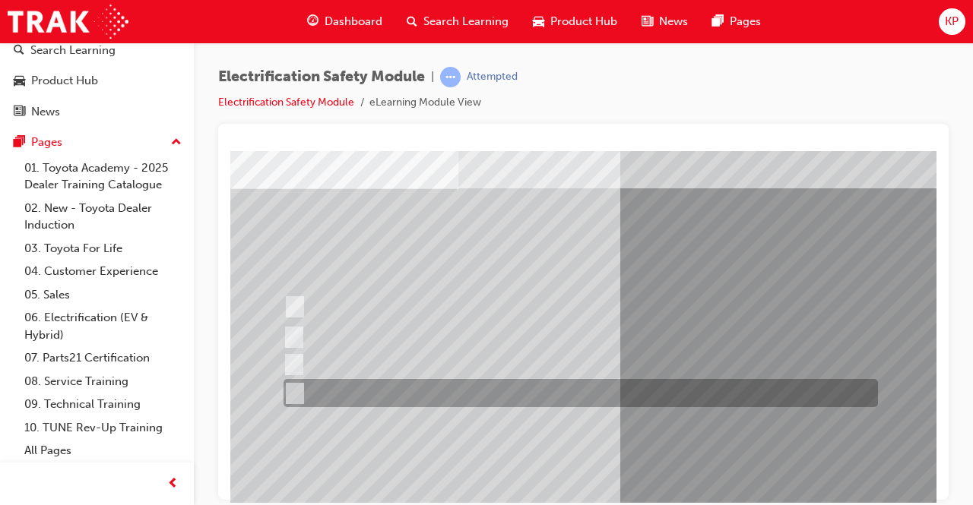
click at [299, 391] on input "All these items should be removed to improve safety" at bounding box center [291, 393] width 17 height 17
radio input "true"
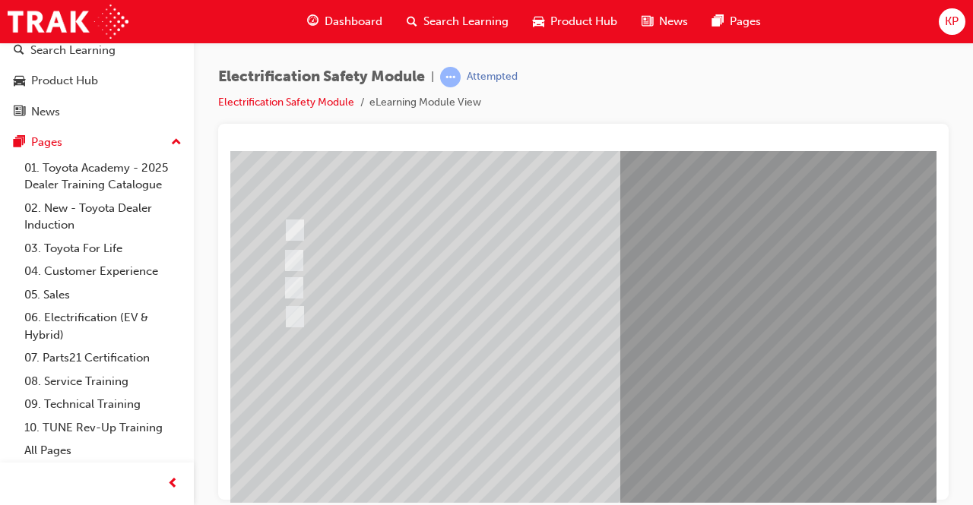
scroll to position [228, 0]
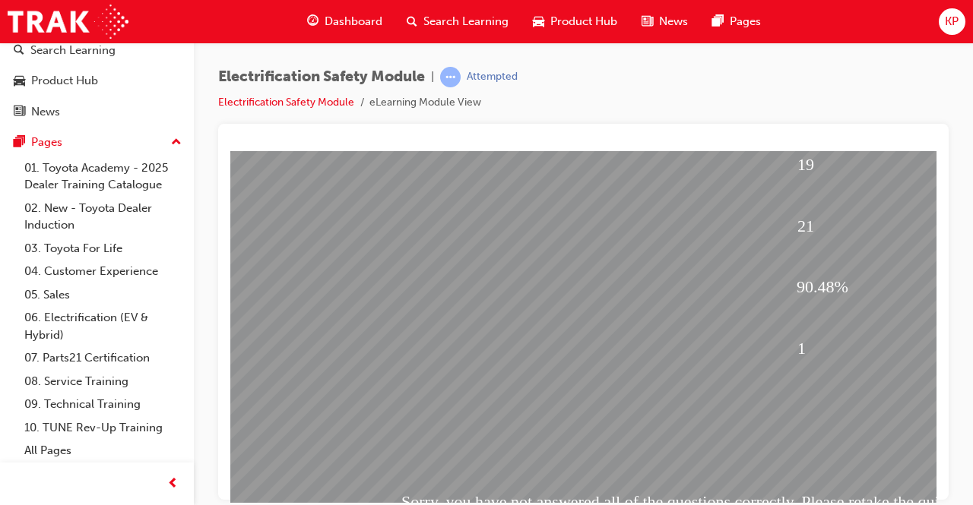
scroll to position [230, 0]
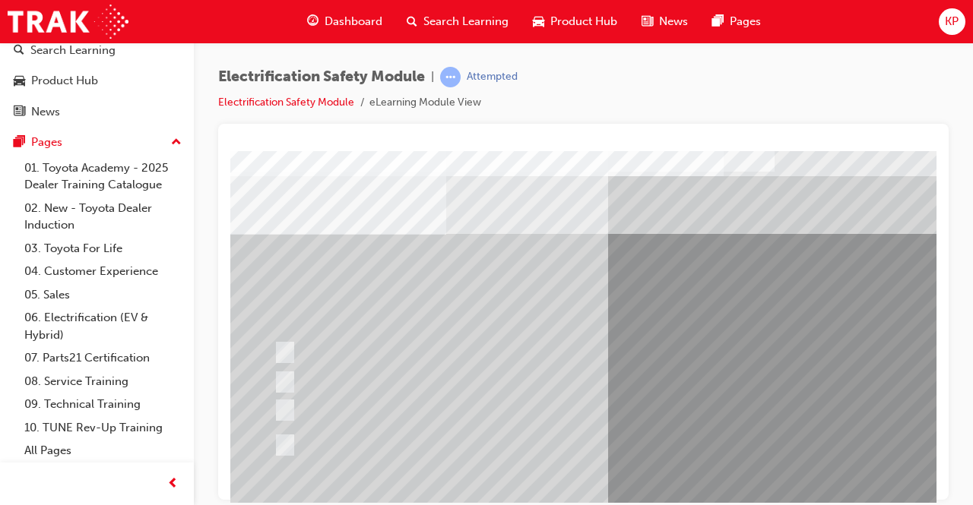
scroll to position [30, 0]
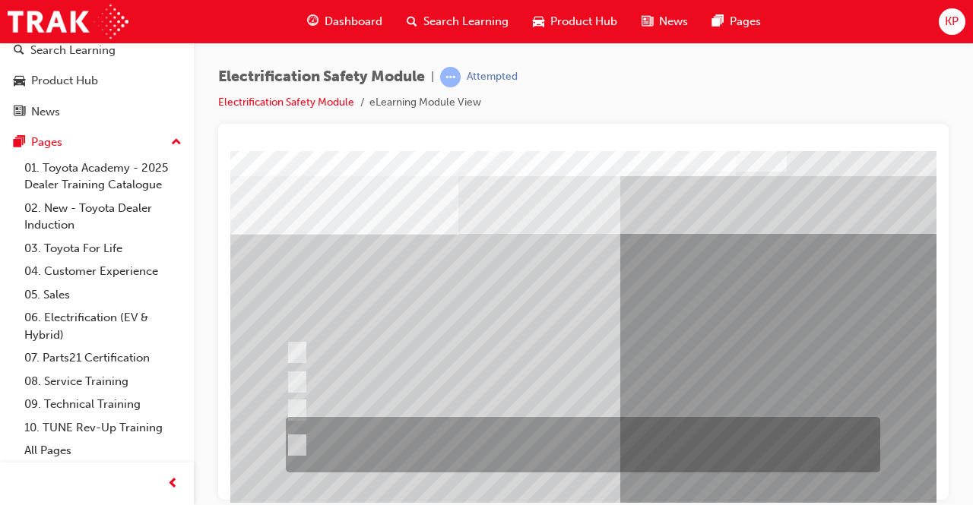
click at [295, 438] on input "The Plug-in Hybrid Electric has AC charging capability via a wall box charger a…" at bounding box center [294, 445] width 17 height 17
radio input "true"
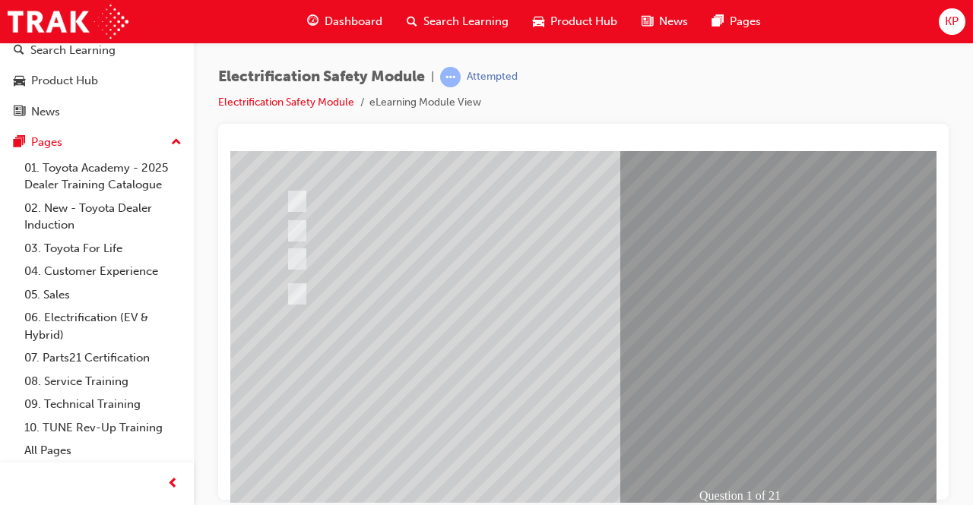
scroll to position [182, 0]
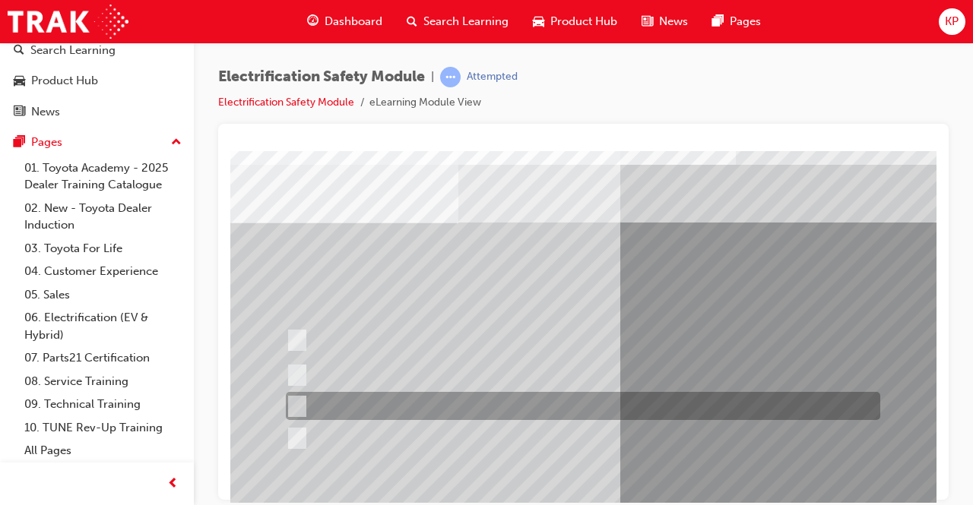
scroll to position [76, 0]
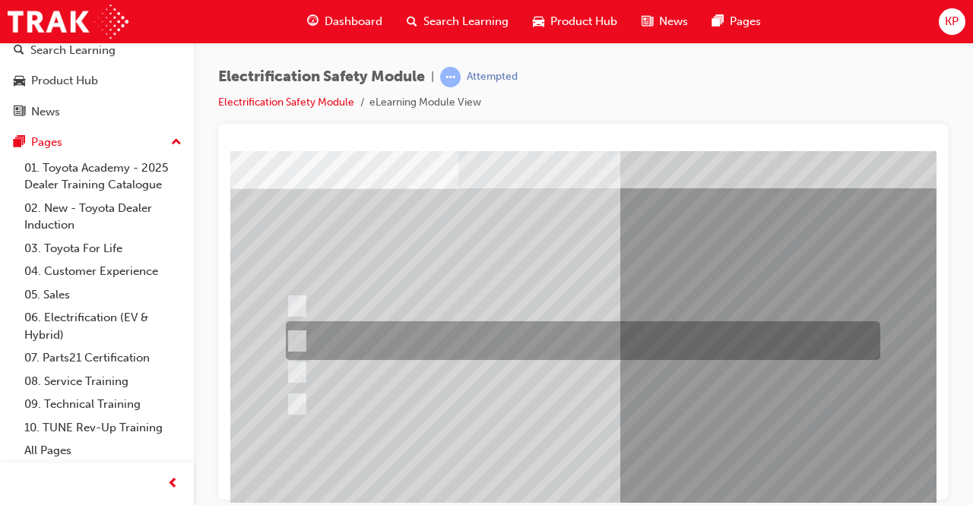
click at [295, 337] on input "The Battery Electric uses AC & DC charging capability and has no petrol engine." at bounding box center [294, 341] width 17 height 17
radio input "true"
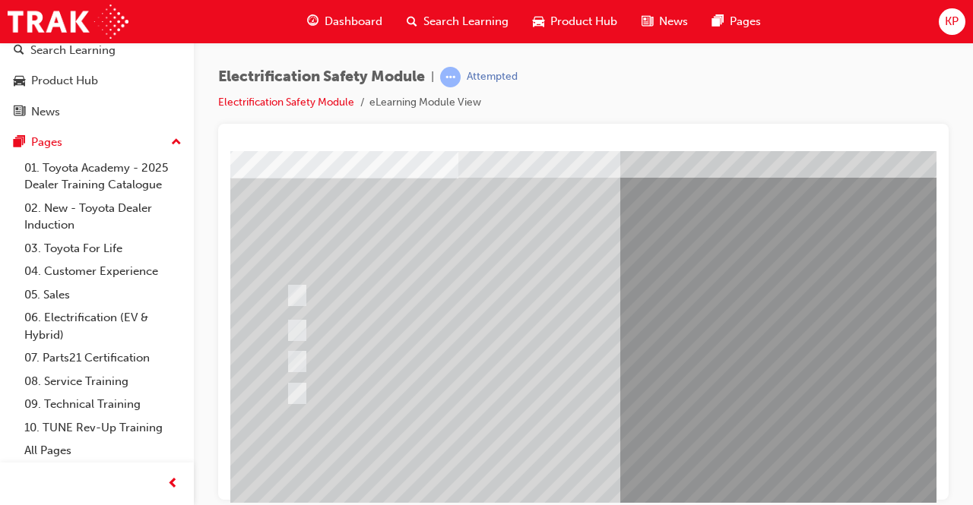
scroll to position [152, 0]
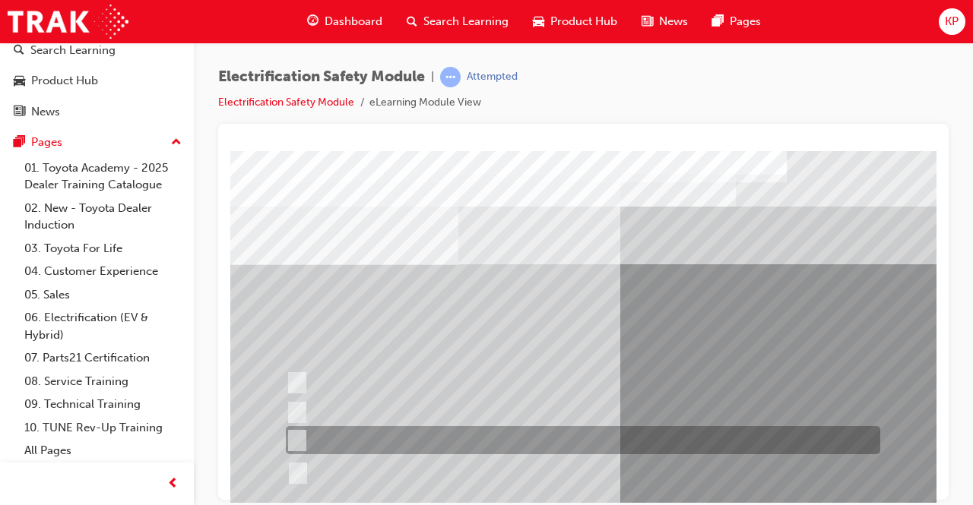
scroll to position [76, 0]
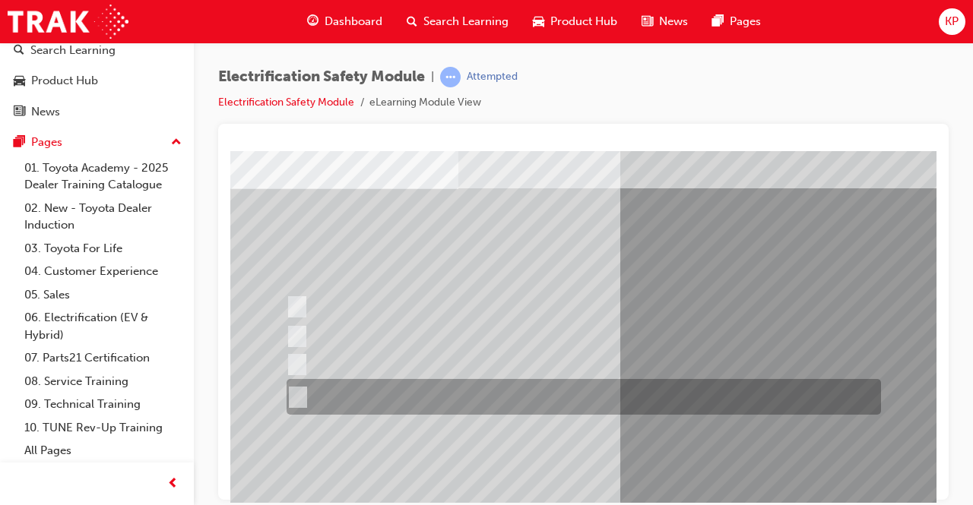
click at [293, 395] on input "The FCEV produces electric power via a Fuel Cell Stack supporting the Hybrid ba…" at bounding box center [295, 397] width 17 height 17
radio input "true"
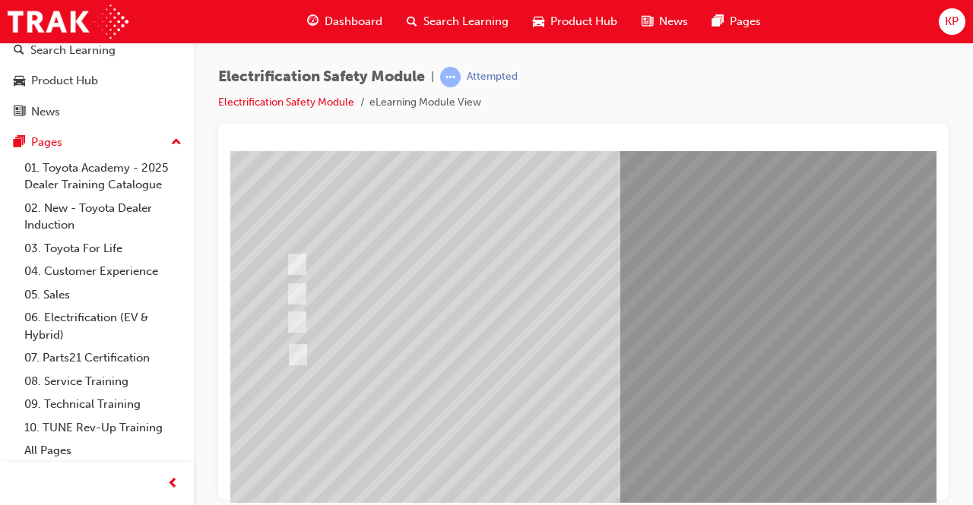
scroll to position [152, 0]
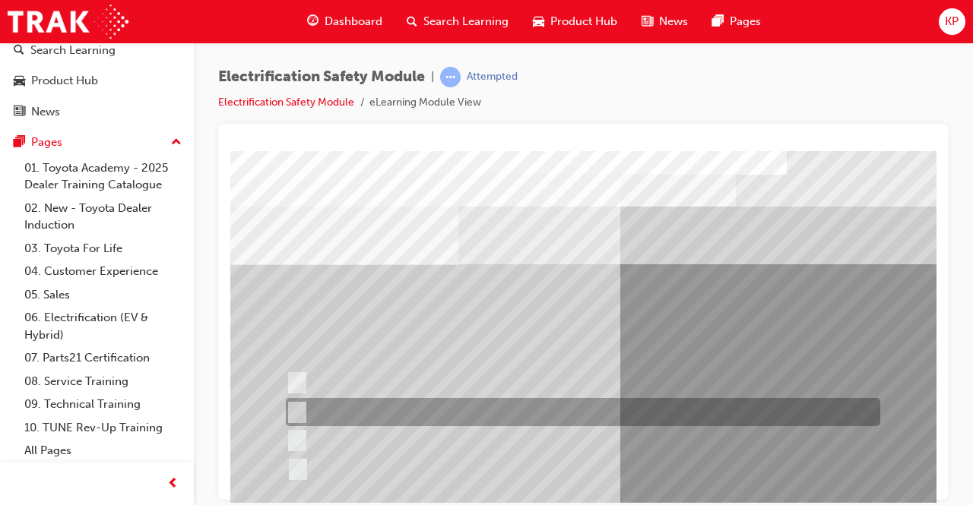
click at [292, 407] on input "EV or H2 labels on the License Plate." at bounding box center [293, 412] width 17 height 17
checkbox input "true"
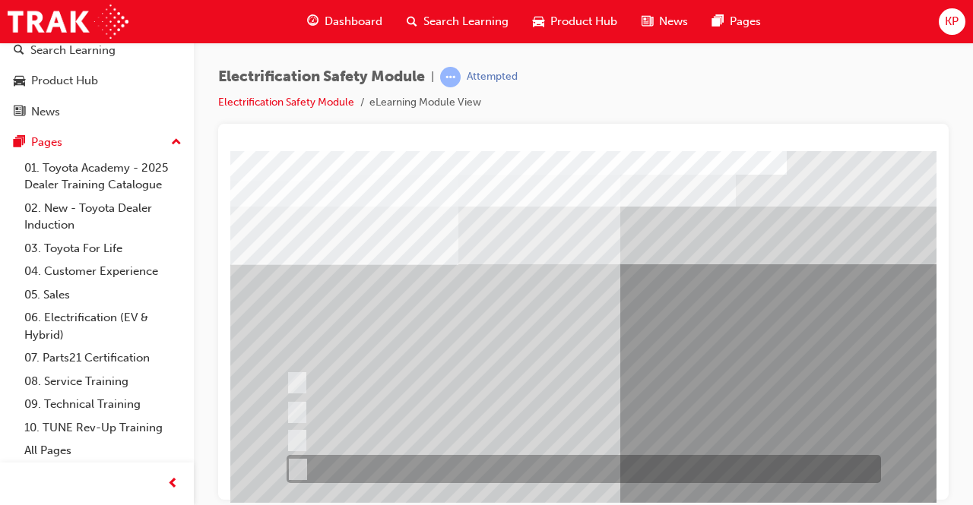
click at [298, 466] on input "Charge ports or H2 Filler Port in place of a Fuel Filler." at bounding box center [294, 469] width 17 height 17
checkbox input "true"
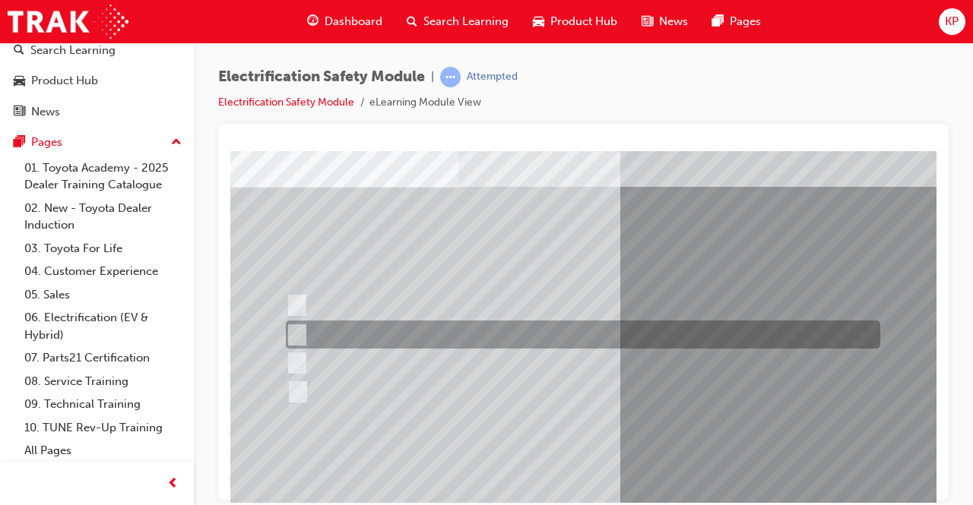
scroll to position [152, 0]
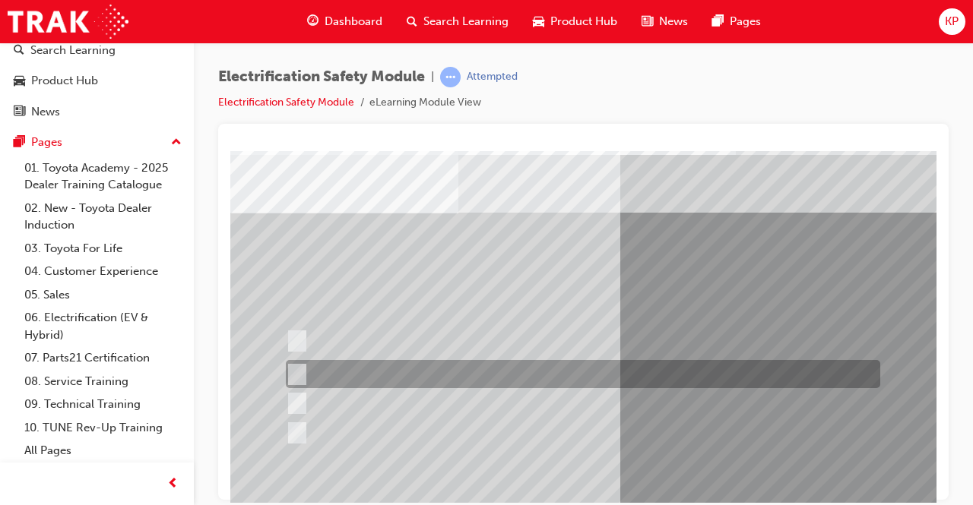
scroll to position [76, 0]
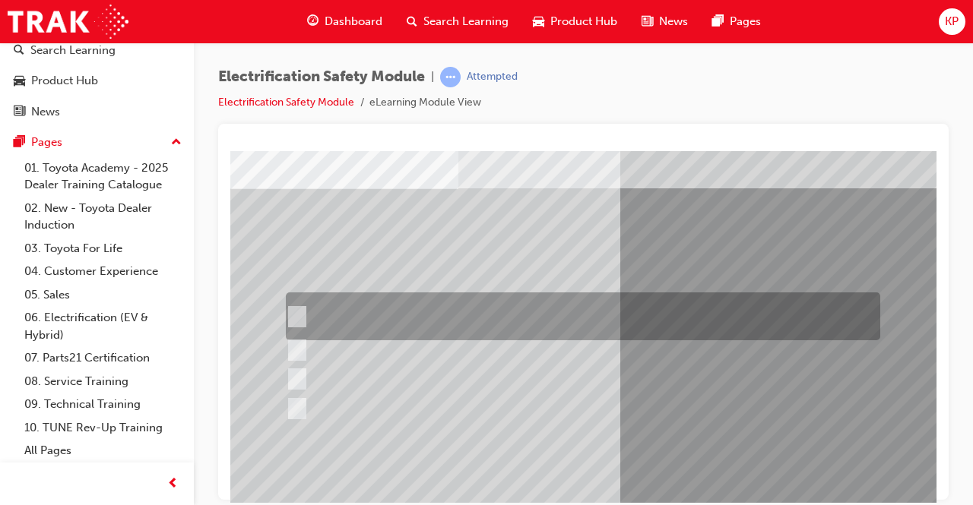
click at [296, 309] on input "The READY light will illuminate when the vehicle is turned on and ready to driv…" at bounding box center [293, 317] width 17 height 17
checkbox input "true"
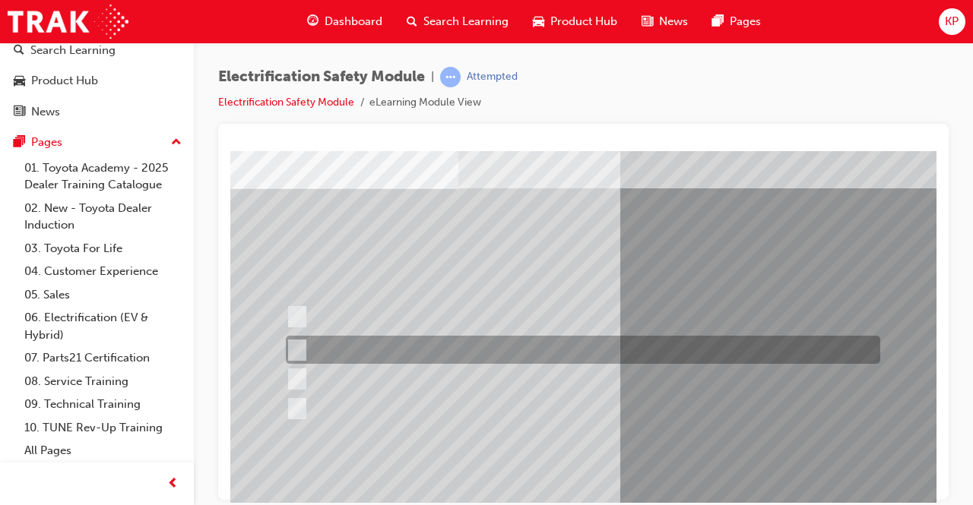
click at [297, 347] on input "The Main Display will show the power flow for the driveline." at bounding box center [293, 350] width 17 height 17
checkbox input "true"
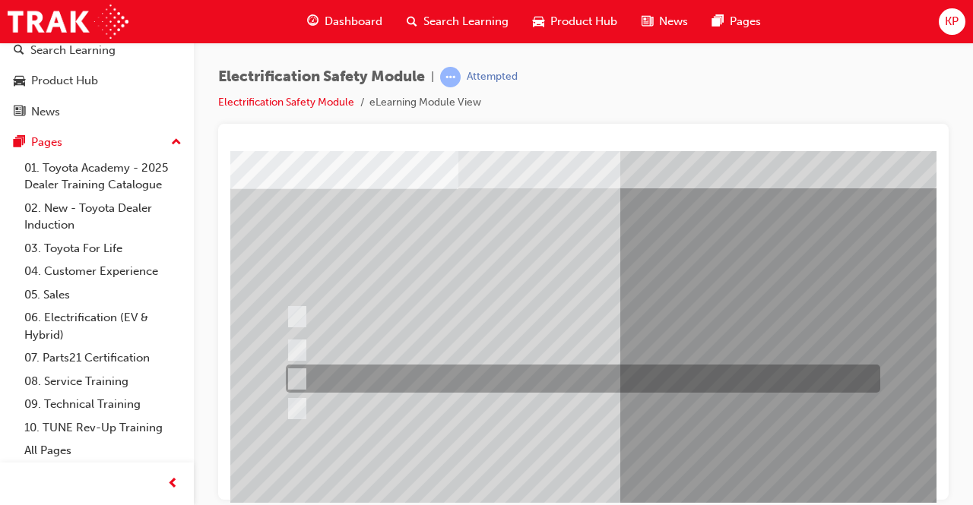
click at [298, 374] on input "Vehicle Motive Force selection types illuminated e.g. (EV/HV)." at bounding box center [293, 379] width 17 height 17
checkbox input "true"
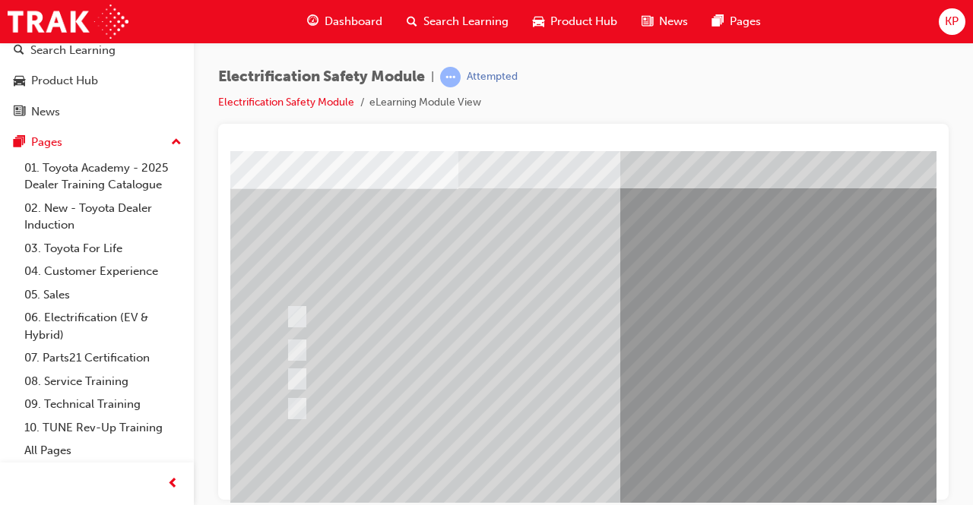
drag, startPoint x: 292, startPoint y: 424, endPoint x: 301, endPoint y: 415, distance: 12.9
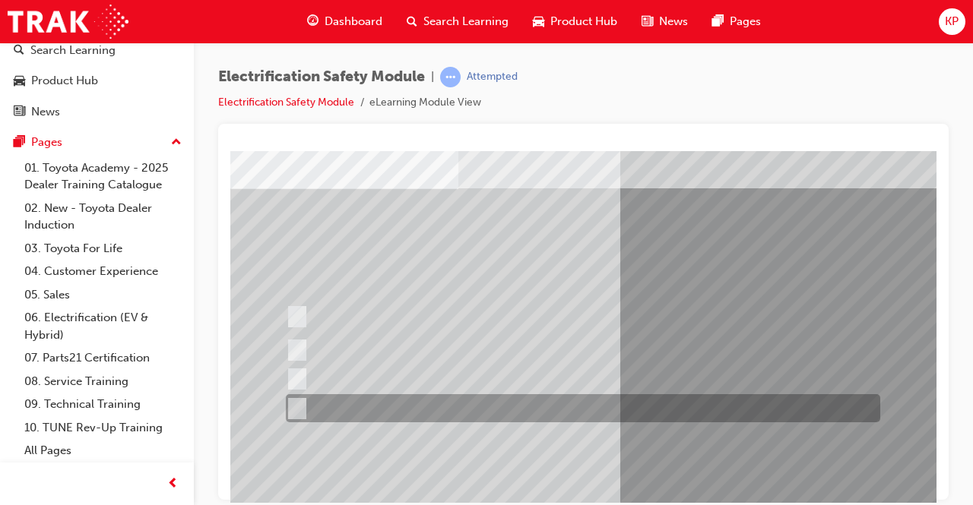
click at [297, 404] on input "Battery Level indicator (State of Charge)." at bounding box center [293, 409] width 17 height 17
checkbox input "true"
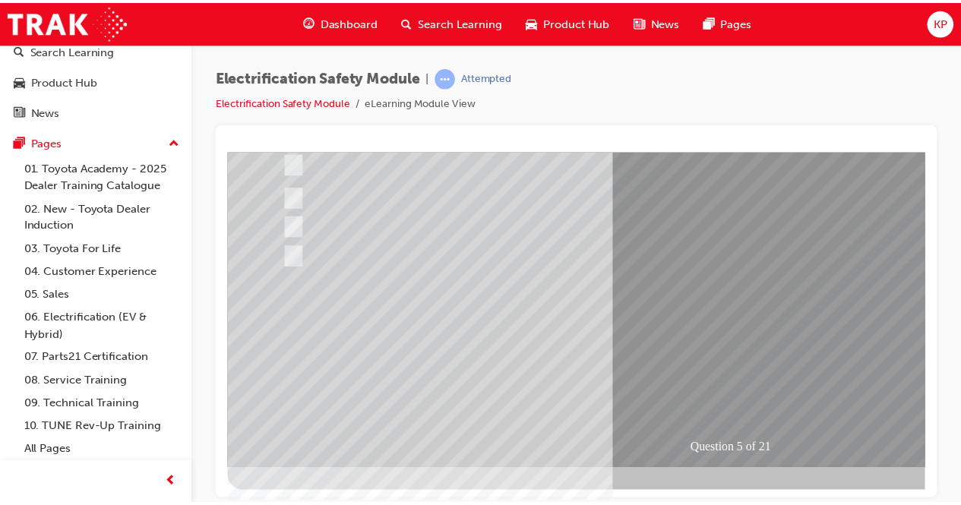
scroll to position [230, 0]
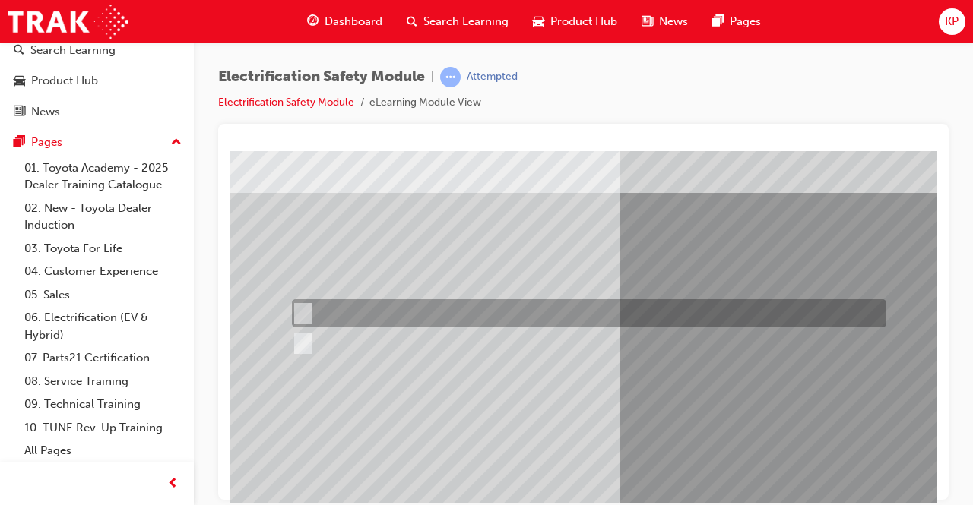
scroll to position [76, 0]
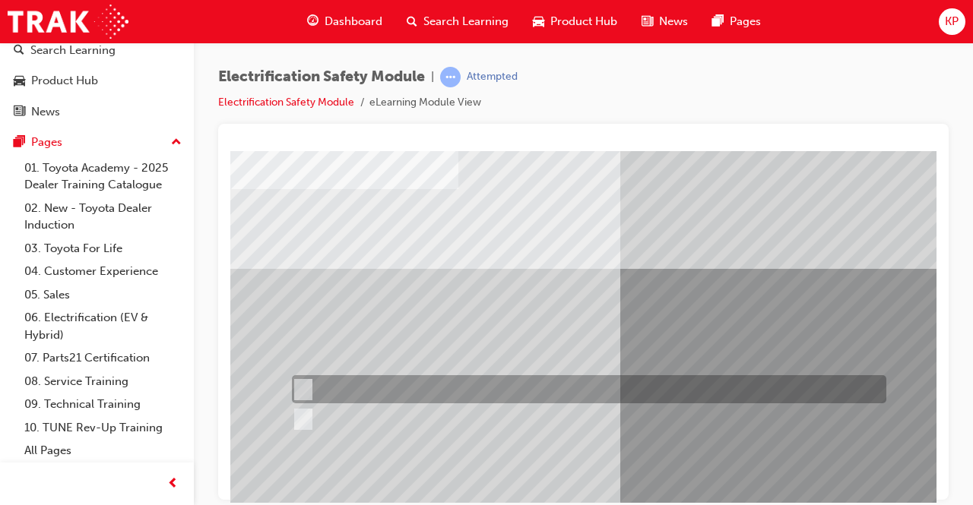
click at [302, 385] on input "True" at bounding box center [300, 390] width 17 height 17
radio input "true"
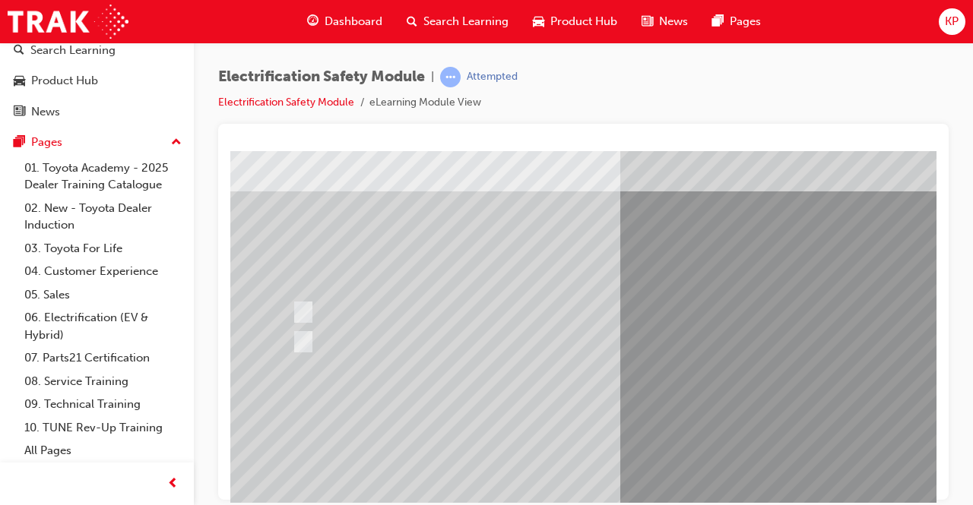
scroll to position [228, 0]
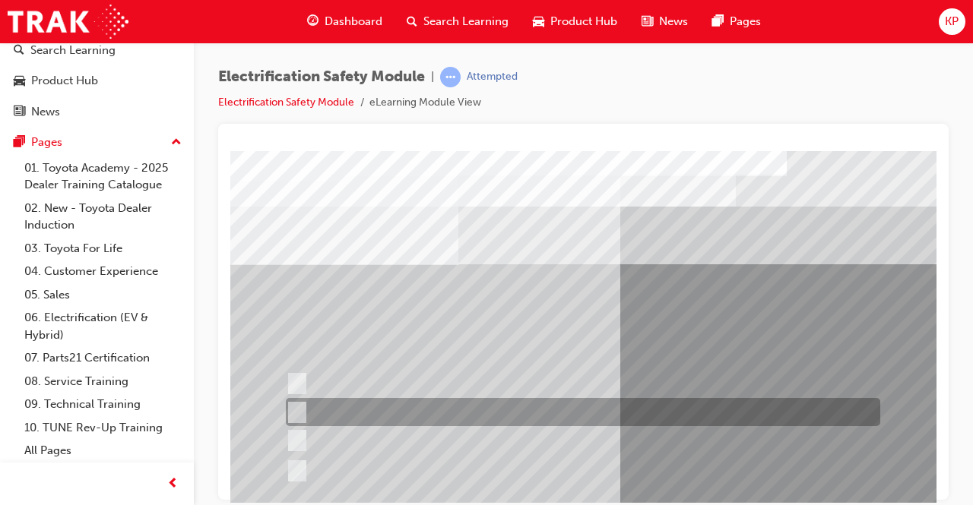
click at [296, 406] on input "Be detected and the system will shut down." at bounding box center [294, 412] width 17 height 17
radio input "true"
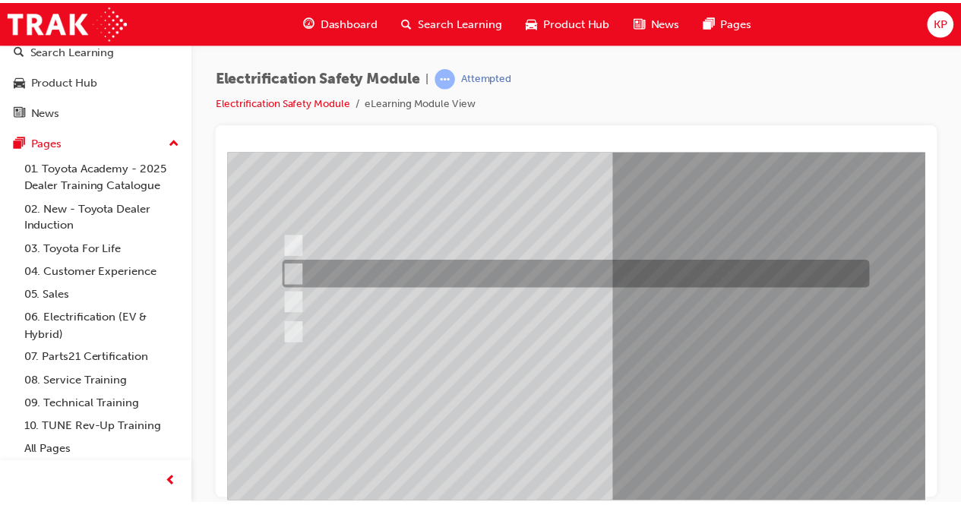
scroll to position [228, 0]
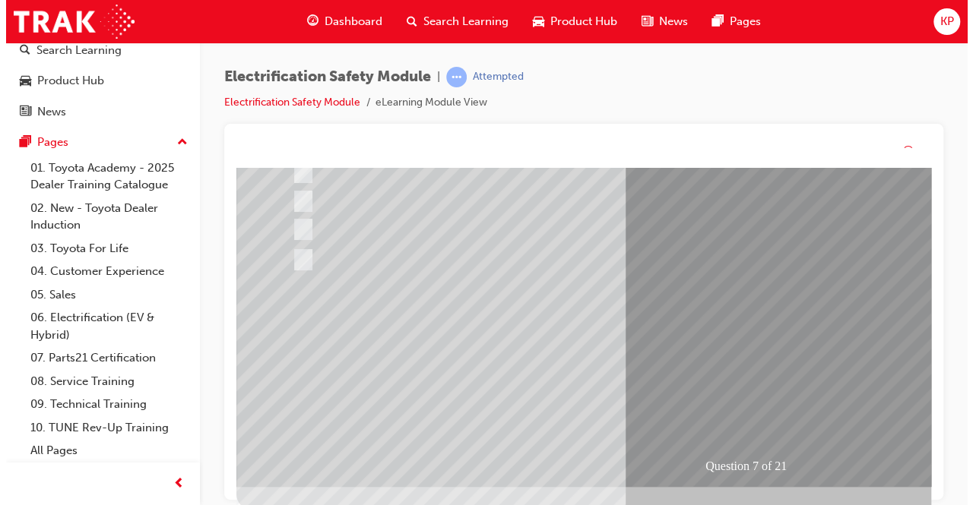
scroll to position [0, 0]
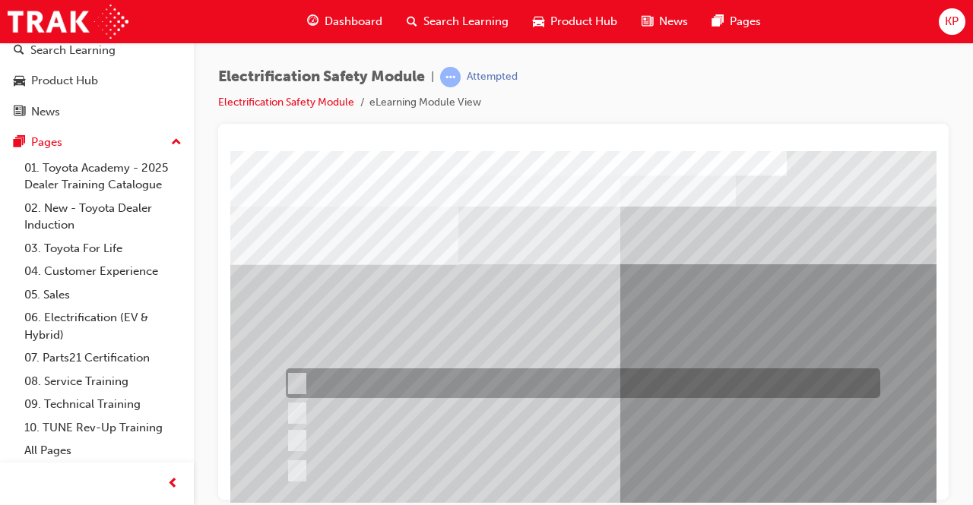
click at [308, 377] on div at bounding box center [579, 384] width 594 height 30
radio input "true"
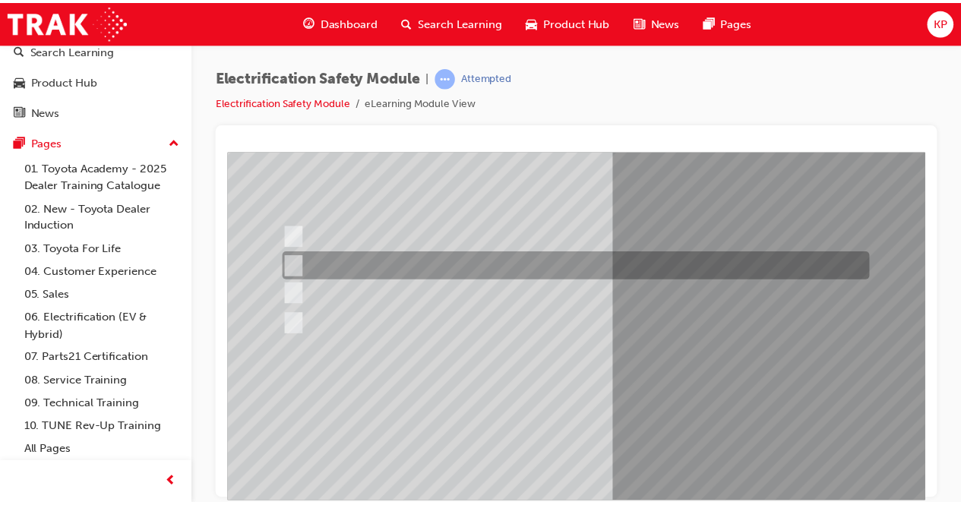
scroll to position [152, 0]
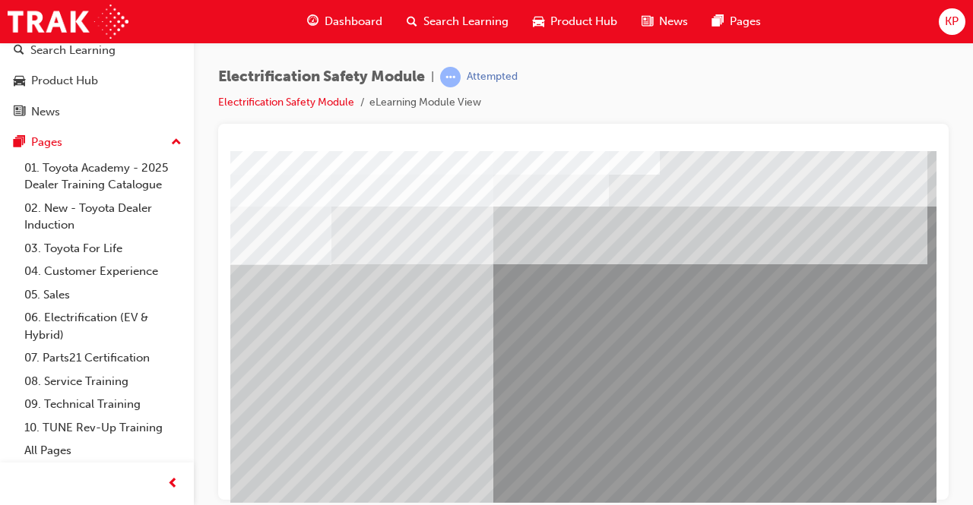
scroll to position [0, 0]
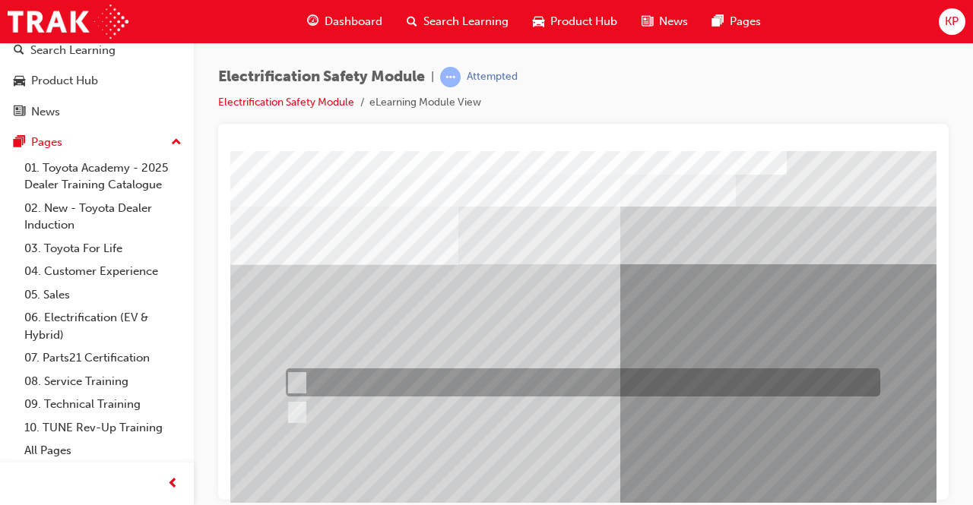
click at [288, 378] on input "True" at bounding box center [294, 383] width 17 height 17
radio input "true"
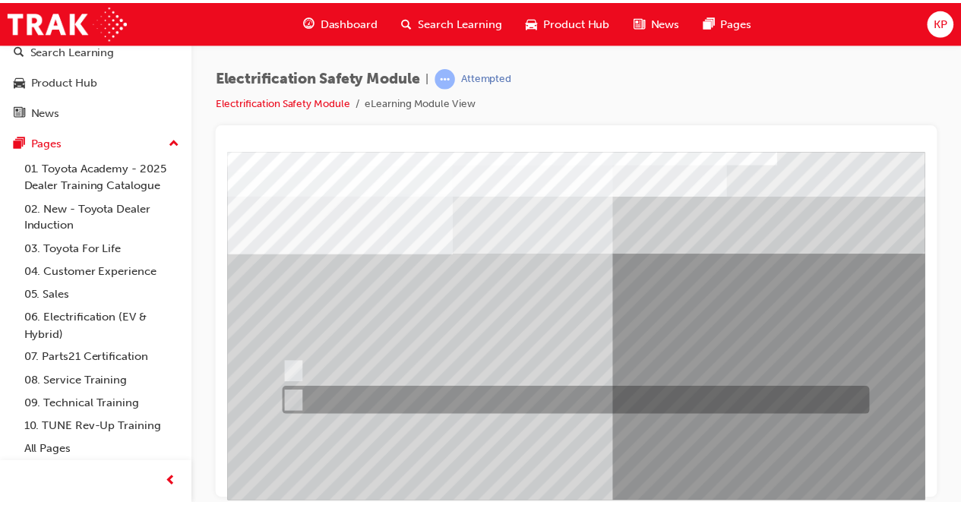
scroll to position [228, 0]
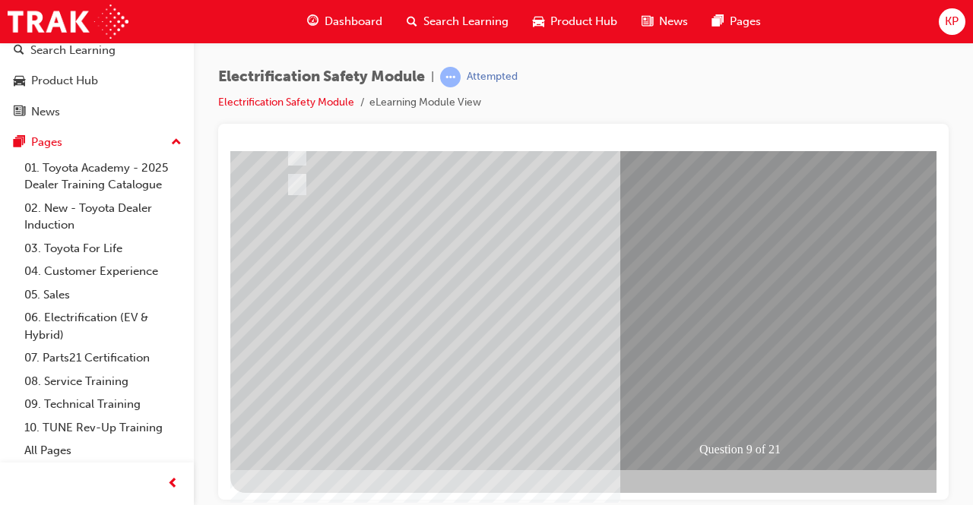
drag, startPoint x: 746, startPoint y: 392, endPoint x: 720, endPoint y: 409, distance: 31.4
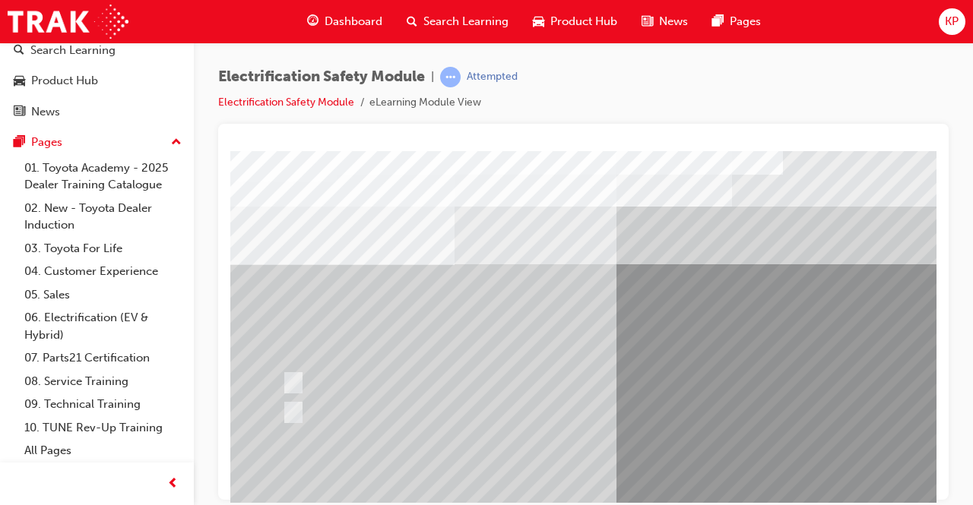
scroll to position [0, 0]
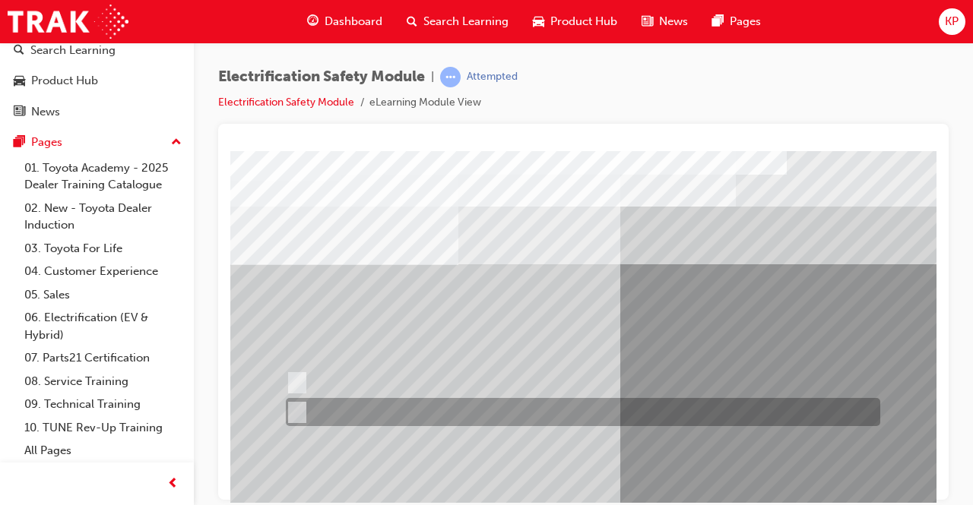
click at [301, 412] on input "True" at bounding box center [294, 412] width 17 height 17
radio input "true"
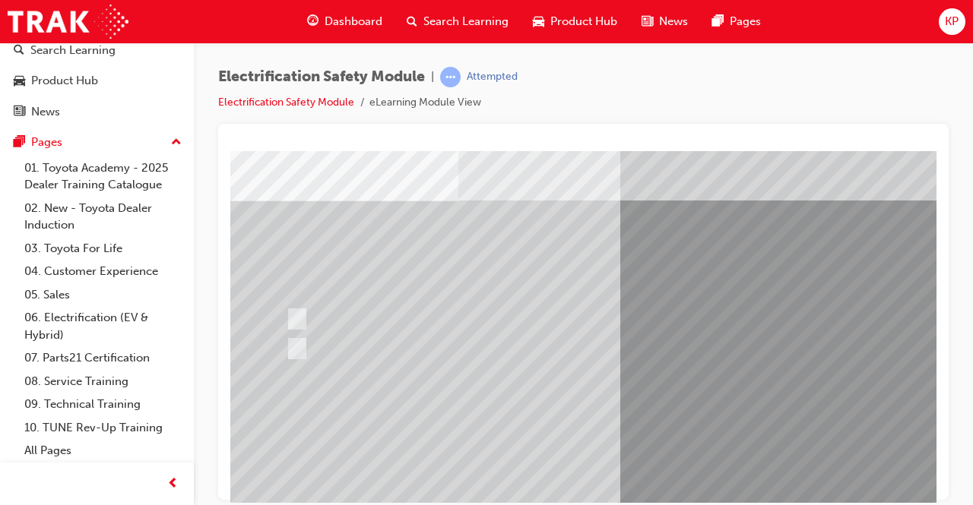
scroll to position [152, 0]
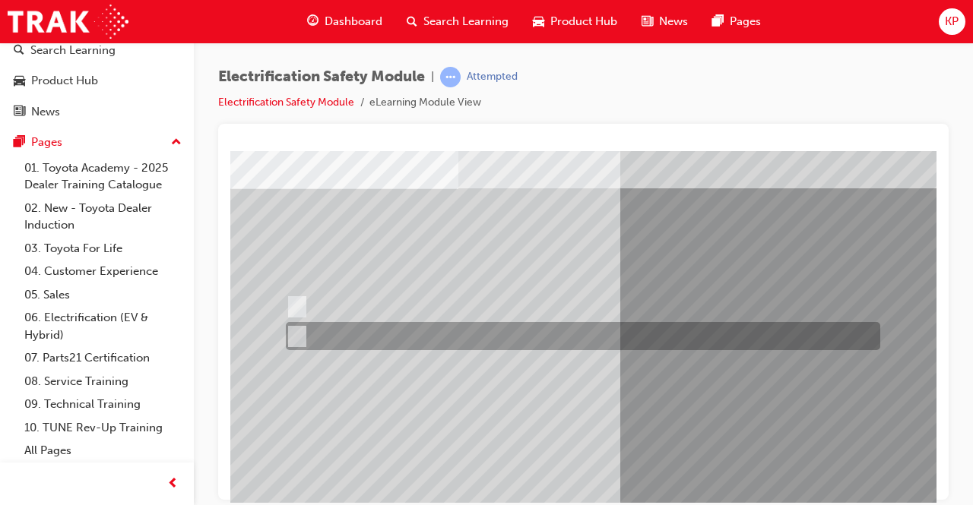
click at [293, 337] on input "False" at bounding box center [294, 336] width 17 height 17
radio input "true"
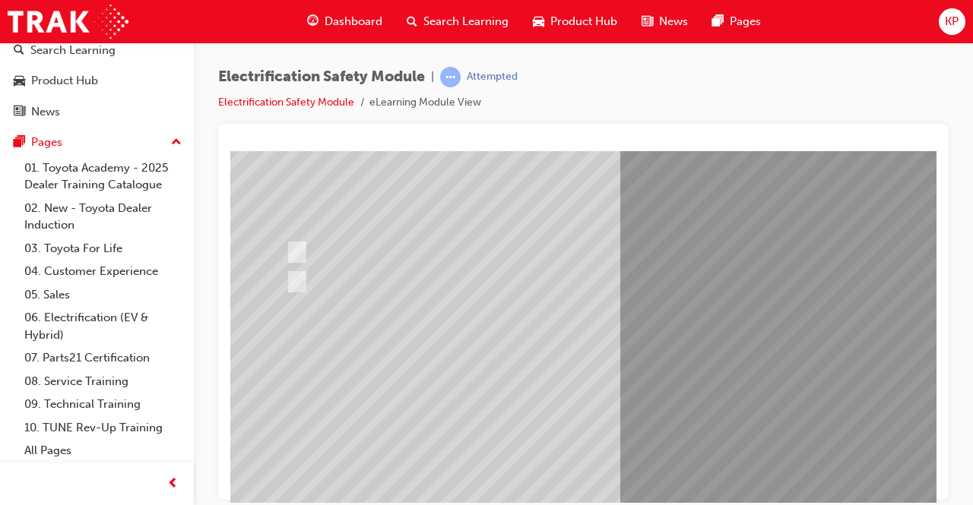
scroll to position [228, 0]
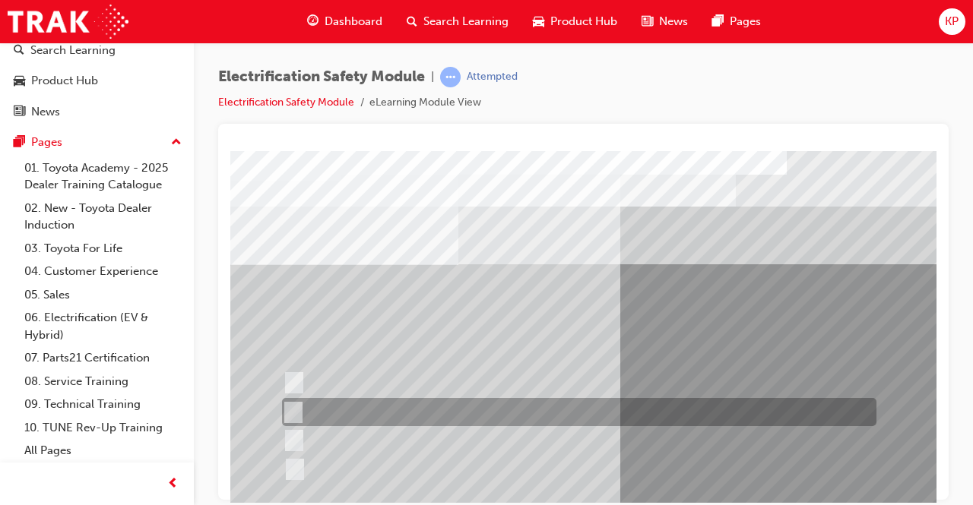
click at [454, 409] on div at bounding box center [575, 412] width 594 height 28
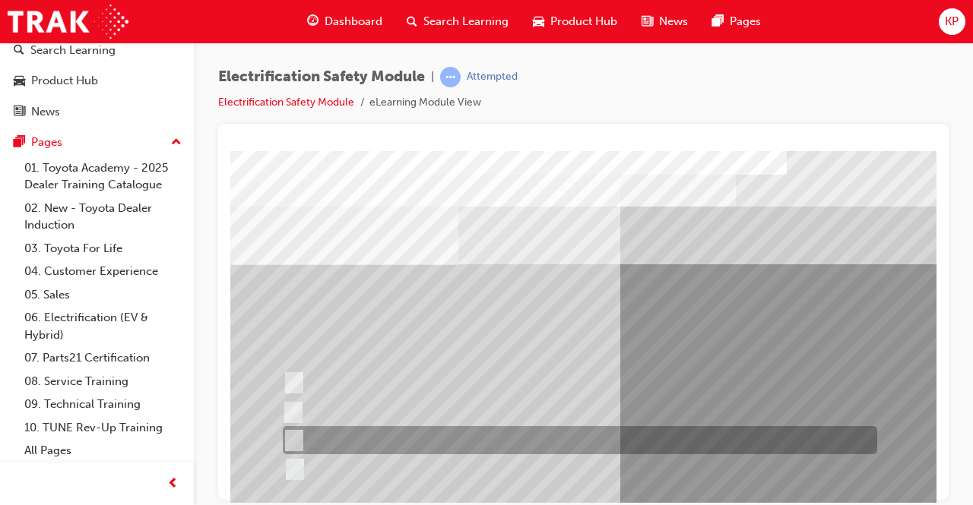
click at [347, 439] on div at bounding box center [576, 440] width 594 height 28
radio input "false"
radio input "true"
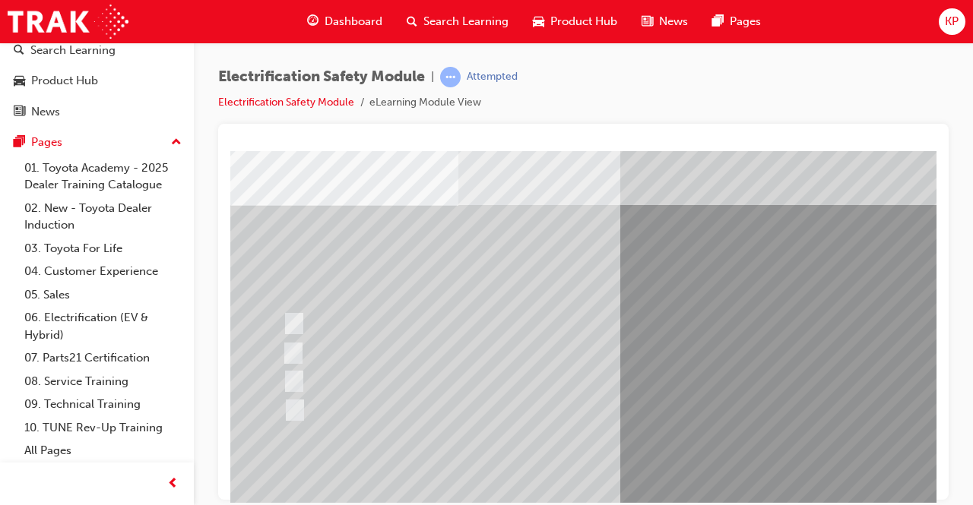
scroll to position [152, 0]
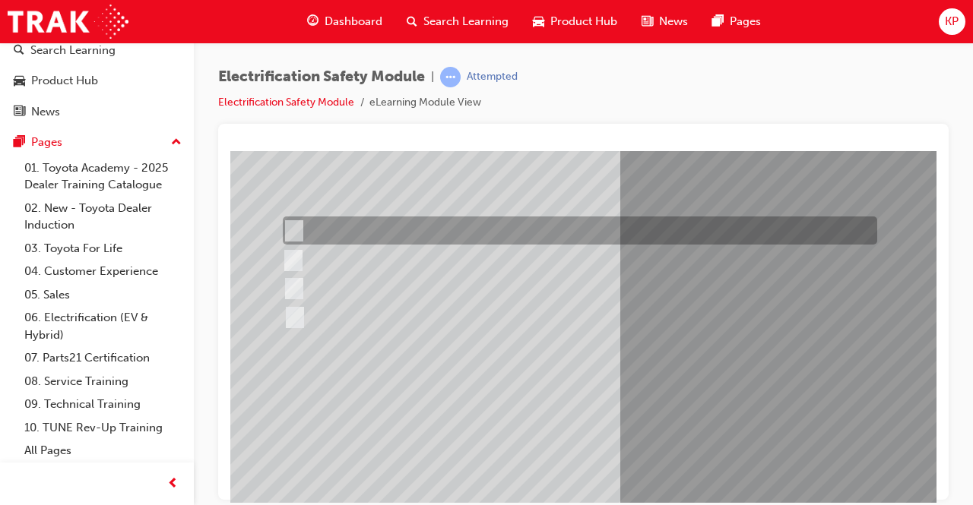
scroll to position [0, 0]
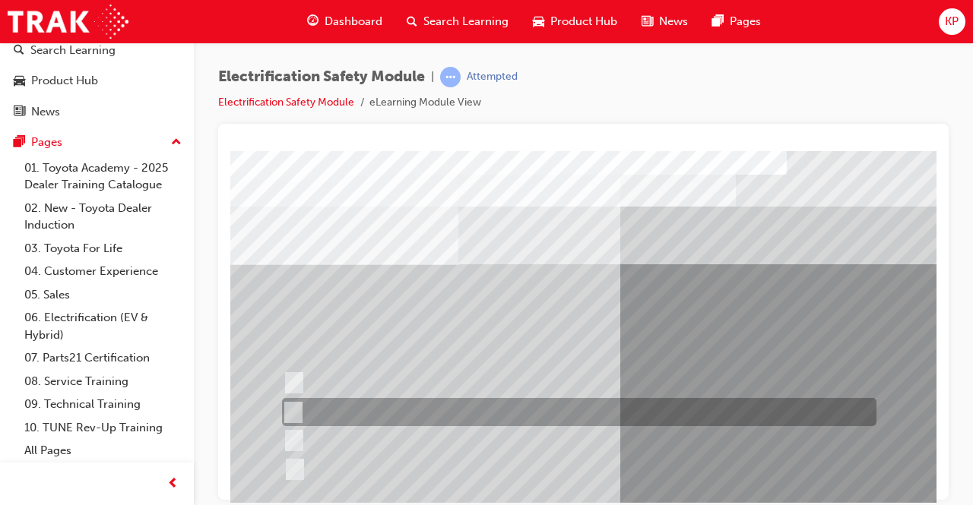
click at [366, 413] on div at bounding box center [575, 412] width 594 height 28
radio input "true"
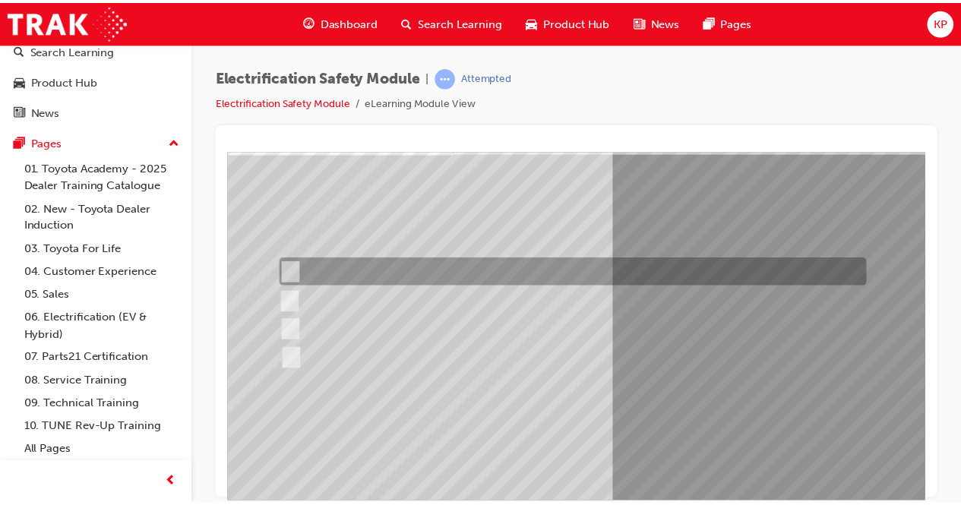
scroll to position [230, 0]
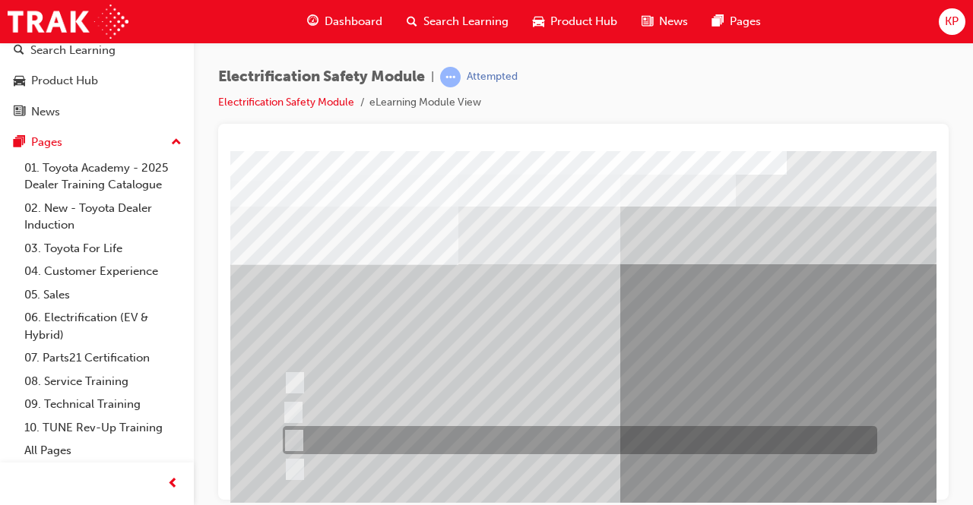
click at [353, 429] on div at bounding box center [576, 440] width 594 height 28
radio input "true"
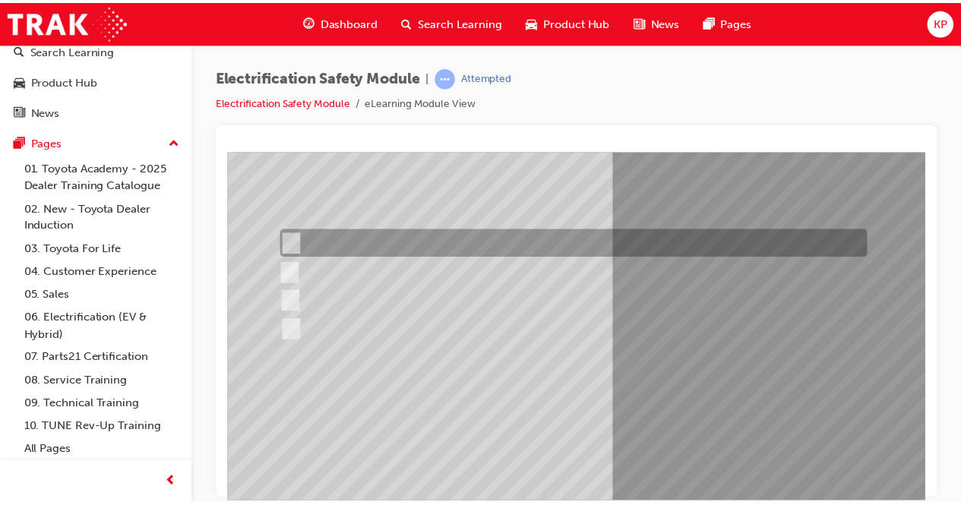
scroll to position [152, 0]
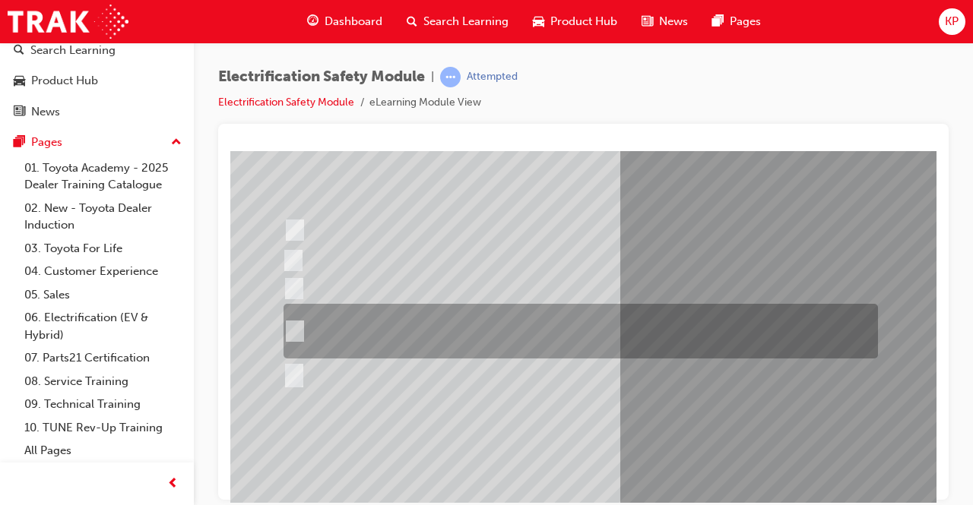
click at [321, 321] on div at bounding box center [577, 331] width 594 height 55
radio input "true"
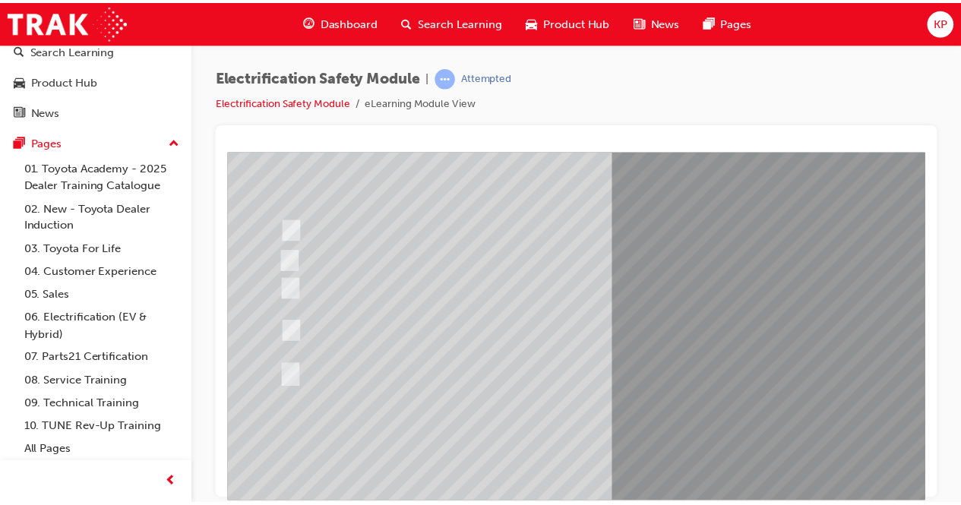
click at [769, 394] on div "Question 15 of 21" at bounding box center [744, 273] width 1034 height 547
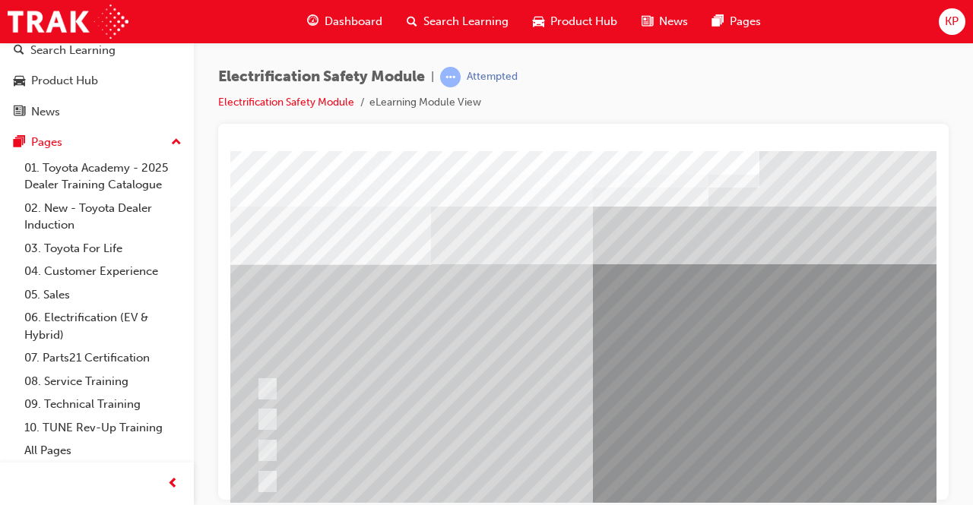
scroll to position [0, 26]
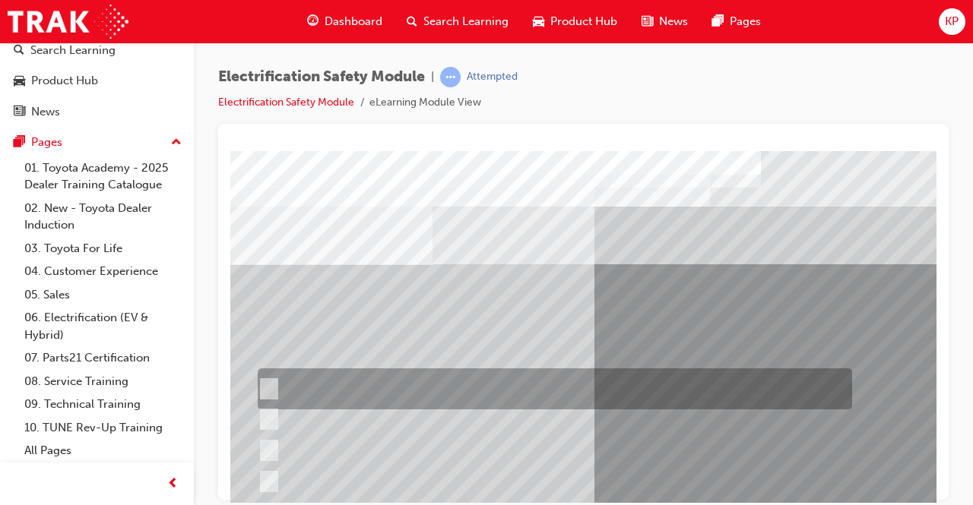
click at [547, 383] on div at bounding box center [551, 389] width 594 height 41
radio input "true"
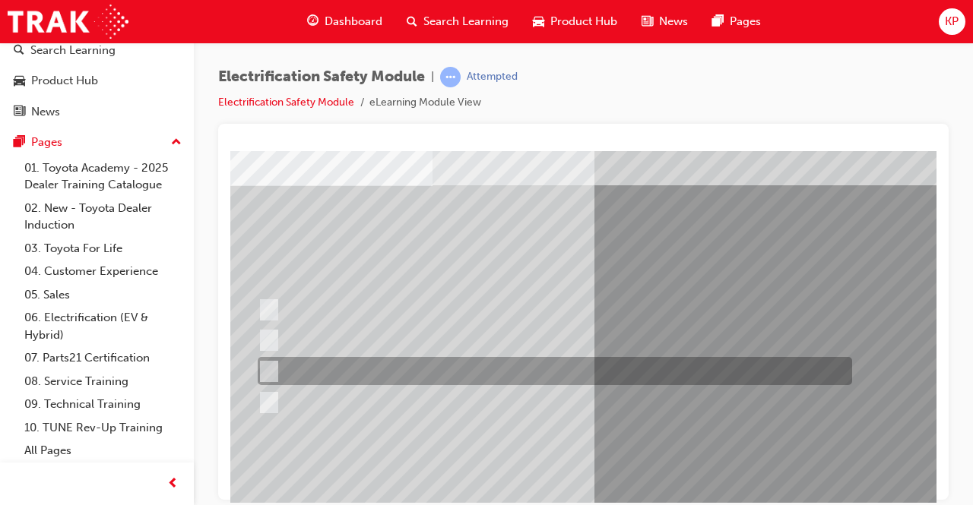
scroll to position [152, 26]
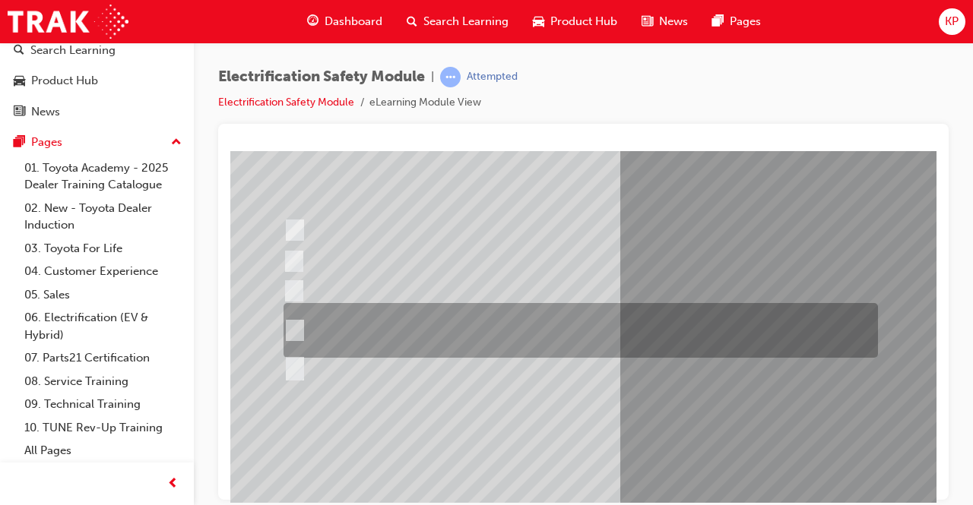
scroll to position [76, 0]
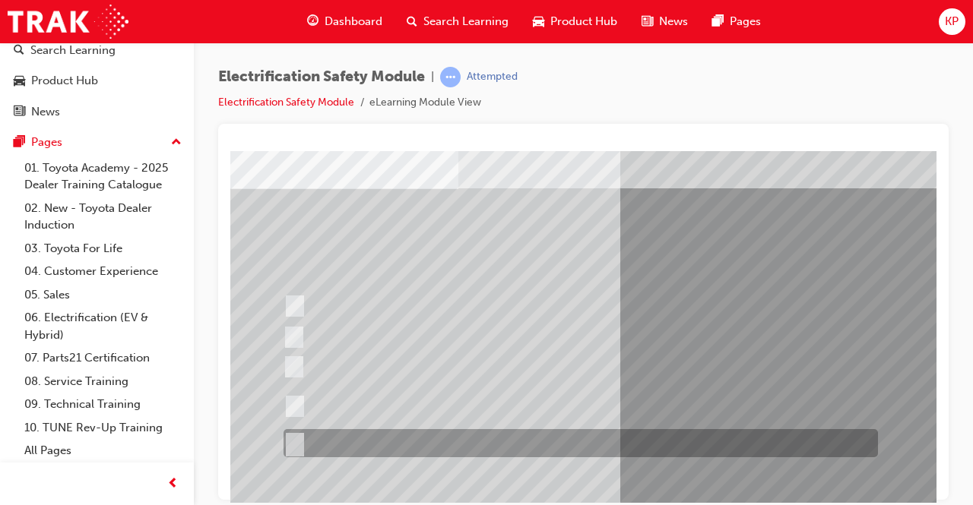
click at [294, 438] on input "All of the above." at bounding box center [291, 443] width 17 height 17
radio input "true"
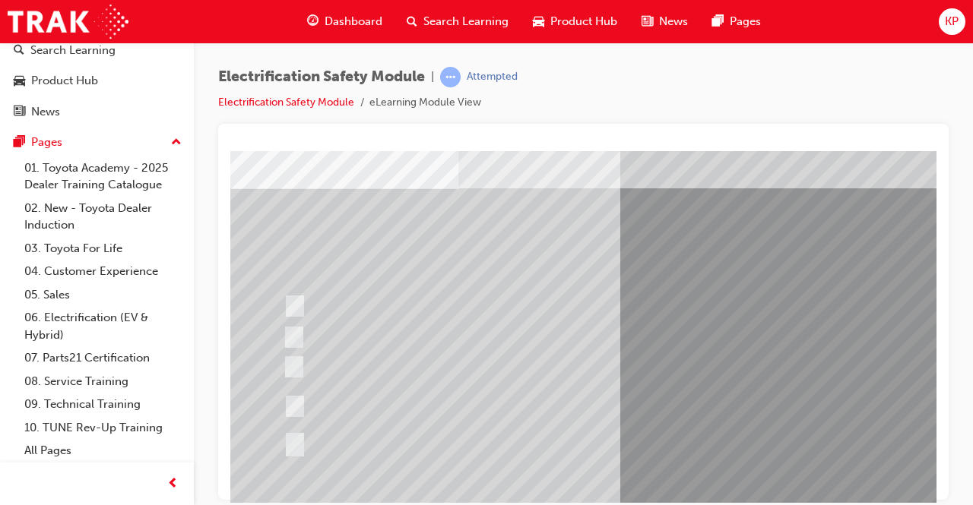
scroll to position [228, 0]
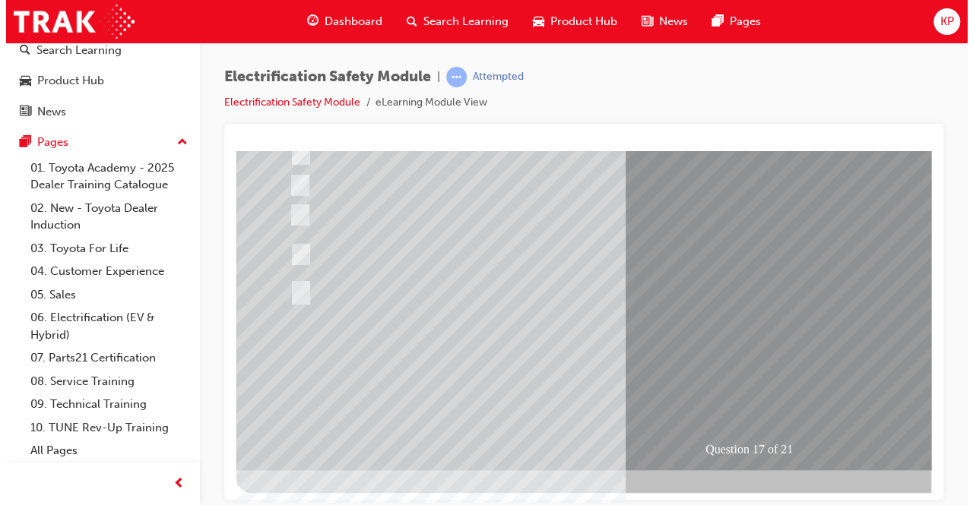
scroll to position [0, 0]
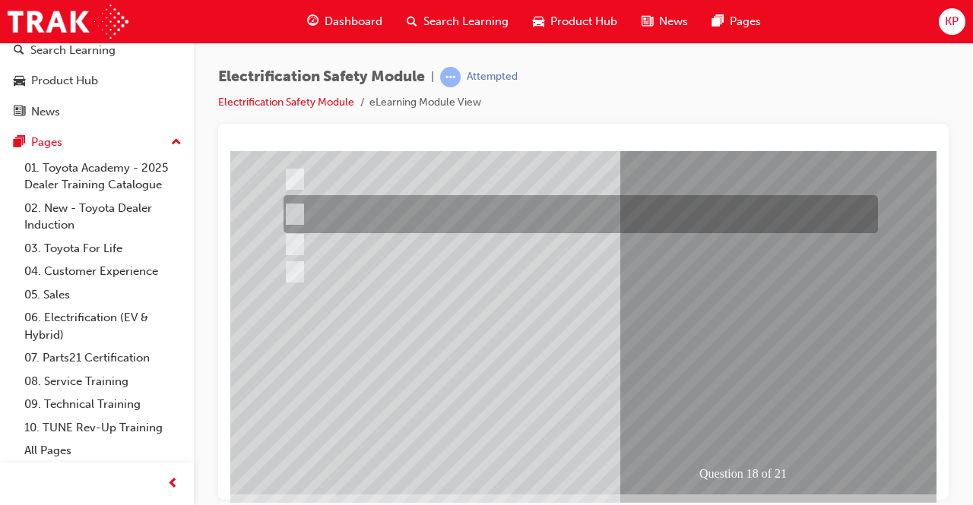
scroll to position [7, 0]
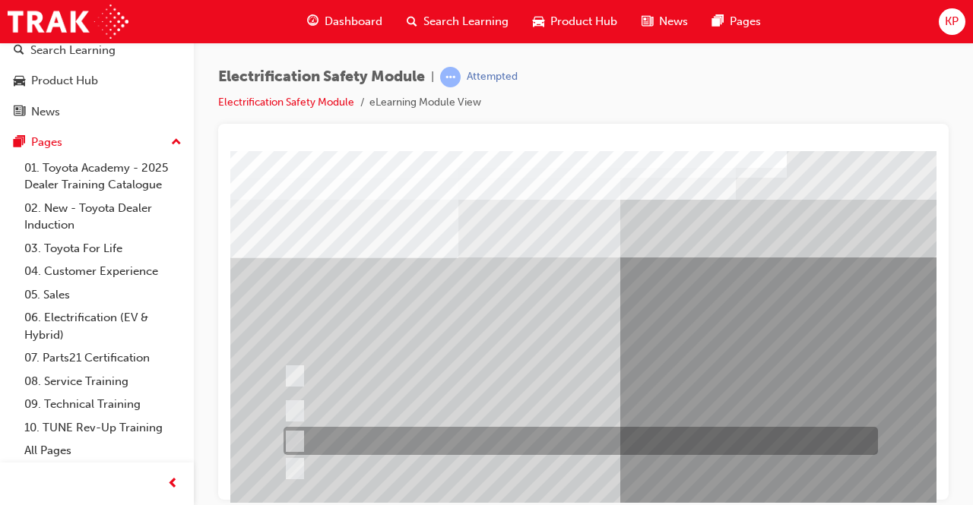
click at [401, 432] on div at bounding box center [577, 441] width 594 height 28
radio input "true"
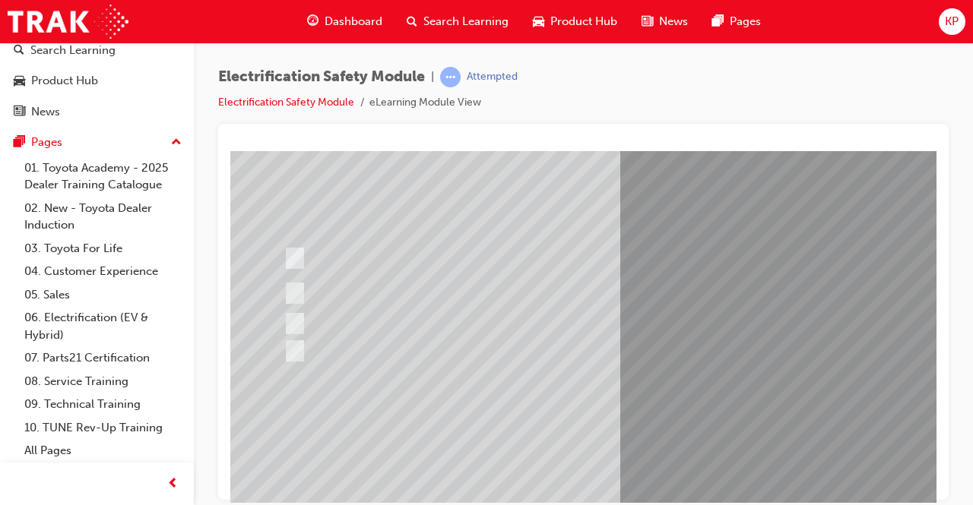
scroll to position [159, 0]
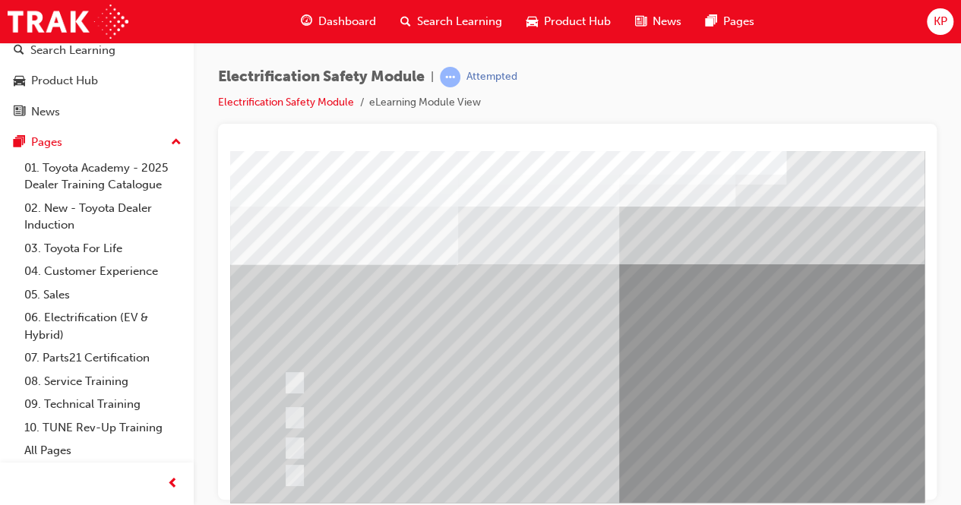
click at [742, 399] on div at bounding box center [577, 418] width 594 height 38
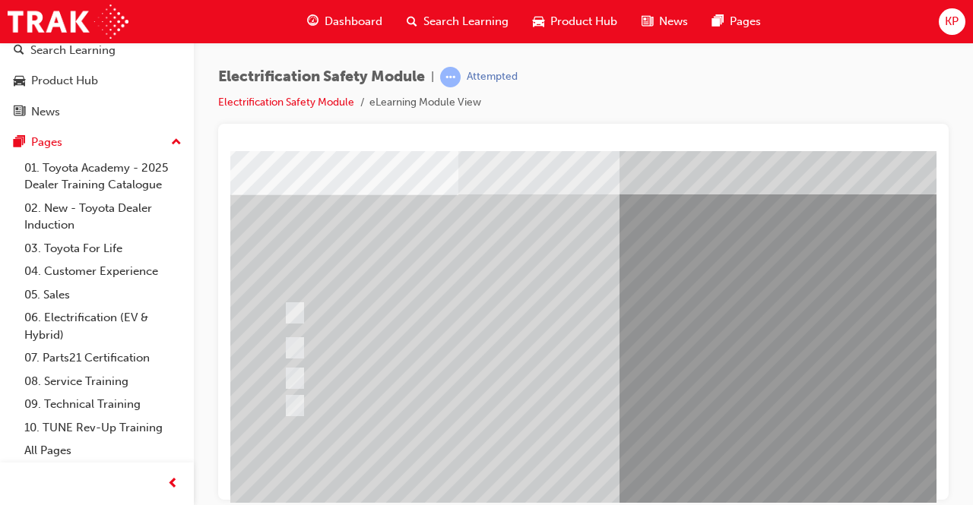
scroll to position [228, 0]
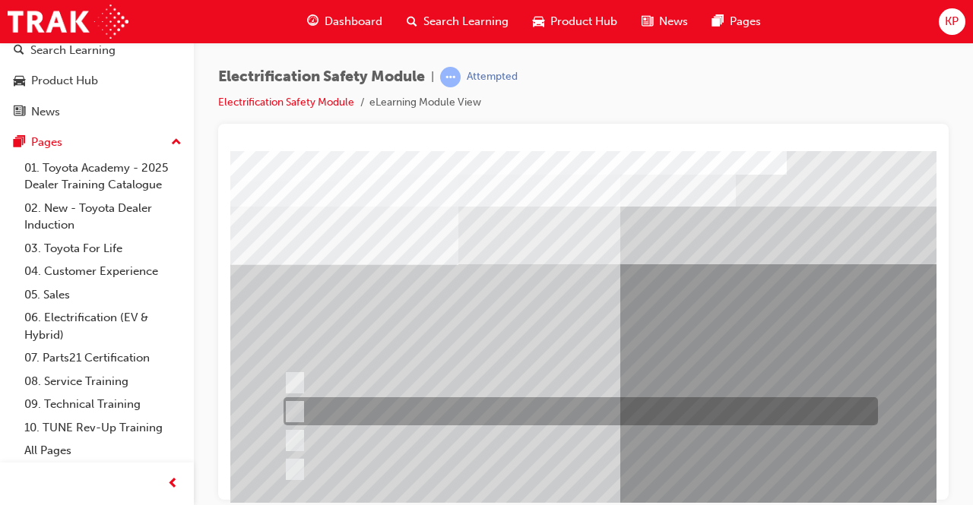
click at [456, 405] on div at bounding box center [577, 411] width 594 height 28
radio input "true"
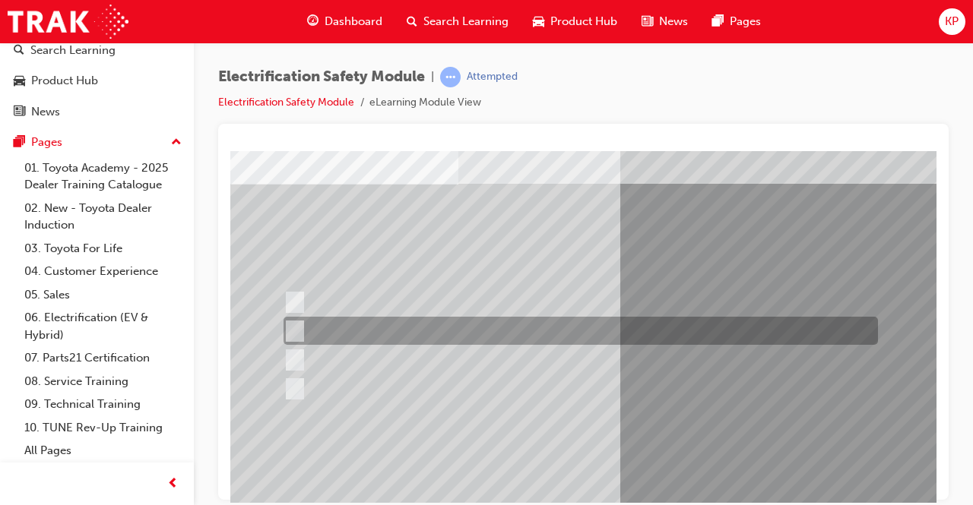
scroll to position [152, 0]
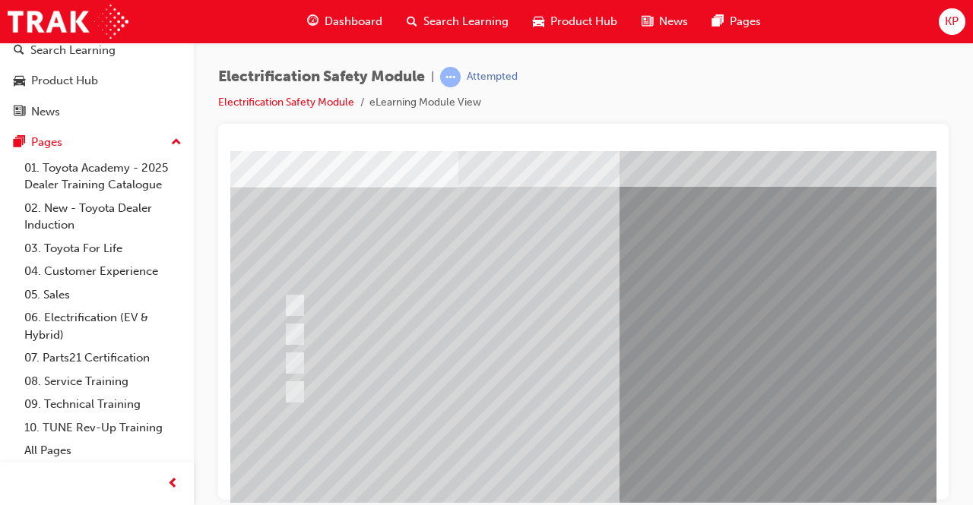
scroll to position [228, 0]
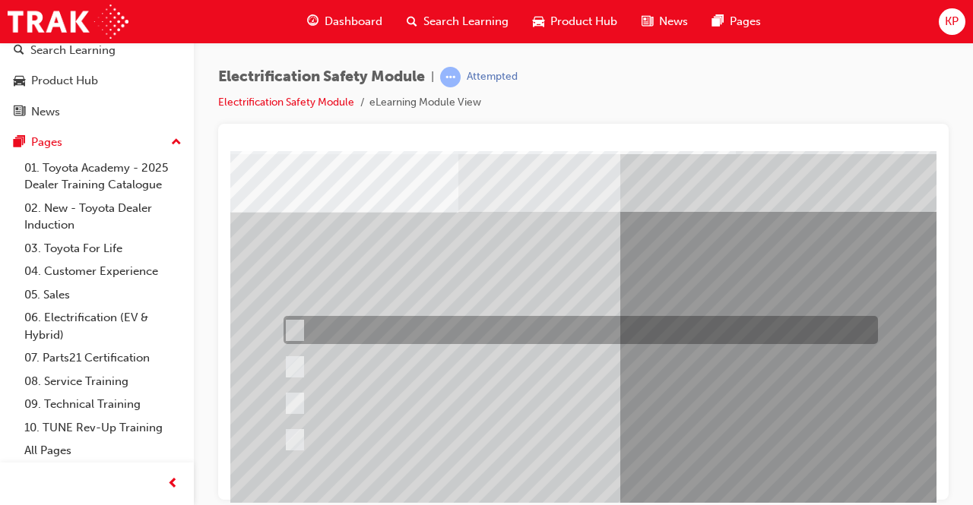
scroll to position [76, 0]
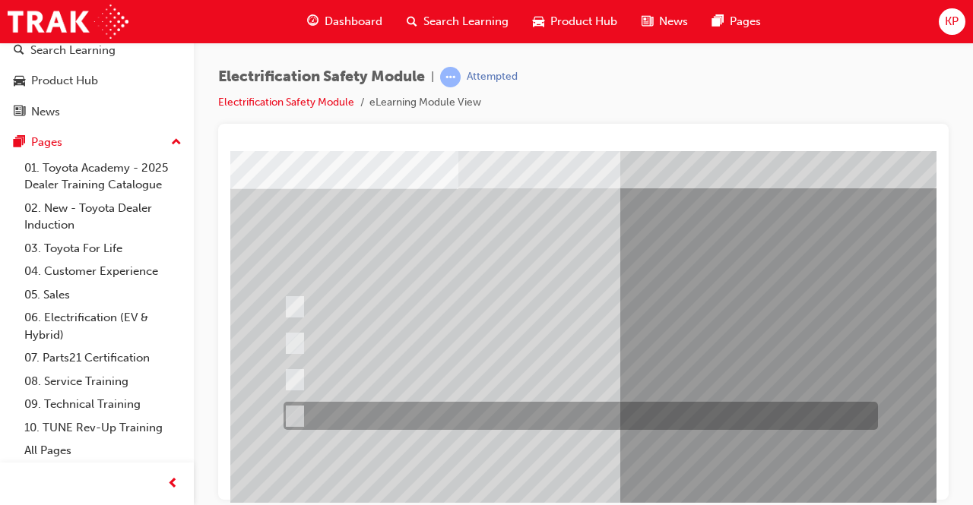
click at [281, 410] on div at bounding box center [577, 416] width 594 height 28
radio input "true"
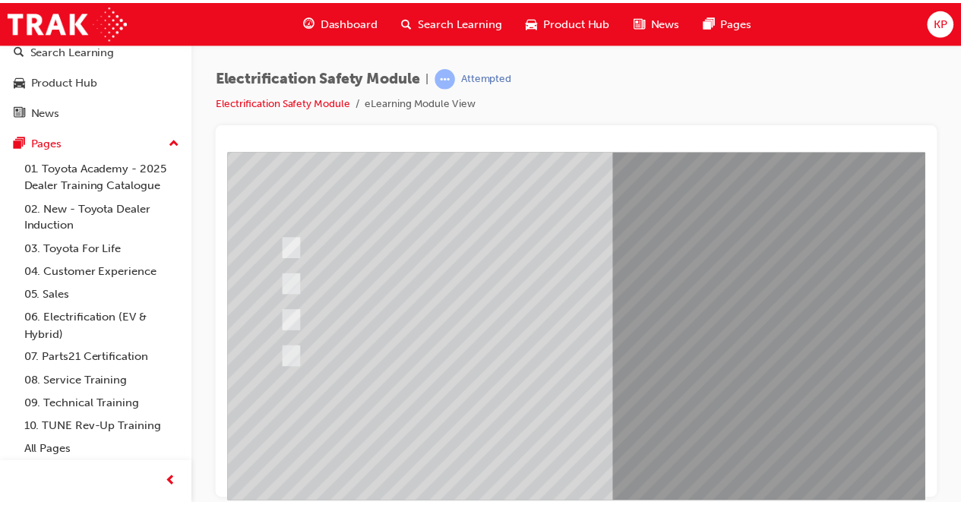
scroll to position [230, 0]
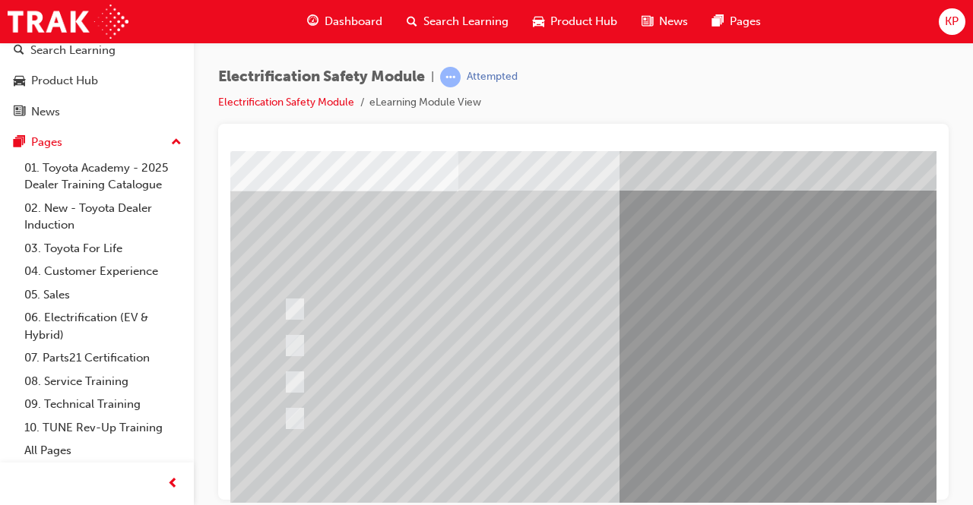
scroll to position [152, 0]
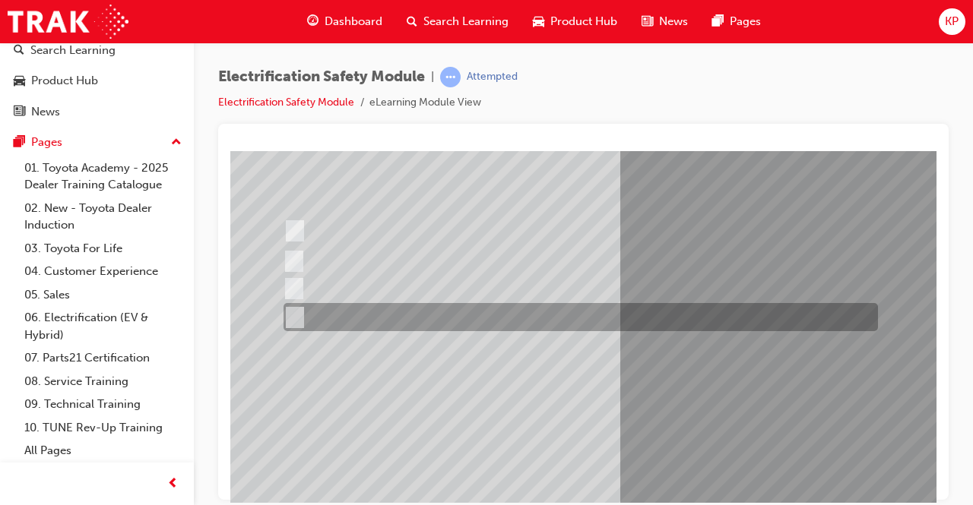
click at [290, 310] on input "All these items should be removed to improve safety" at bounding box center [291, 317] width 17 height 17
radio input "true"
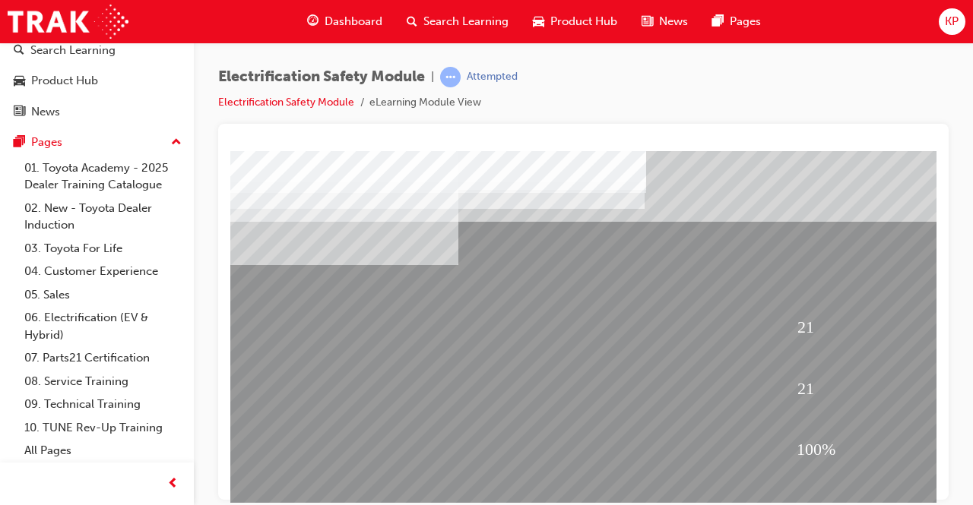
scroll to position [230, 0]
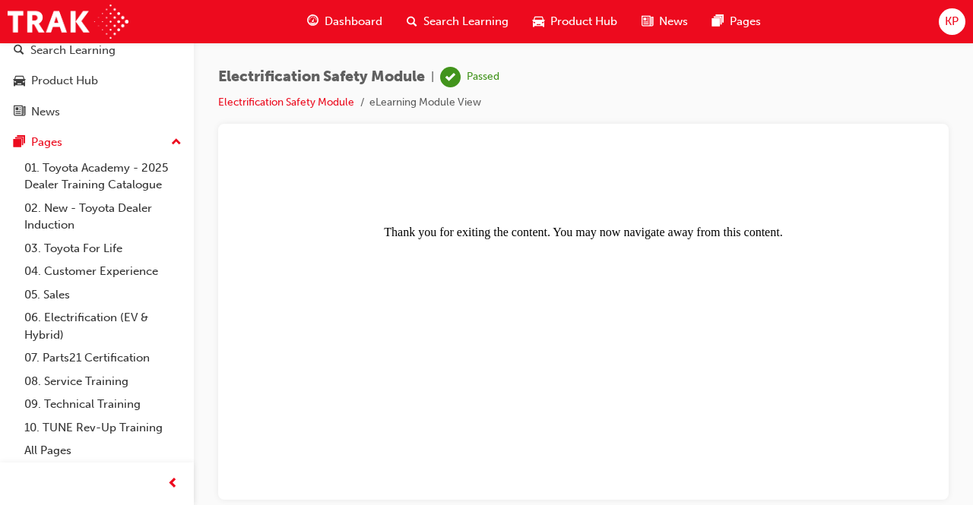
scroll to position [0, 0]
click at [565, 239] on body "Thank you for exiting the content. You may now navigate away from this content." at bounding box center [583, 327] width 694 height 340
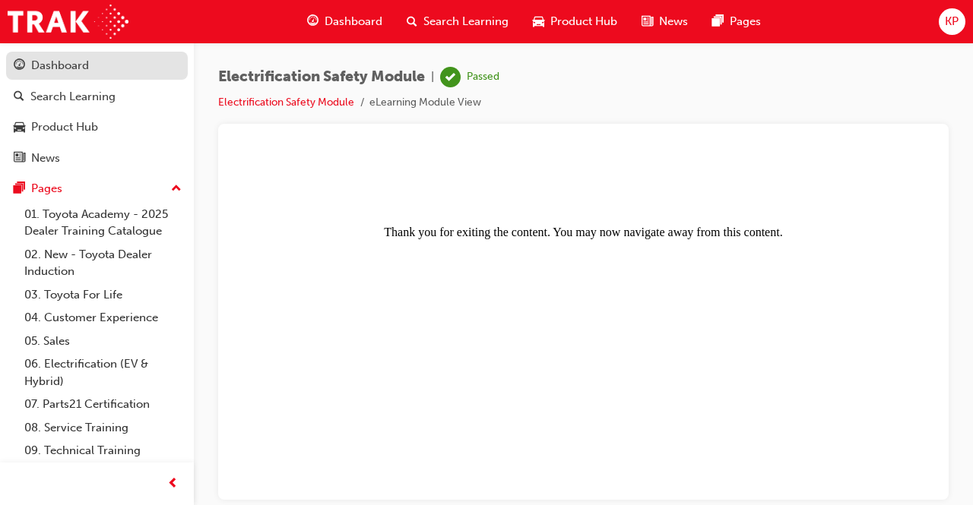
click at [131, 59] on div "Dashboard" at bounding box center [97, 65] width 166 height 19
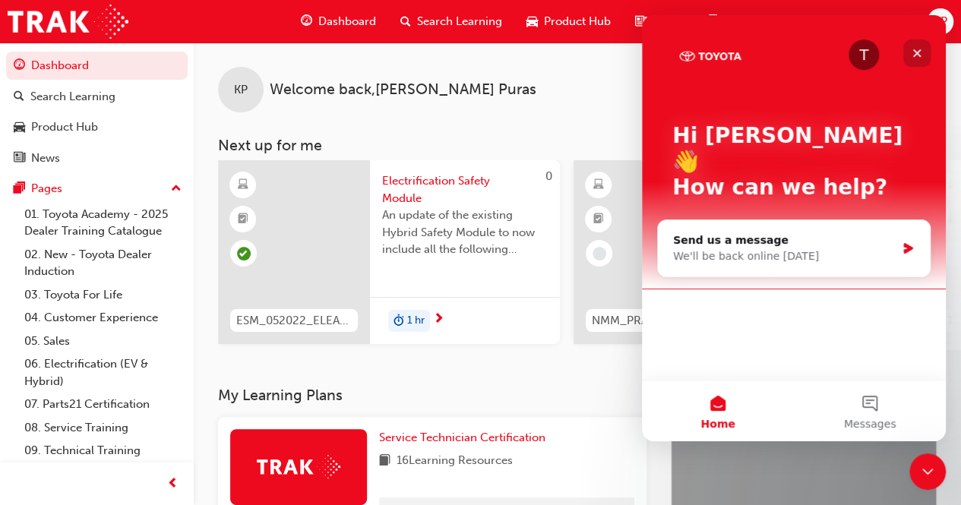
click at [918, 60] on div "Close" at bounding box center [917, 53] width 27 height 27
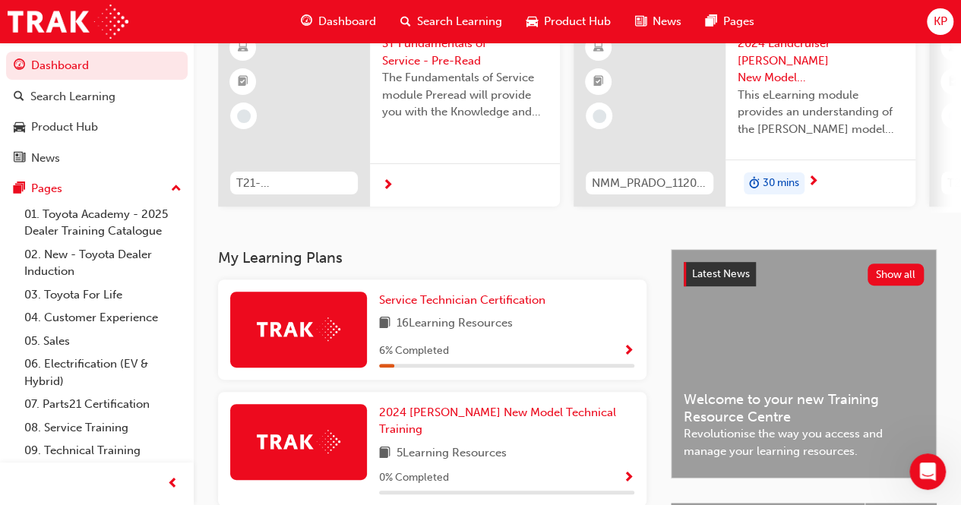
scroll to position [152, 0]
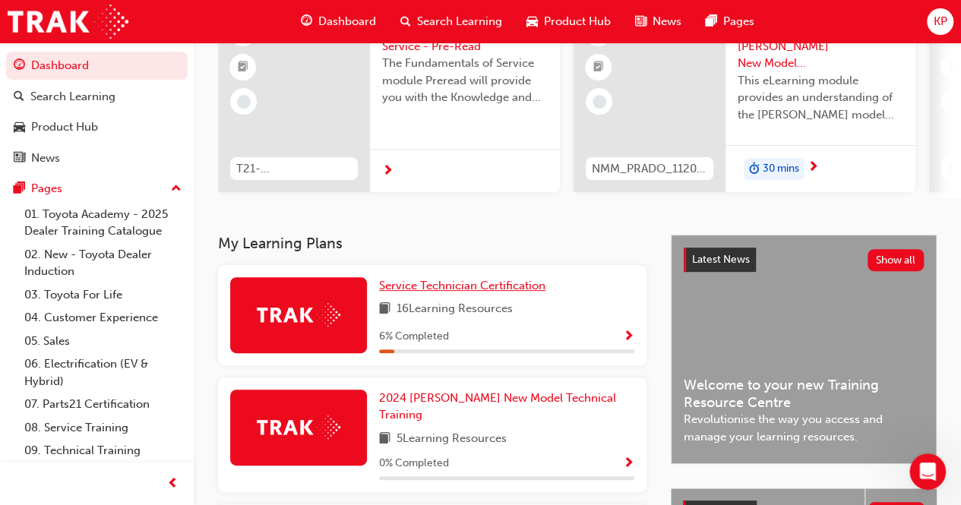
click at [475, 293] on span "Service Technician Certification" at bounding box center [462, 286] width 166 height 14
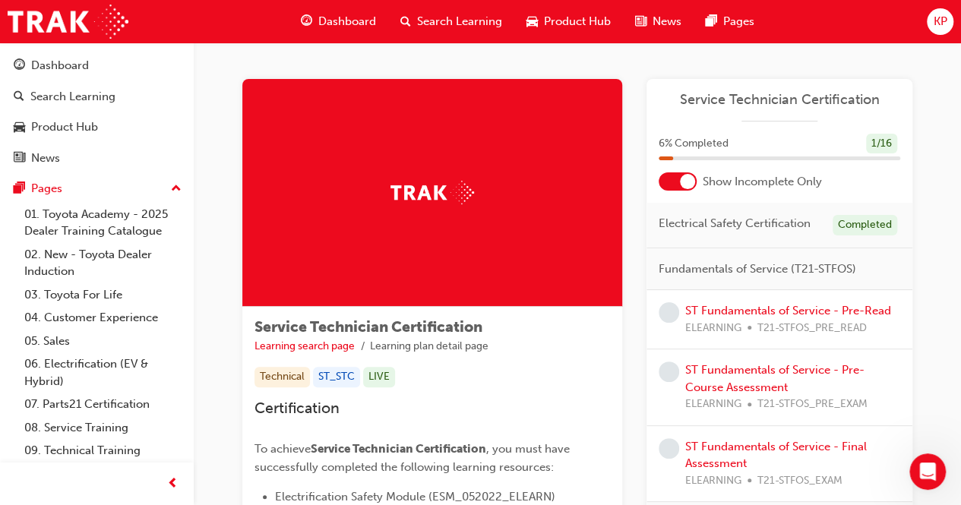
click at [948, 16] on div "KP" at bounding box center [940, 21] width 27 height 27
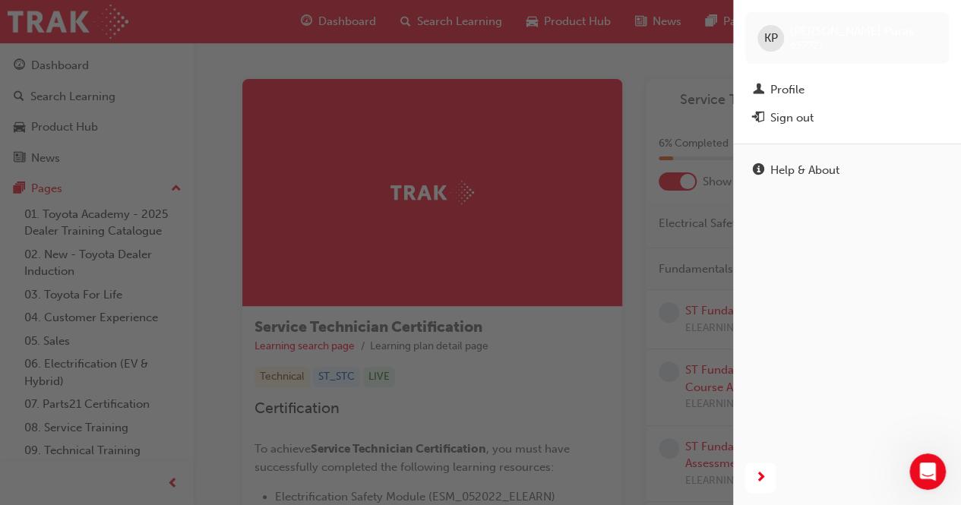
click at [654, 231] on div "button" at bounding box center [366, 252] width 733 height 505
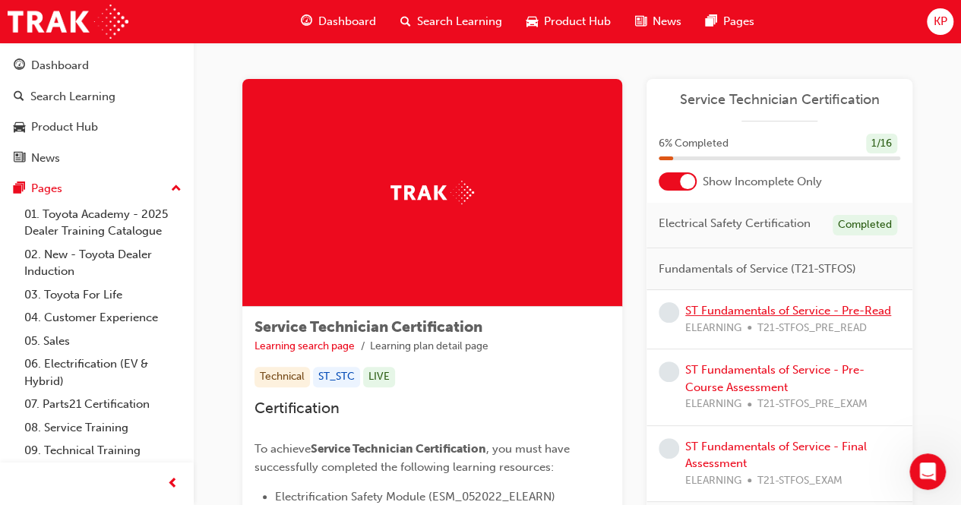
click at [778, 309] on link "ST Fundamentals of Service - Pre-Read" at bounding box center [789, 311] width 206 height 14
